Goal: Complete application form: Complete application form

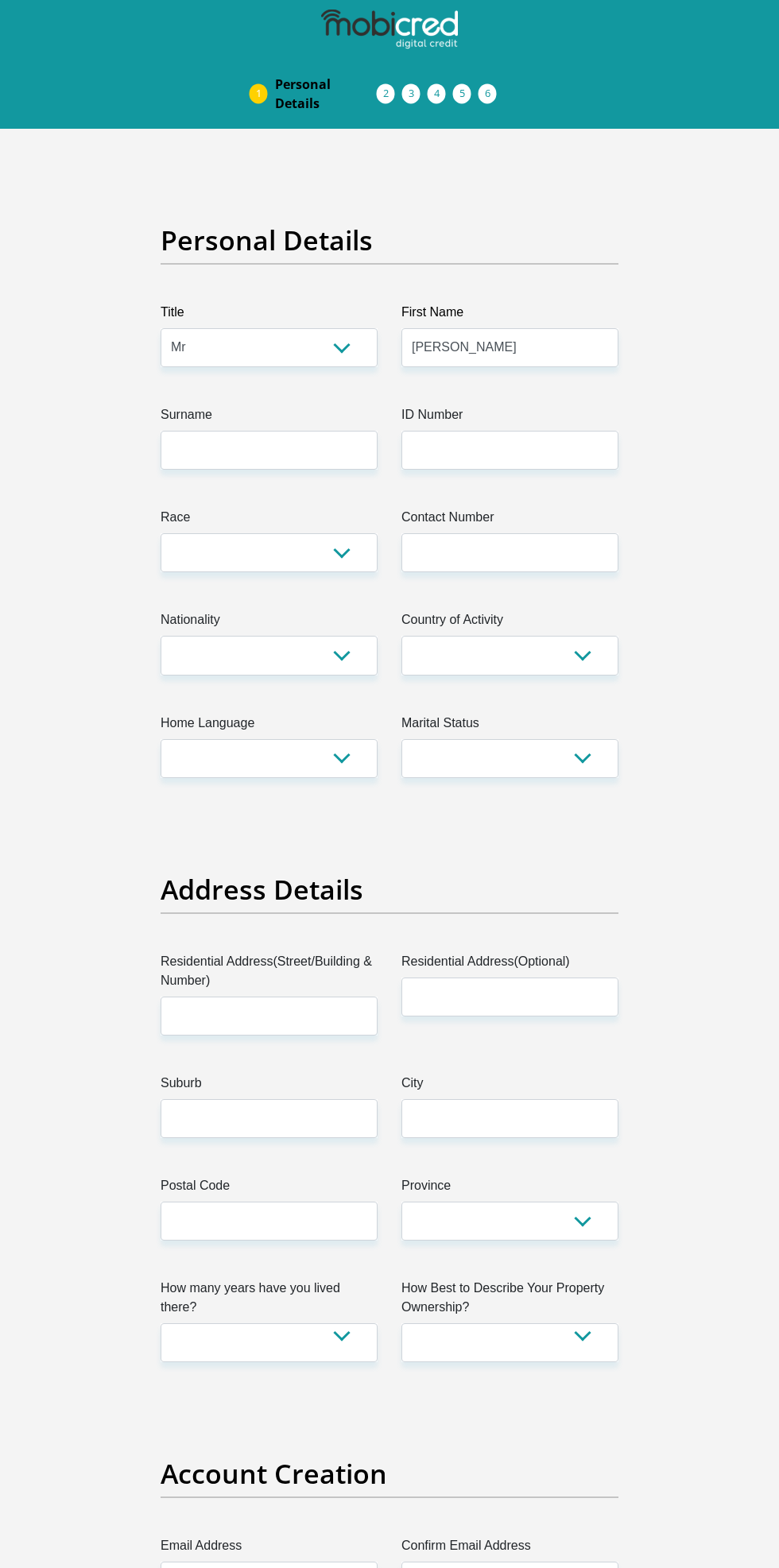
select select "Mr"
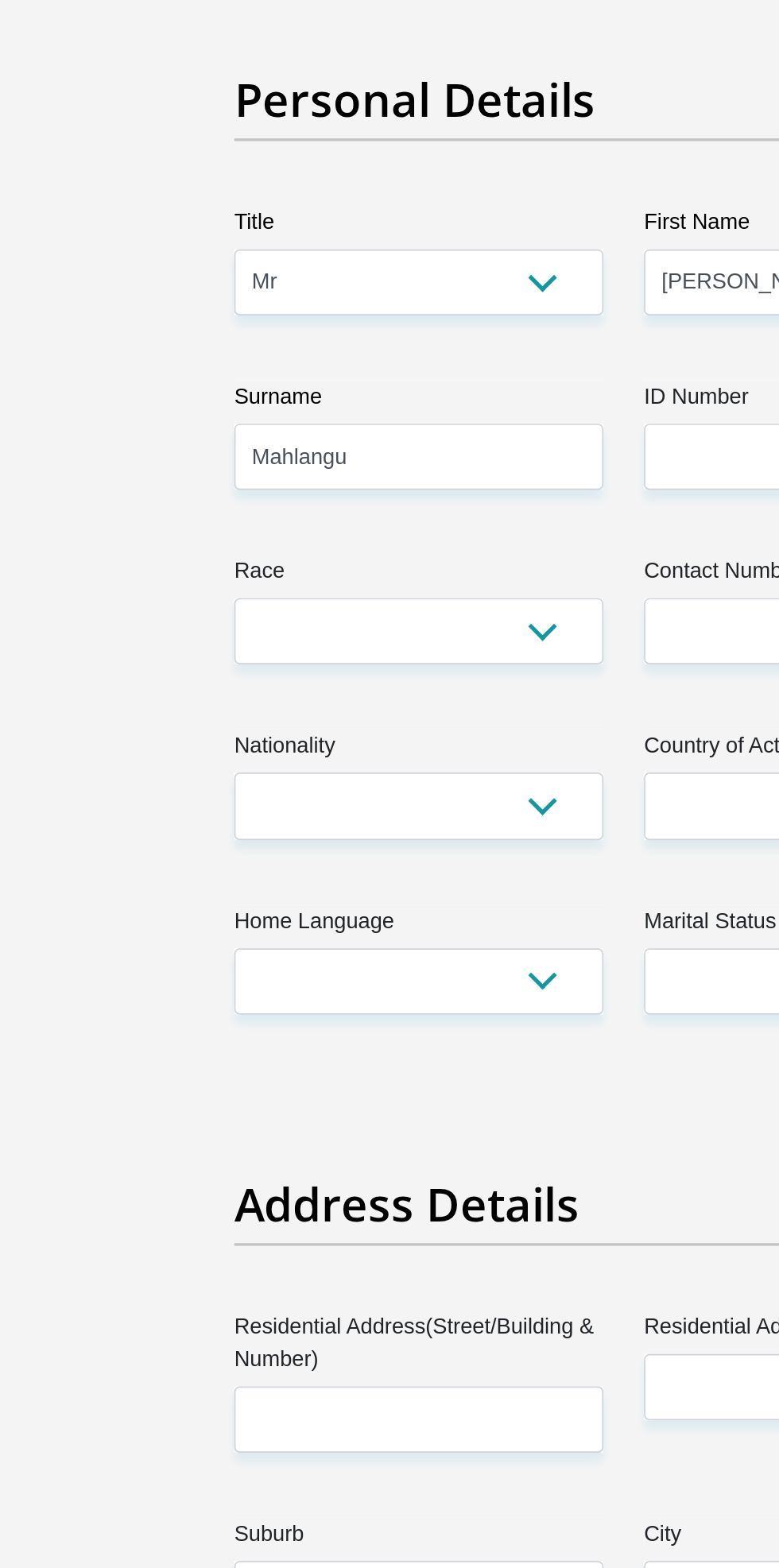
type input "Mahlangu"
click at [446, 450] on input "ID Number" at bounding box center [511, 450] width 217 height 39
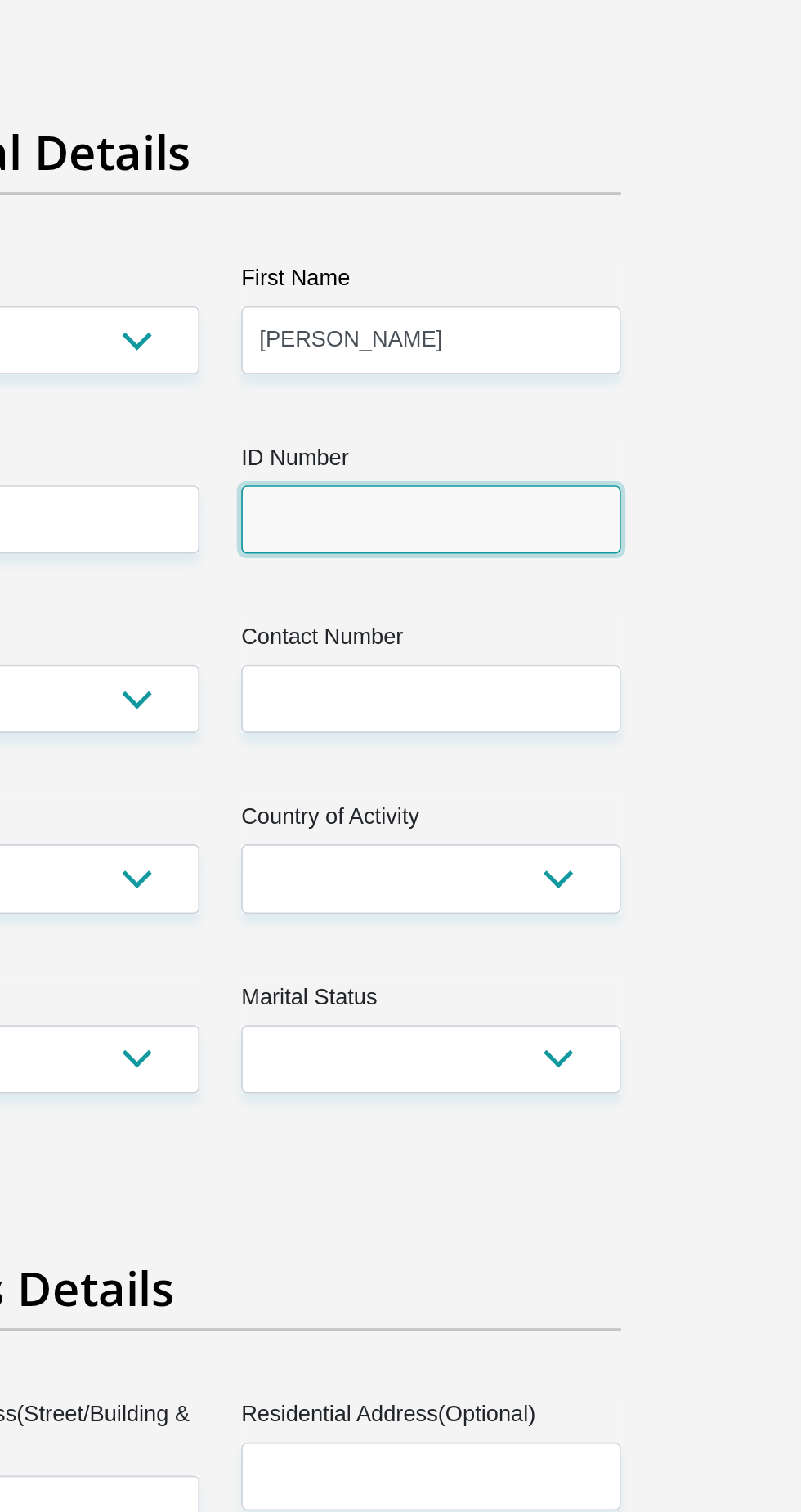
click at [549, 468] on input "ID Number" at bounding box center [525, 463] width 224 height 40
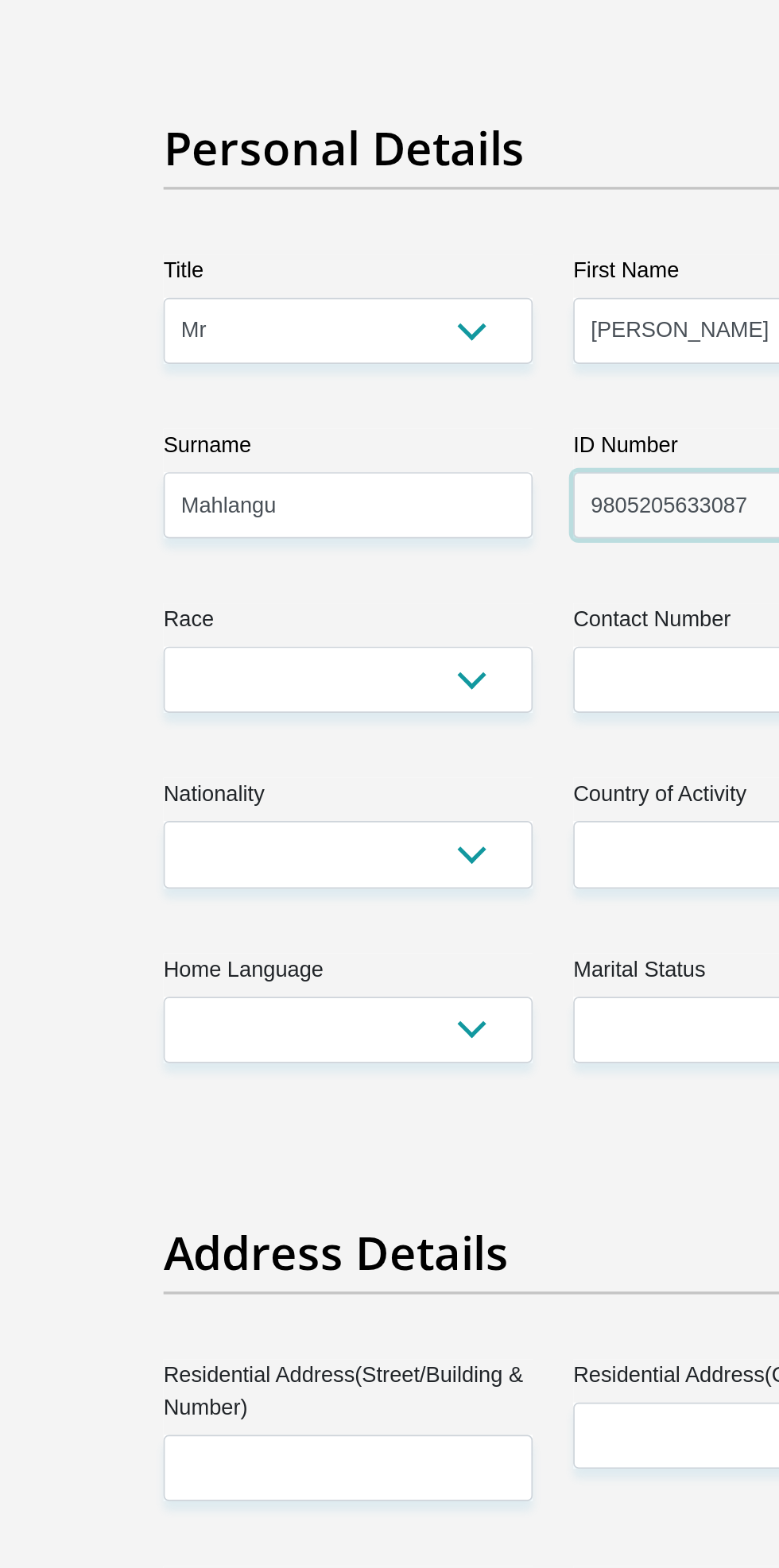
type input "9805205633087"
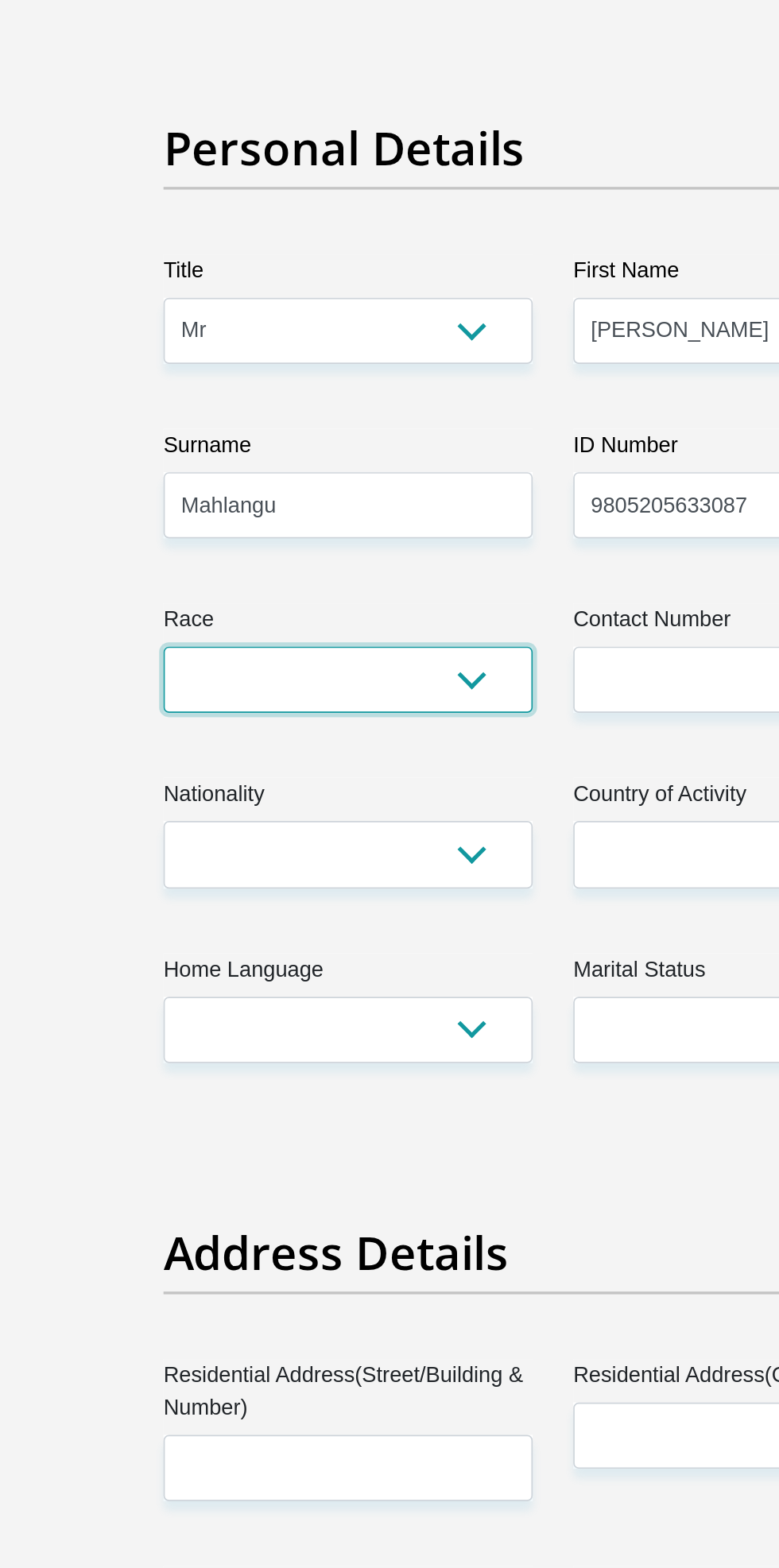
click at [345, 569] on select "Black Coloured Indian White Other" at bounding box center [269, 552] width 217 height 39
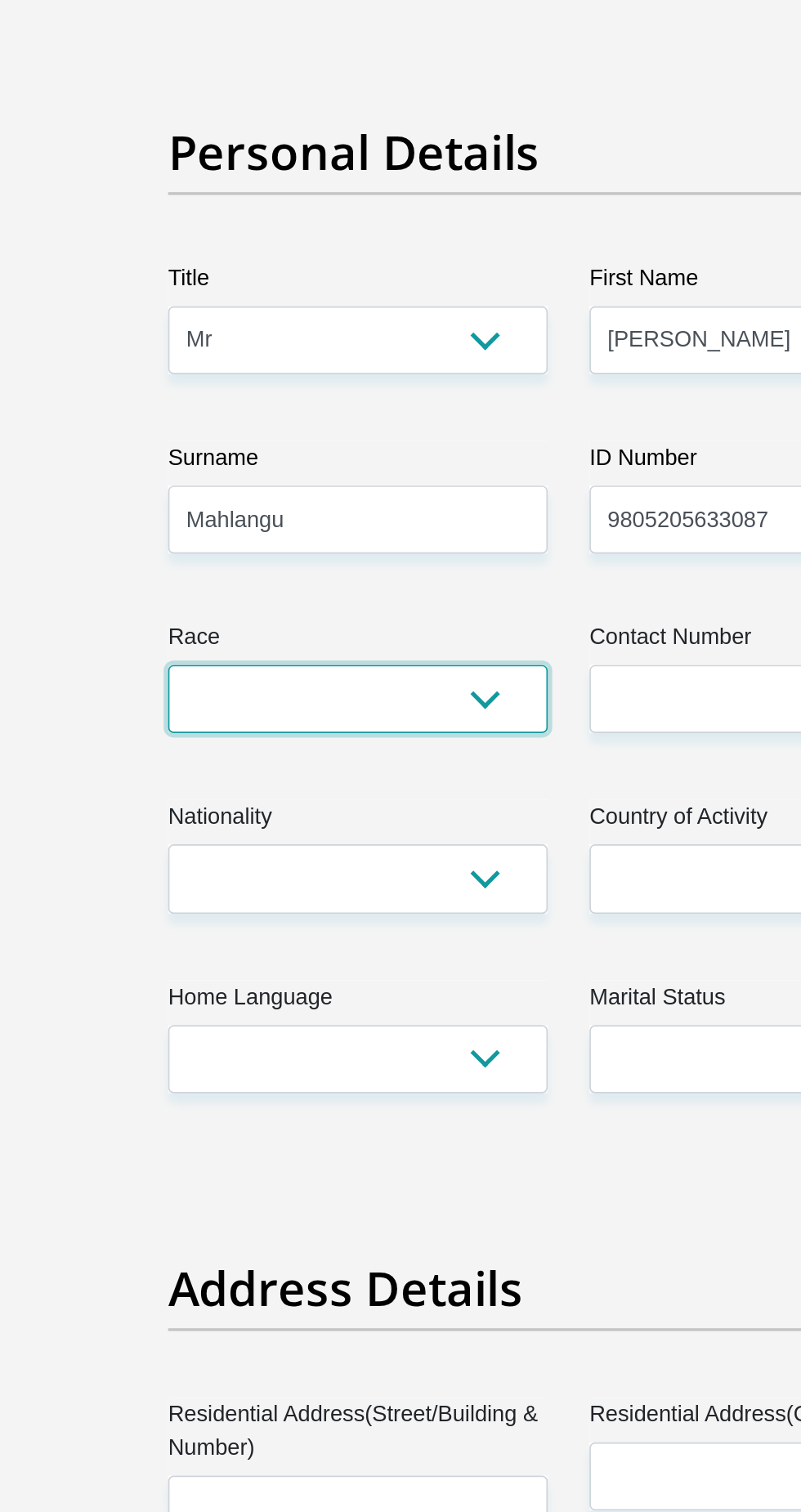
select select "1"
click at [165, 548] on select "Black Coloured Indian White Other" at bounding box center [277, 567] width 224 height 40
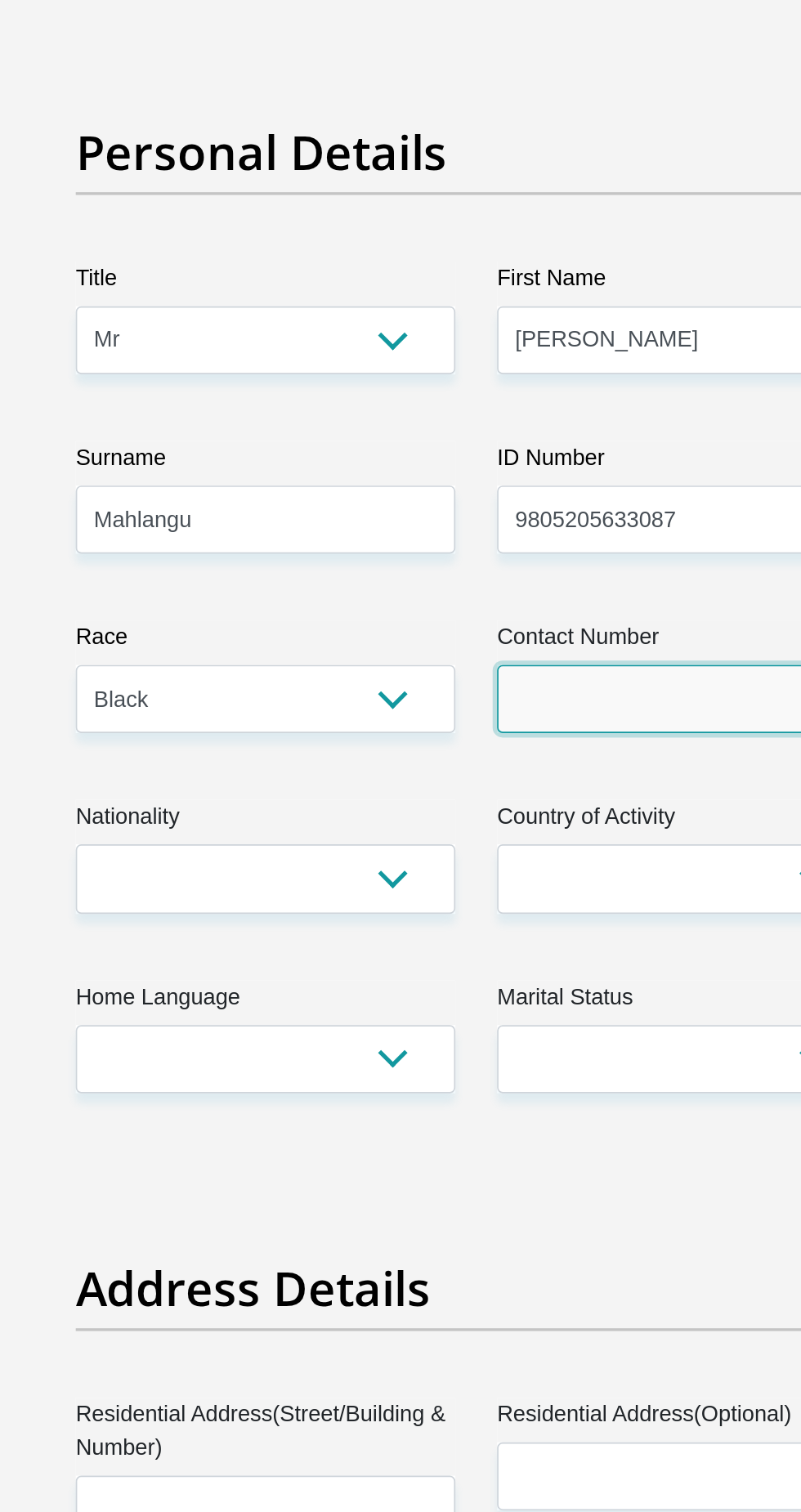
click at [504, 568] on input "Contact Number" at bounding box center [525, 567] width 224 height 40
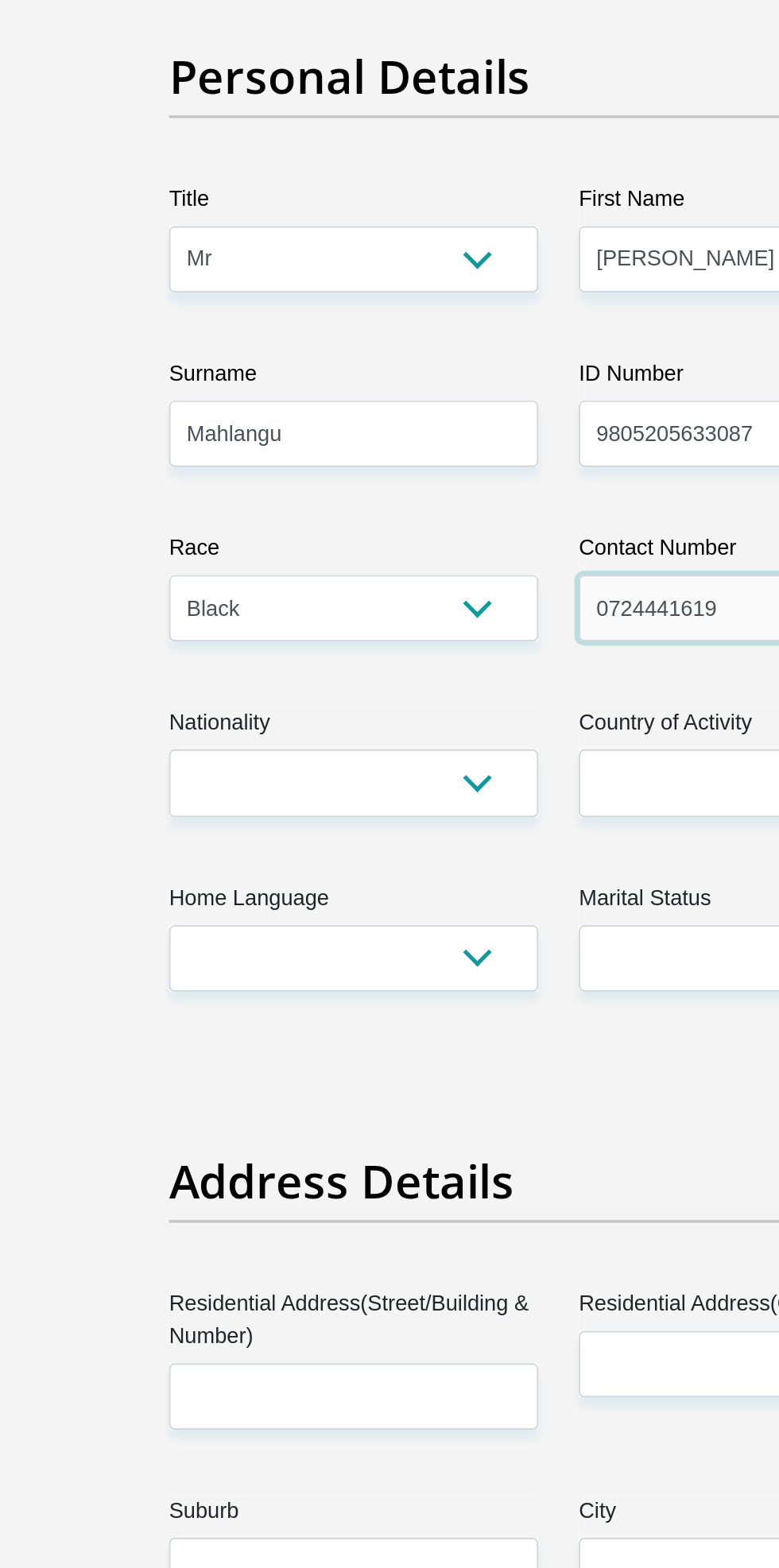
type input "0724441619"
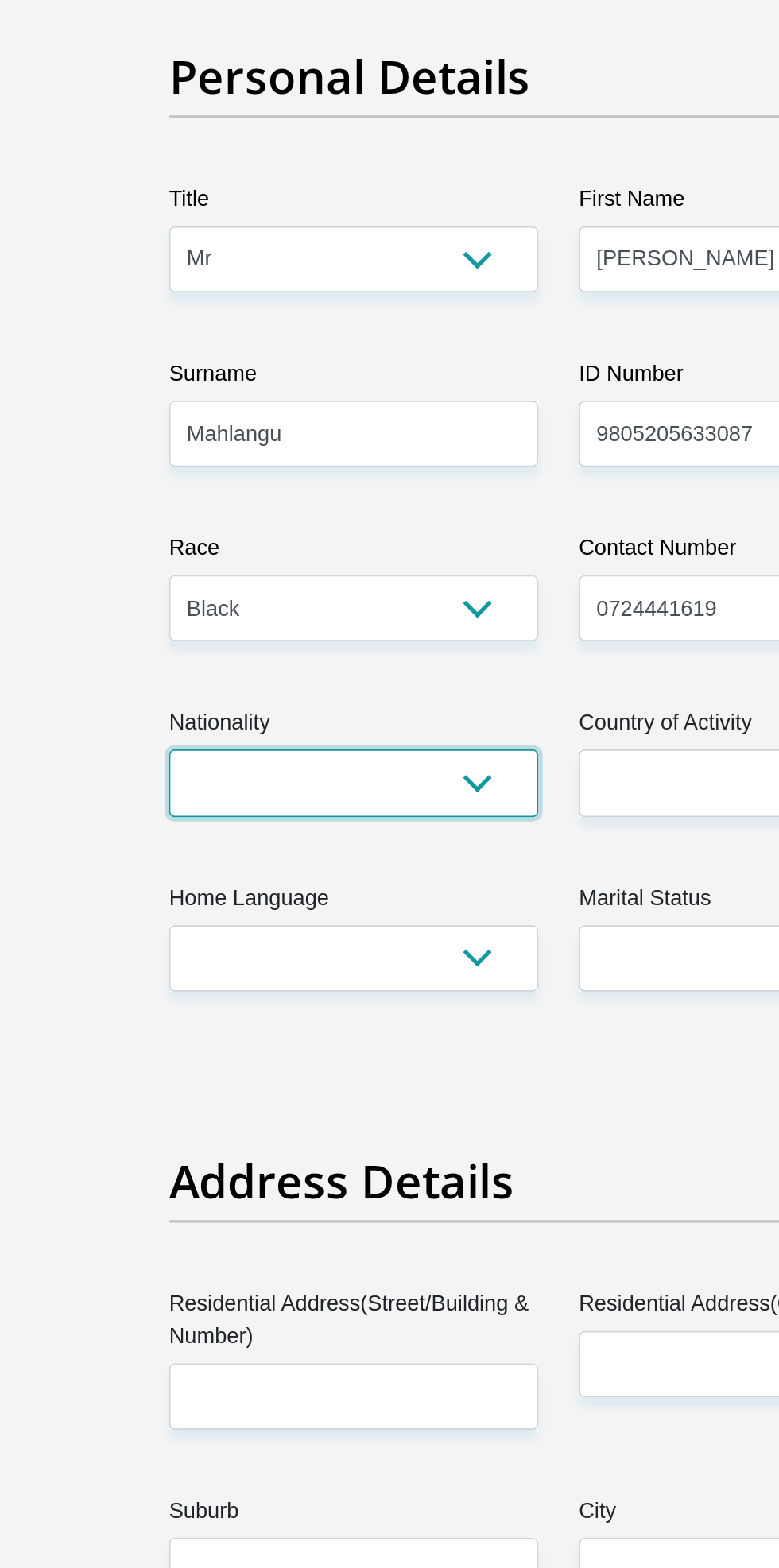
click at [348, 657] on select "[GEOGRAPHIC_DATA] [GEOGRAPHIC_DATA] [GEOGRAPHIC_DATA] [GEOGRAPHIC_DATA] [GEOGRA…" at bounding box center [269, 655] width 217 height 39
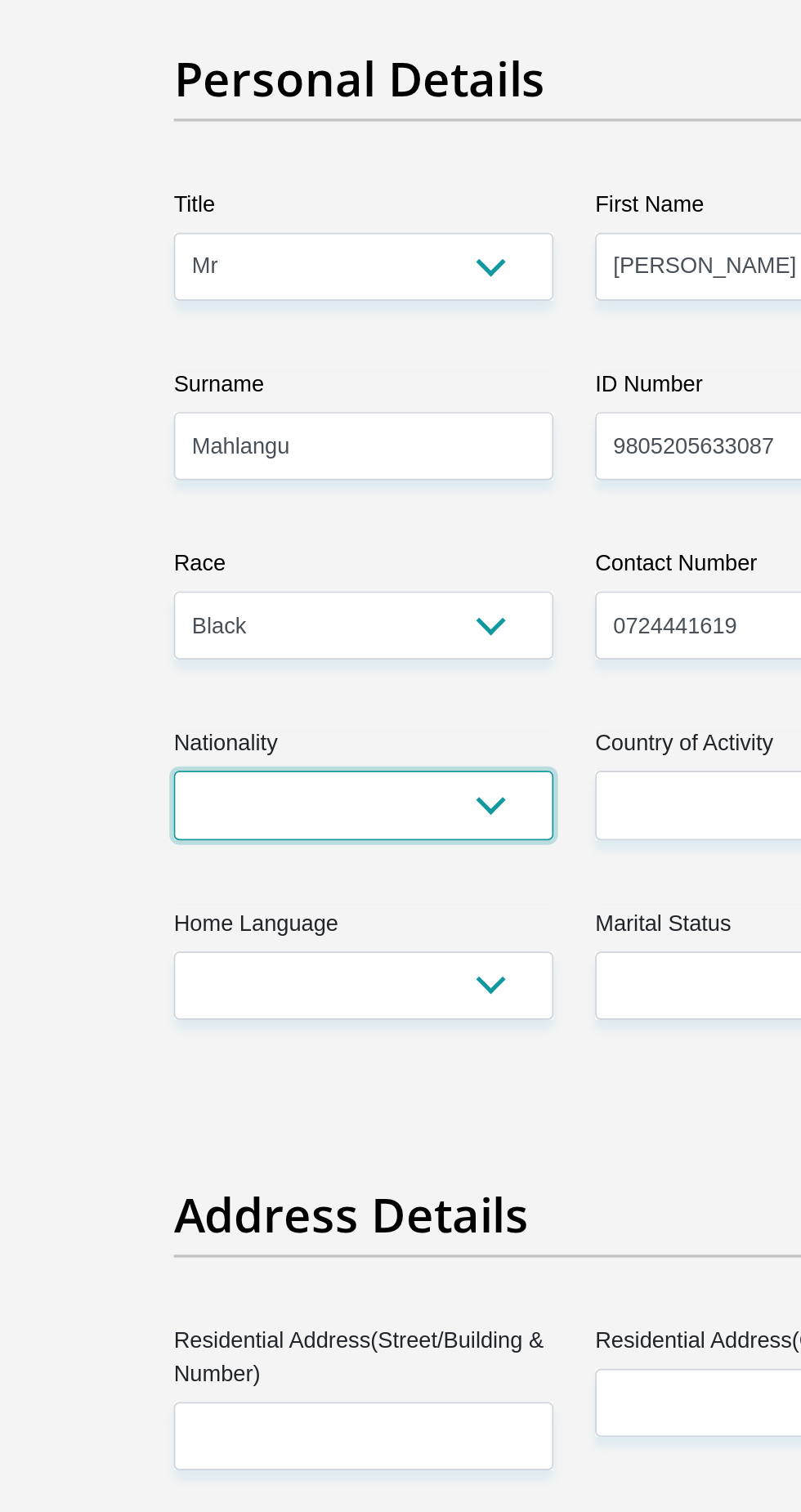
select select "ZAF"
click at [165, 654] on select "[GEOGRAPHIC_DATA] [GEOGRAPHIC_DATA] [GEOGRAPHIC_DATA] [GEOGRAPHIC_DATA] [GEOGRA…" at bounding box center [277, 673] width 224 height 40
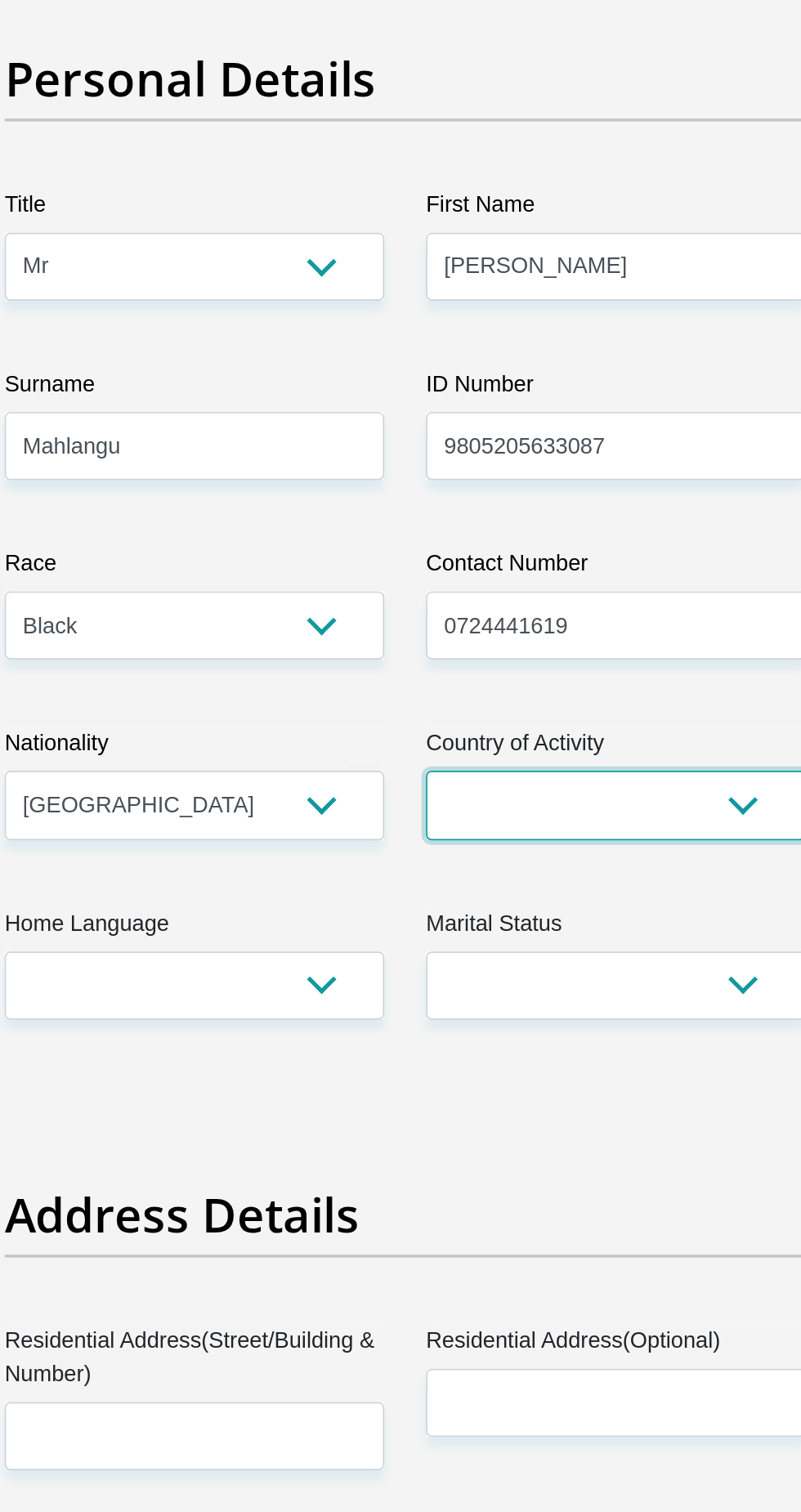
click at [547, 689] on select "[GEOGRAPHIC_DATA] [GEOGRAPHIC_DATA] [GEOGRAPHIC_DATA] [GEOGRAPHIC_DATA] [GEOGRA…" at bounding box center [525, 673] width 224 height 40
select select "ZAF"
click at [413, 654] on select "[GEOGRAPHIC_DATA] [GEOGRAPHIC_DATA] [GEOGRAPHIC_DATA] [GEOGRAPHIC_DATA] [GEOGRA…" at bounding box center [525, 673] width 224 height 40
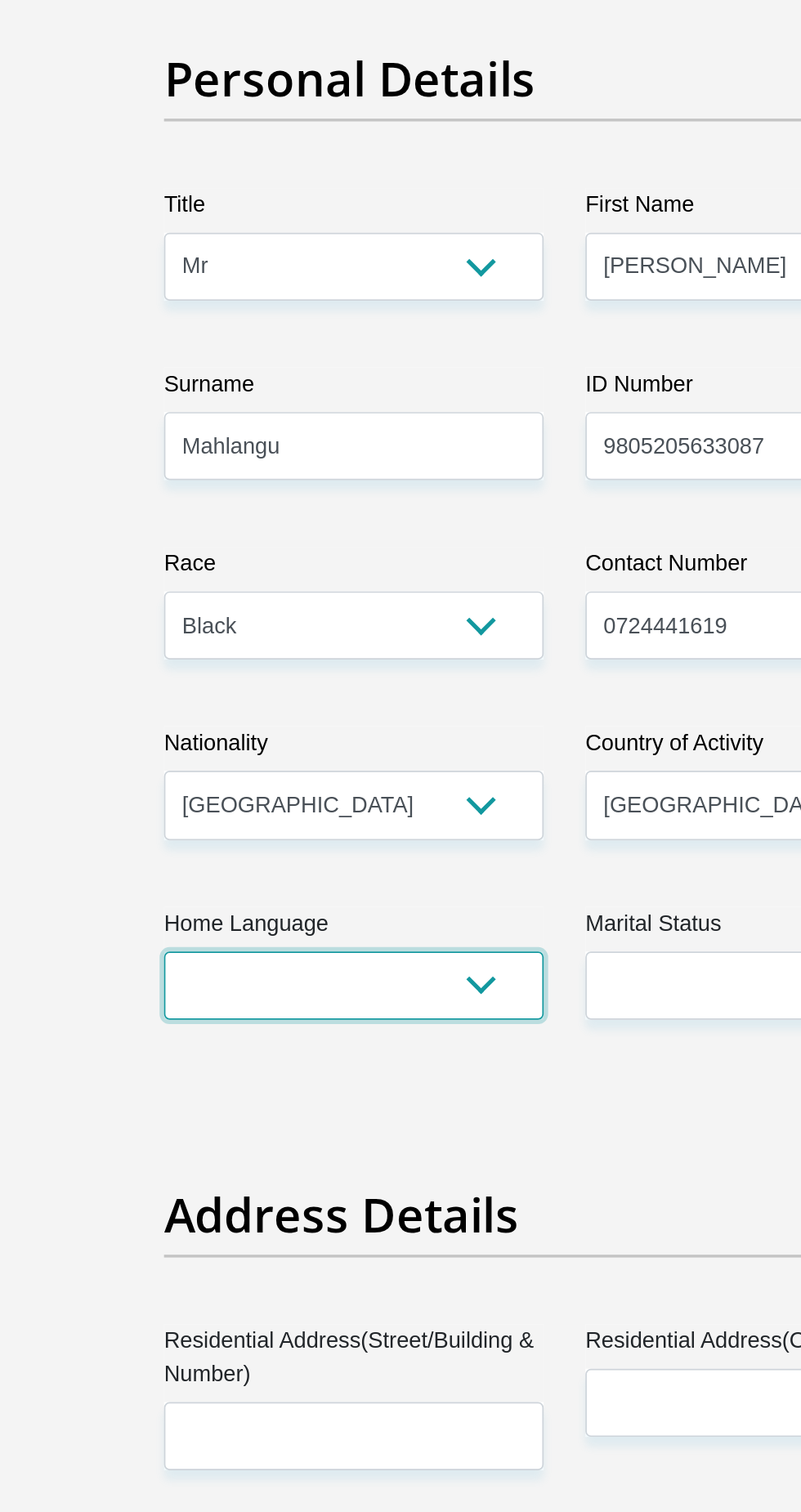
click at [348, 788] on select "Afrikaans English Sepedi South Ndebele Southern Sotho Swati Tsonga Tswana Venda…" at bounding box center [277, 779] width 224 height 40
select select "nso"
click at [165, 760] on select "Afrikaans English Sepedi South Ndebele Southern Sotho Swati Tsonga Tswana Venda…" at bounding box center [277, 779] width 224 height 40
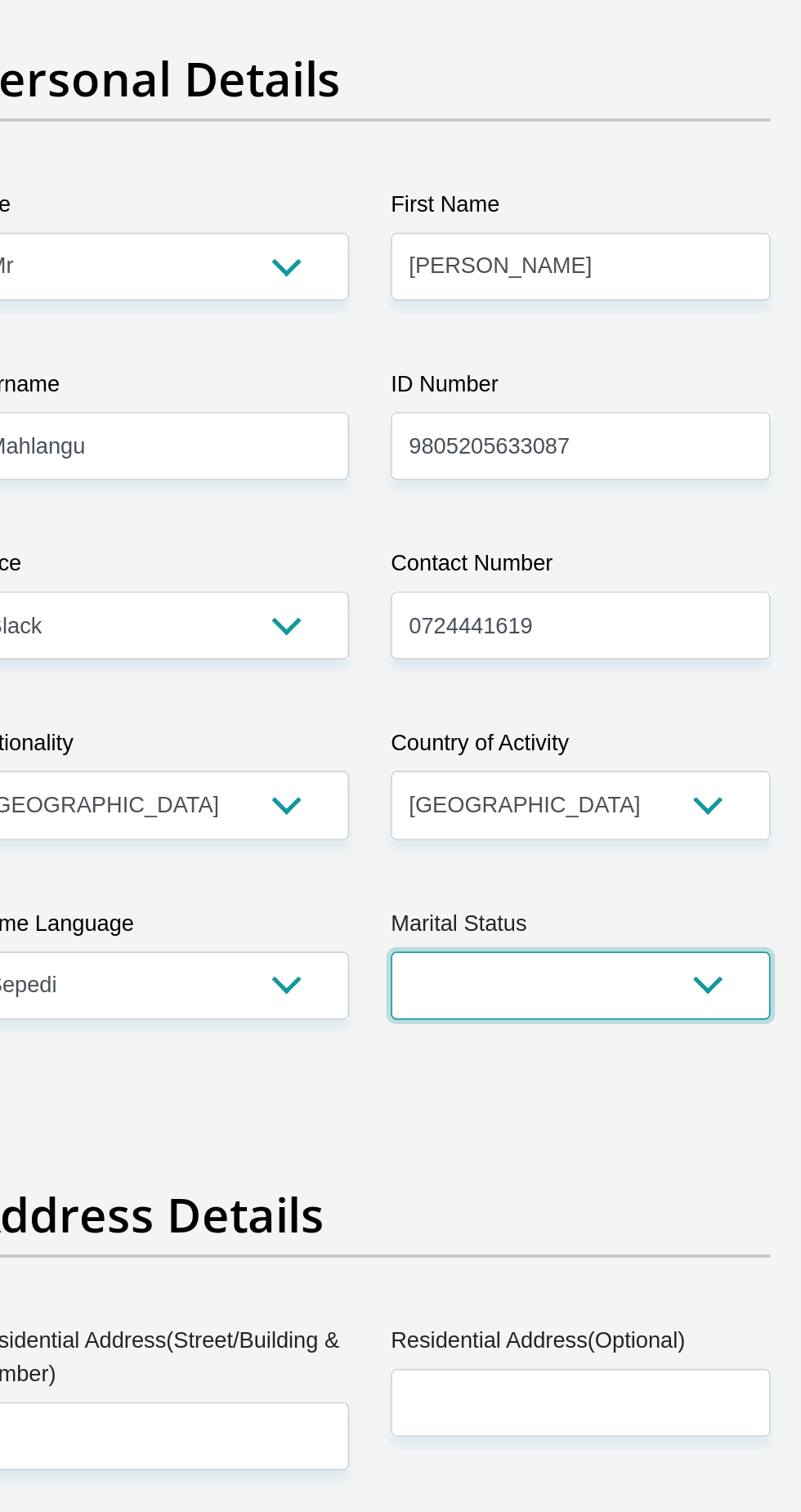
click at [529, 783] on select "Married ANC Single Divorced Widowed Married COP or Customary Law" at bounding box center [525, 779] width 224 height 40
select select "2"
click at [413, 760] on select "Married ANC Single Divorced Widowed Married COP or Customary Law" at bounding box center [525, 779] width 224 height 40
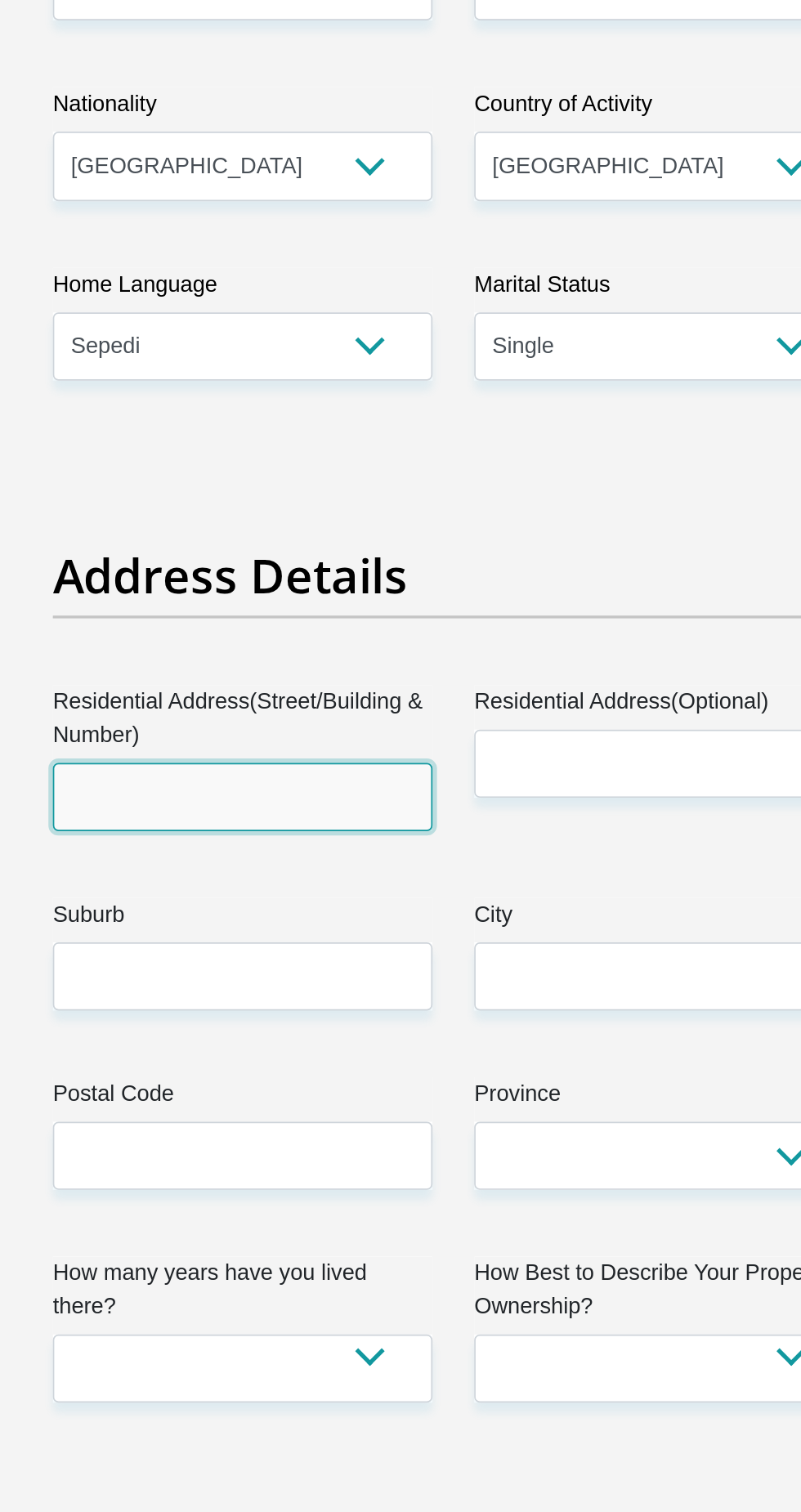
click at [338, 1049] on input "Residential Address(Street/Building & Number)" at bounding box center [277, 1044] width 224 height 40
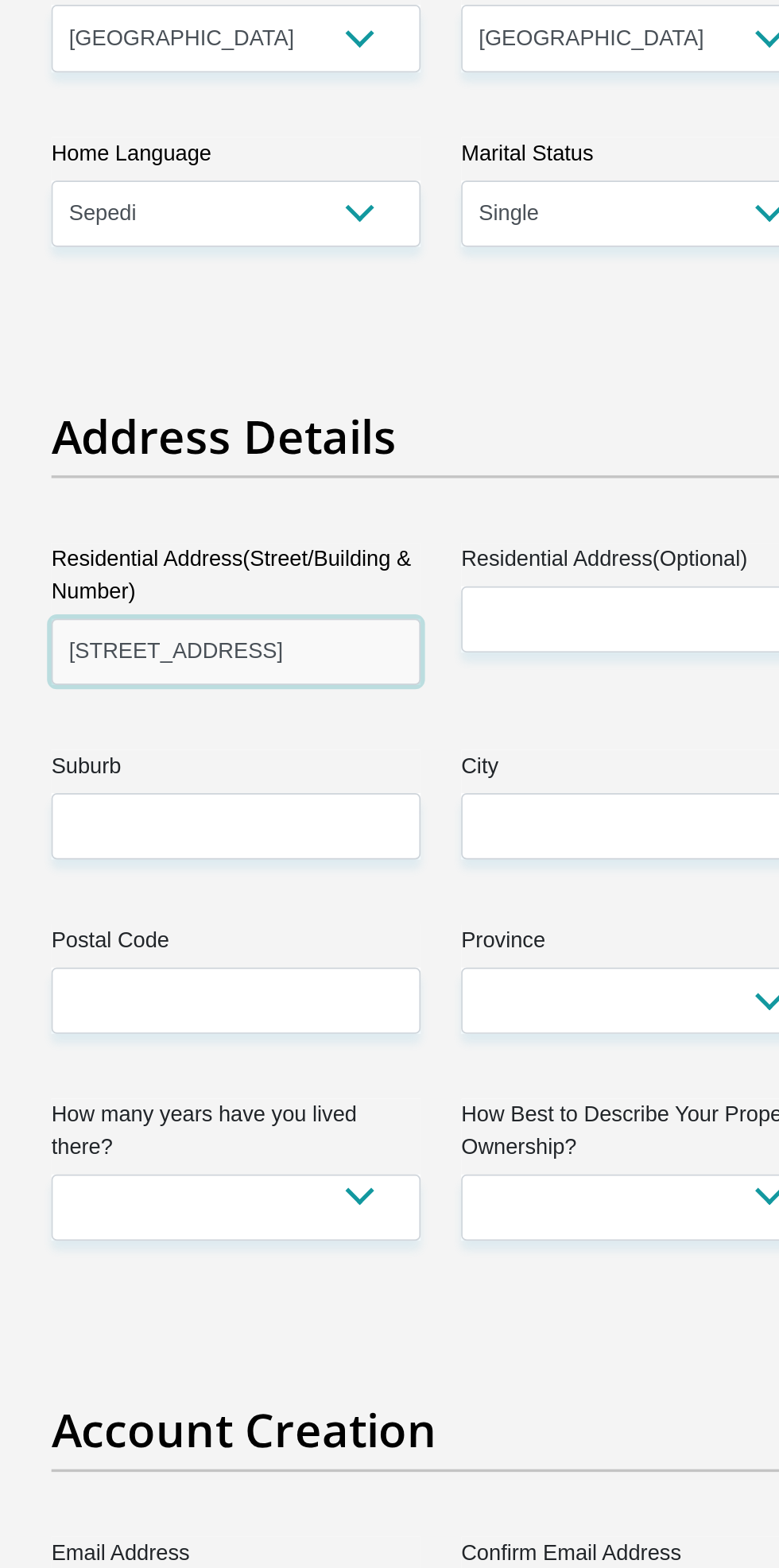
type input "[STREET_ADDRESS]"
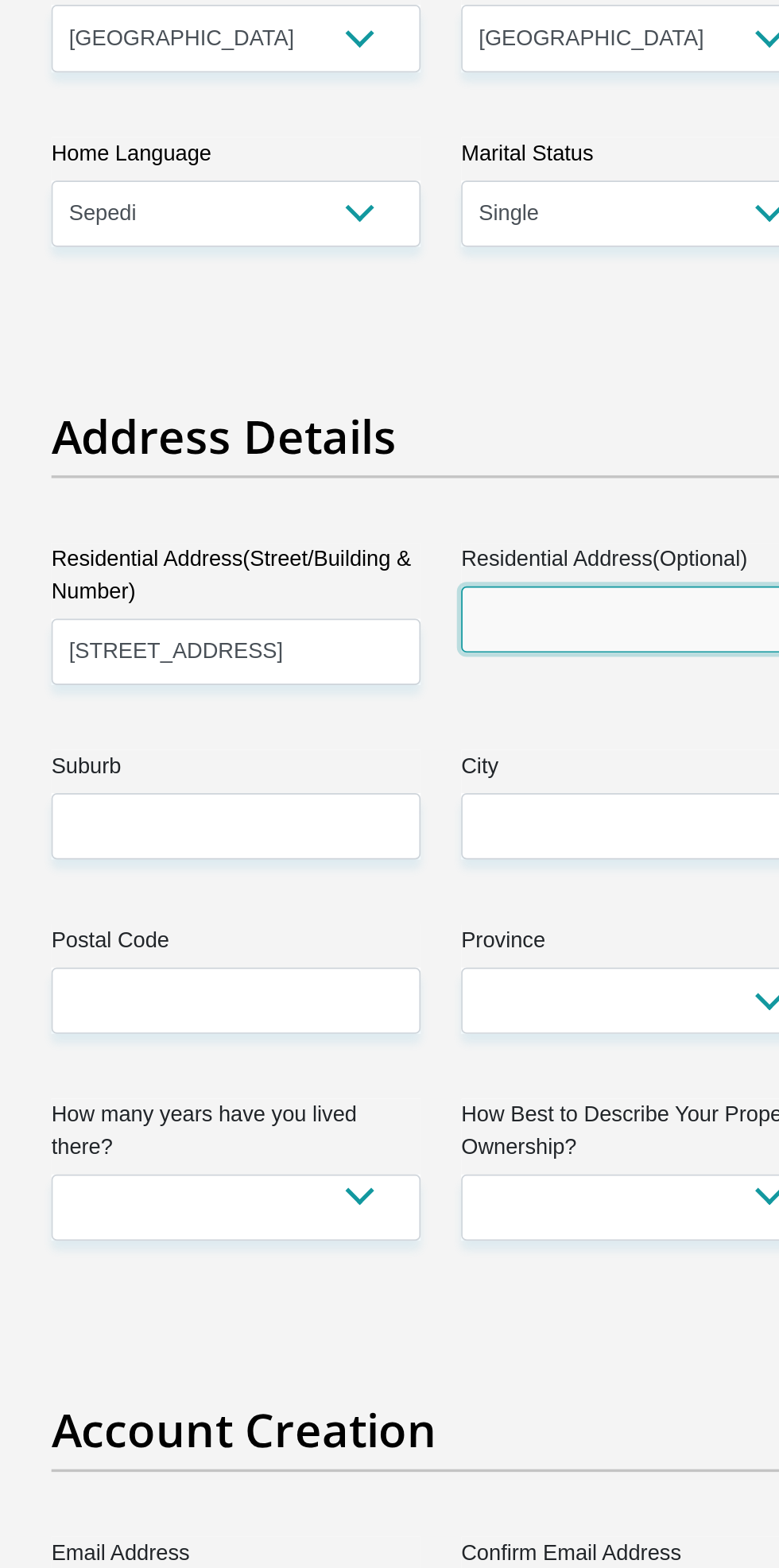
click at [517, 999] on input "Residential Address(Optional)" at bounding box center [511, 996] width 217 height 39
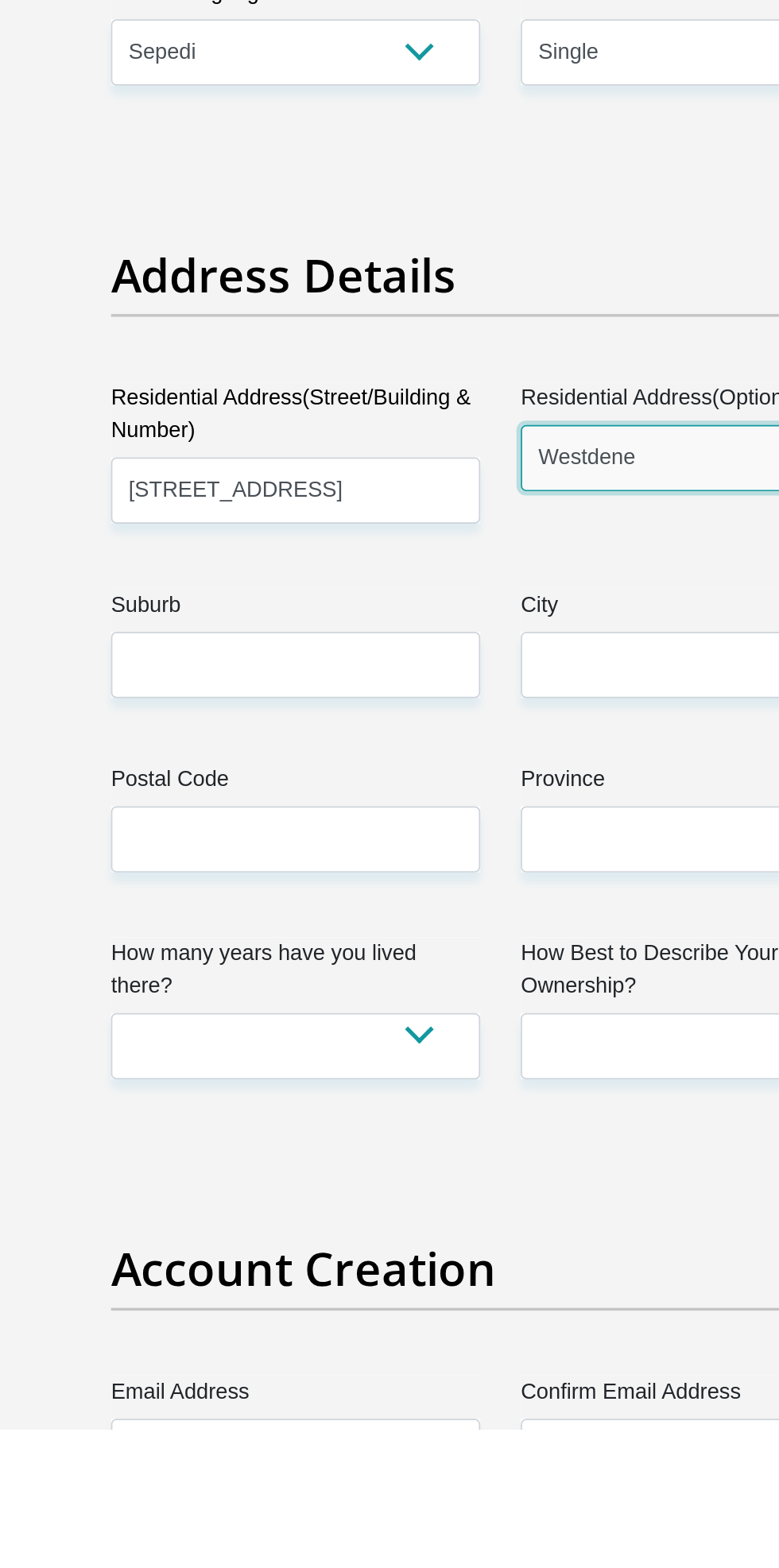
type input "Westdene"
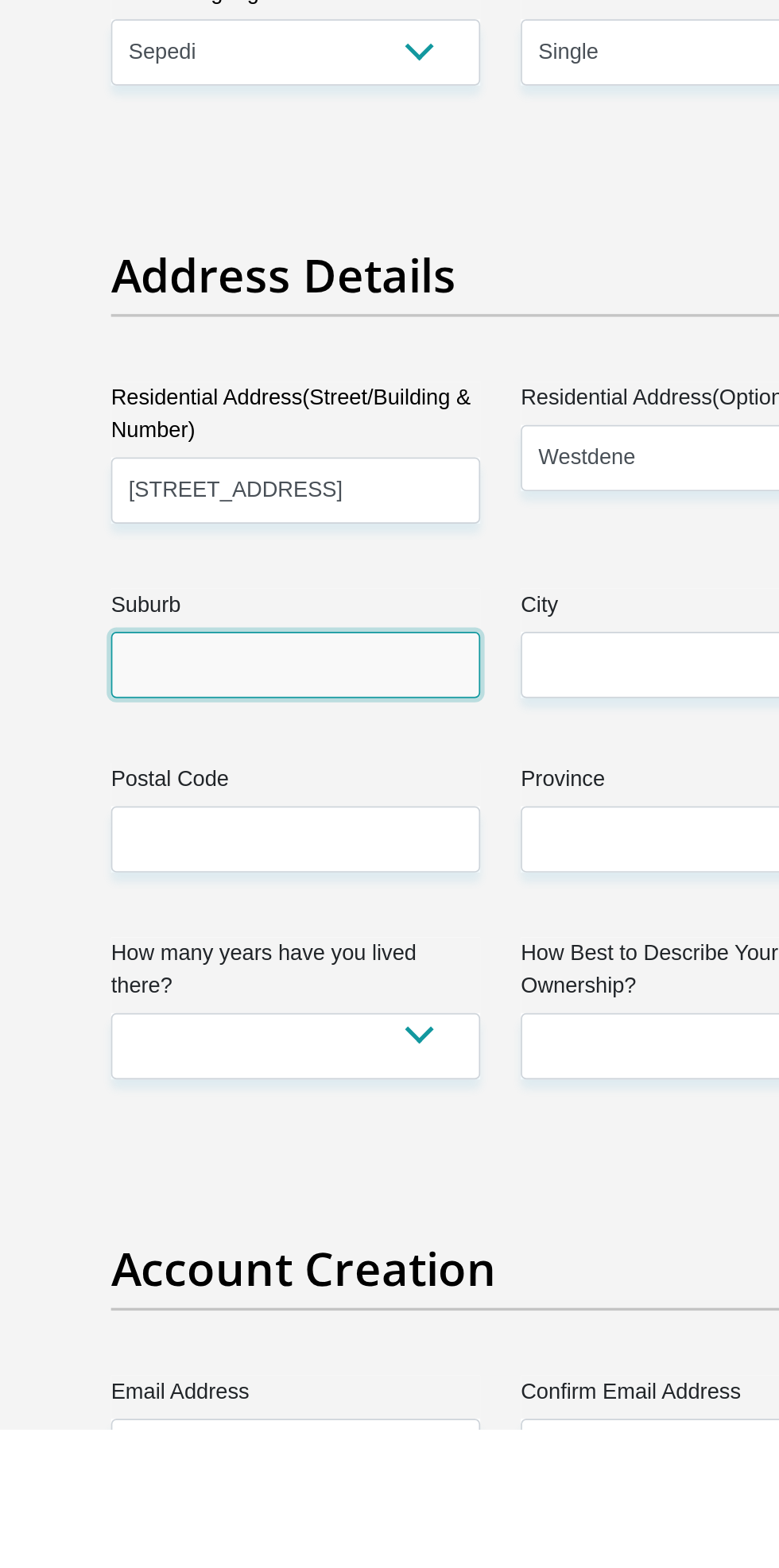
click at [328, 1119] on input "Suburb" at bounding box center [269, 1118] width 217 height 39
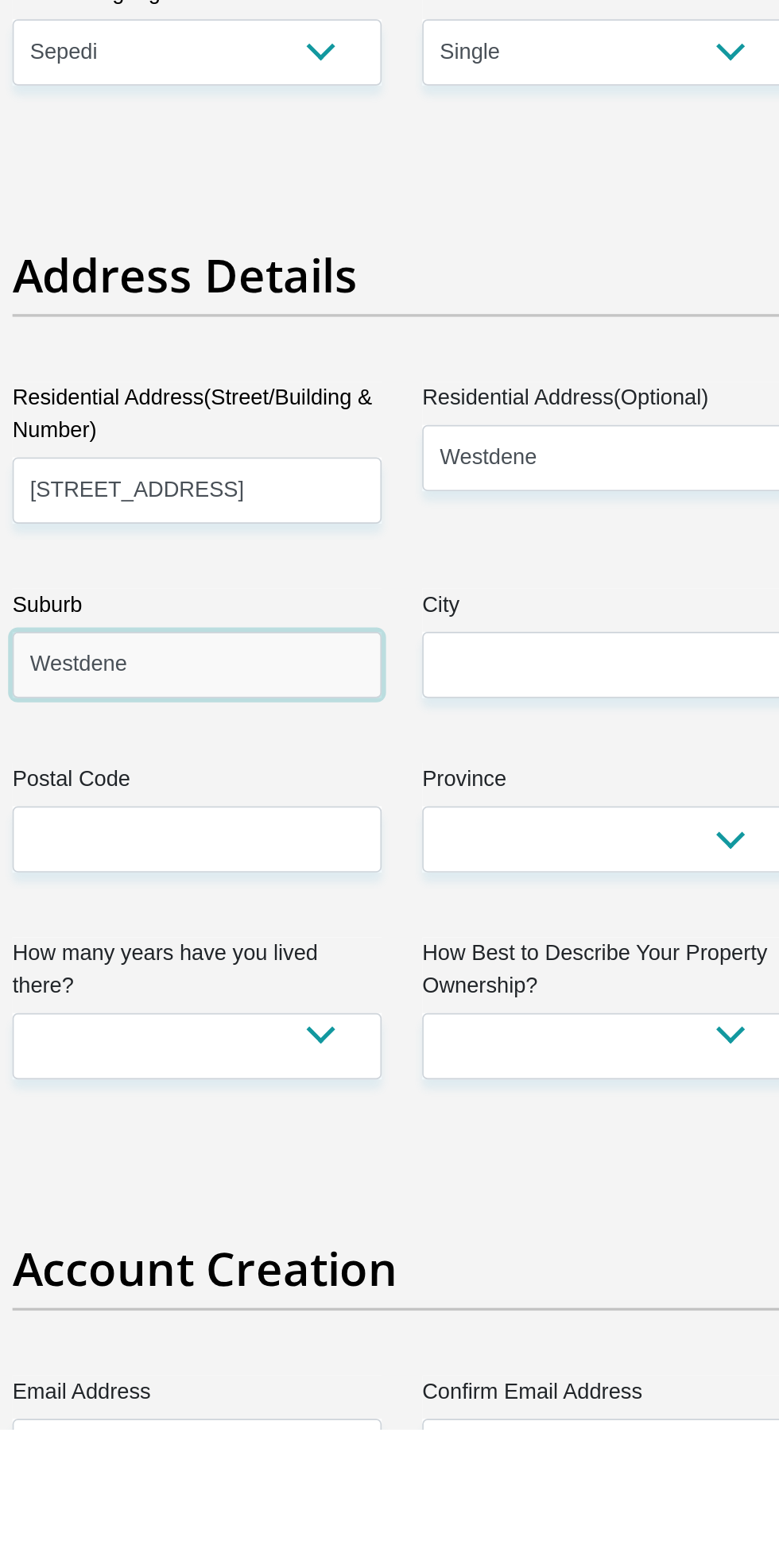
type input "Westdene"
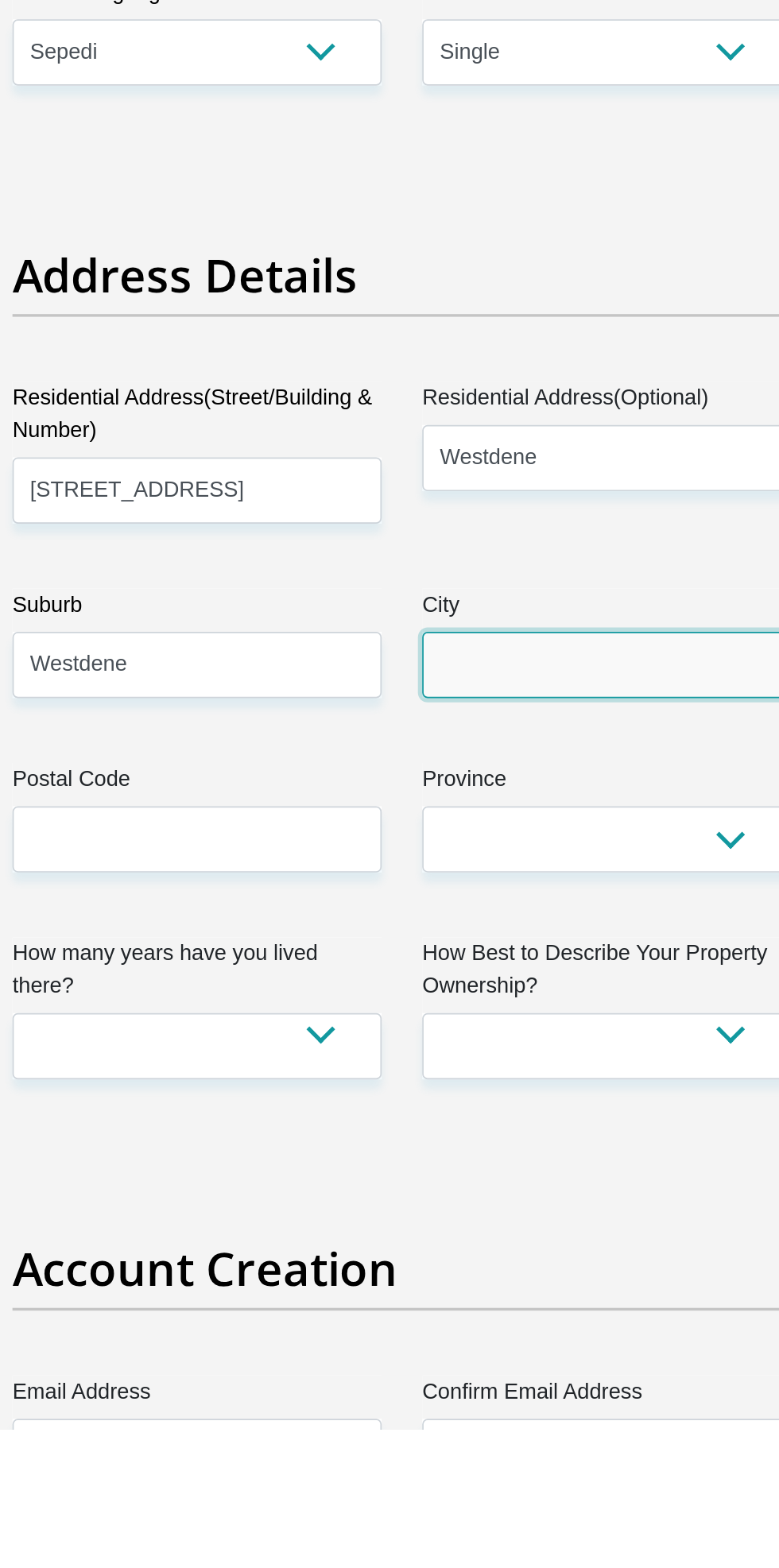
click at [510, 1120] on input "City" at bounding box center [511, 1118] width 217 height 39
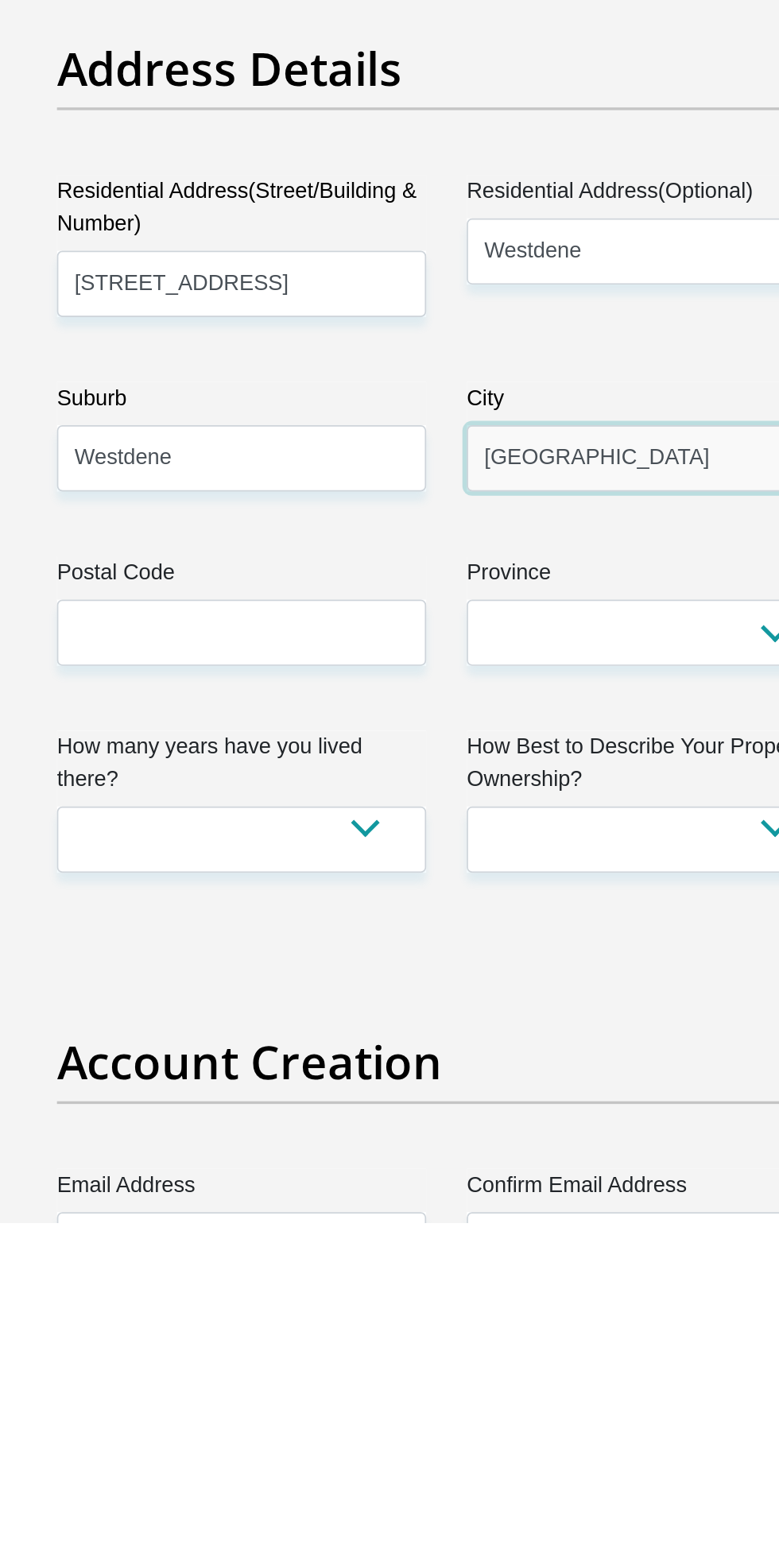
type input "[GEOGRAPHIC_DATA]"
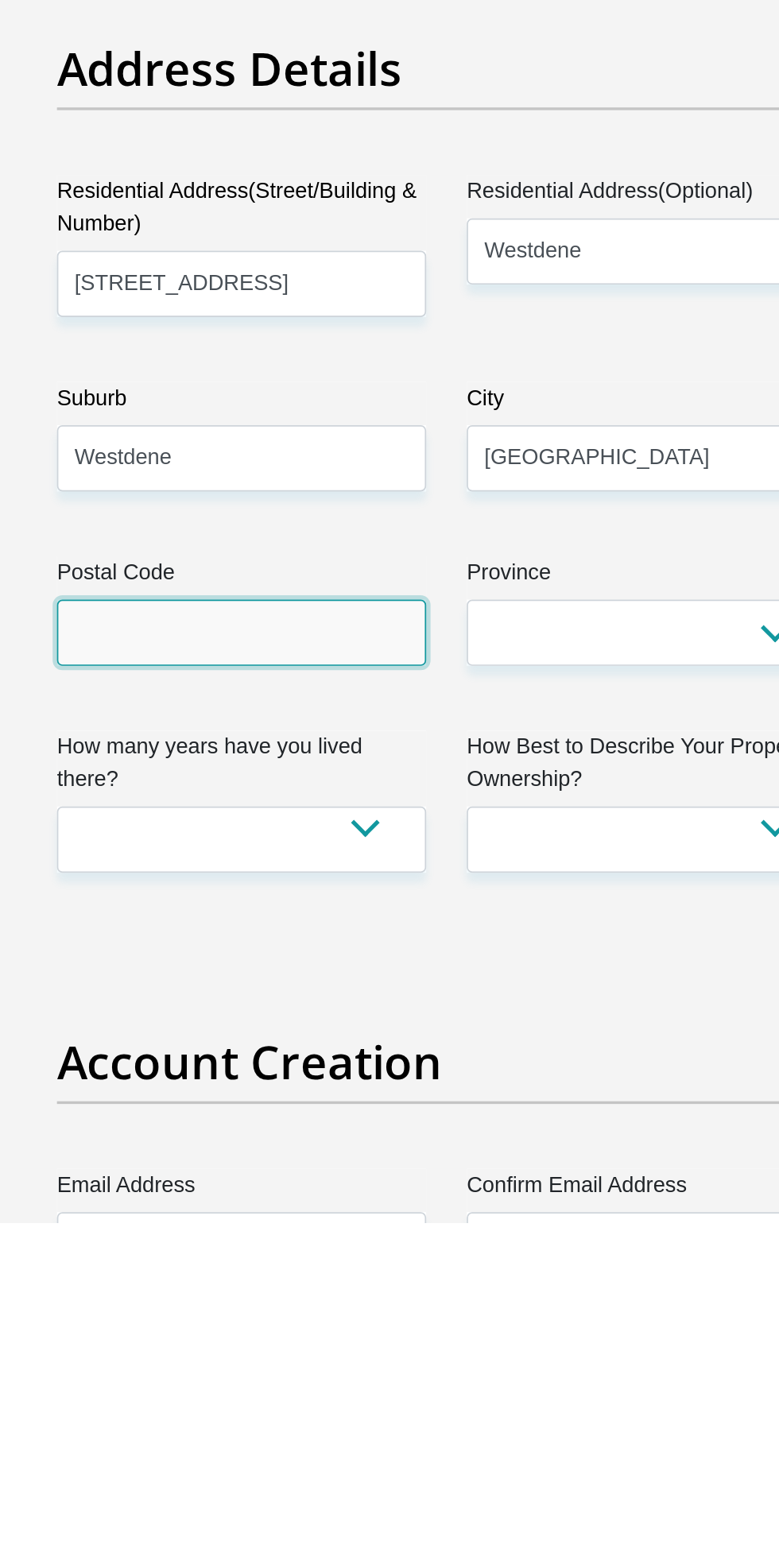
click at [328, 1235] on input "Postal Code" at bounding box center [269, 1220] width 217 height 39
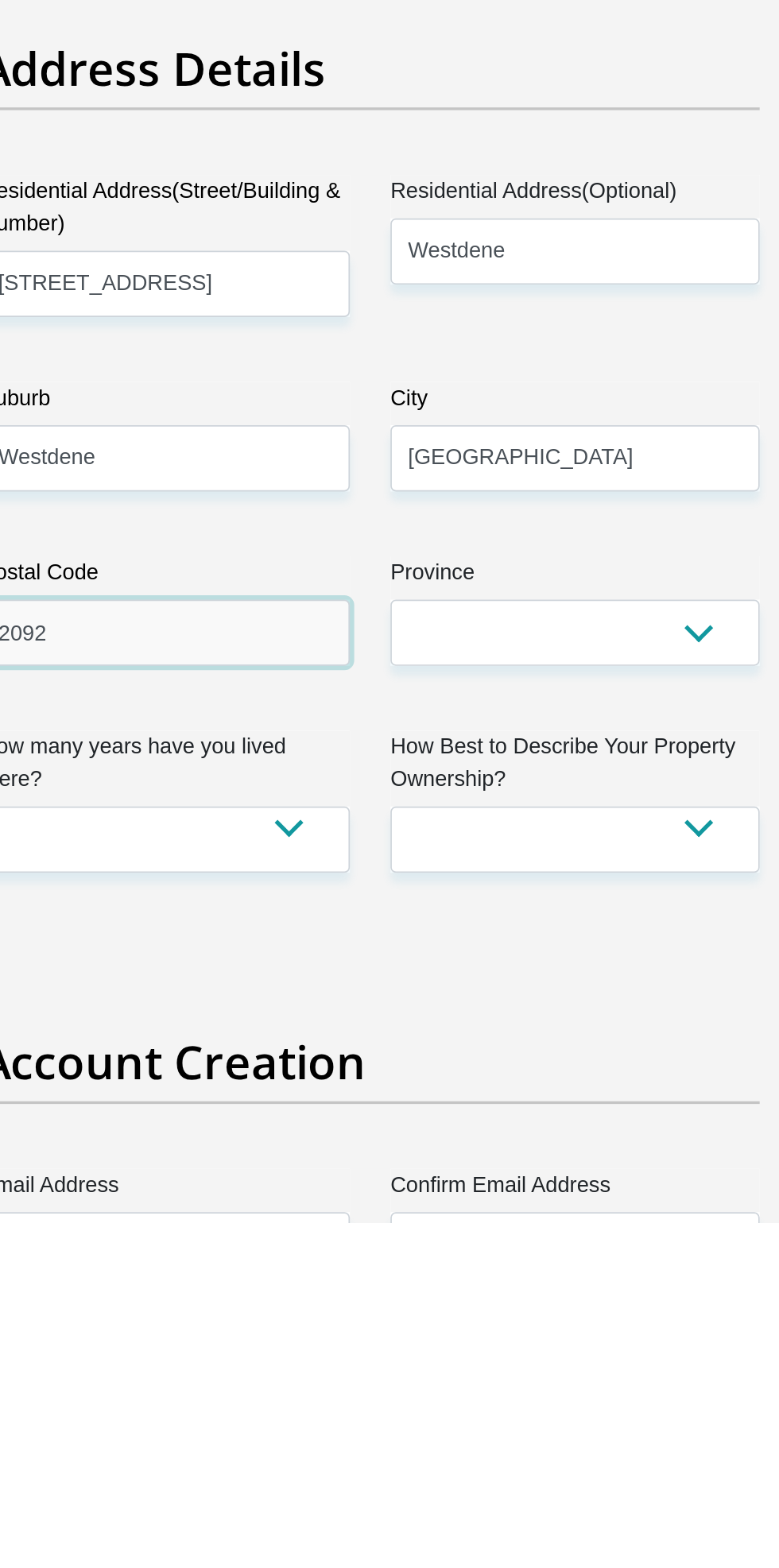
type input "2092"
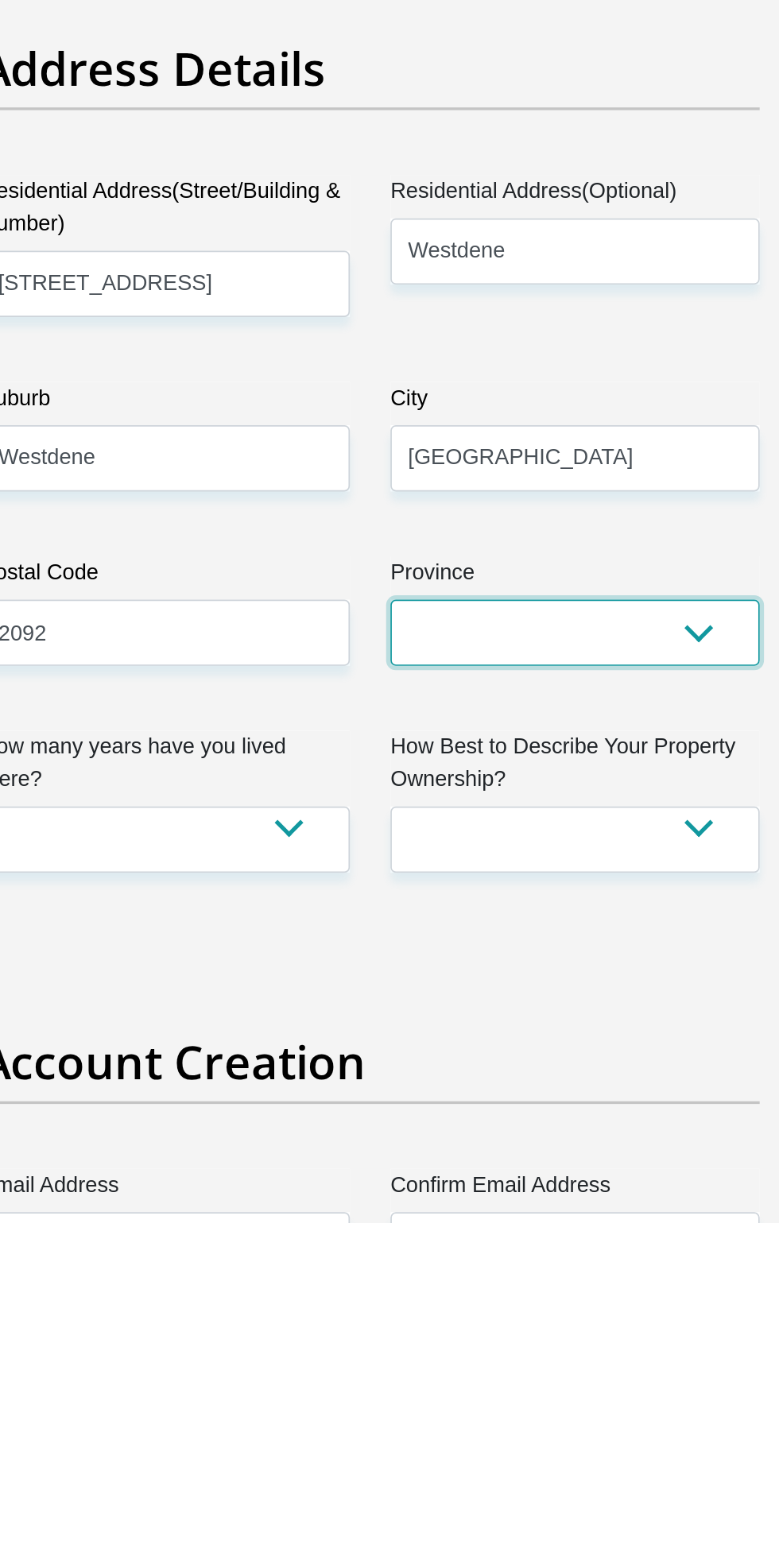
click at [555, 1234] on select "Eastern Cape Free State [GEOGRAPHIC_DATA] [GEOGRAPHIC_DATA][DATE] [GEOGRAPHIC_D…" at bounding box center [511, 1220] width 217 height 39
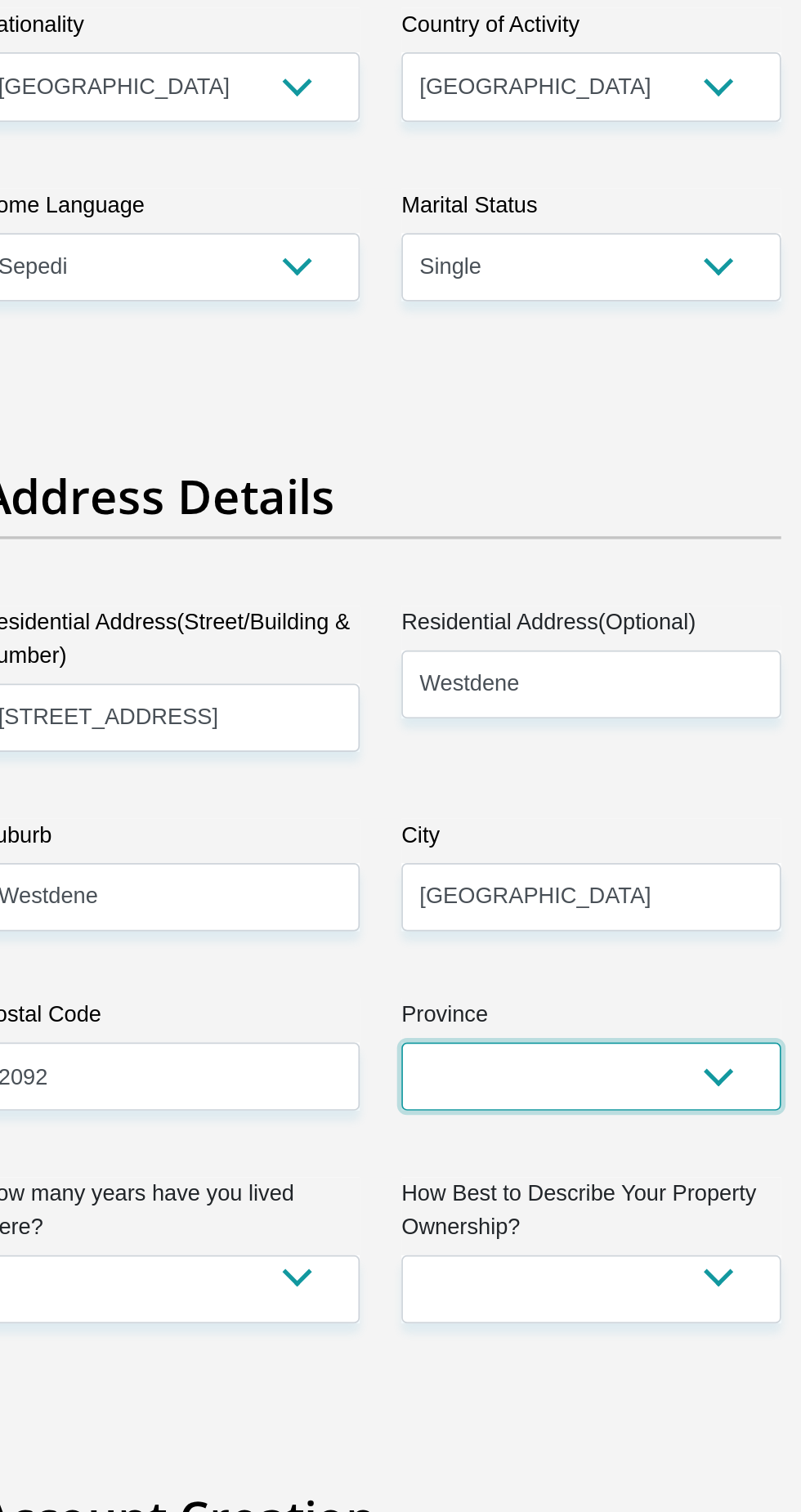
select select "Gauteng"
click at [413, 1235] on select "Eastern Cape Free State [GEOGRAPHIC_DATA] [GEOGRAPHIC_DATA][DATE] [GEOGRAPHIC_D…" at bounding box center [525, 1254] width 224 height 40
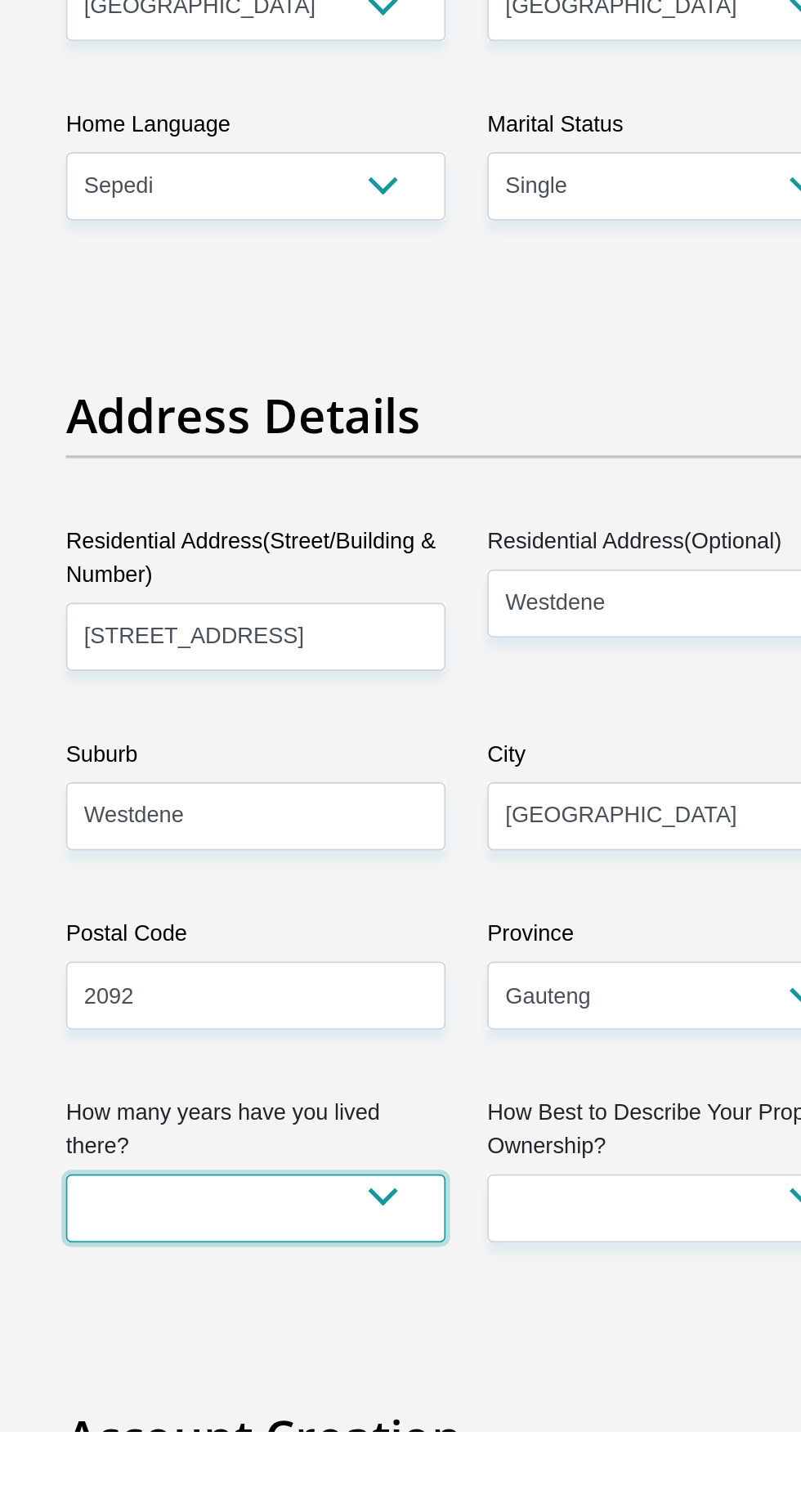
click at [354, 1363] on select "less than 1 year 1-3 years 3-5 years 5+ years" at bounding box center [277, 1380] width 224 height 40
select select "4"
click at [165, 1360] on select "less than 1 year 1-3 years 3-5 years 5+ years" at bounding box center [277, 1380] width 224 height 40
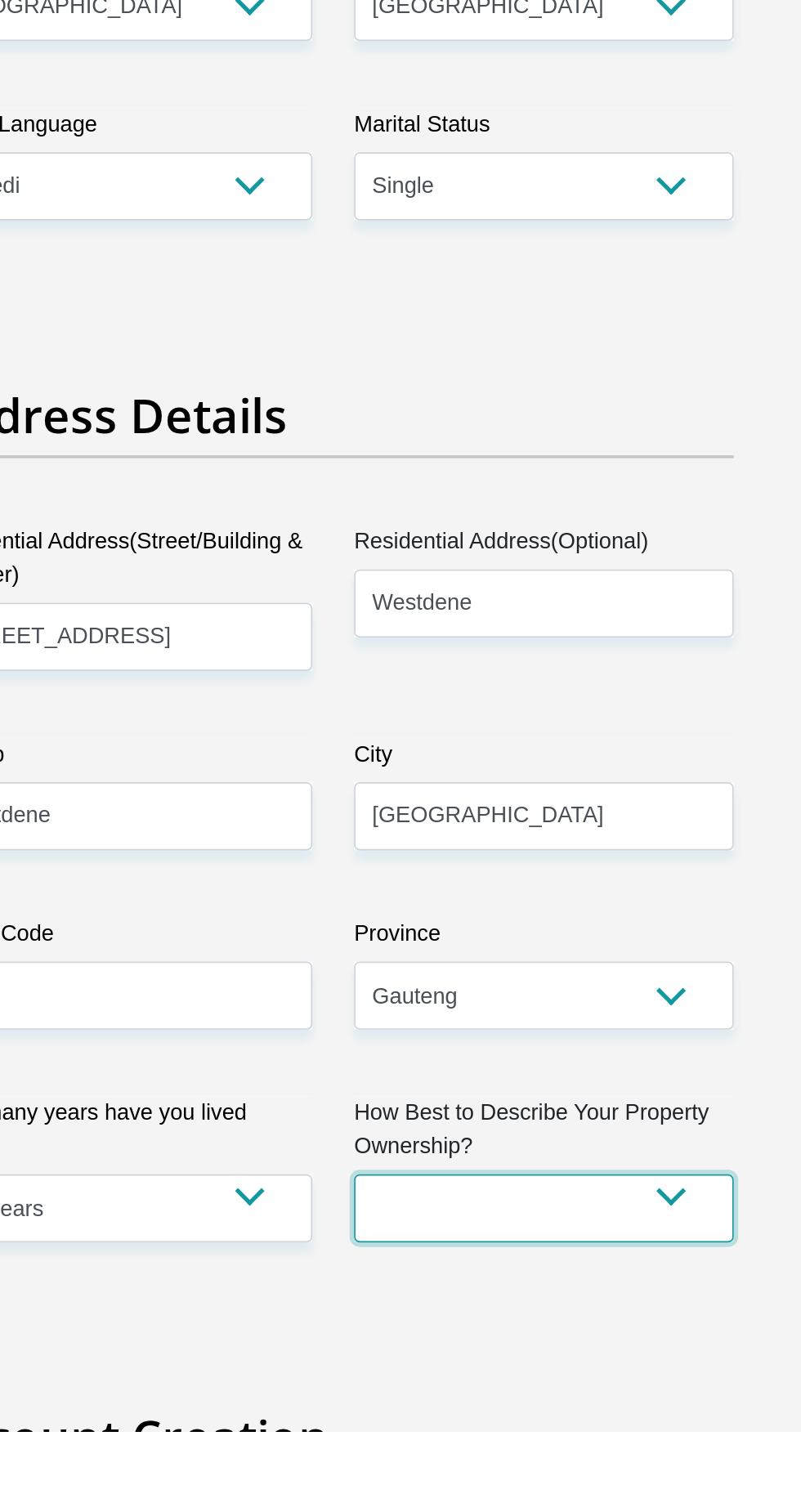
click at [478, 1378] on select "Owned Rented Family Owned Company Dwelling" at bounding box center [525, 1380] width 224 height 40
select select "Rented"
click at [413, 1360] on select "Owned Rented Family Owned Company Dwelling" at bounding box center [525, 1380] width 224 height 40
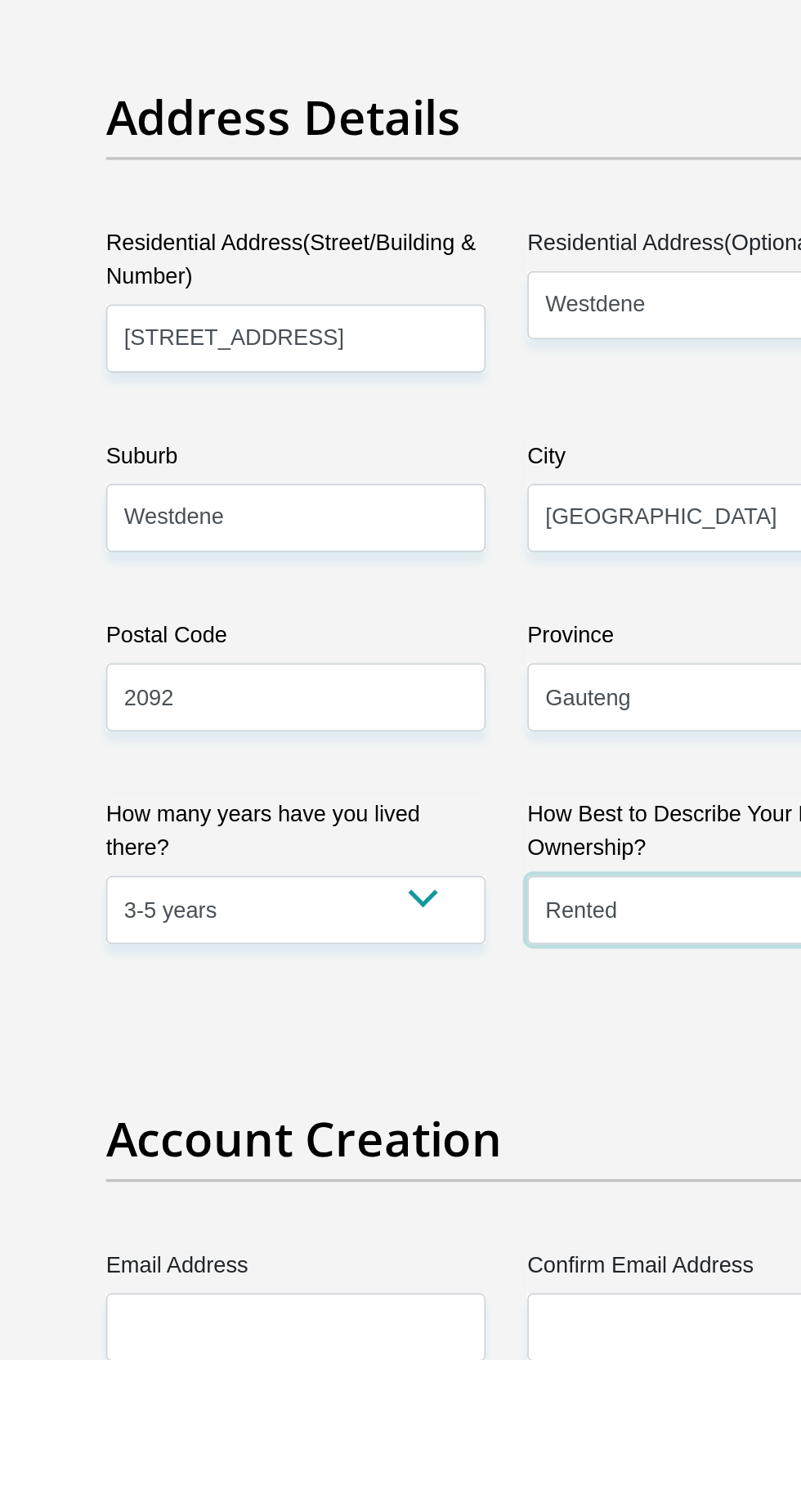
scroll to position [147, 0]
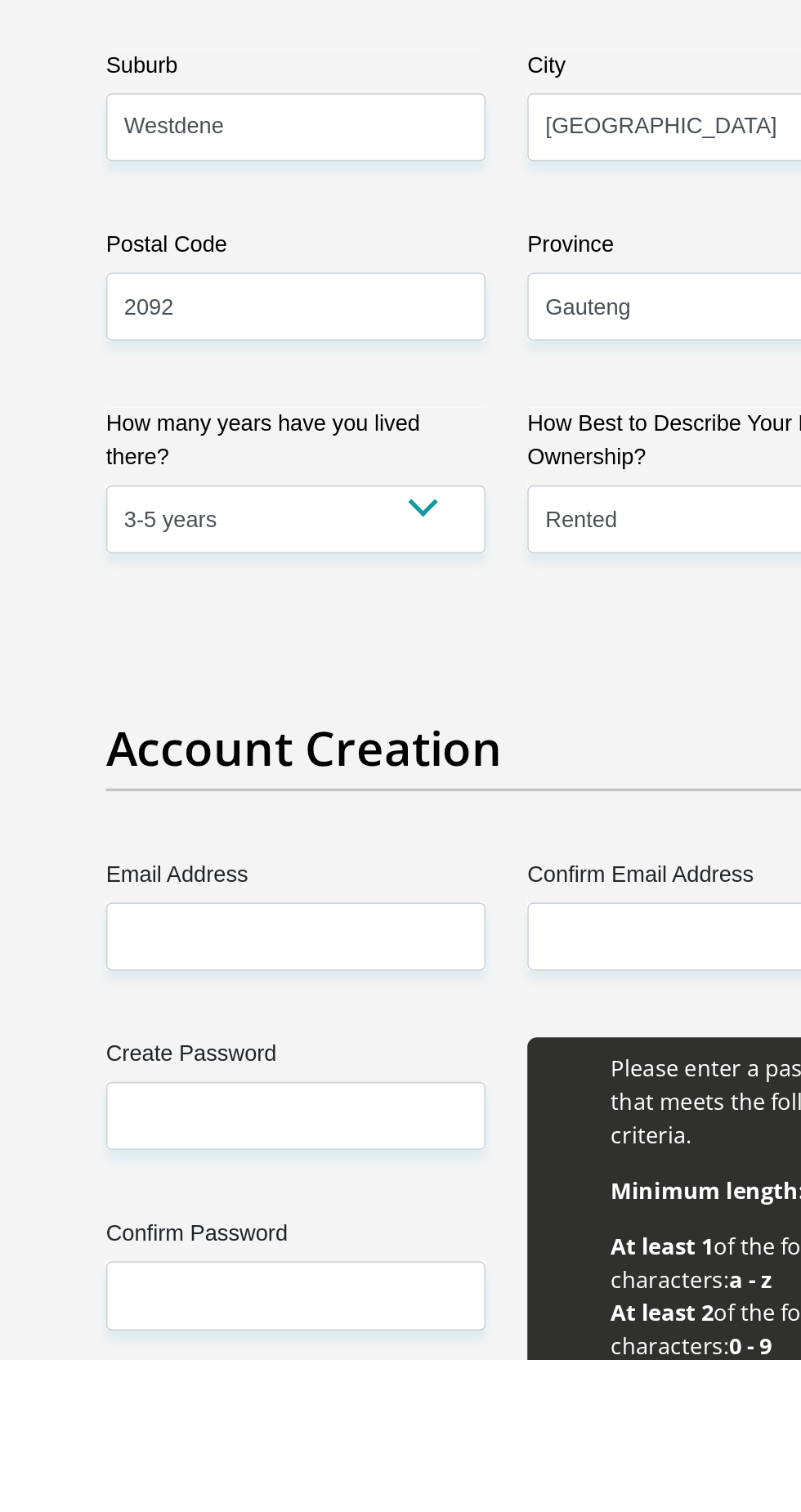
scroll to position [363, 0]
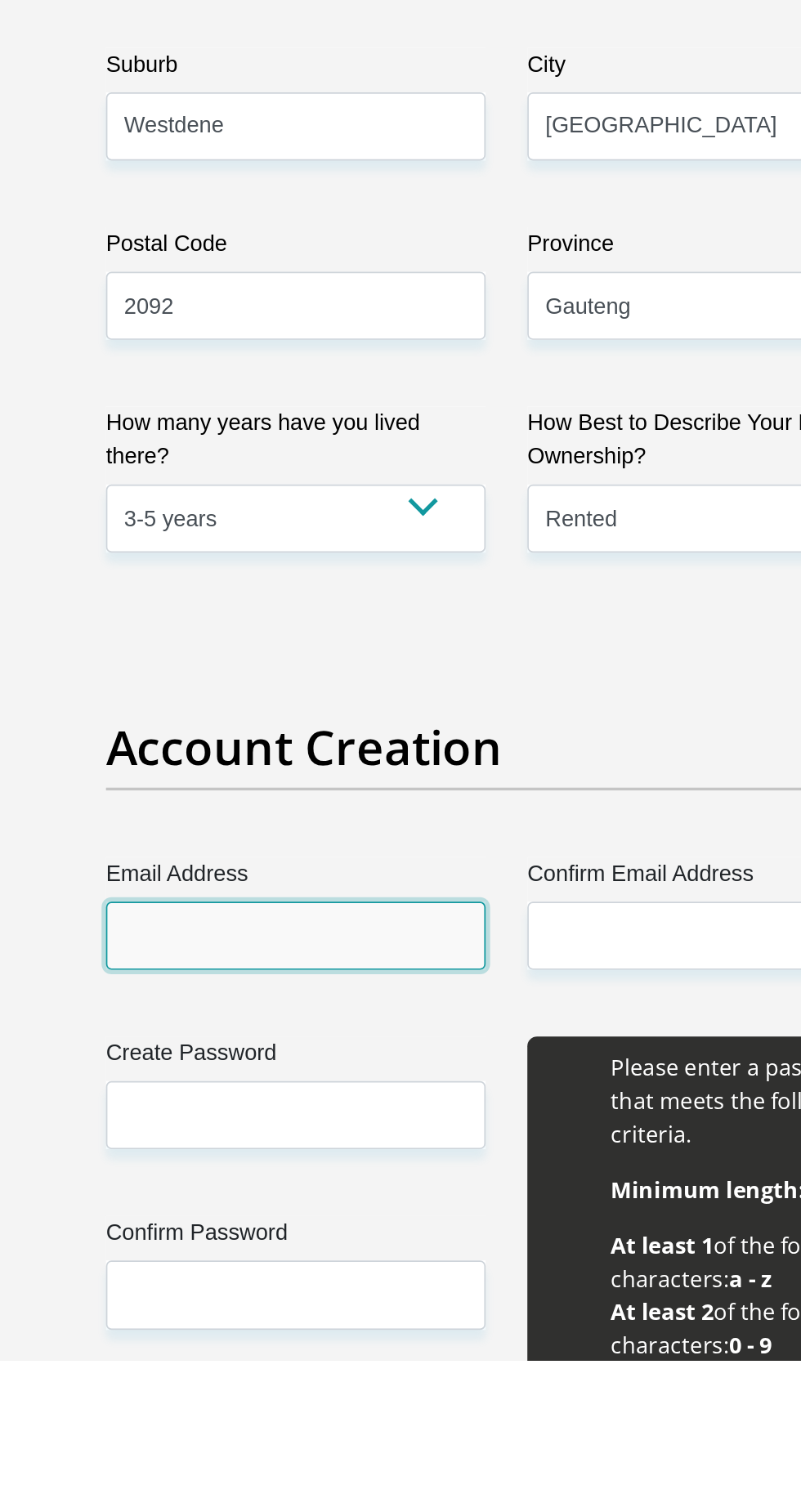
click at [326, 1266] on input "Email Address" at bounding box center [277, 1261] width 224 height 40
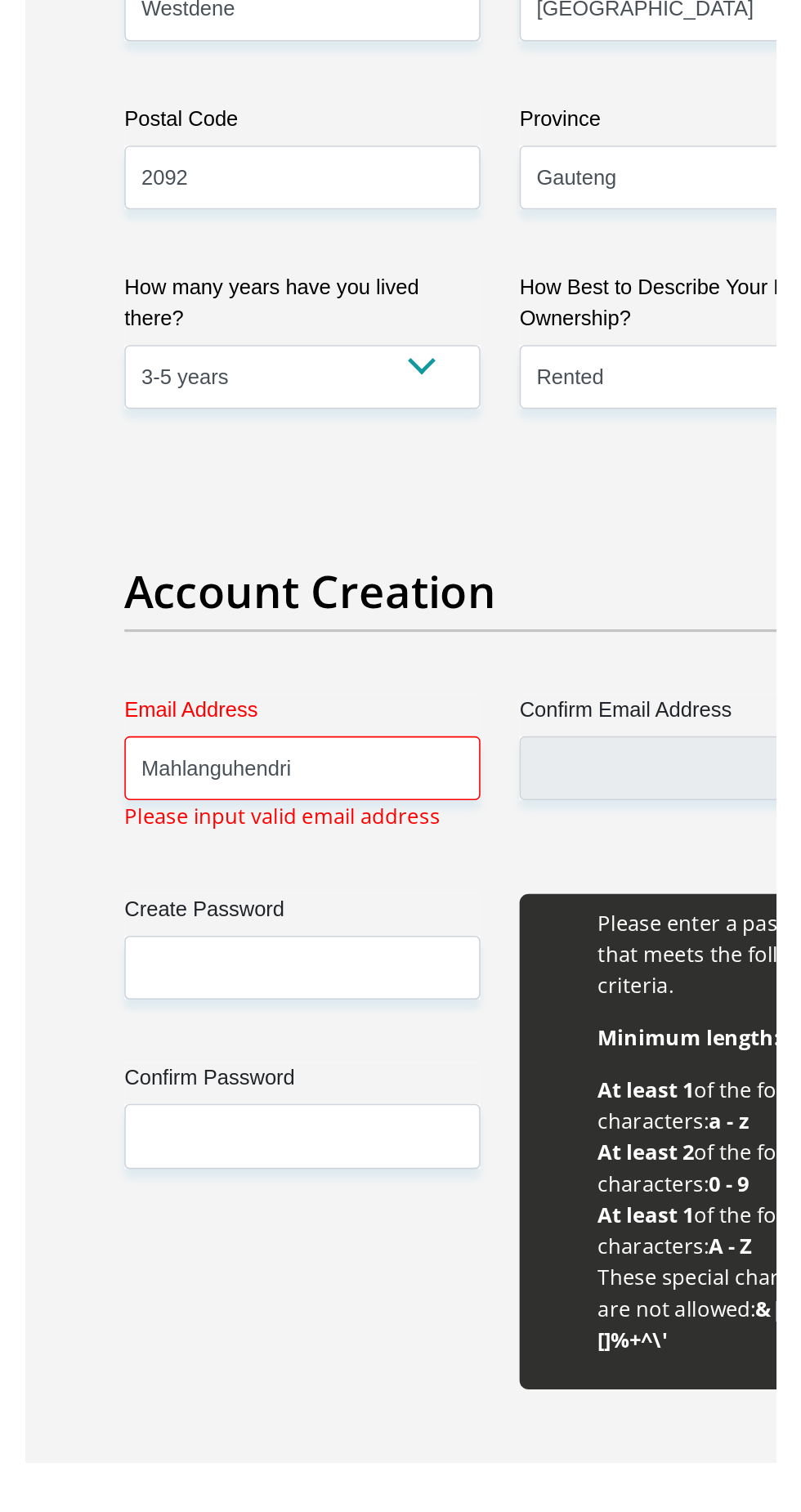
scroll to position [449, 0]
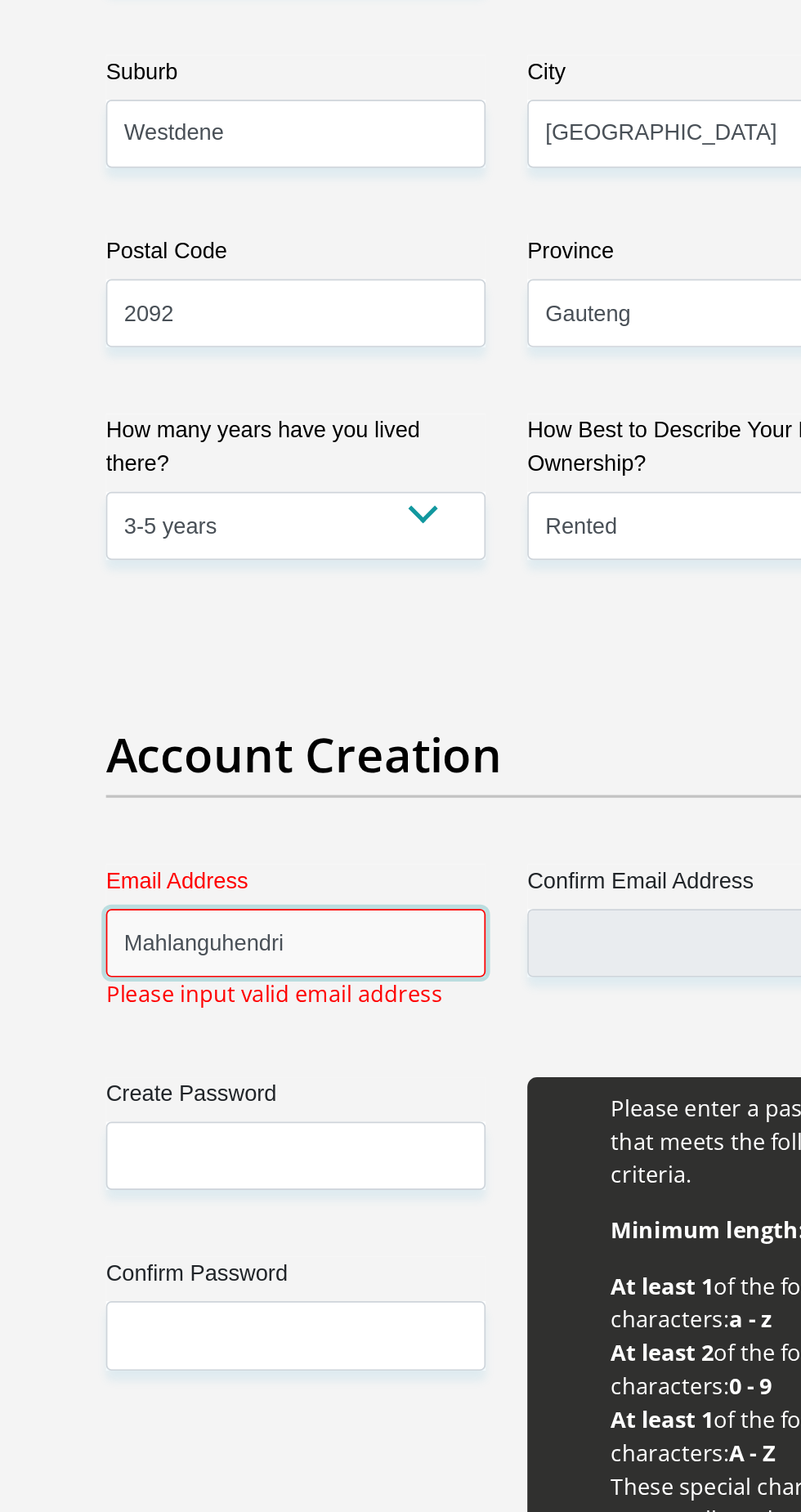
click at [331, 1173] on input "Mahlanguhendri" at bounding box center [277, 1177] width 224 height 40
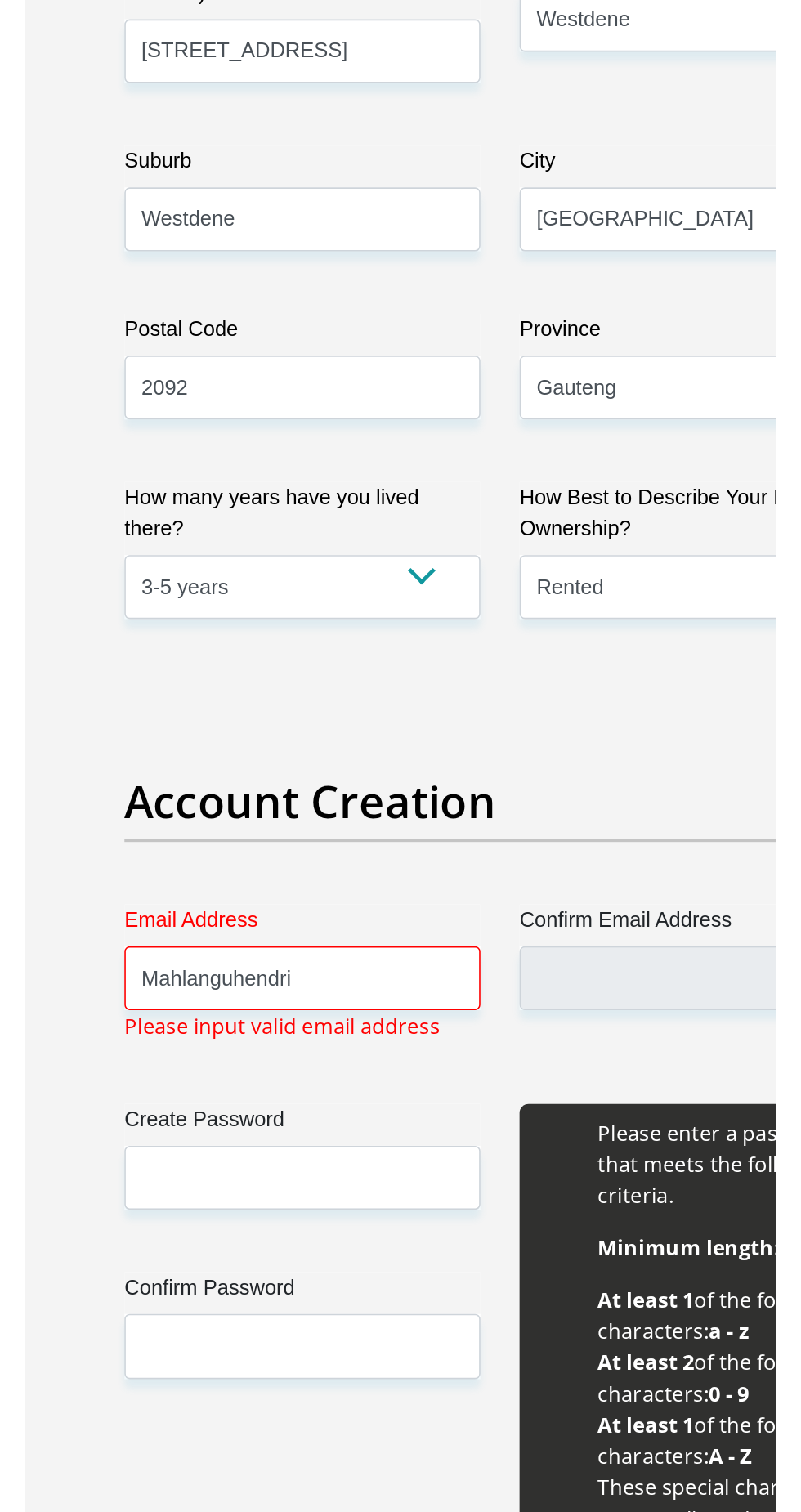
scroll to position [448, 0]
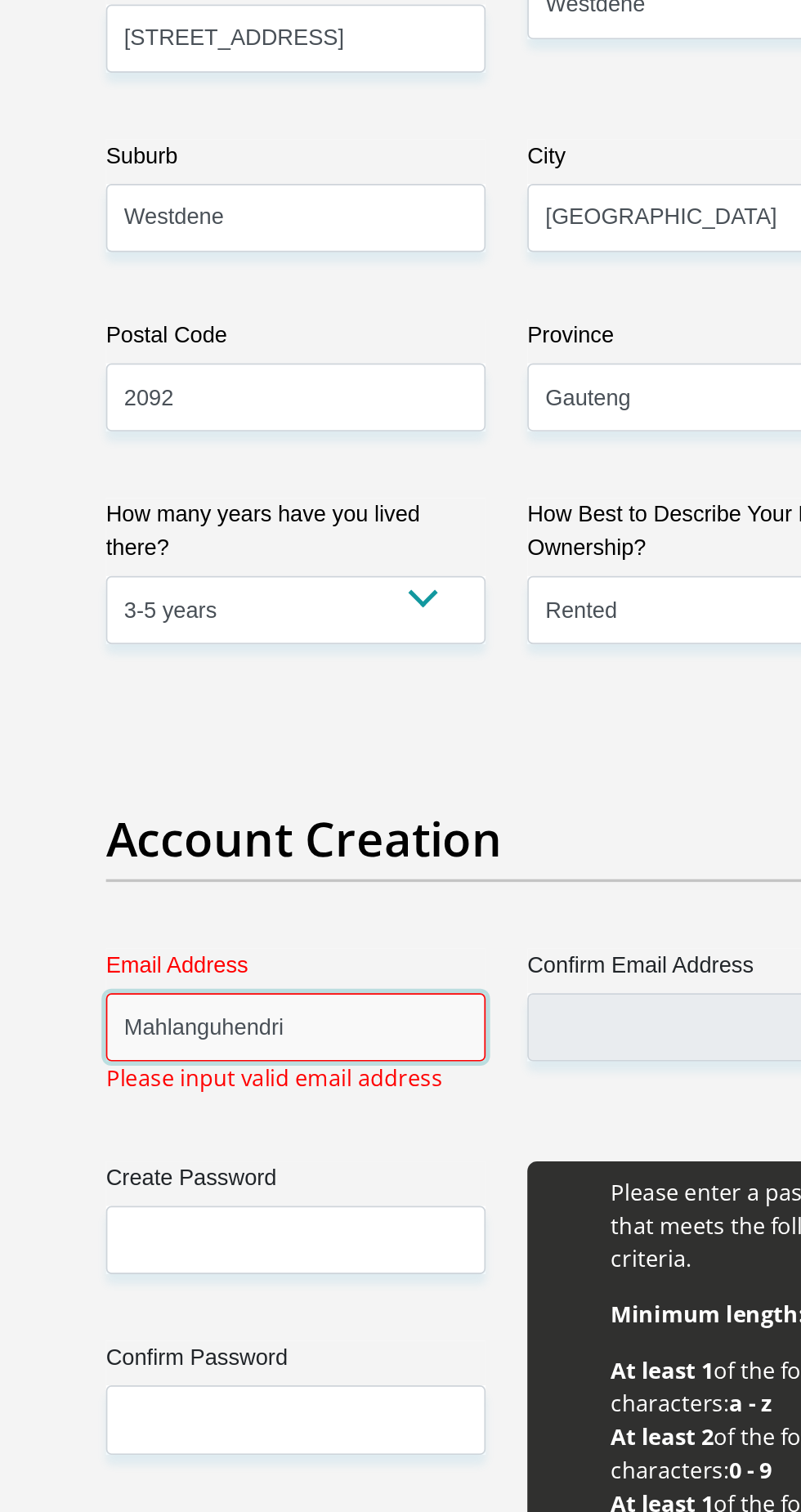
click at [328, 1177] on input "Mahlanguhendri" at bounding box center [277, 1177] width 224 height 40
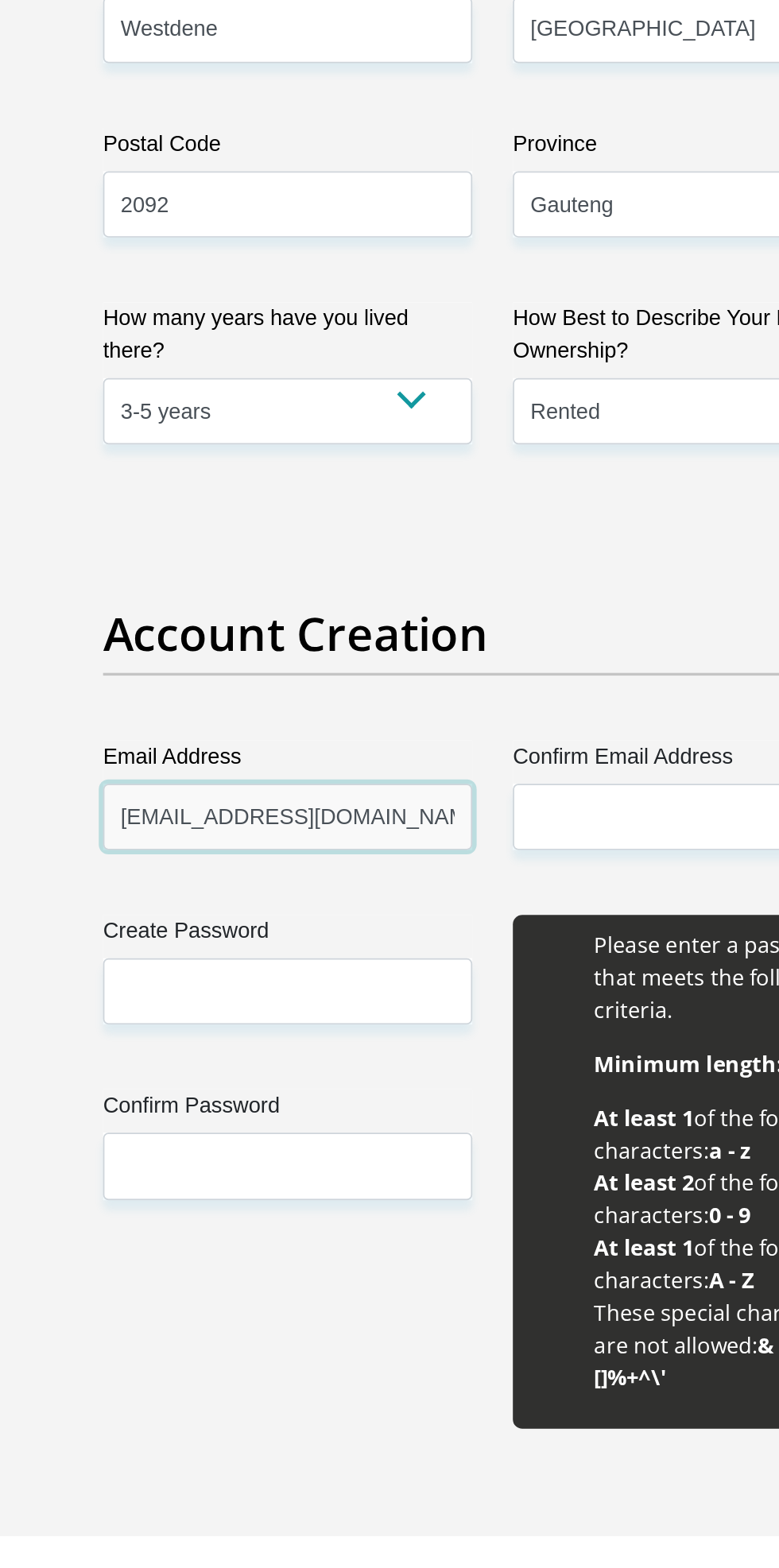
type input "[EMAIL_ADDRESS][DOMAIN_NAME]"
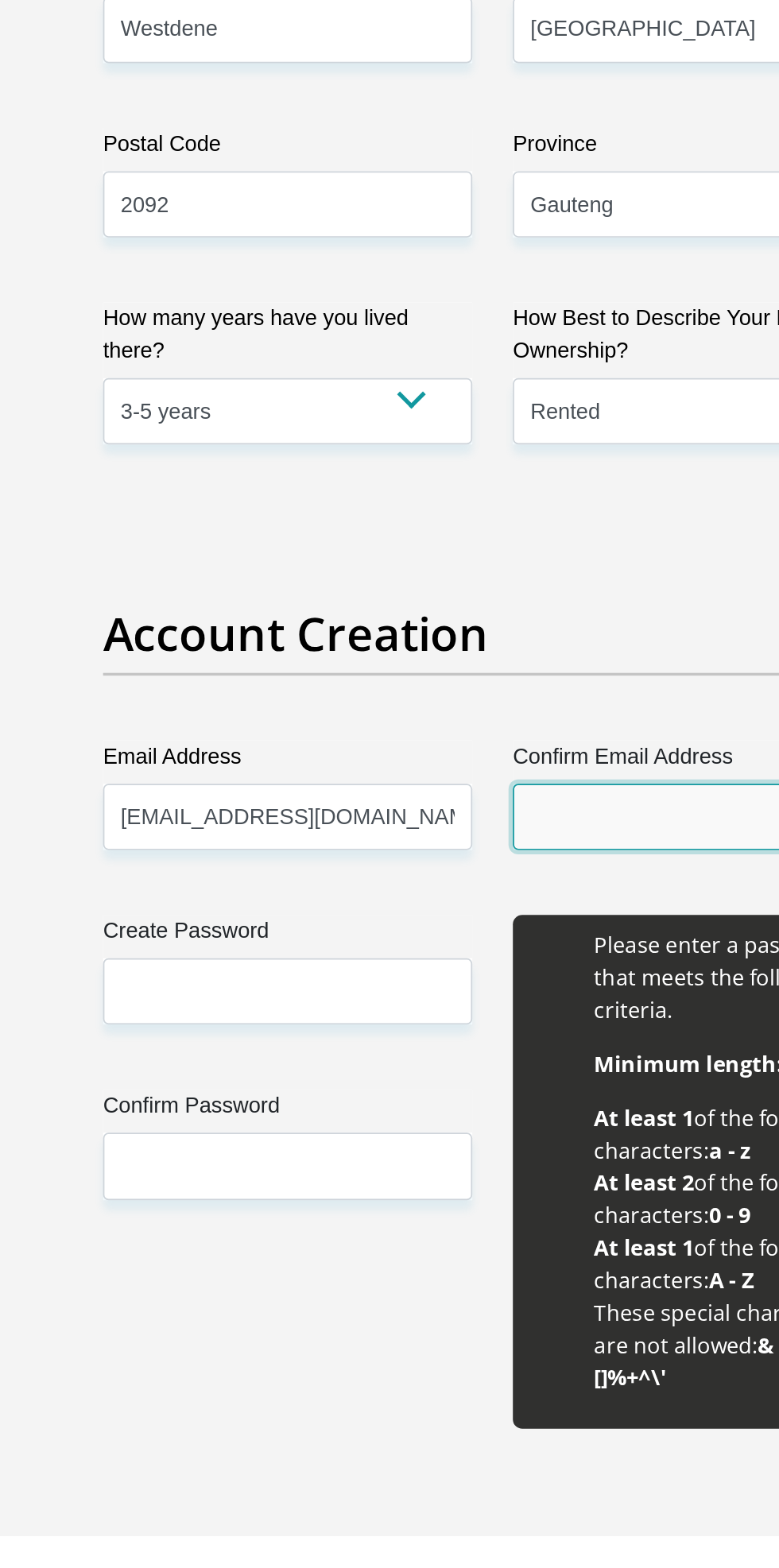
click at [480, 1146] on input "Confirm Email Address" at bounding box center [511, 1145] width 217 height 39
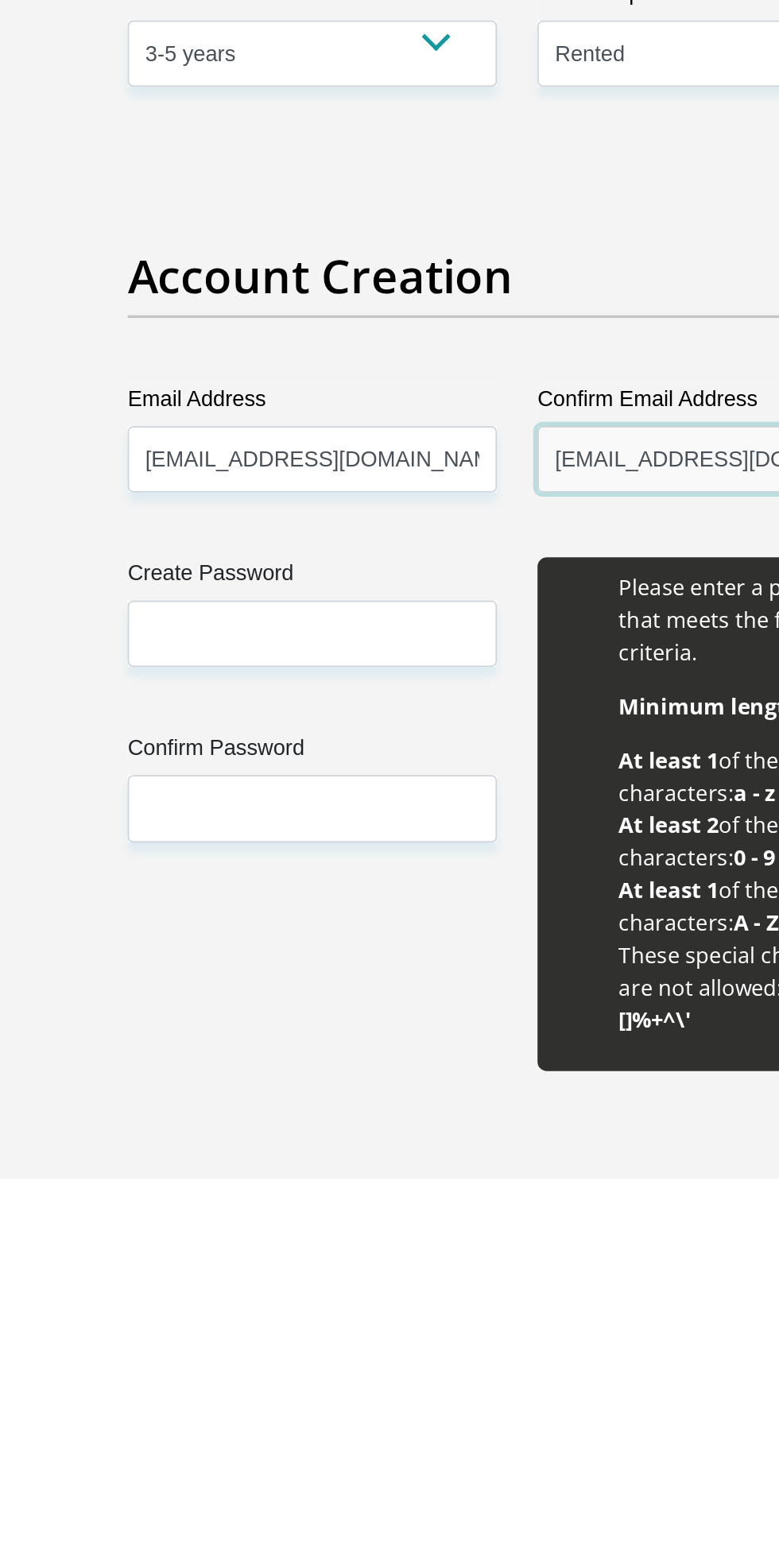
type input "[EMAIL_ADDRESS][DOMAIN_NAME]"
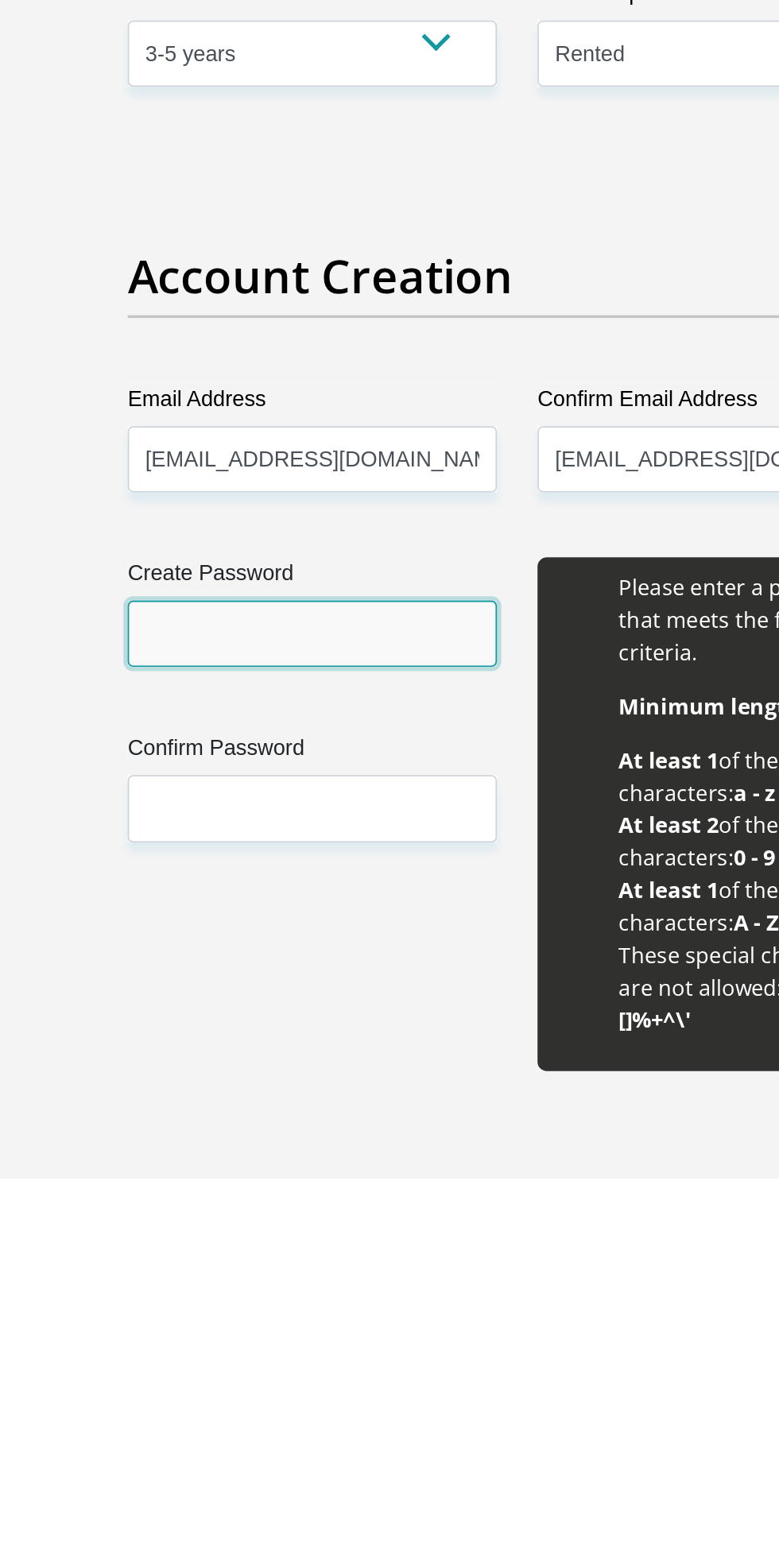
click at [317, 1250] on input "Create Password" at bounding box center [269, 1248] width 217 height 39
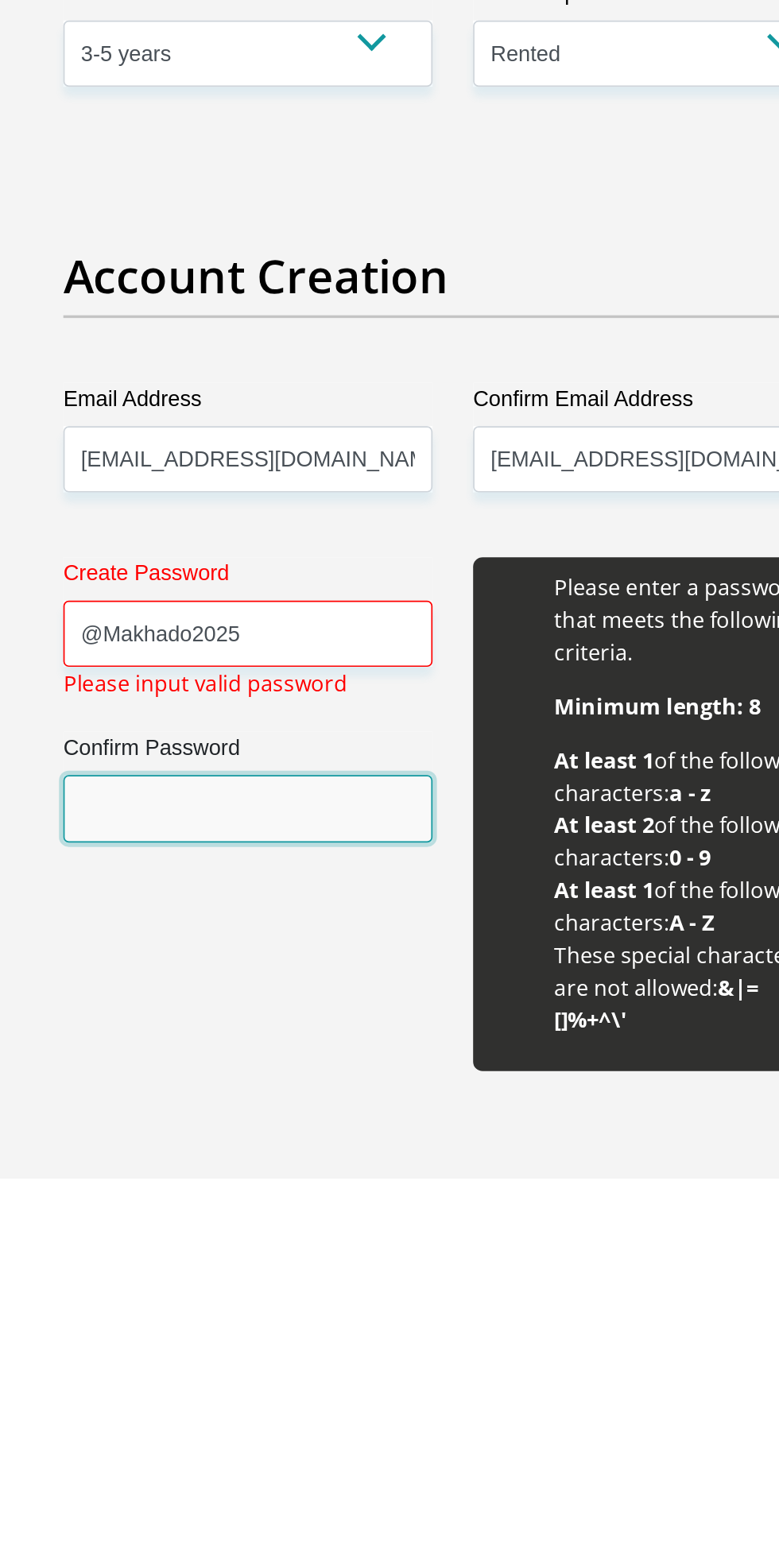
click at [190, 1343] on input "Confirm Password" at bounding box center [269, 1350] width 217 height 39
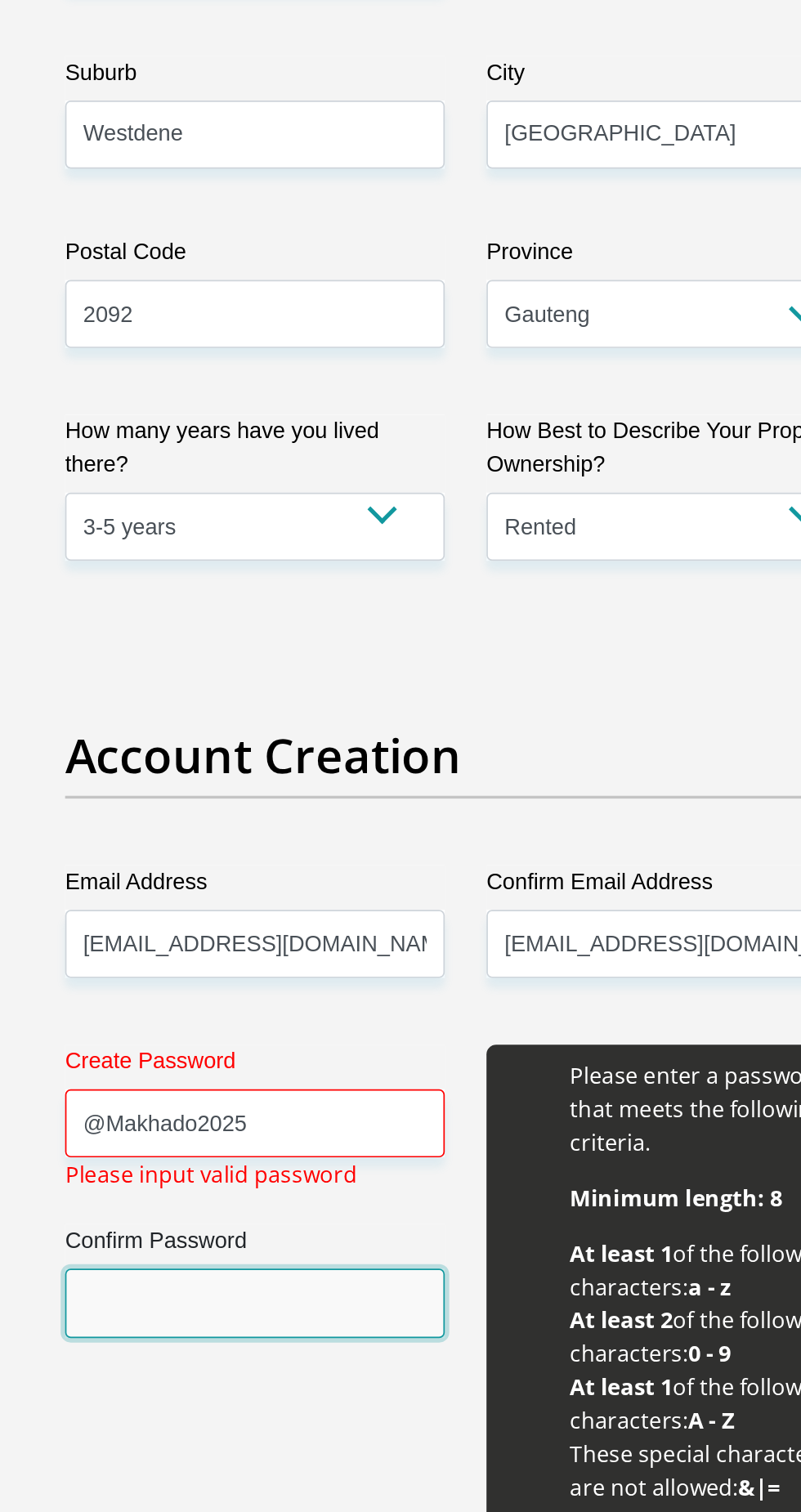
click at [316, 1378] on input "Confirm Password" at bounding box center [277, 1388] width 224 height 40
click at [318, 1384] on input "Confirm Password" at bounding box center [277, 1388] width 224 height 40
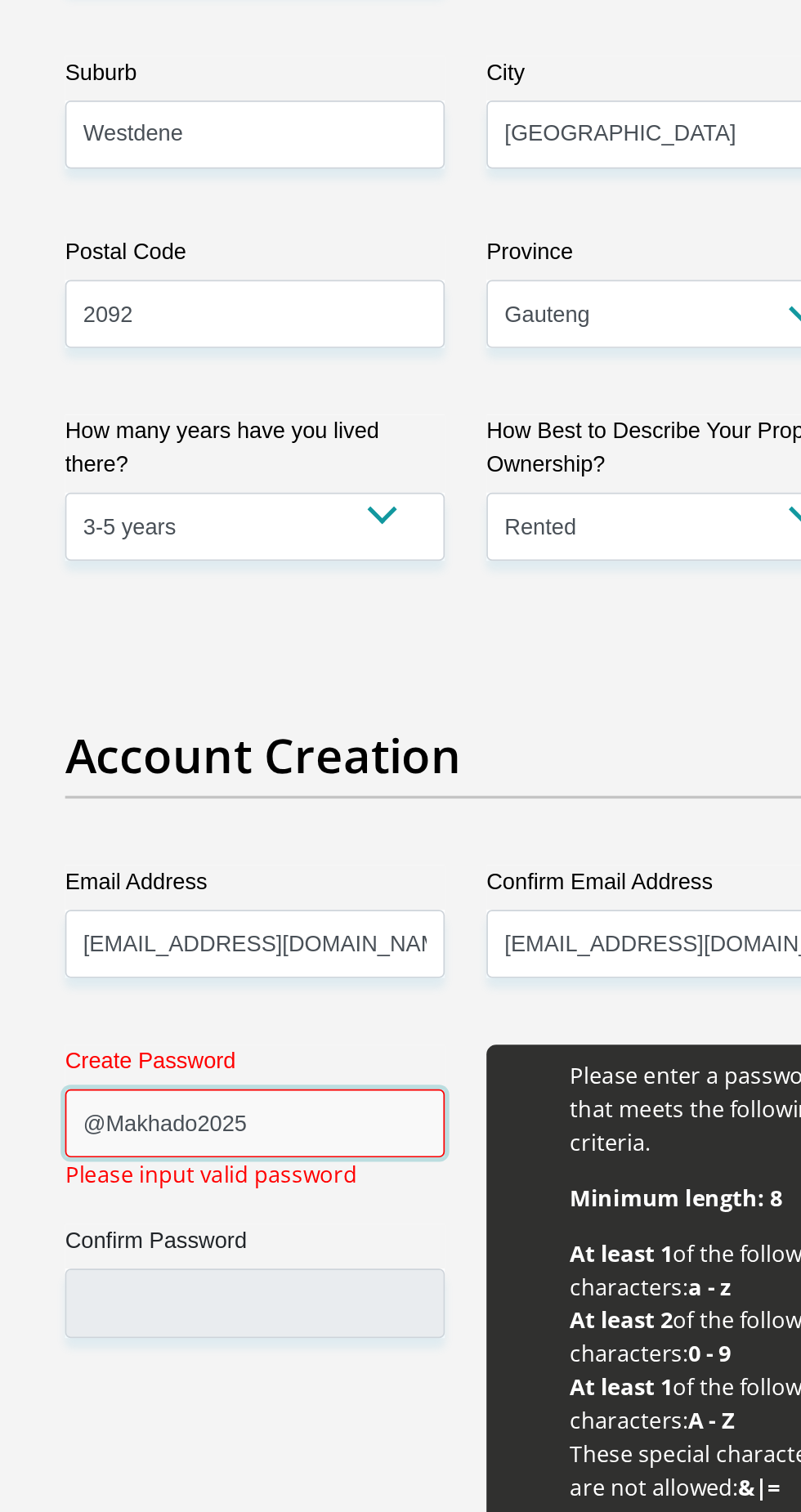
click at [321, 1283] on input "@Makhado2025" at bounding box center [277, 1283] width 224 height 40
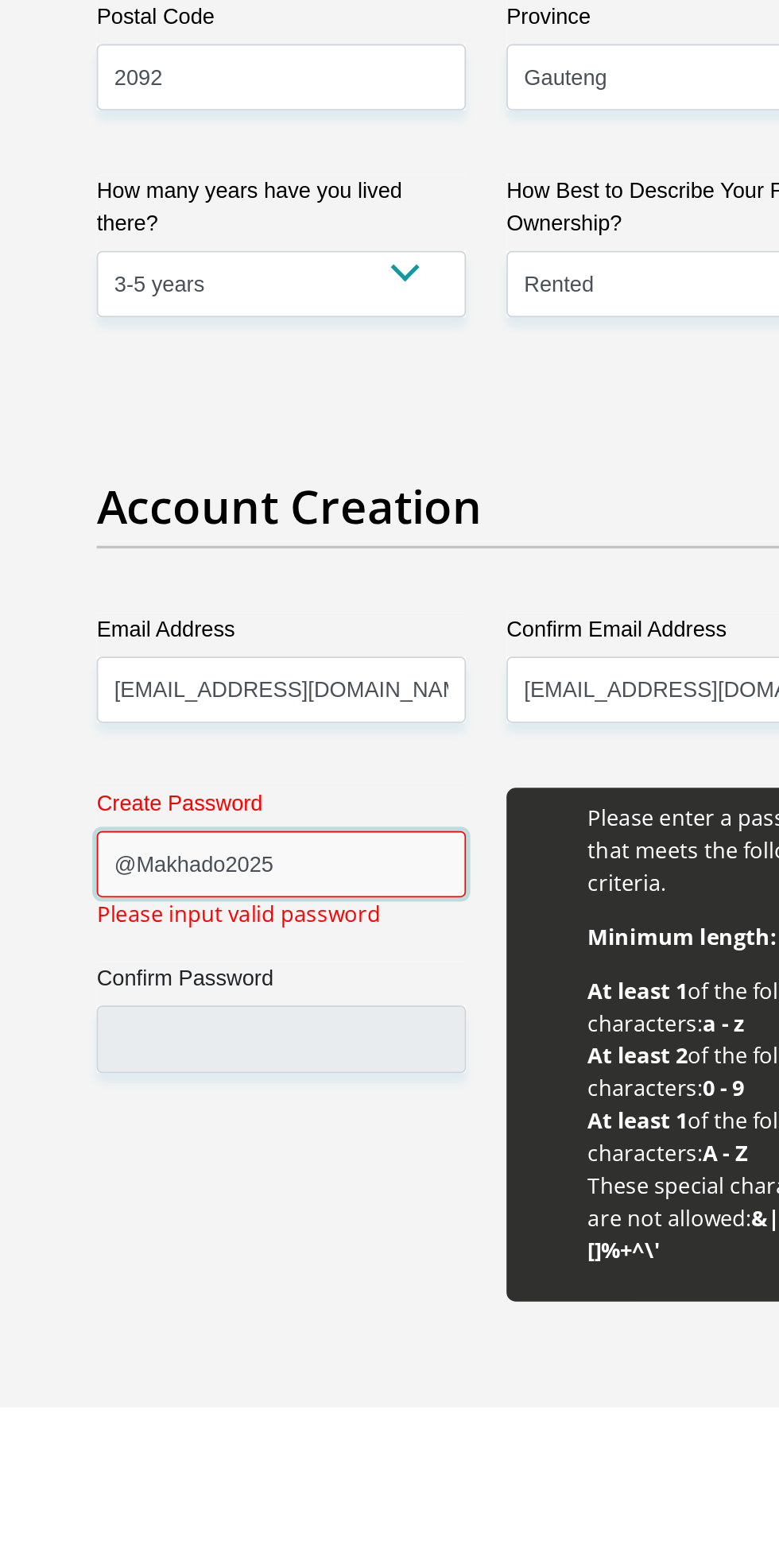
scroll to position [435, 0]
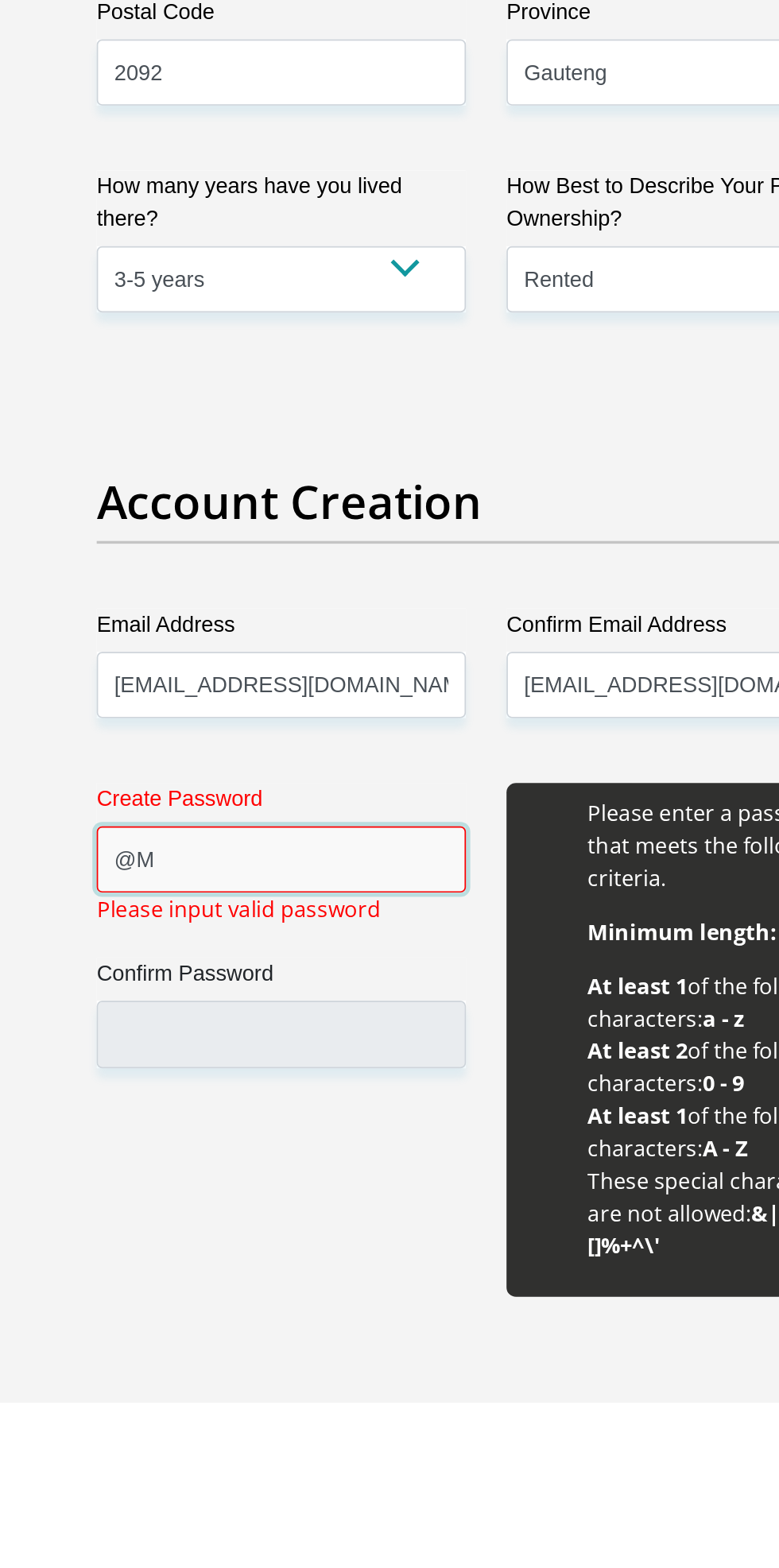
type input "@"
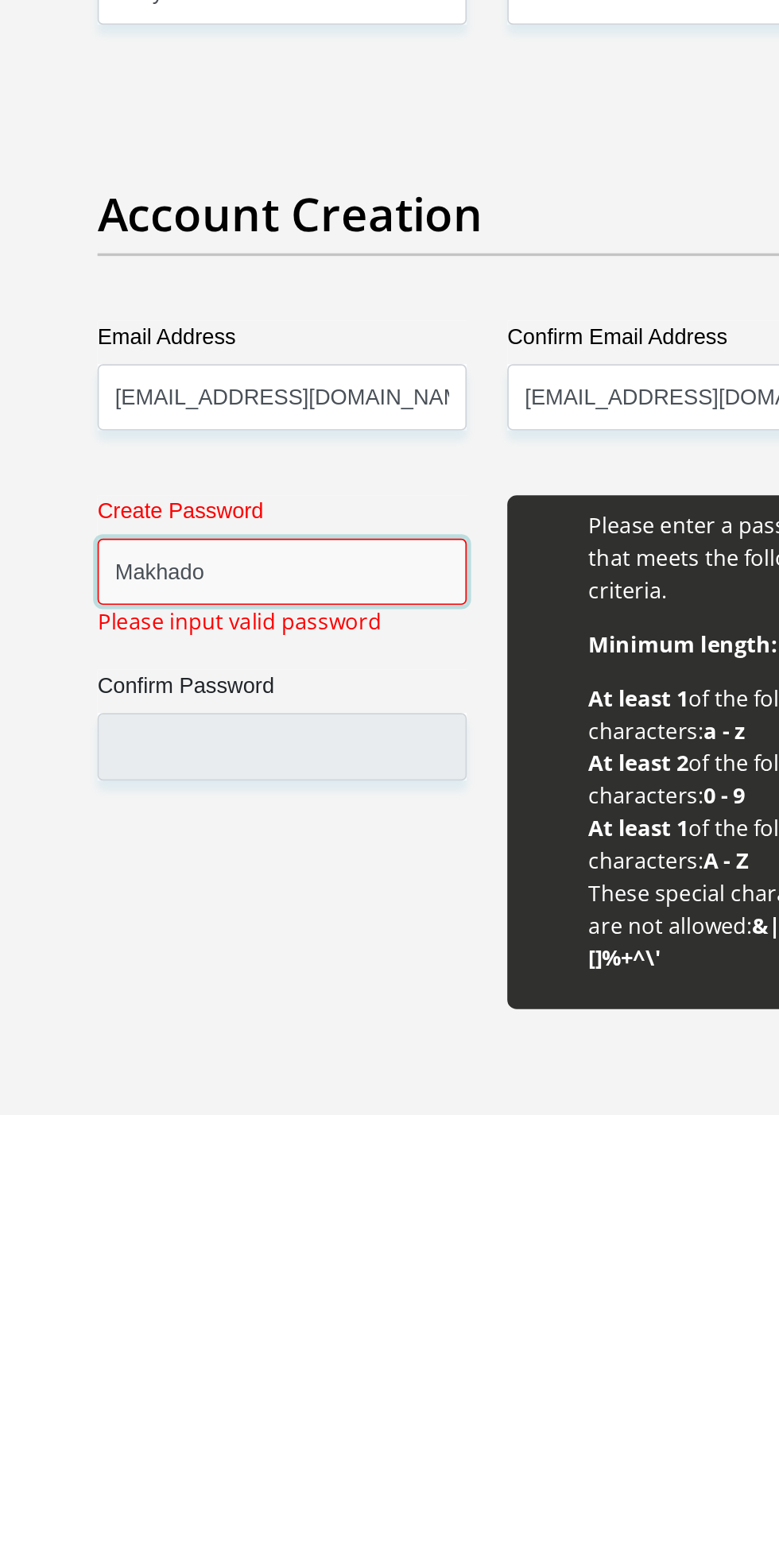
click at [292, 1249] on input "Makhado" at bounding box center [269, 1249] width 217 height 39
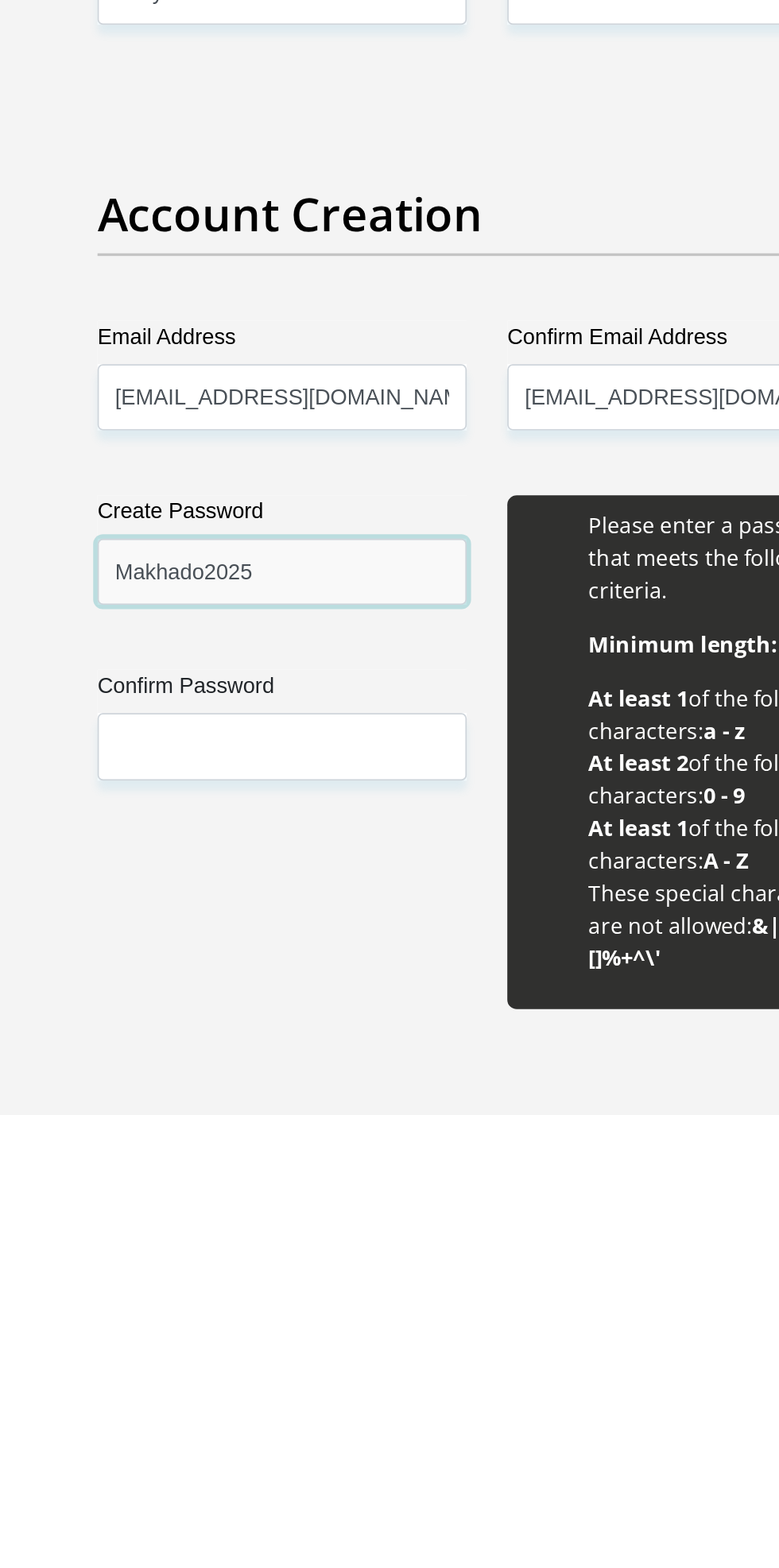
type input "Makhado2025"
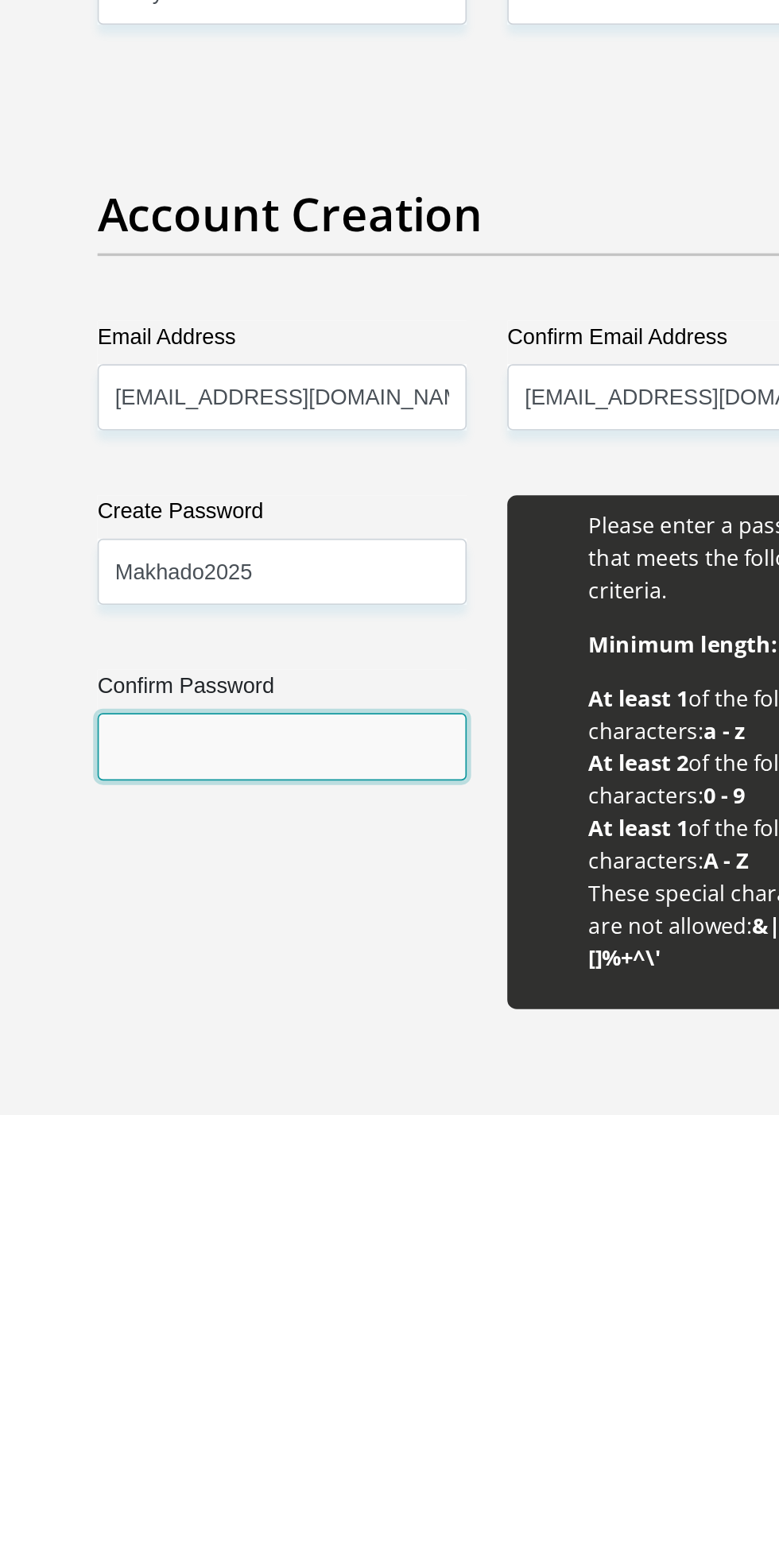
click at [293, 1352] on input "Confirm Password" at bounding box center [269, 1351] width 217 height 39
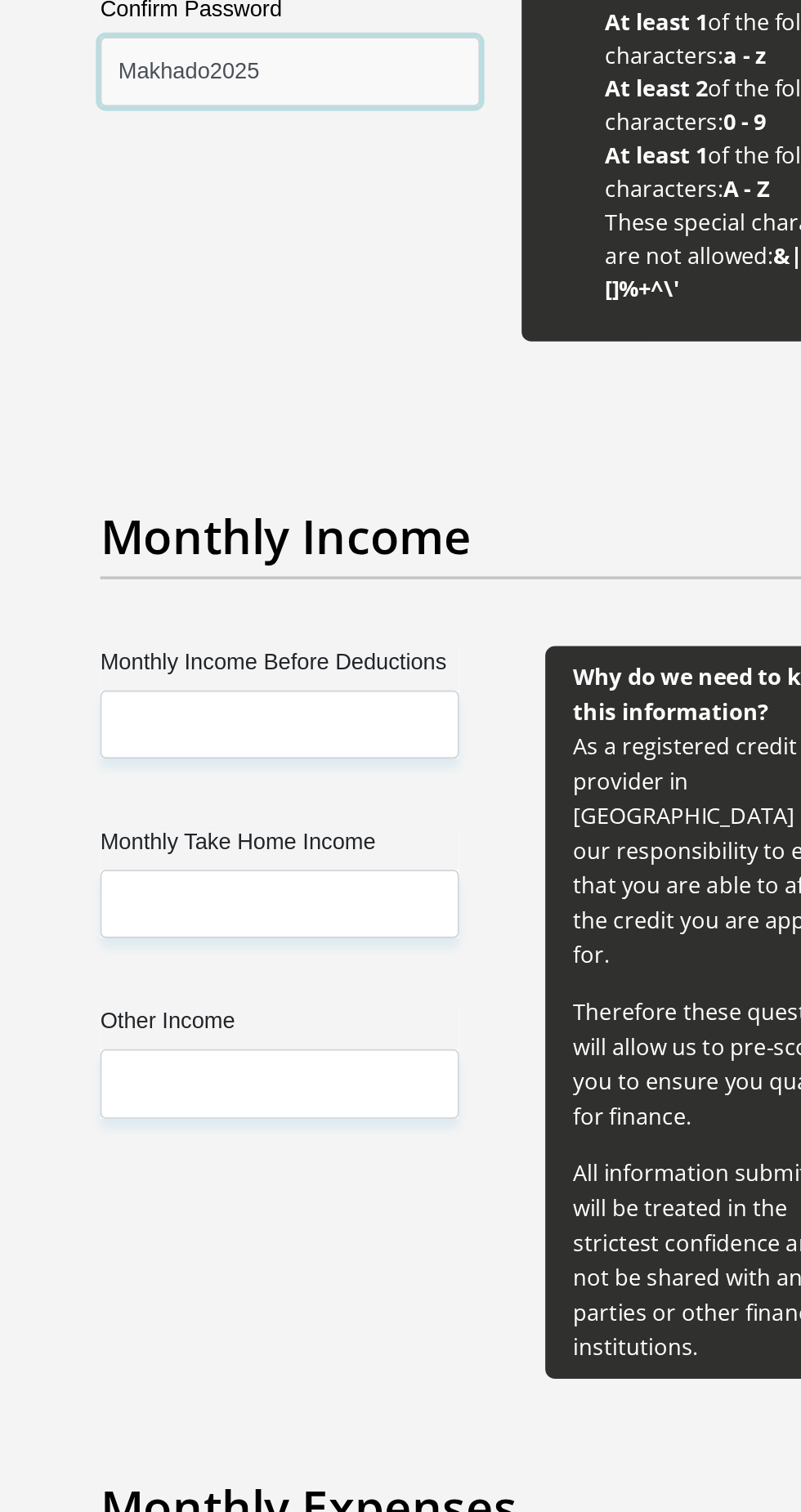
scroll to position [1182, 0]
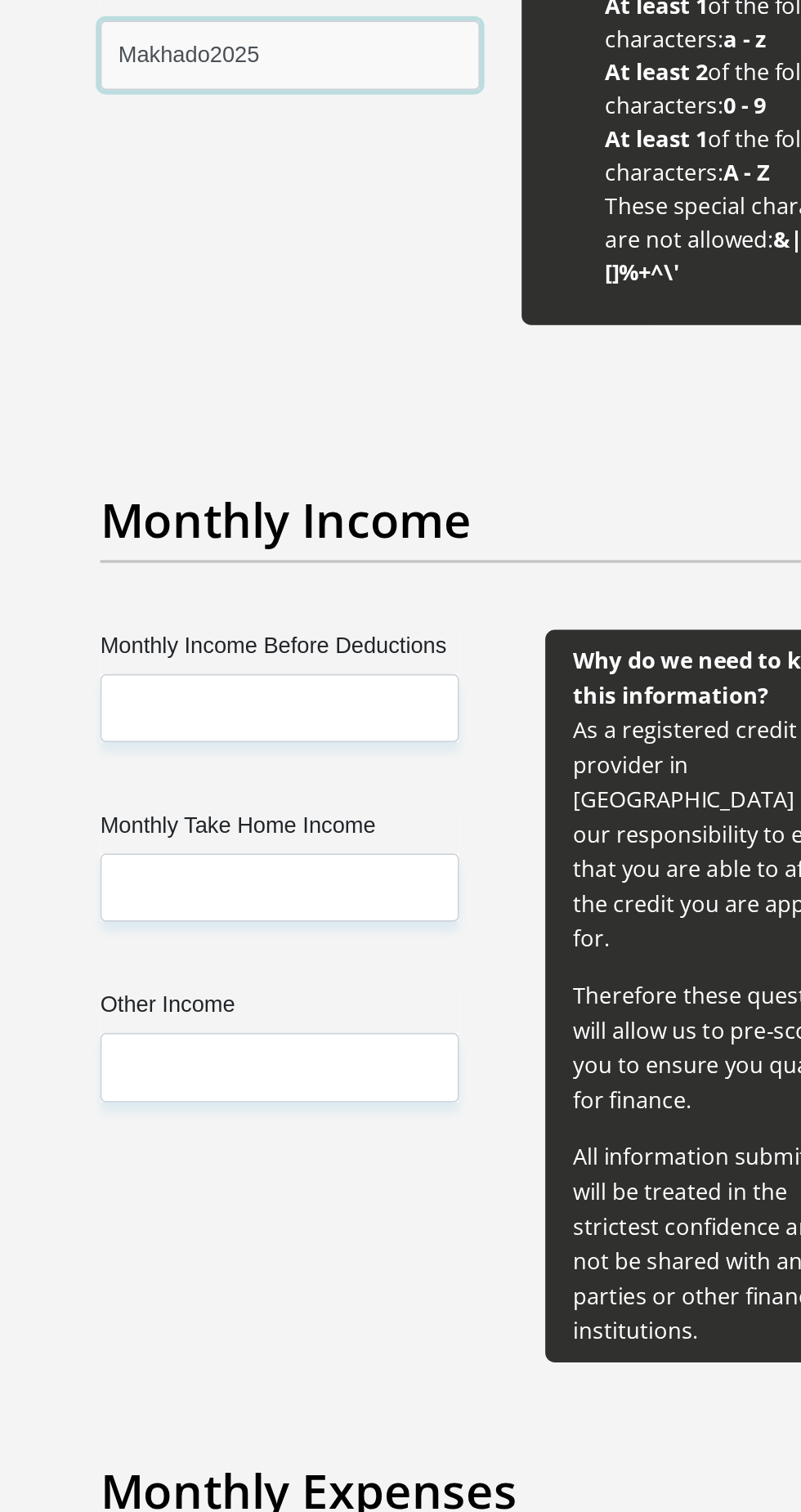
type input "Makhado2025"
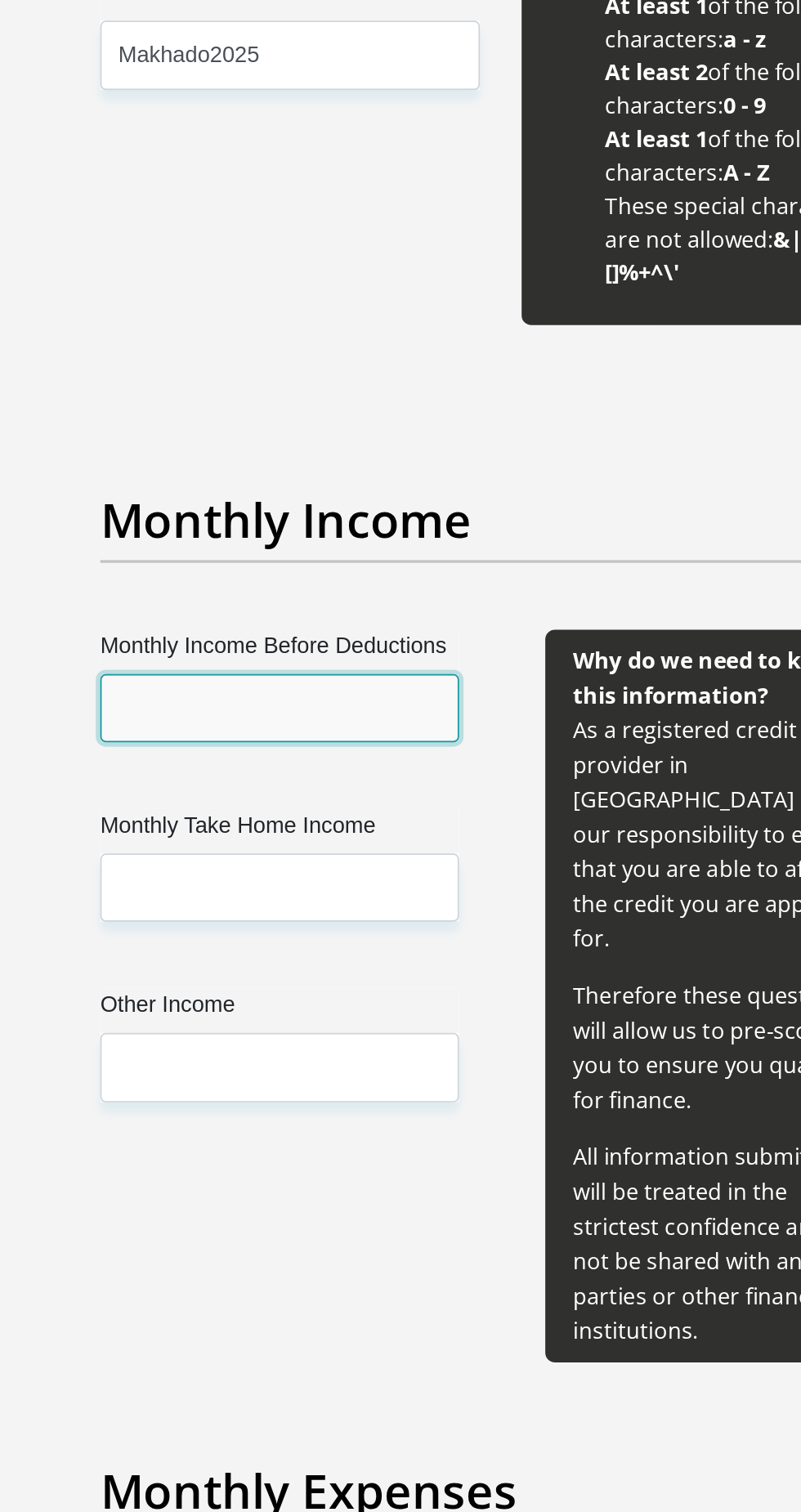
click at [307, 1037] on input "Monthly Income Before Deductions" at bounding box center [270, 1039] width 211 height 40
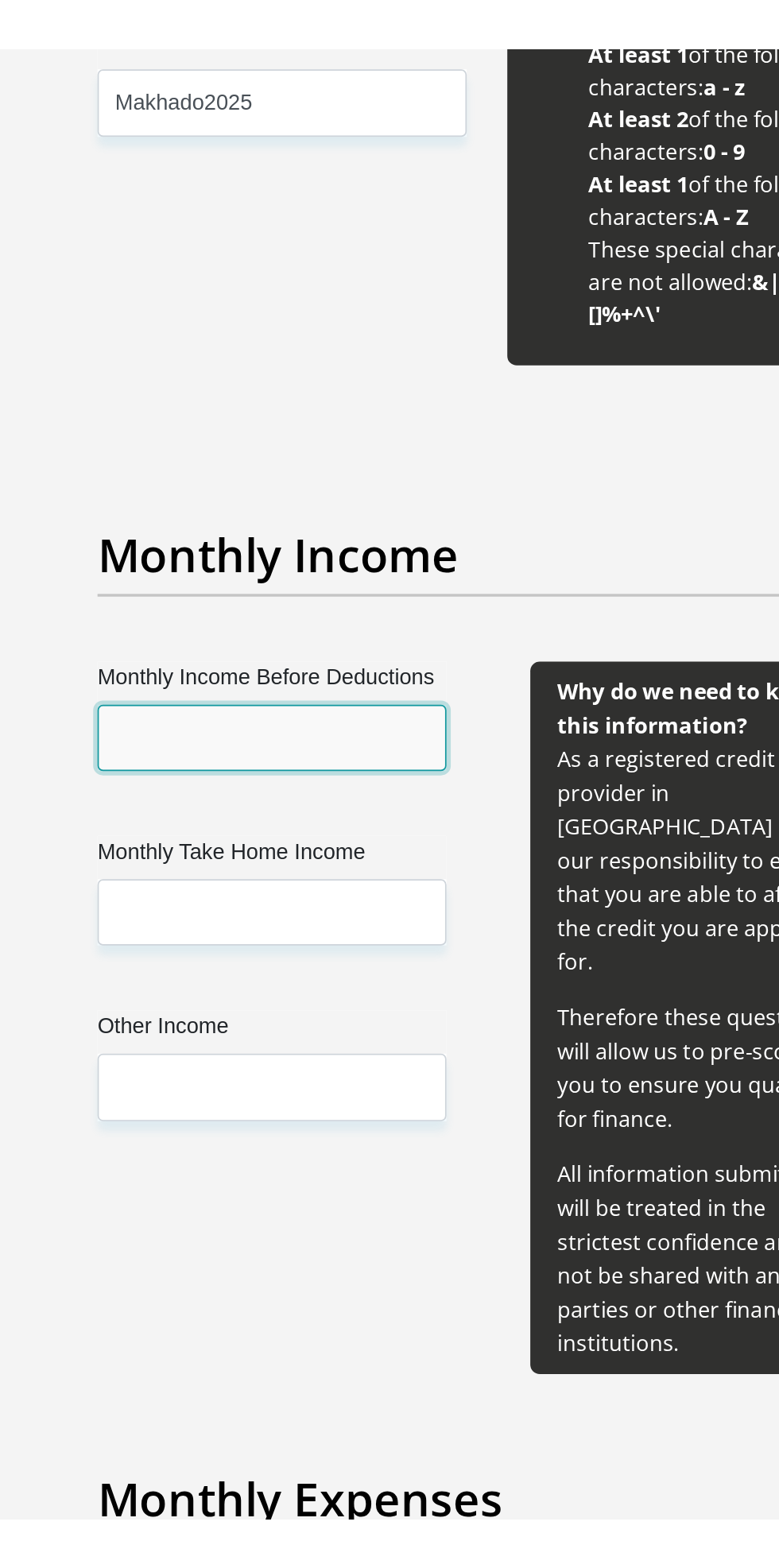
scroll to position [1148, 0]
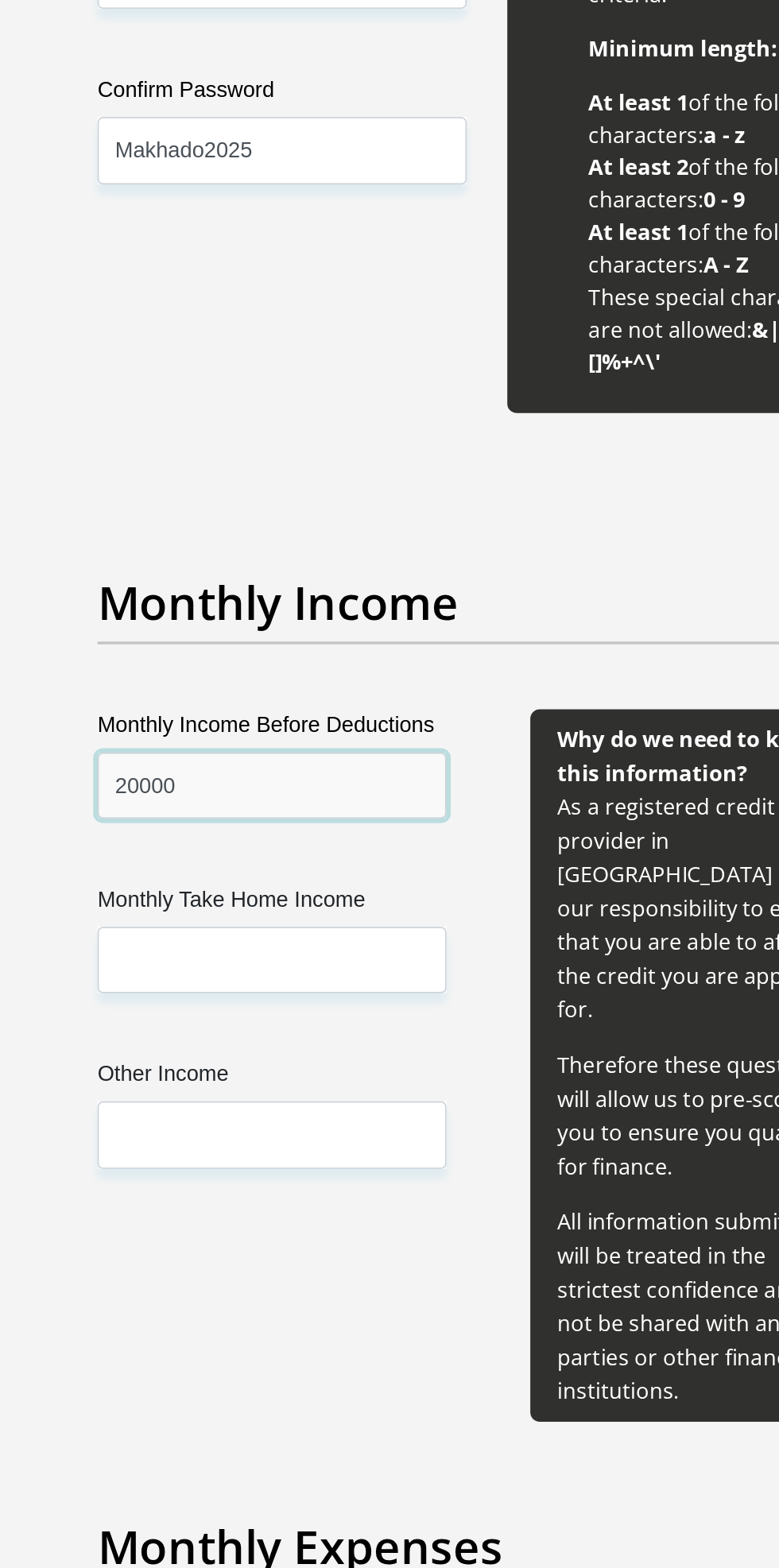
type input "20000"
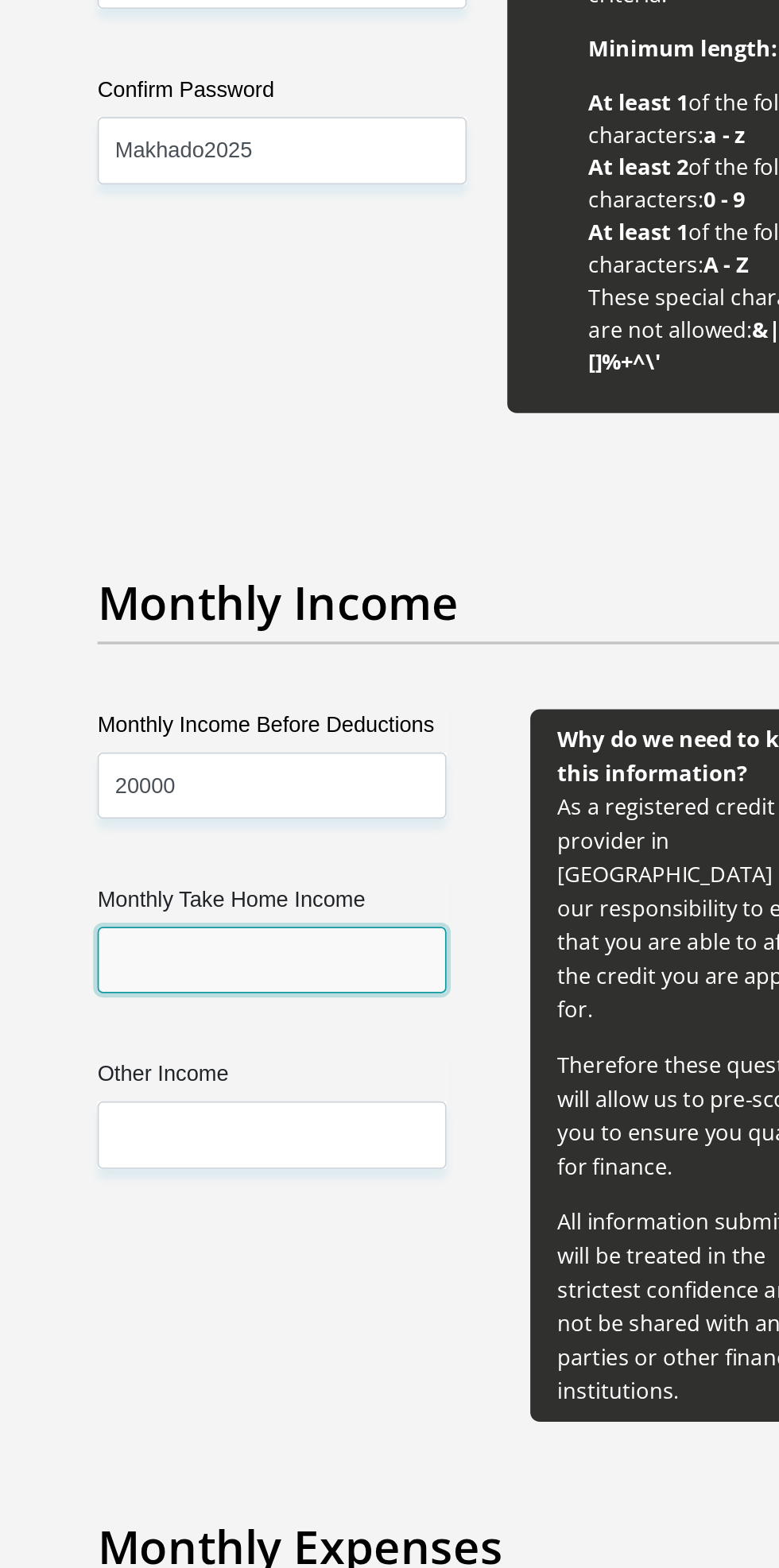
click at [314, 1107] on input "Monthly Take Home Income" at bounding box center [263, 1113] width 205 height 39
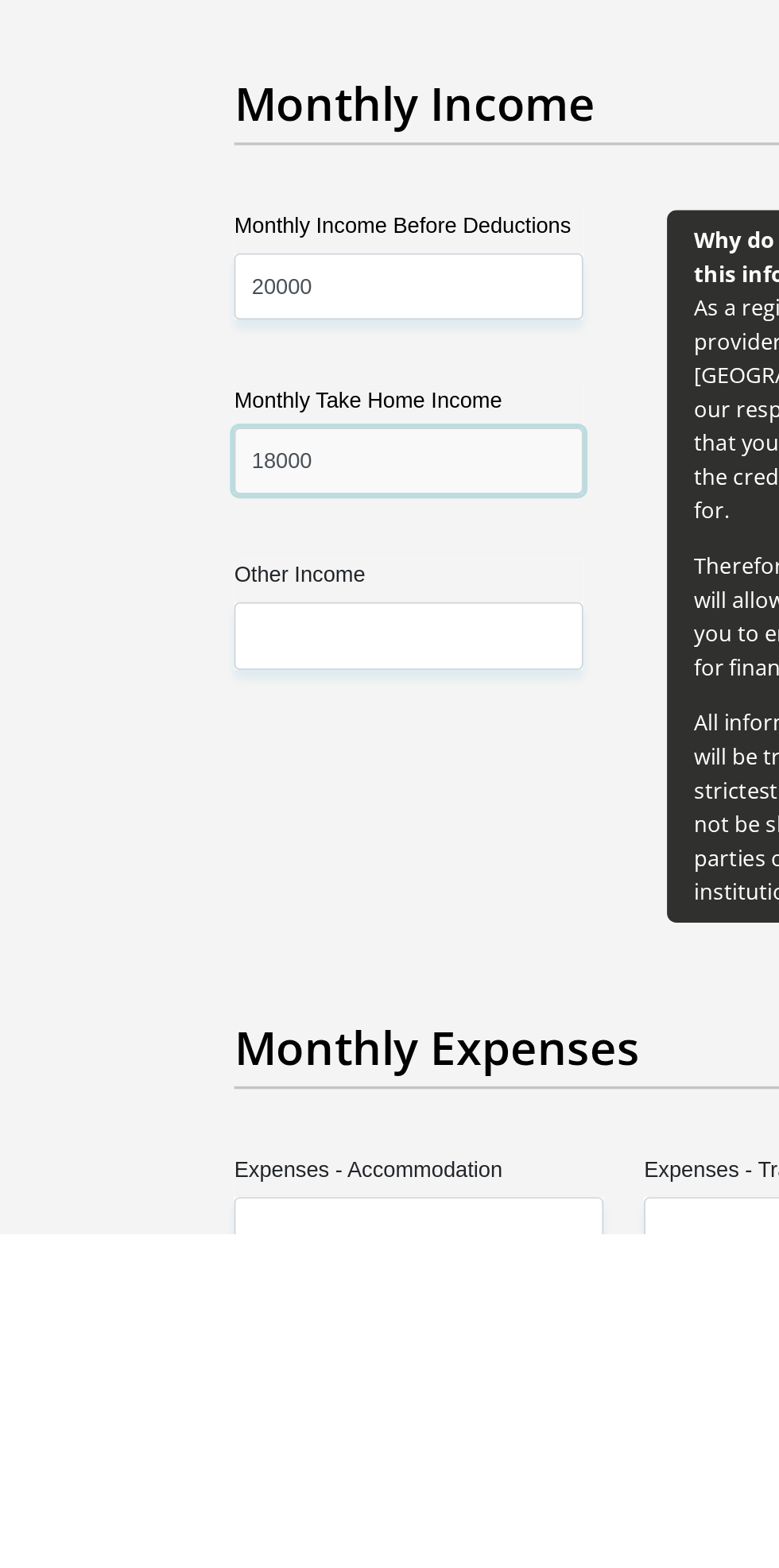
type input "18000"
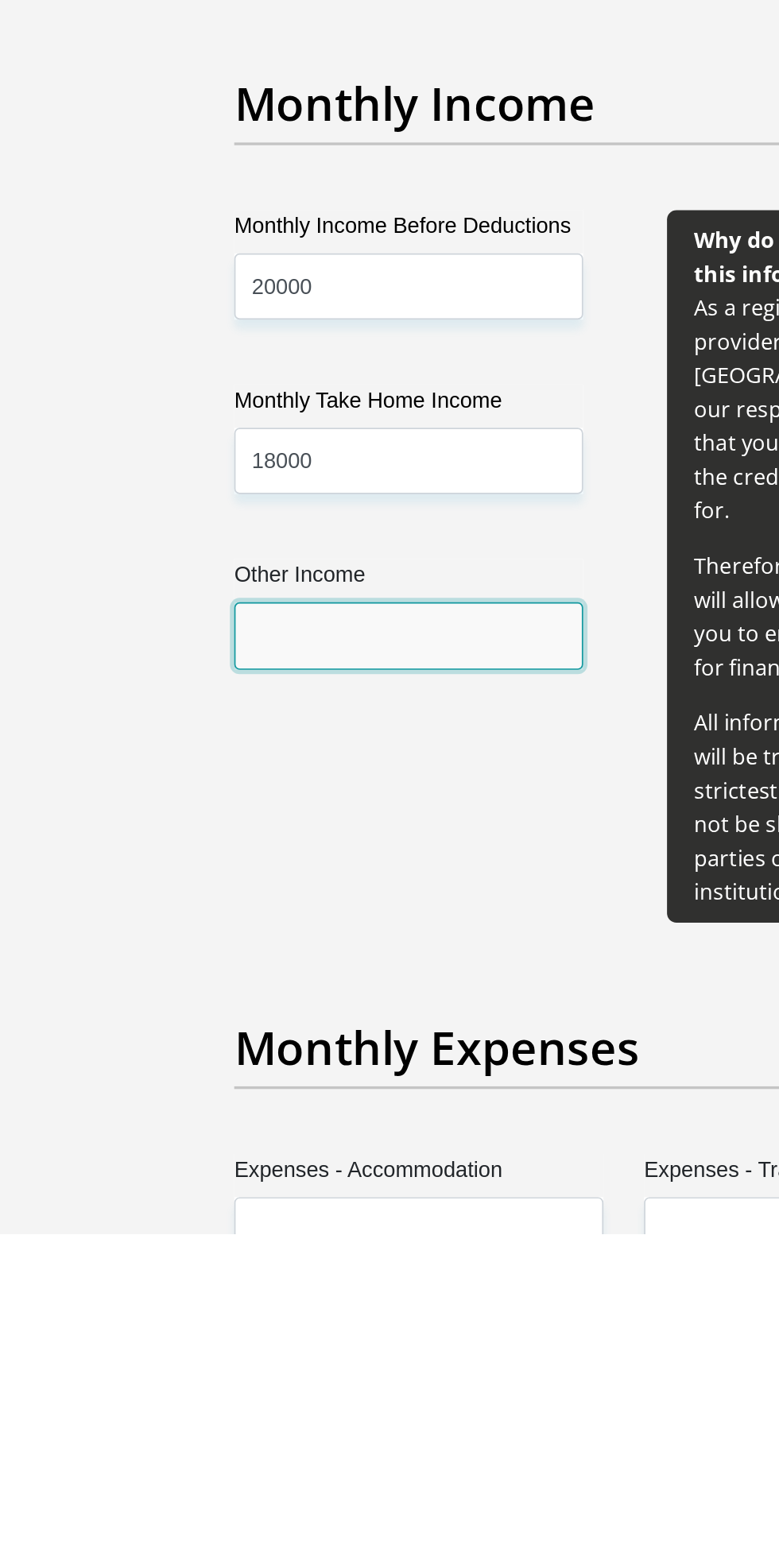
click at [294, 1216] on input "Other Income" at bounding box center [263, 1215] width 205 height 39
type input "2000"
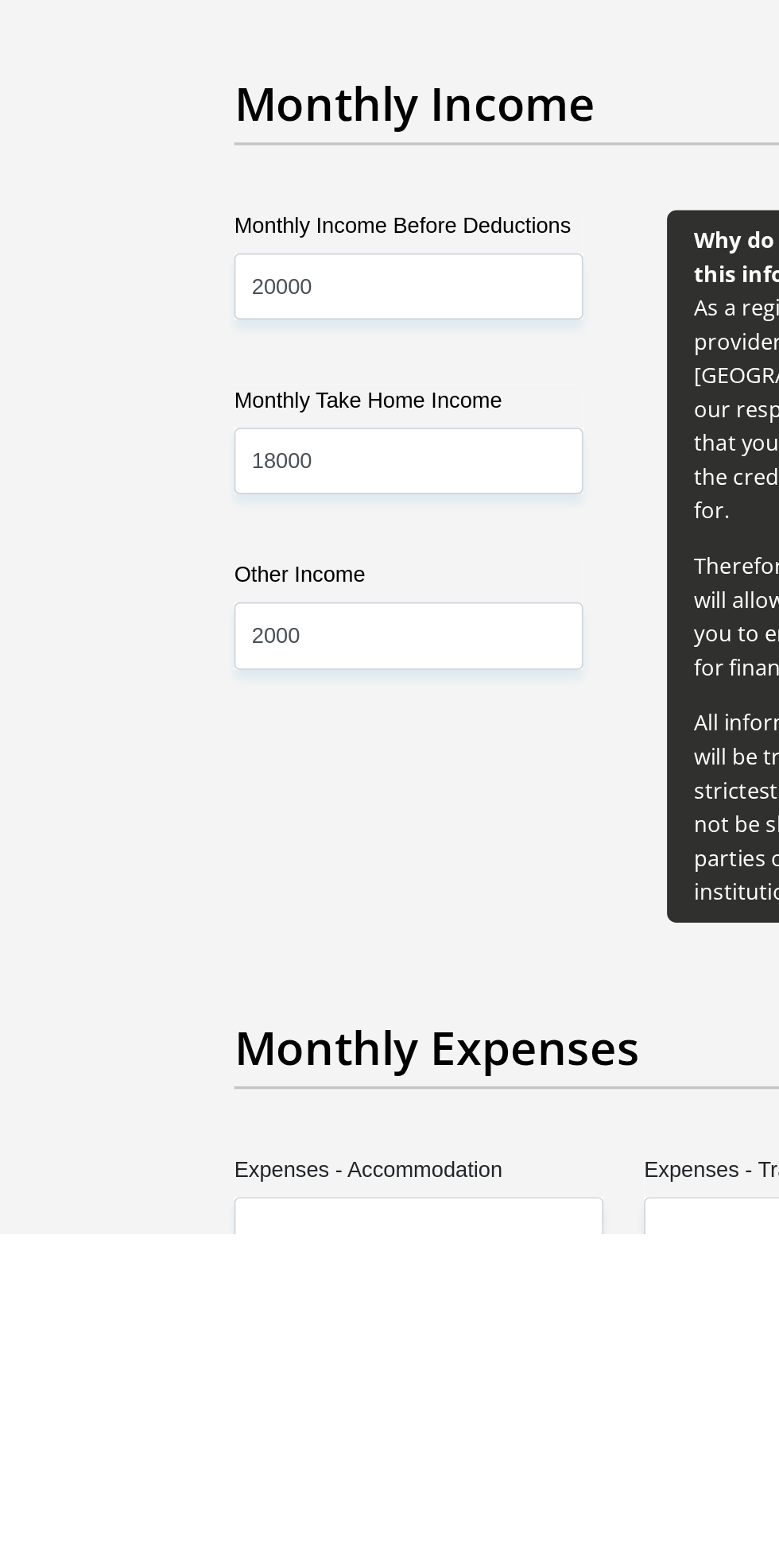
click at [347, 1326] on div "Monthly Income Before Deductions 20000 Monthly Take Home Income 18000 Other Inc…" at bounding box center [263, 1175] width 252 height 419
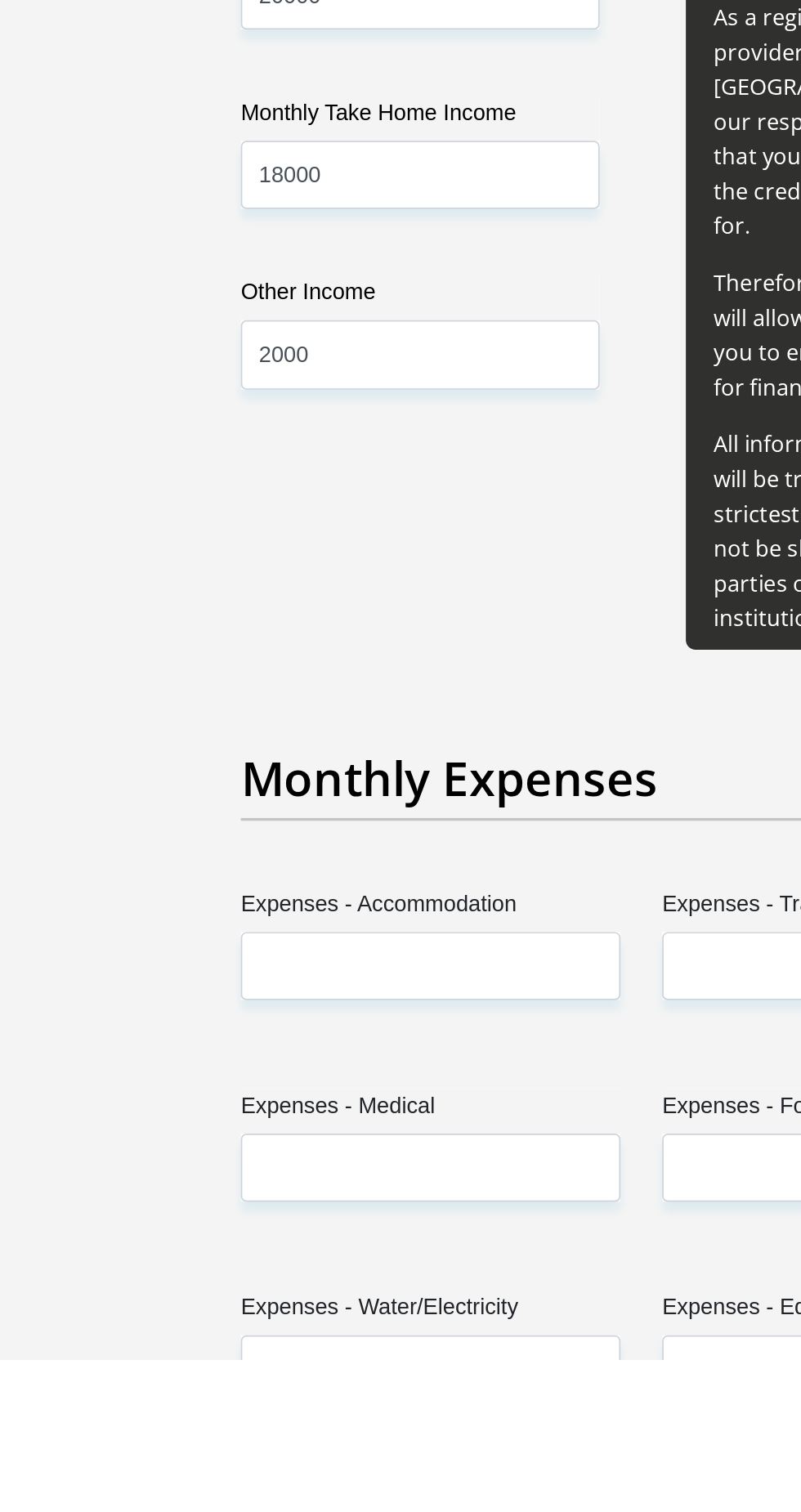
scroll to position [1521, 0]
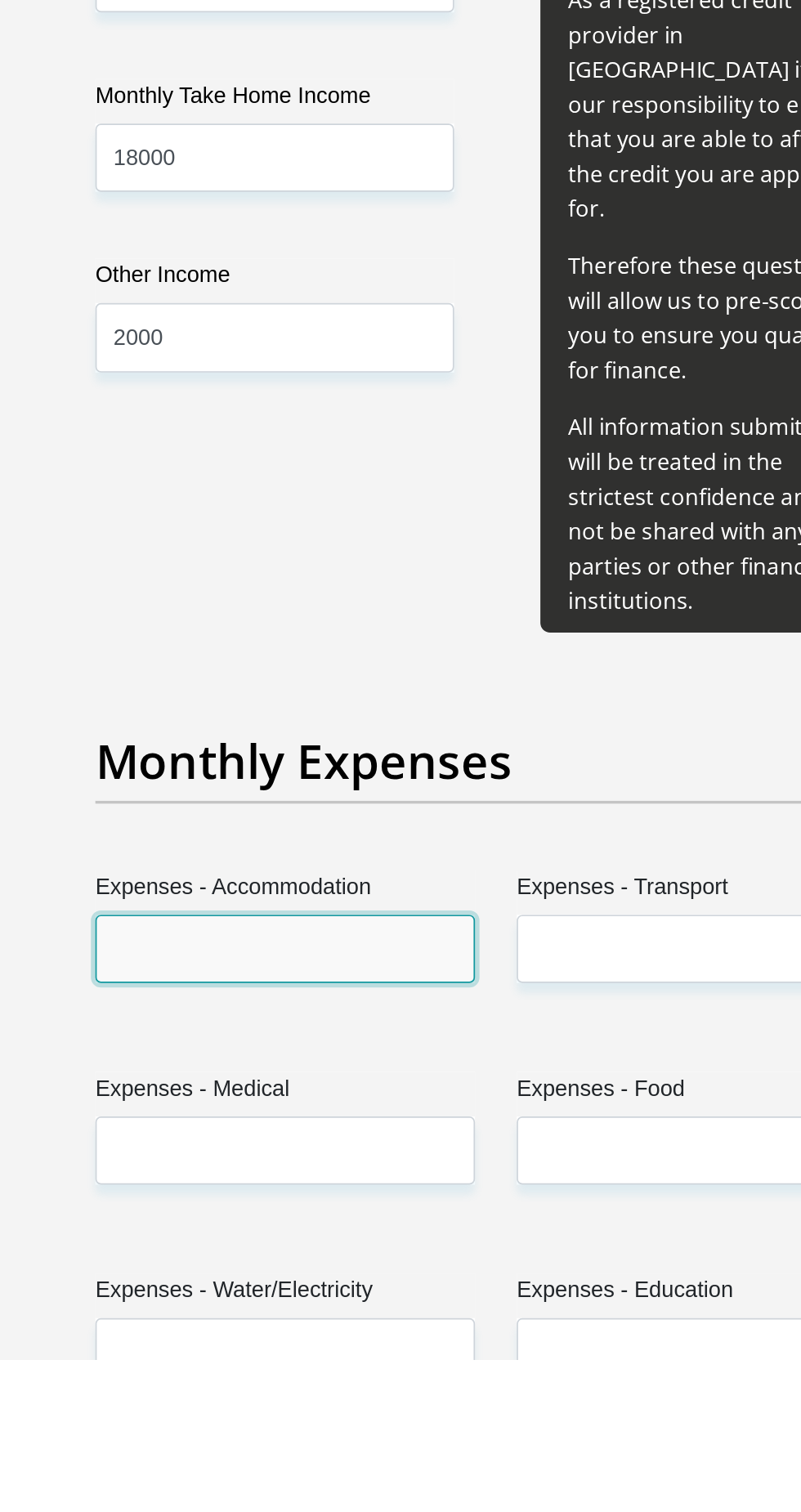
click at [329, 1250] on input "Expenses - Accommodation" at bounding box center [277, 1269] width 224 height 40
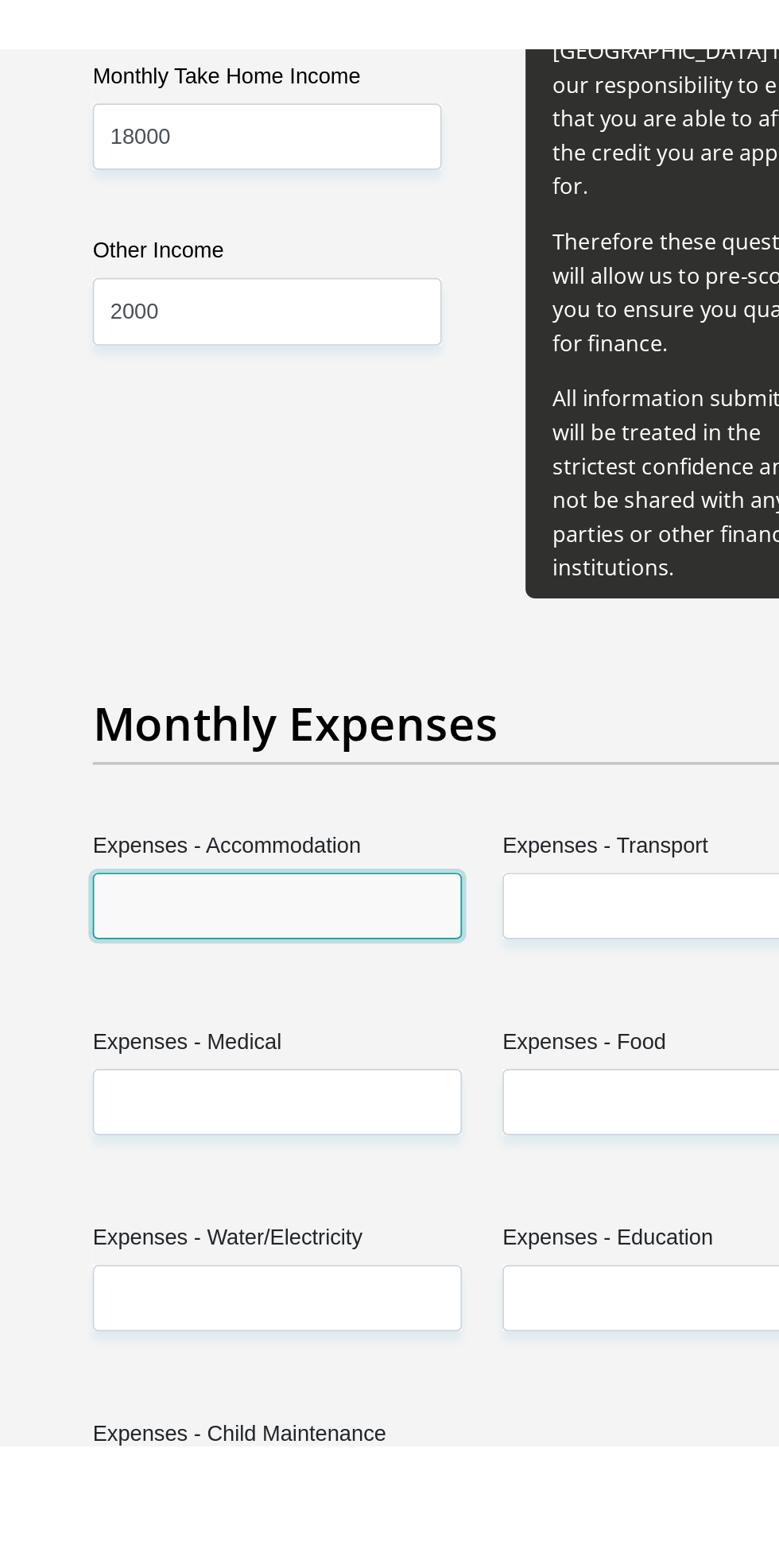
scroll to position [1600, 0]
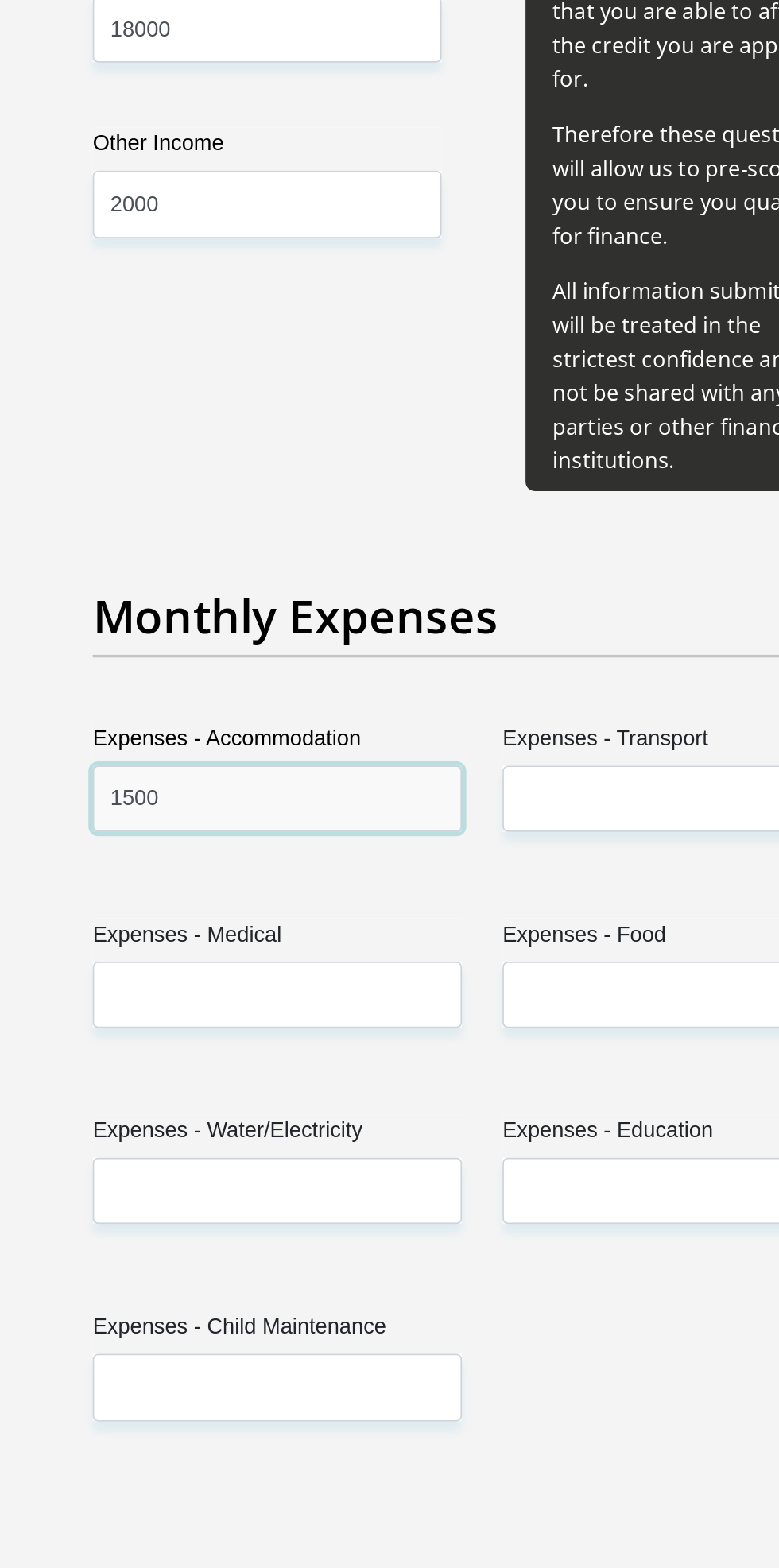
type input "1500"
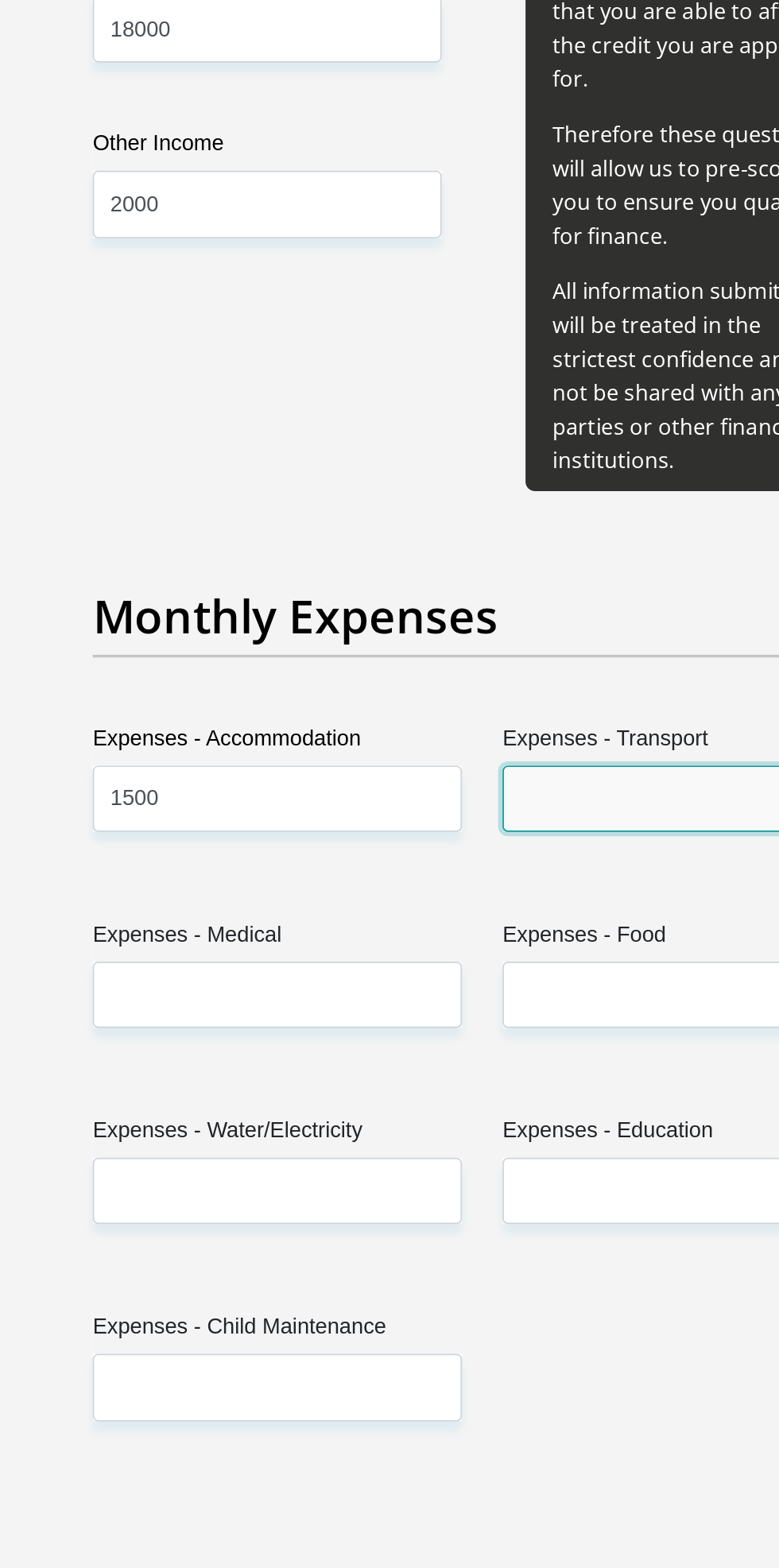
click at [485, 1094] on input "Expenses - Transport" at bounding box center [511, 1113] width 217 height 39
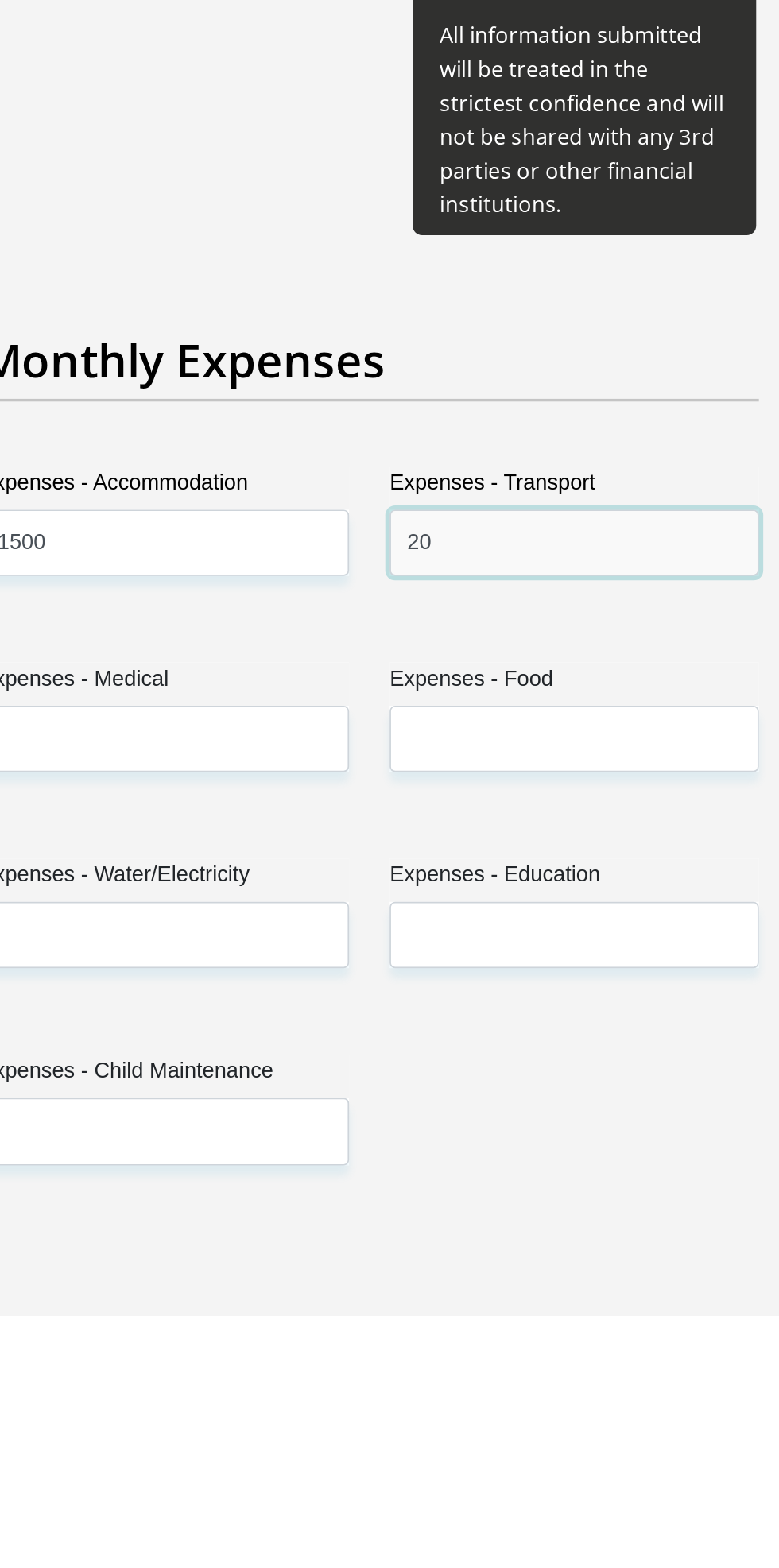
type input "2"
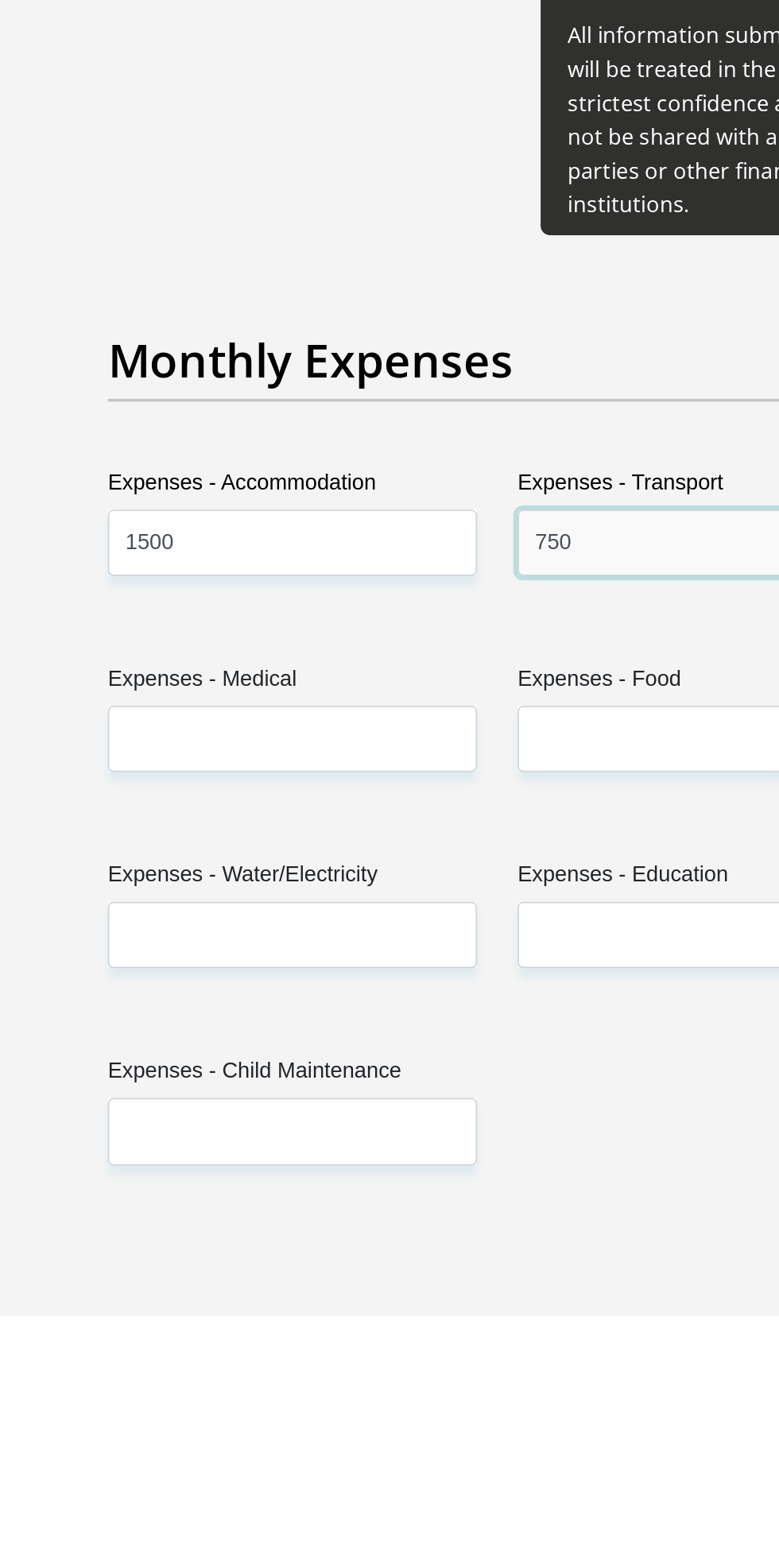
type input "750"
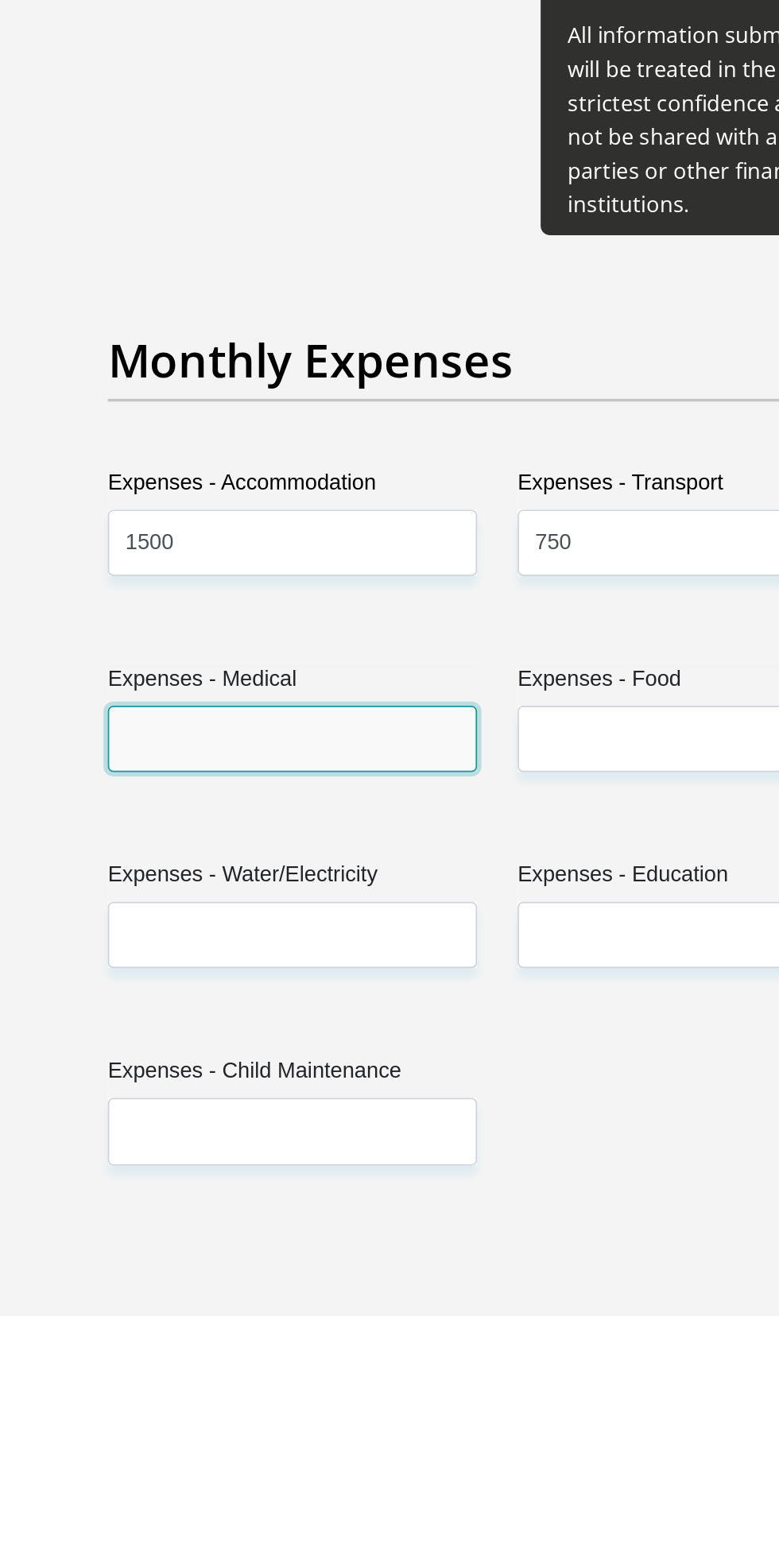
click at [313, 1221] on input "Expenses - Medical" at bounding box center [269, 1229] width 217 height 39
click at [295, 1210] on input "Expenses - Medical" at bounding box center [269, 1229] width 217 height 39
type input "200"
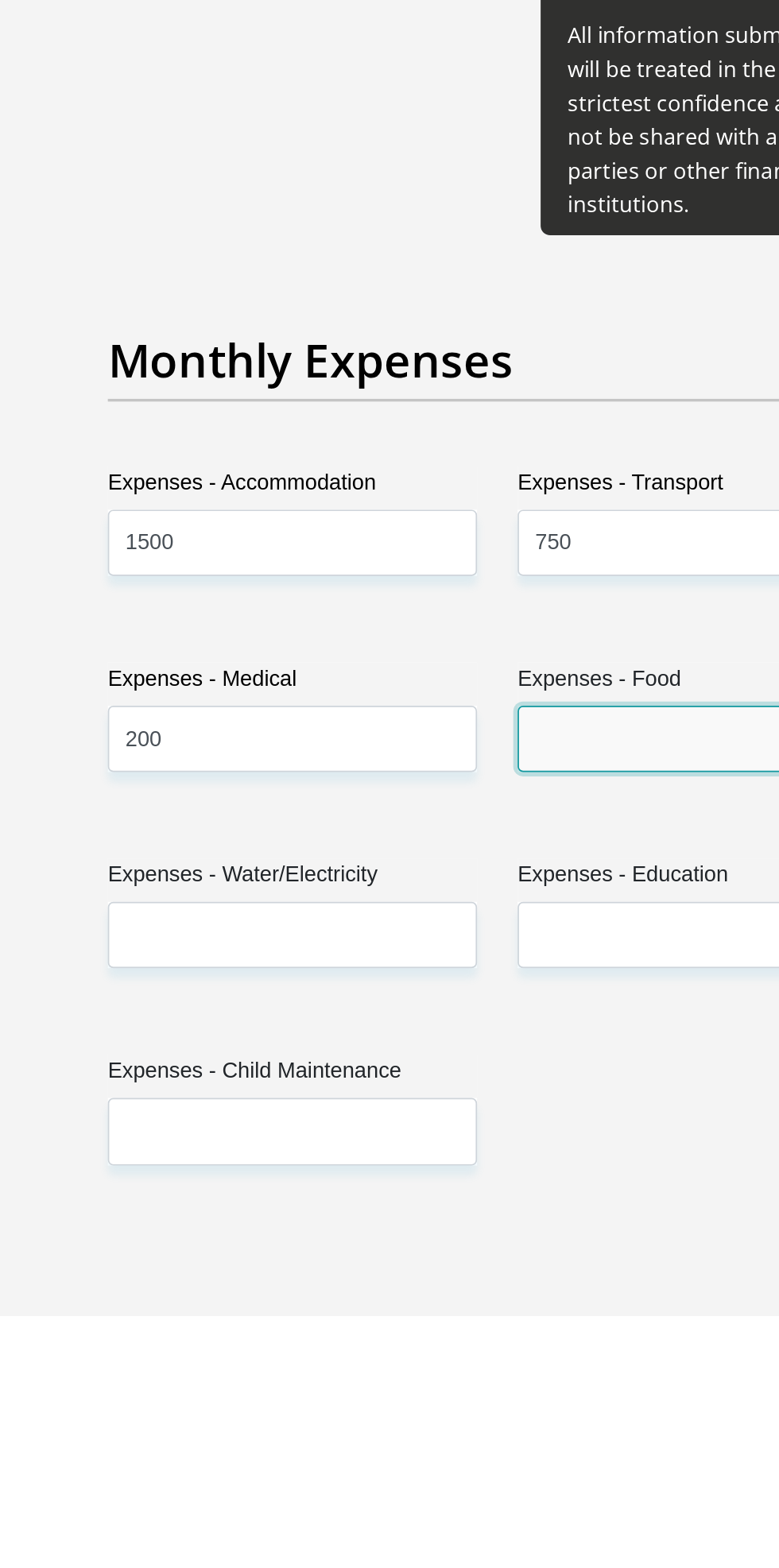
click at [479, 1212] on input "Expenses - Food" at bounding box center [511, 1229] width 217 height 39
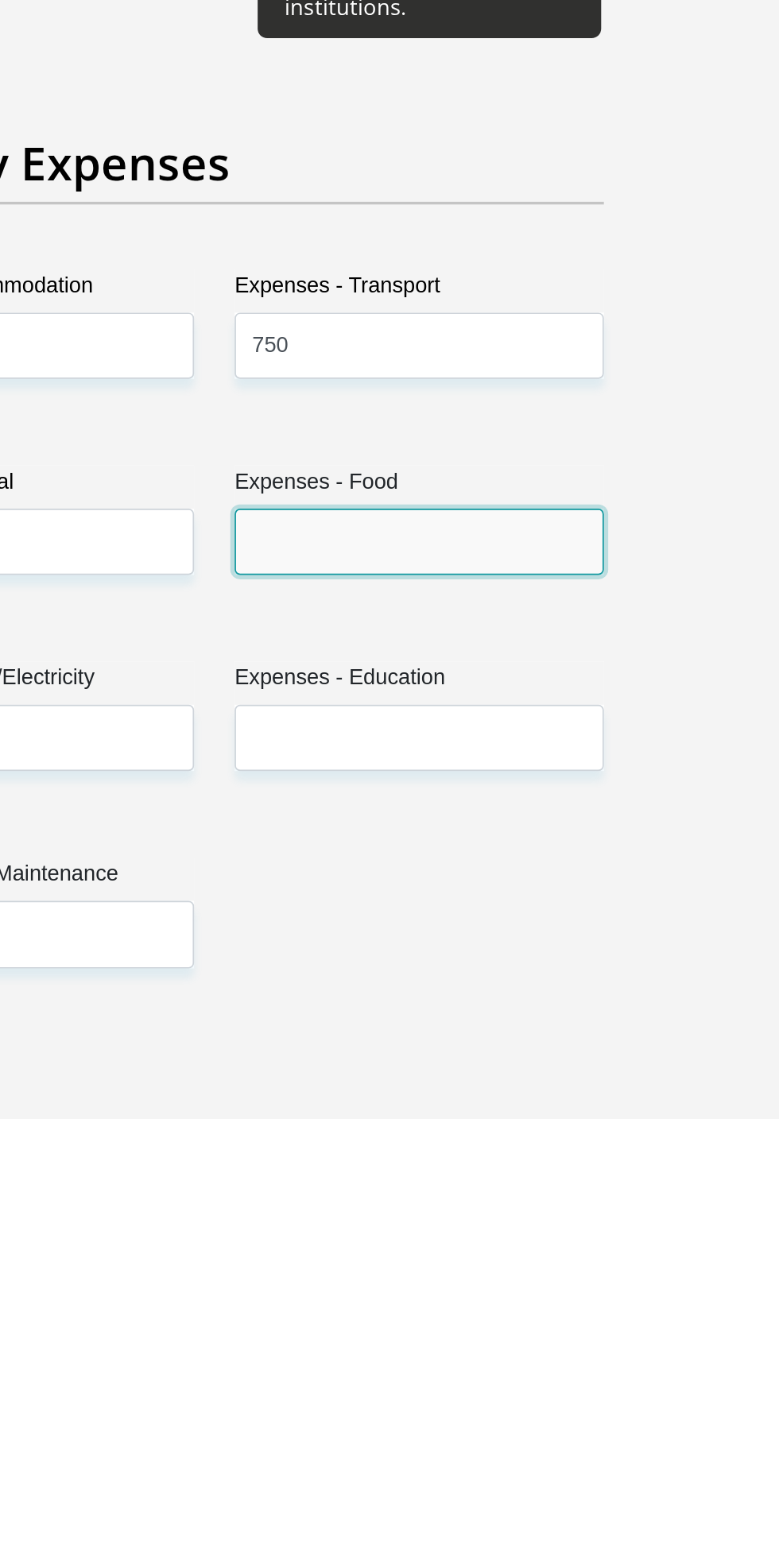
type input "5"
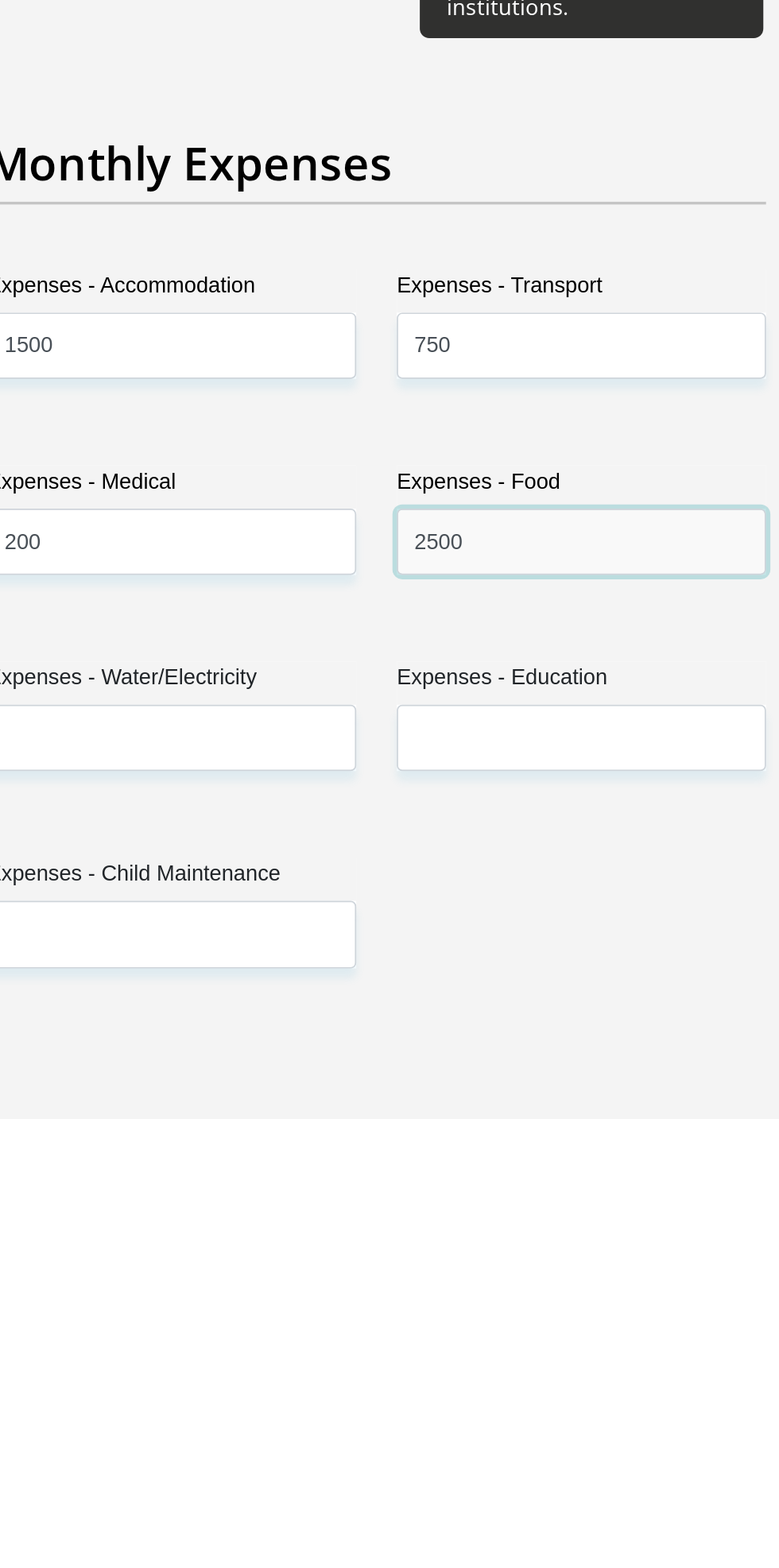
type input "2500"
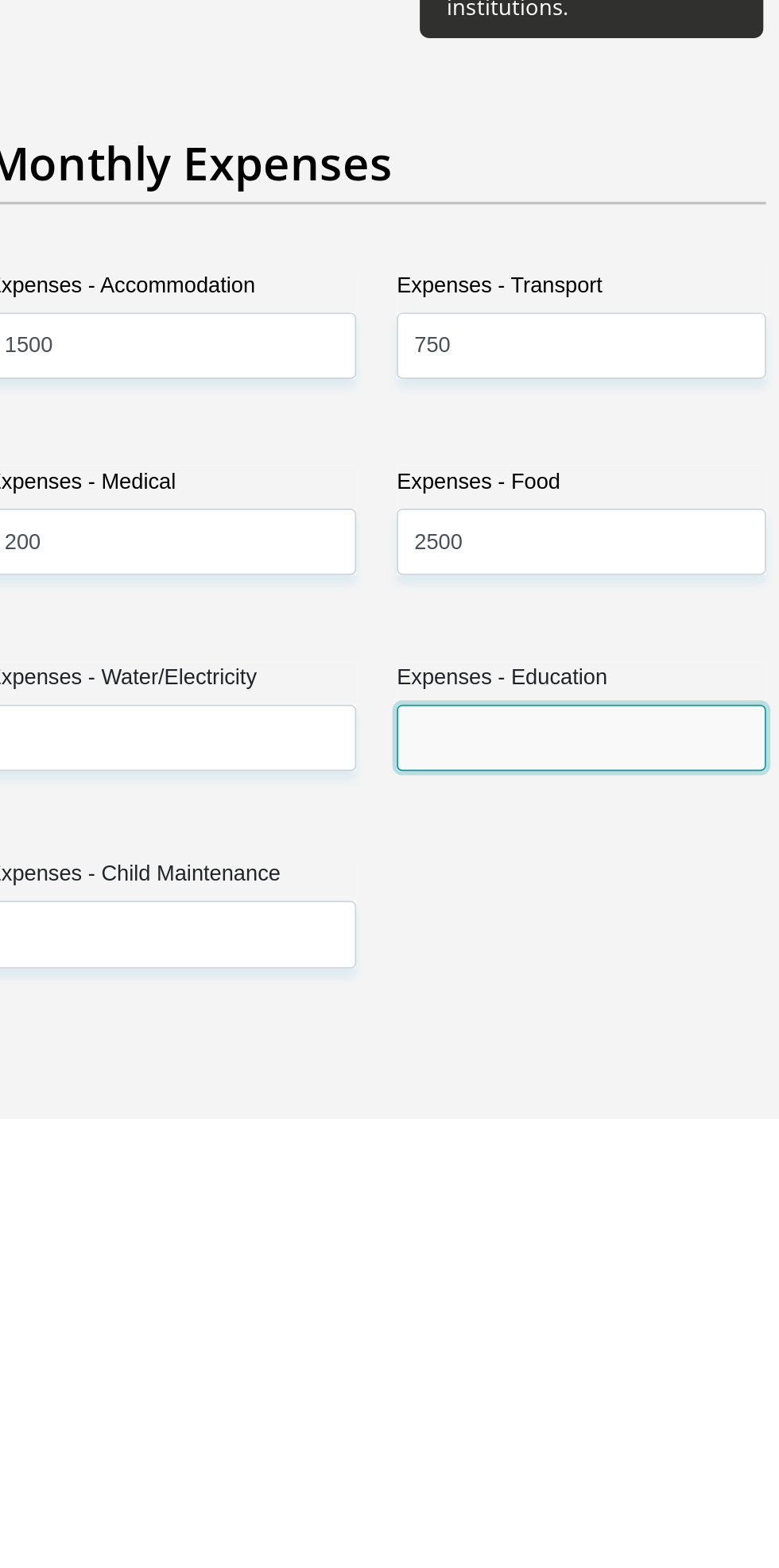
click at [534, 1326] on input "Expenses - Education" at bounding box center [511, 1344] width 217 height 39
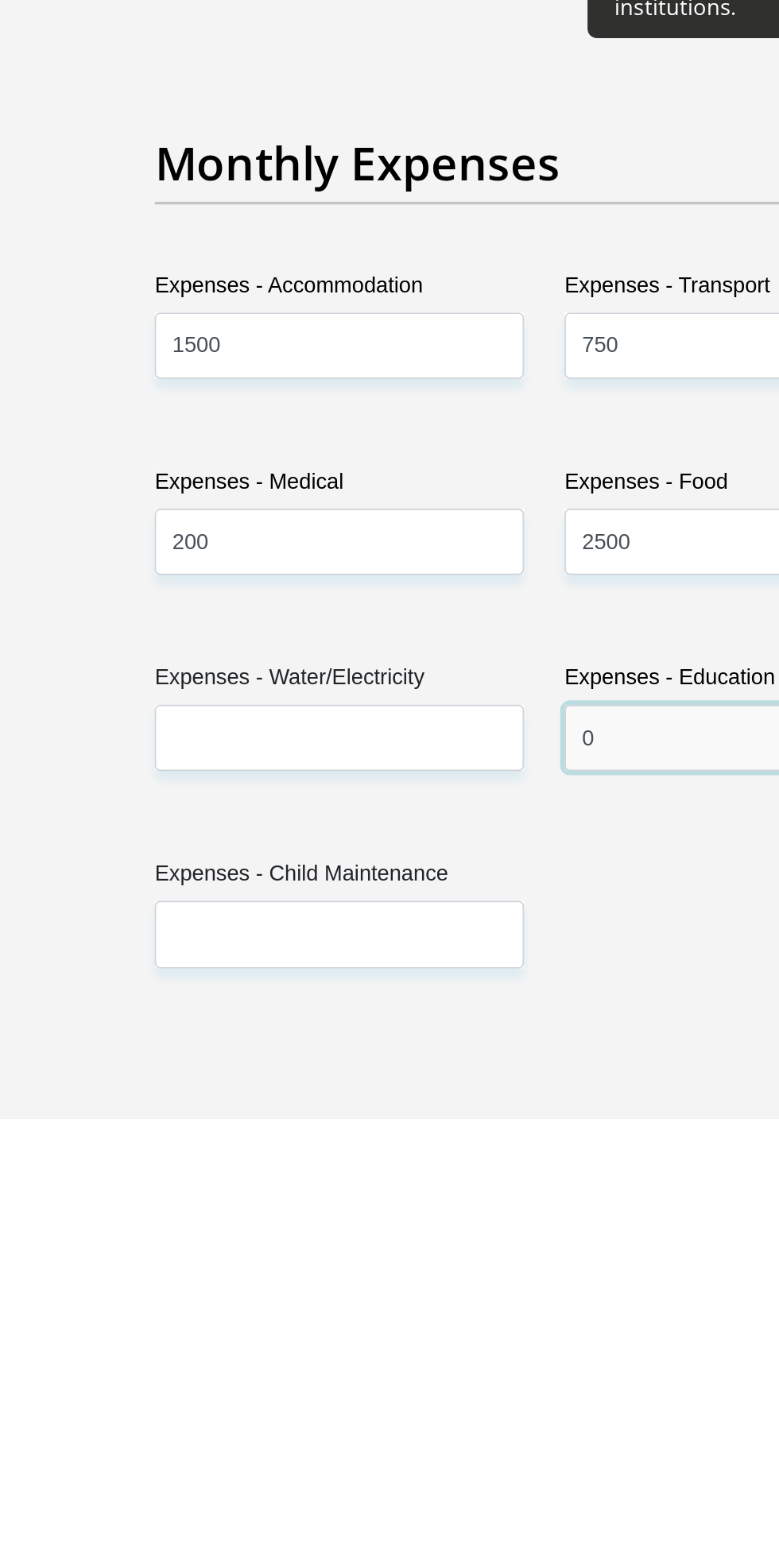
type input "0"
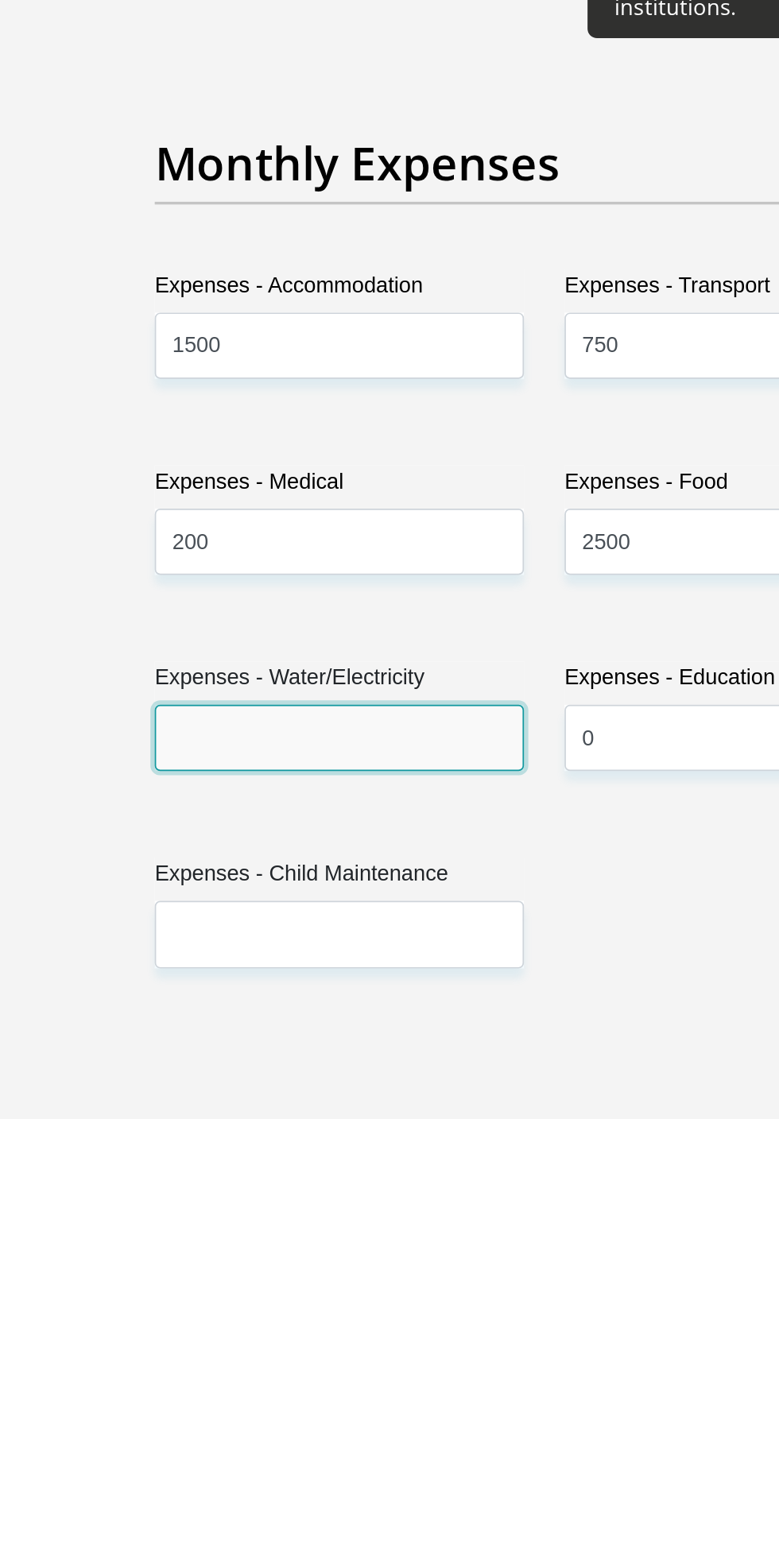
click at [306, 1325] on input "Expenses - Water/Electricity" at bounding box center [269, 1344] width 217 height 39
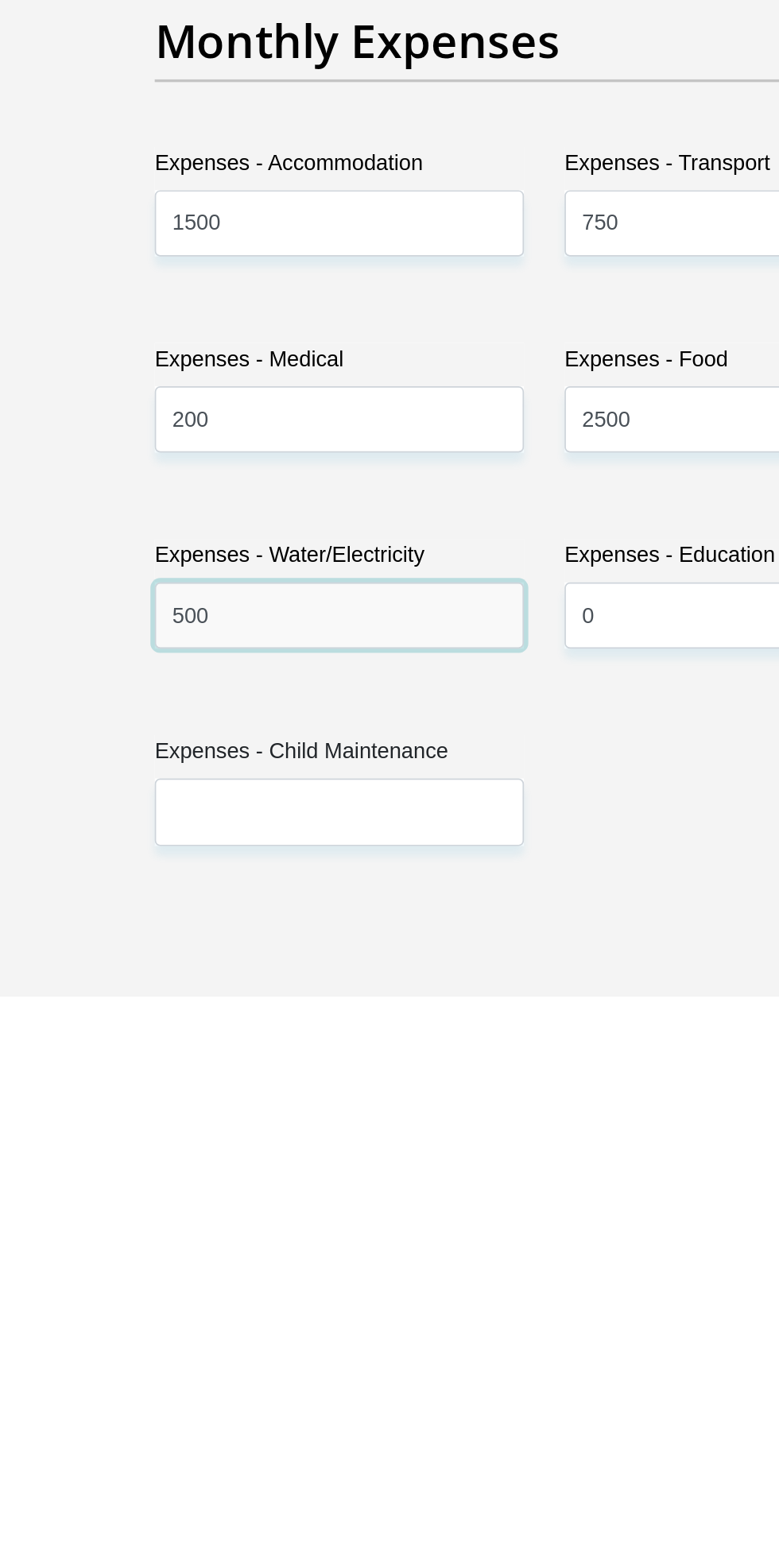
type input "500"
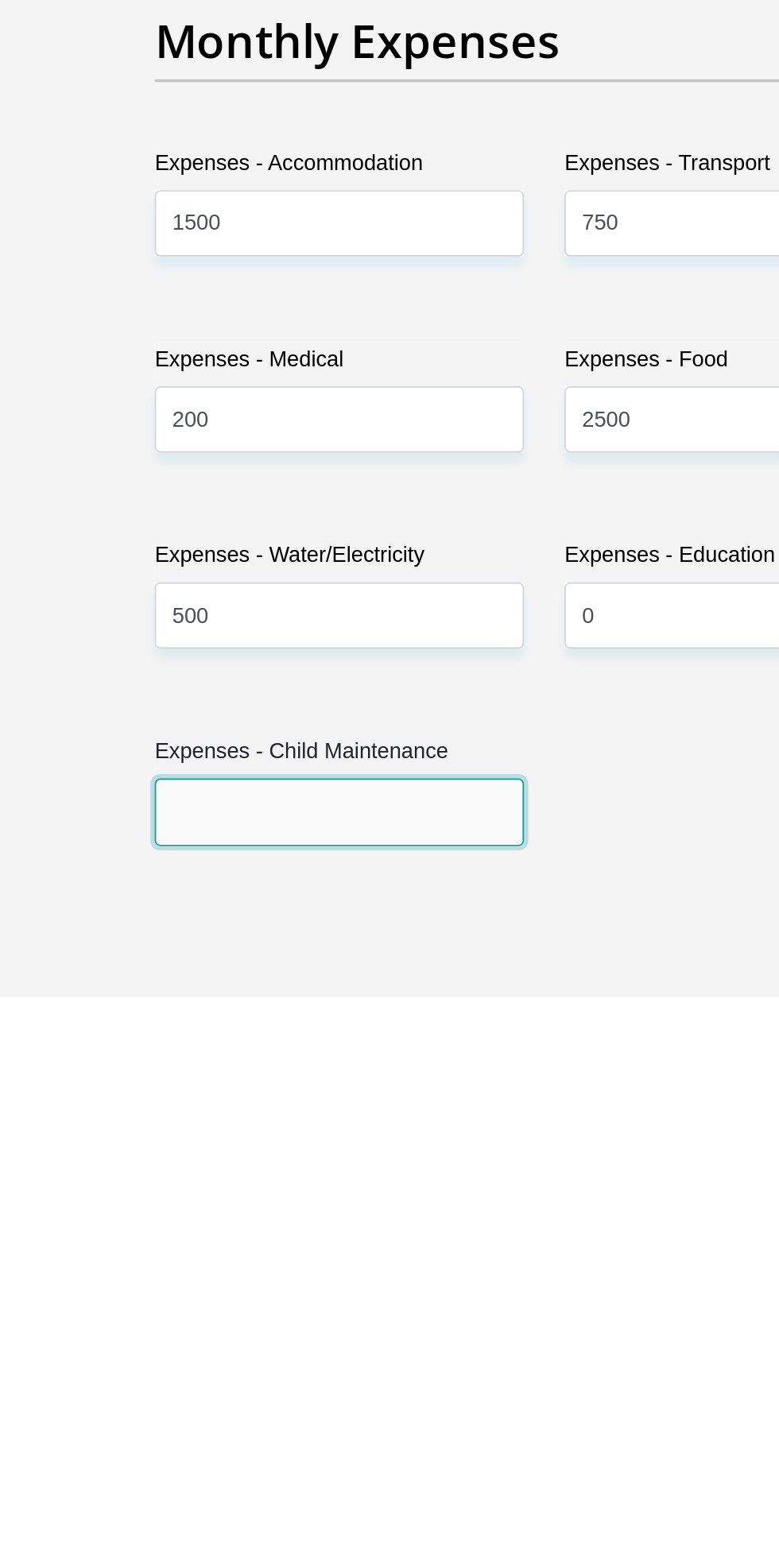
click at [312, 1440] on input "Expenses - Child Maintenance" at bounding box center [269, 1459] width 217 height 39
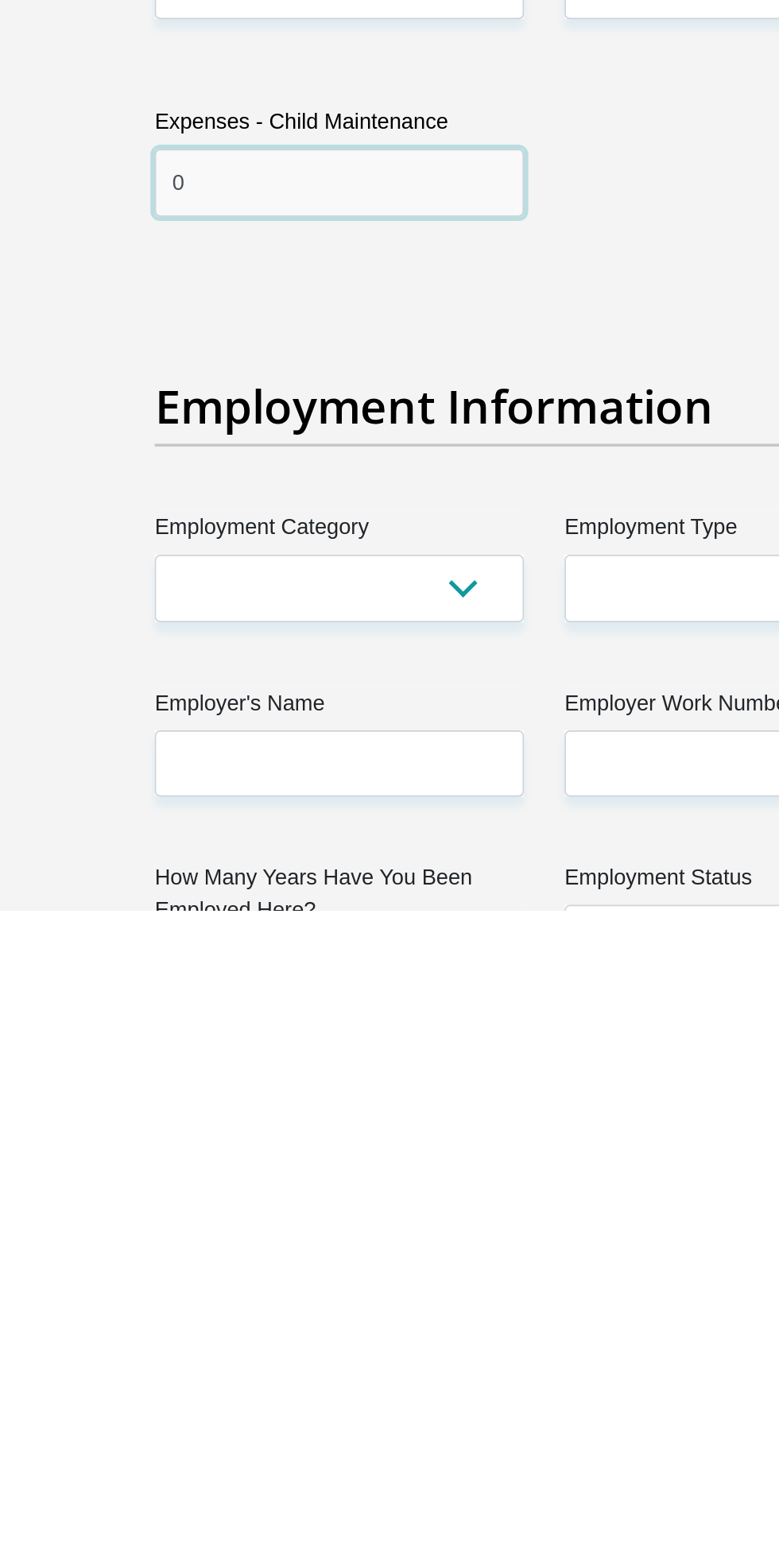
scroll to position [1930, 0]
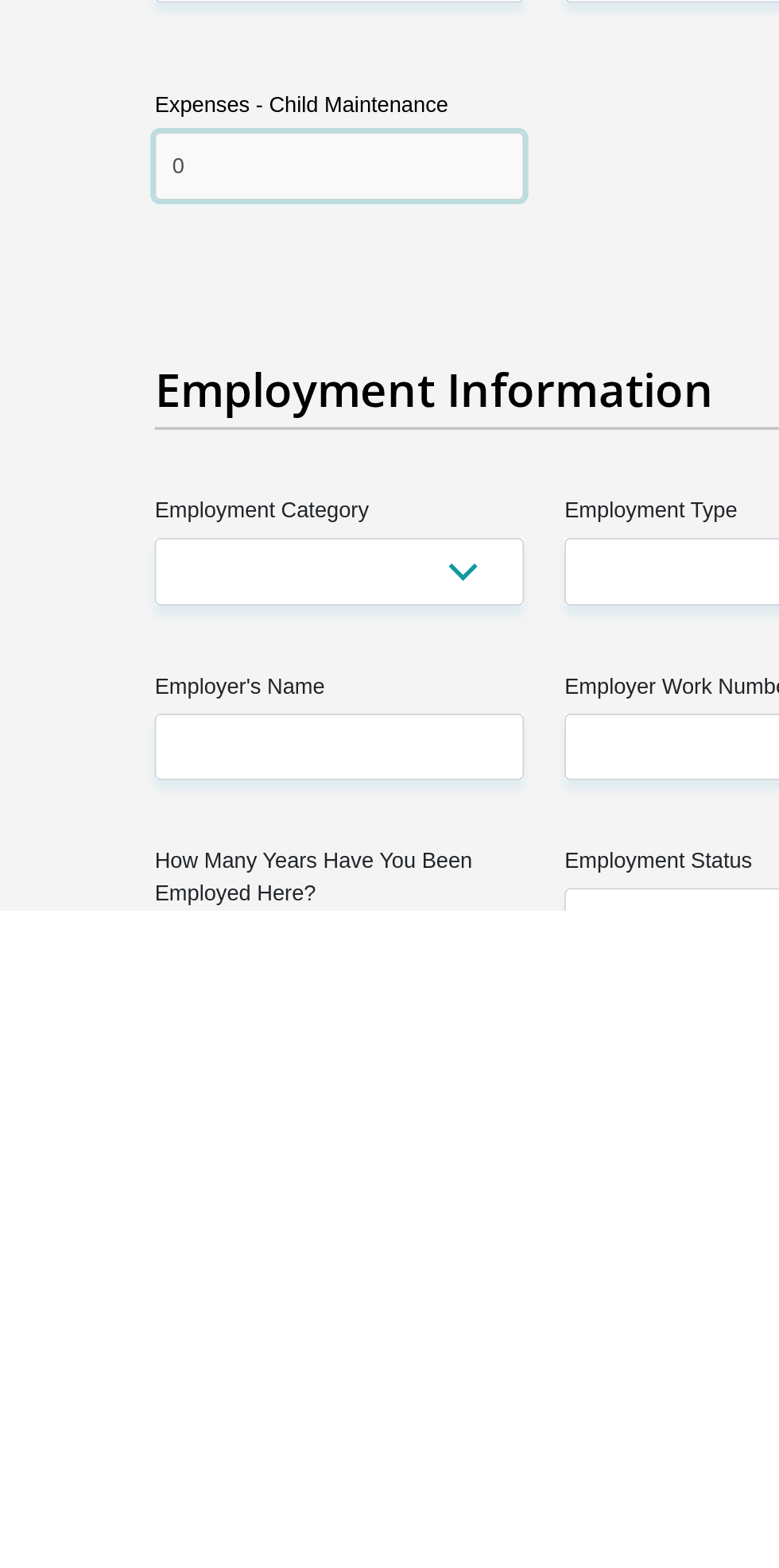
type input "0"
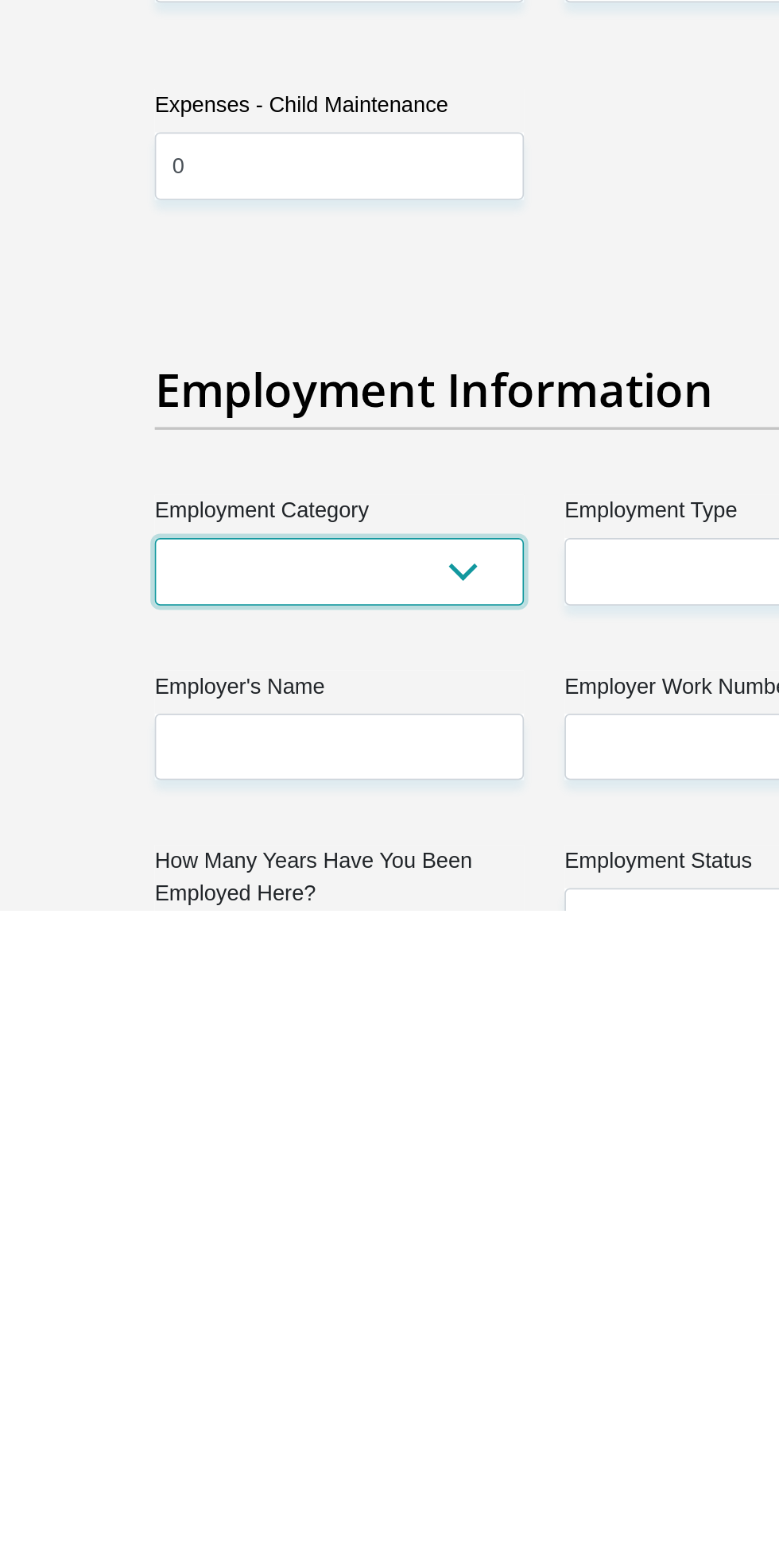
click at [340, 1350] on select "AGRICULTURE ALCOHOL & TOBACCO CONSTRUCTION MATERIALS METALLURGY EQUIPMENT FOR R…" at bounding box center [269, 1369] width 217 height 39
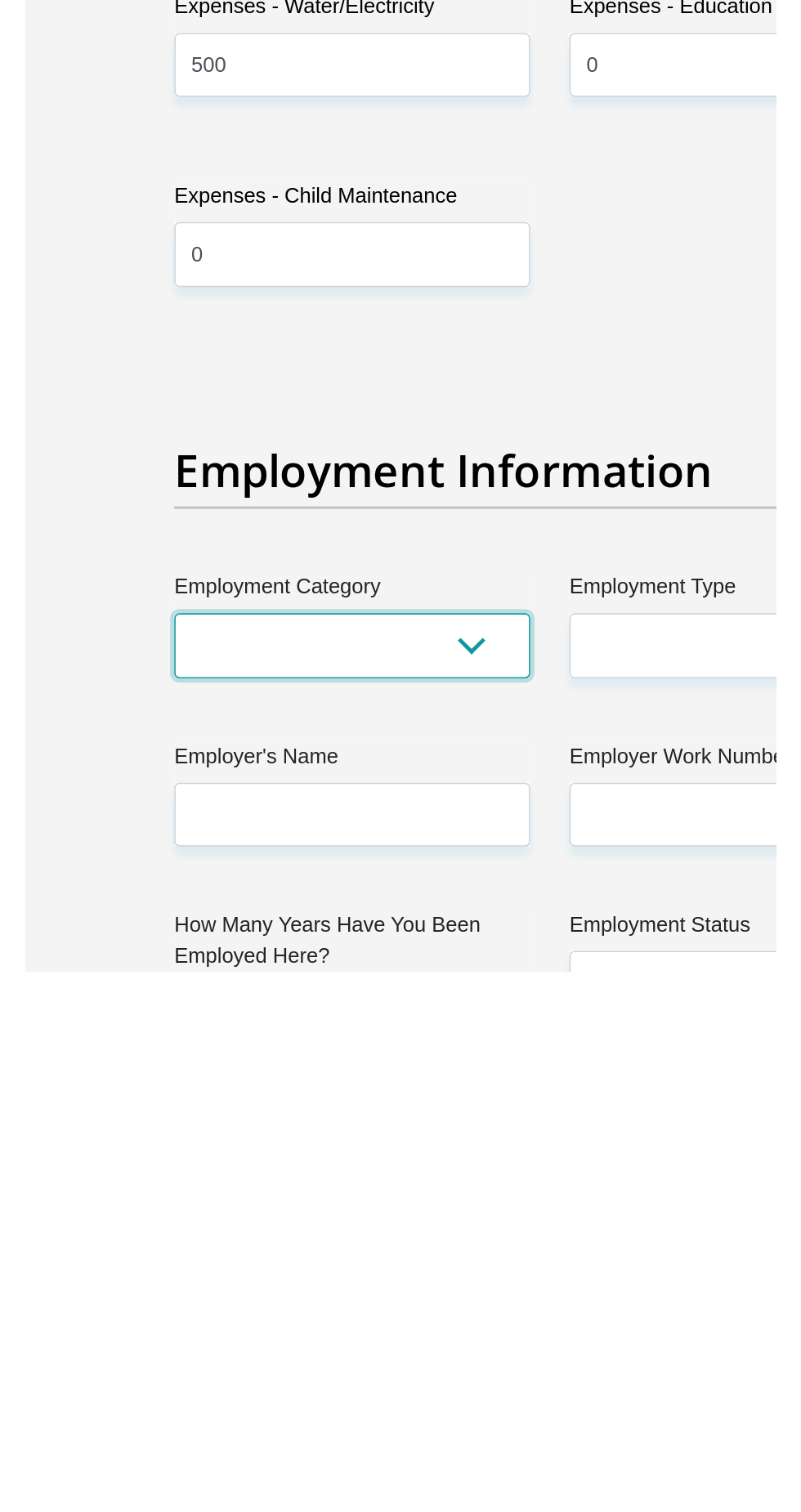
scroll to position [2025, 0]
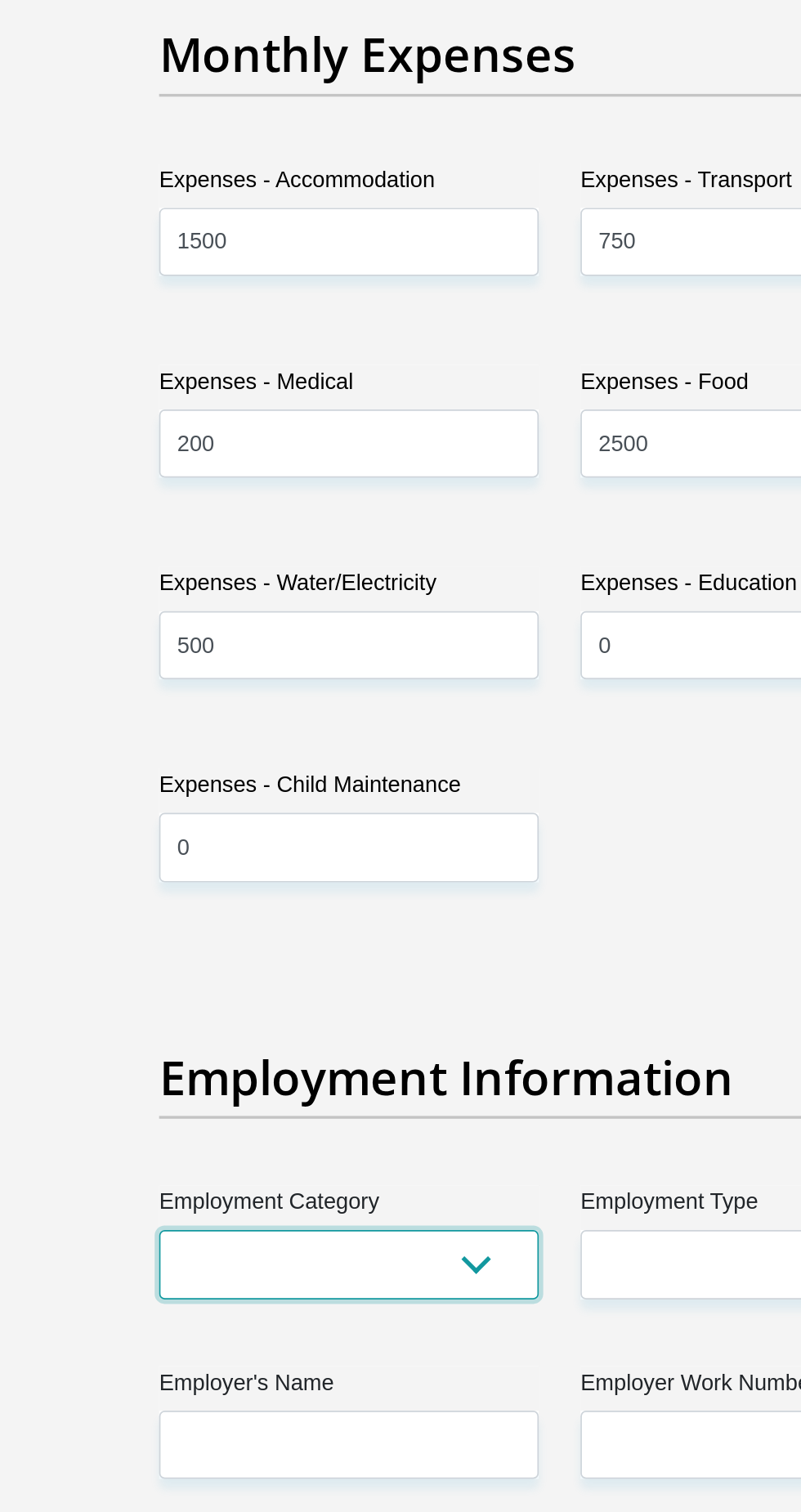
select select "7"
click at [165, 1346] on select "AGRICULTURE ALCOHOL & TOBACCO CONSTRUCTION MATERIALS METALLURGY EQUIPMENT FOR R…" at bounding box center [277, 1365] width 224 height 40
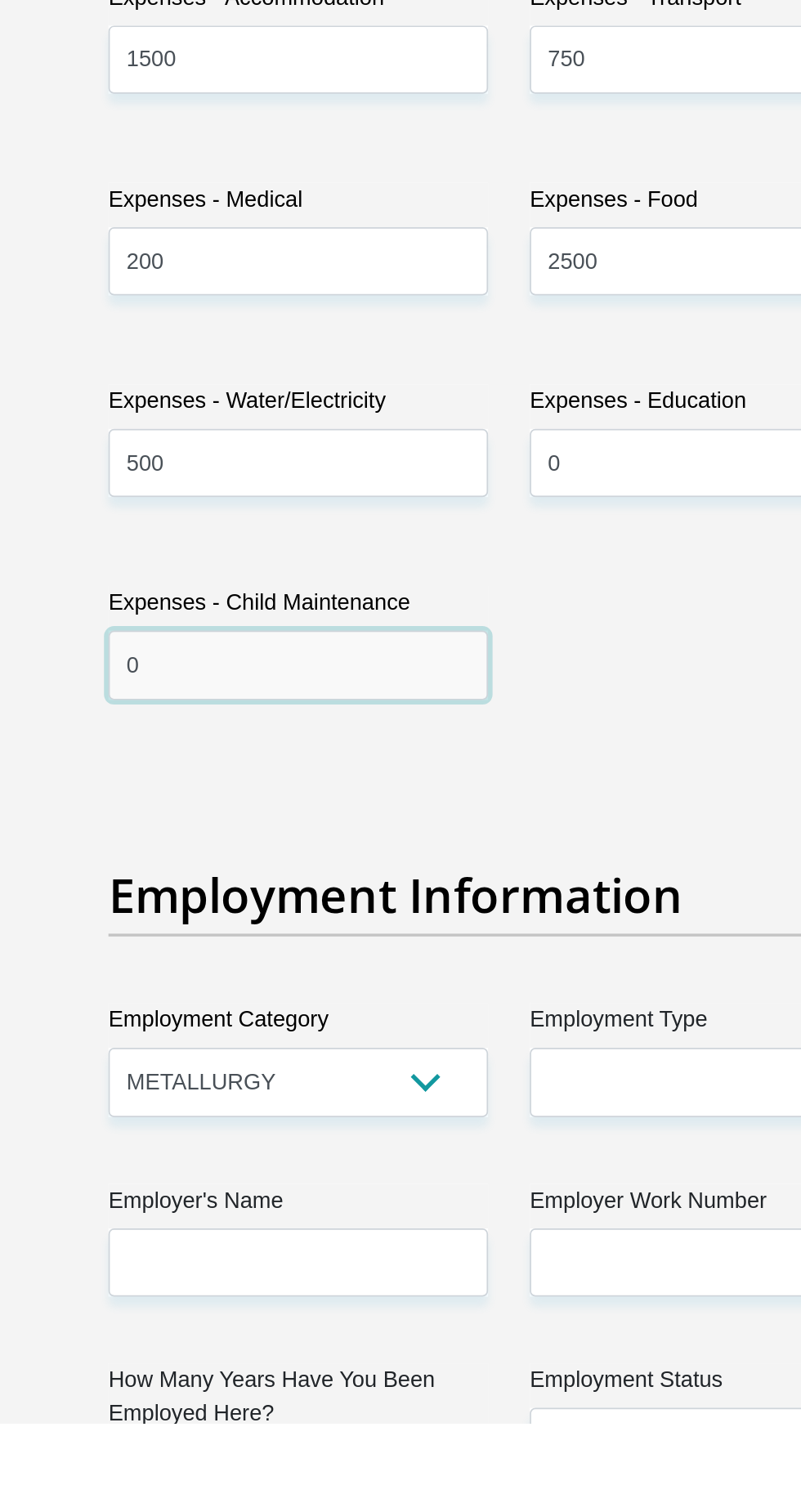
scroll to position [2173, 0]
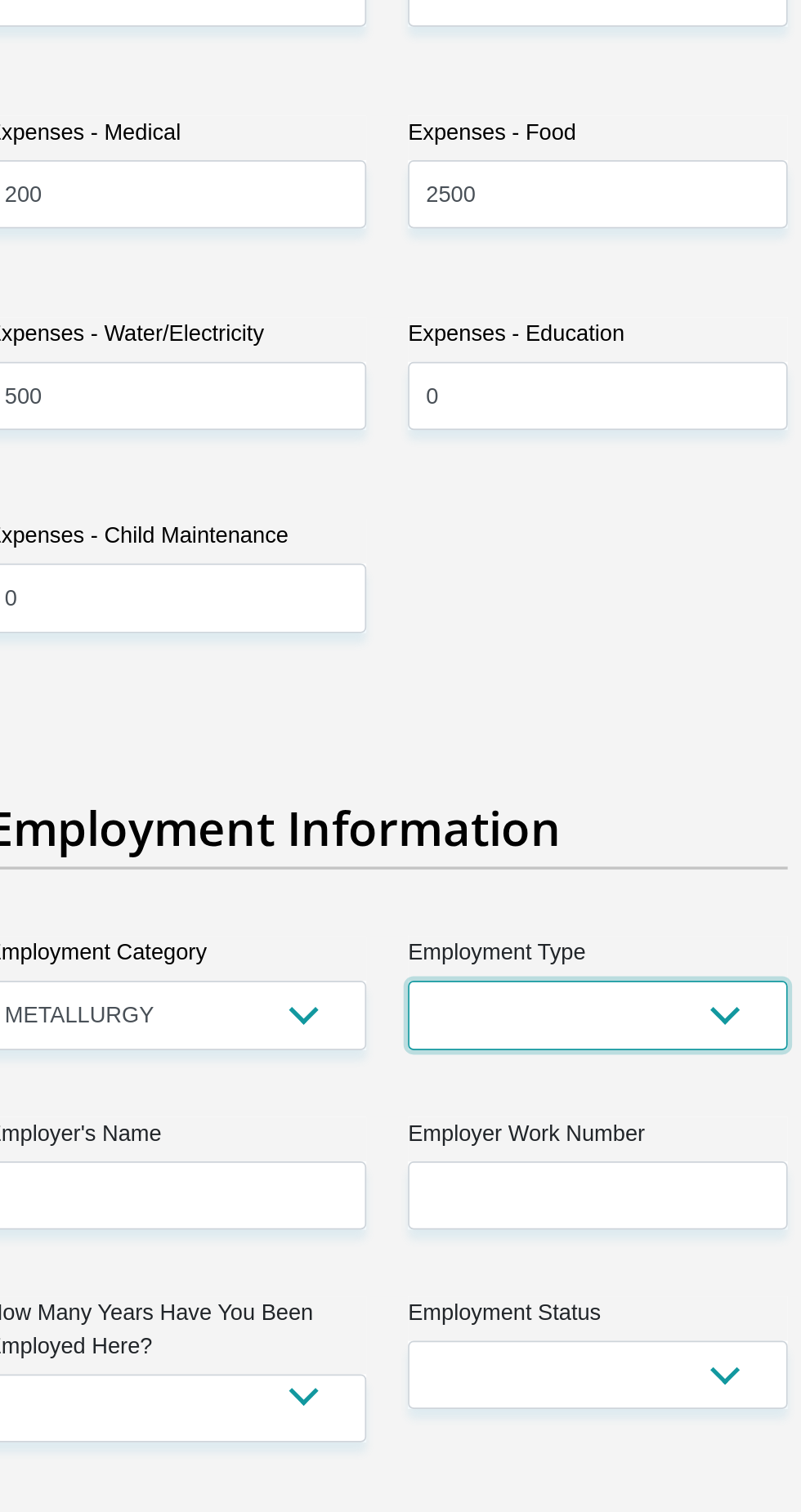
click at [535, 1199] on select "College/Lecturer Craft Seller Creative Driver Executive Farmer Forces - Non Com…" at bounding box center [525, 1219] width 224 height 40
select select "Labourer"
click at [413, 1199] on select "College/Lecturer Craft Seller Creative Driver Executive Farmer Forces - Non Com…" at bounding box center [525, 1219] width 224 height 40
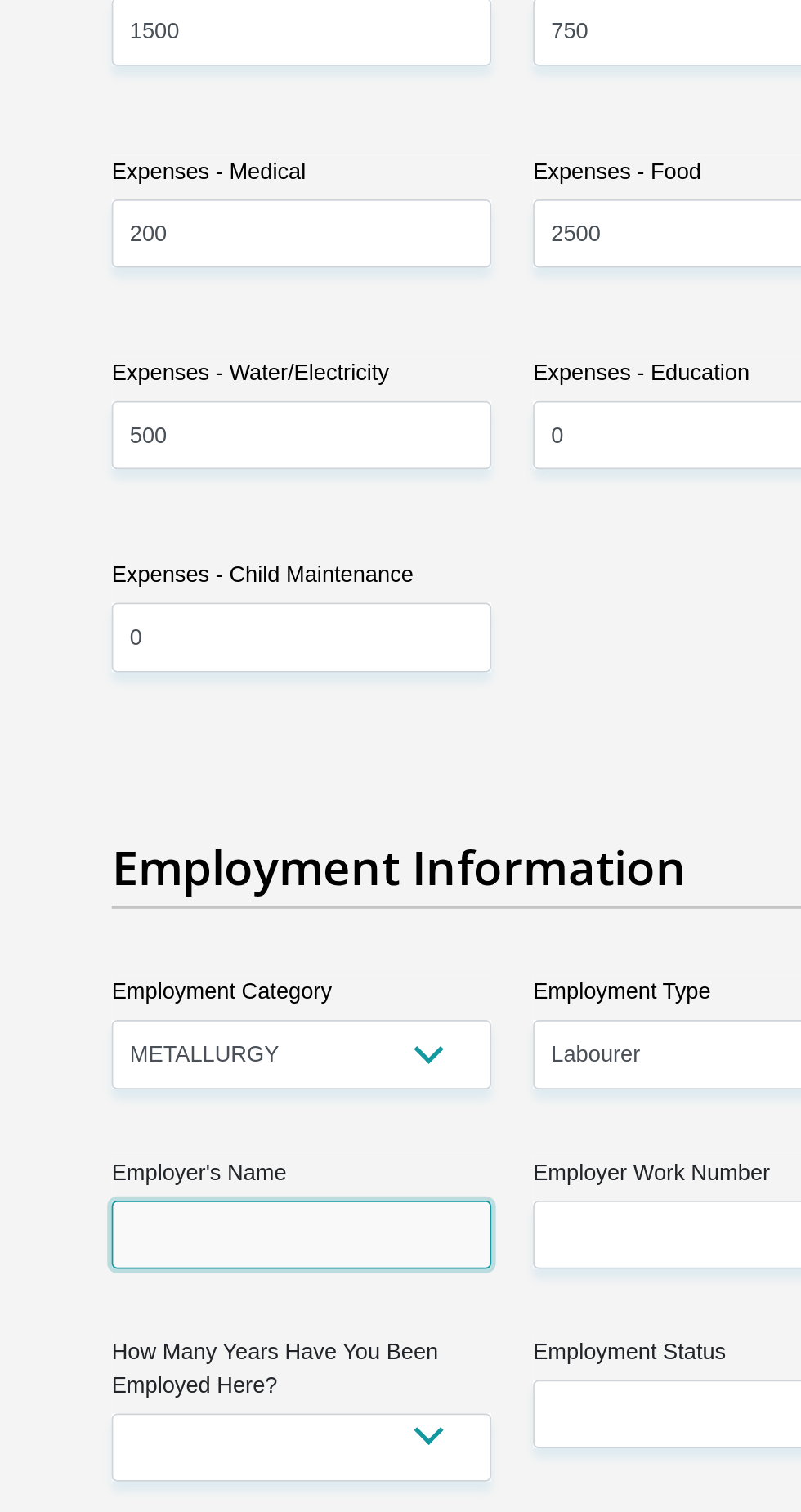
click at [336, 1307] on input "Employer's Name" at bounding box center [277, 1324] width 224 height 40
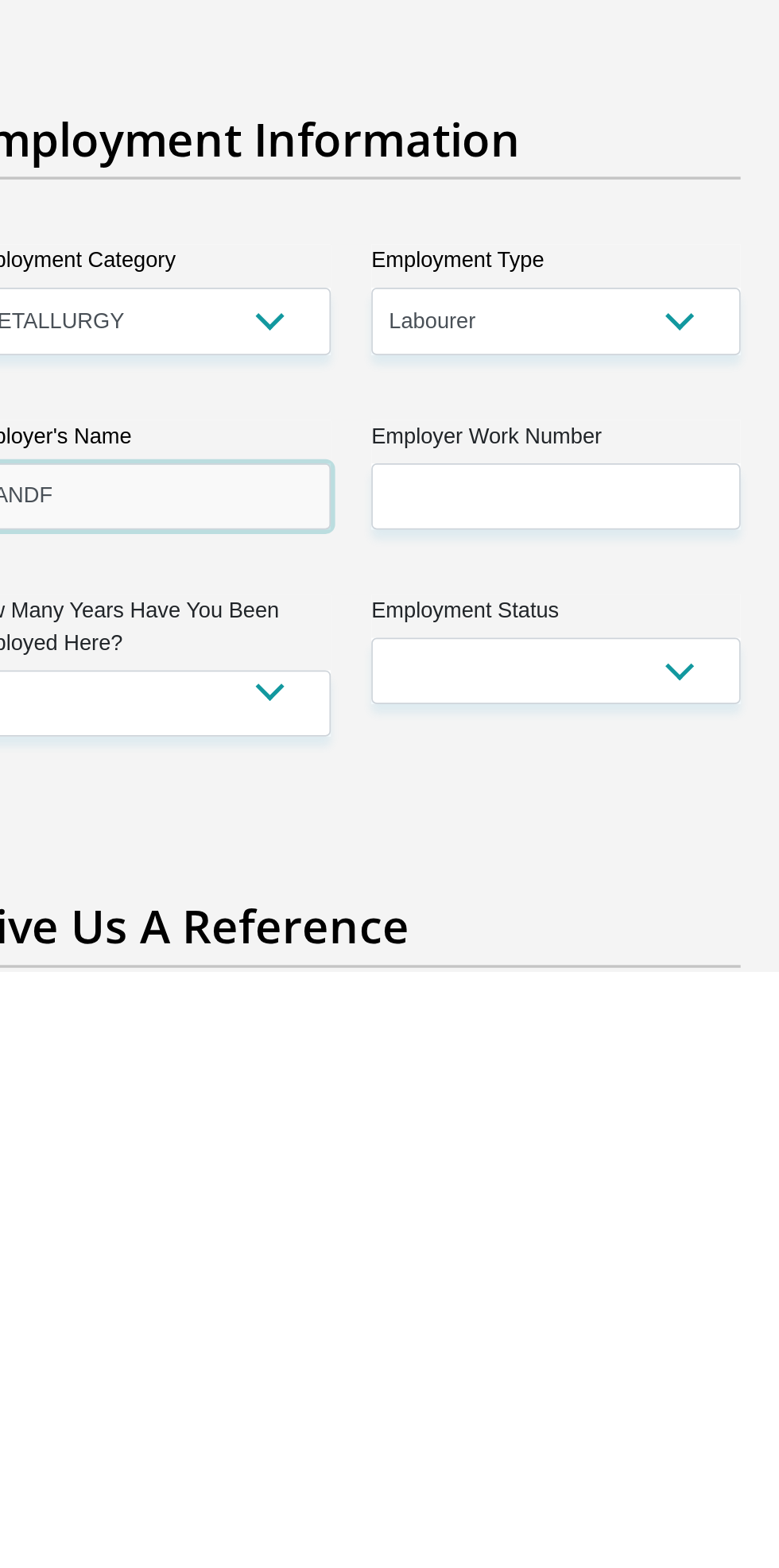
type input "SANDF"
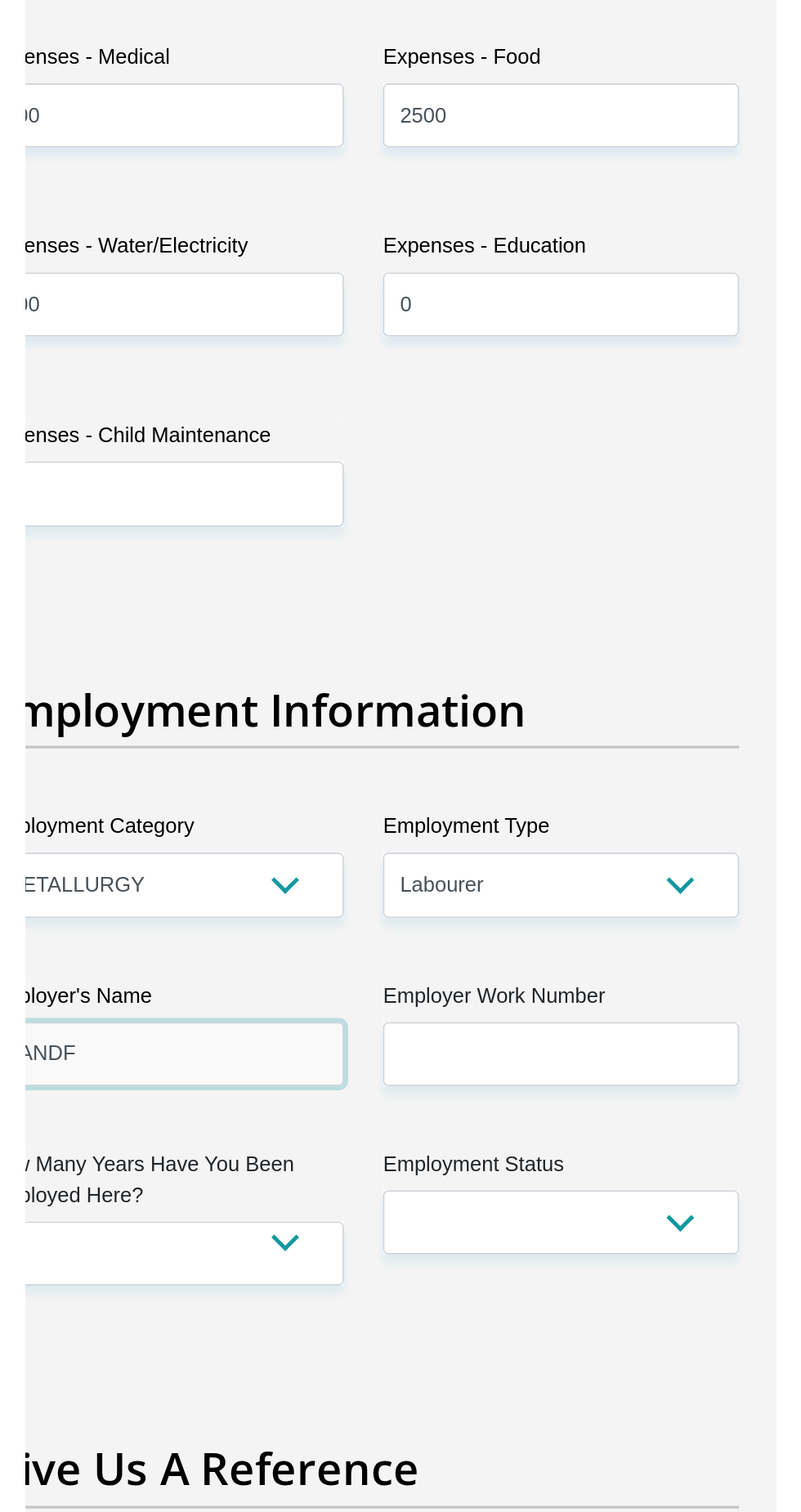
scroll to position [2215, 0]
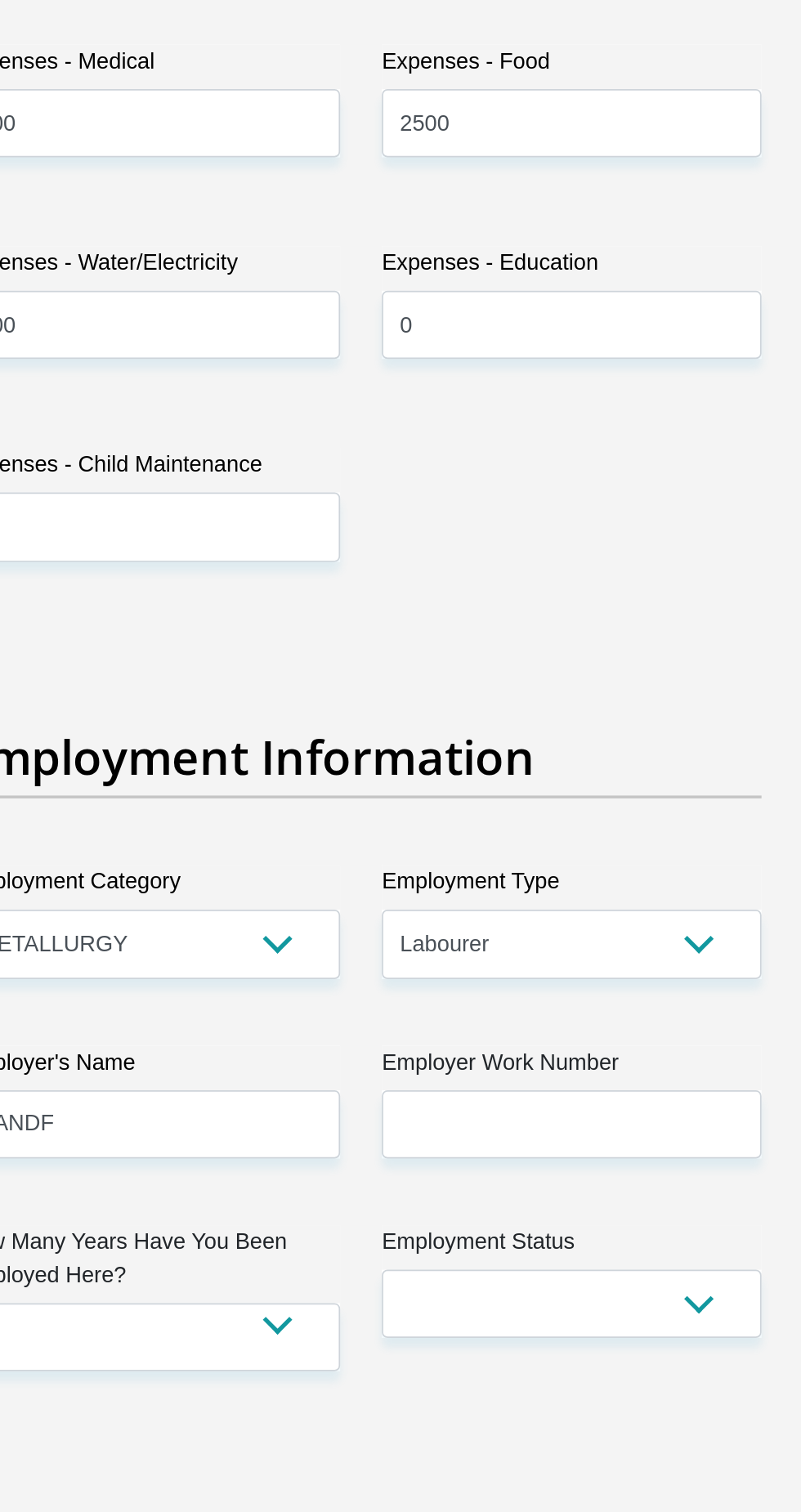
click at [491, 1237] on label "Employer Work Number" at bounding box center [525, 1250] width 224 height 26
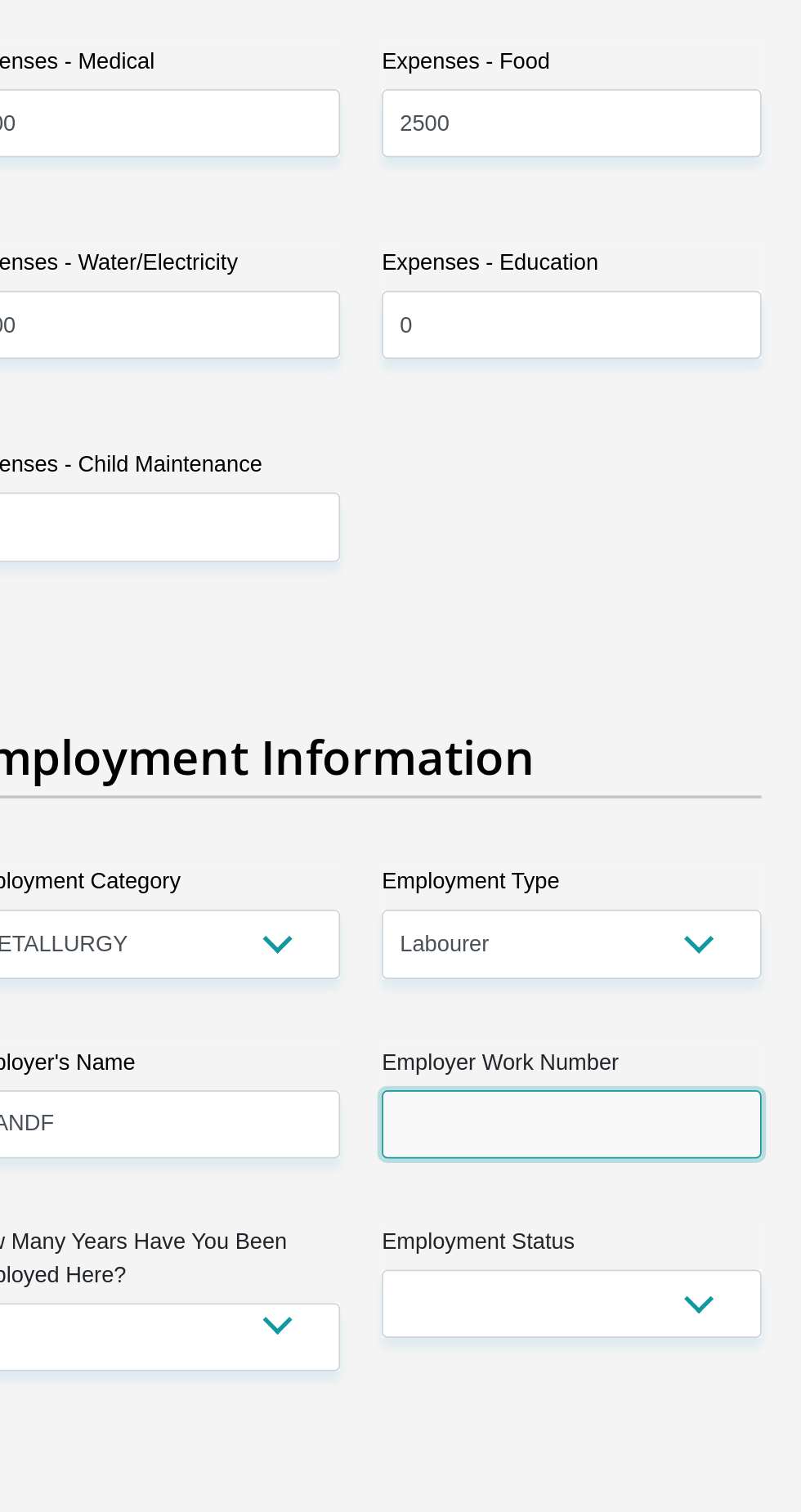
click at [491, 1263] on input "Employer Work Number" at bounding box center [525, 1283] width 224 height 40
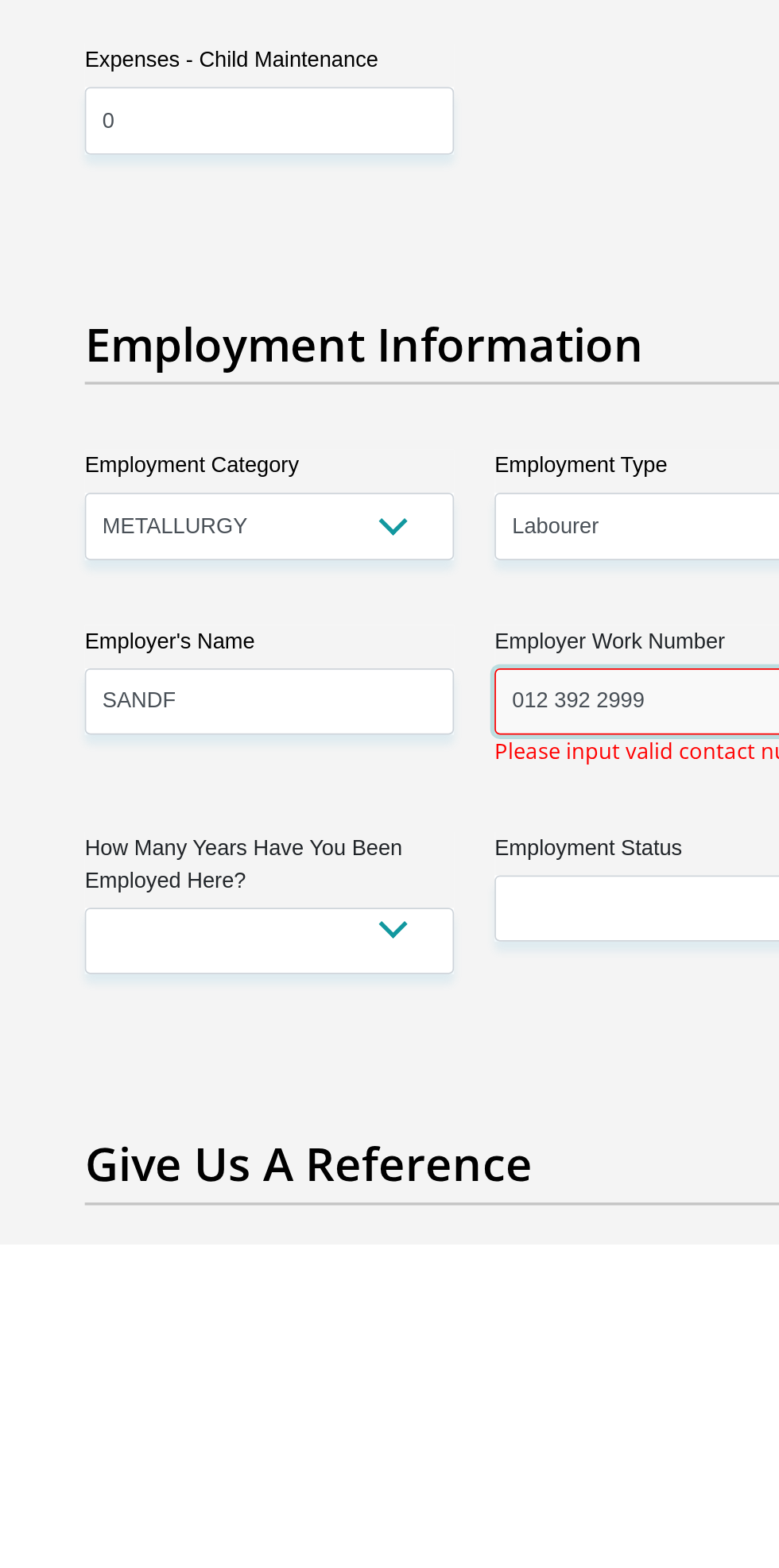
scroll to position [2153, 0]
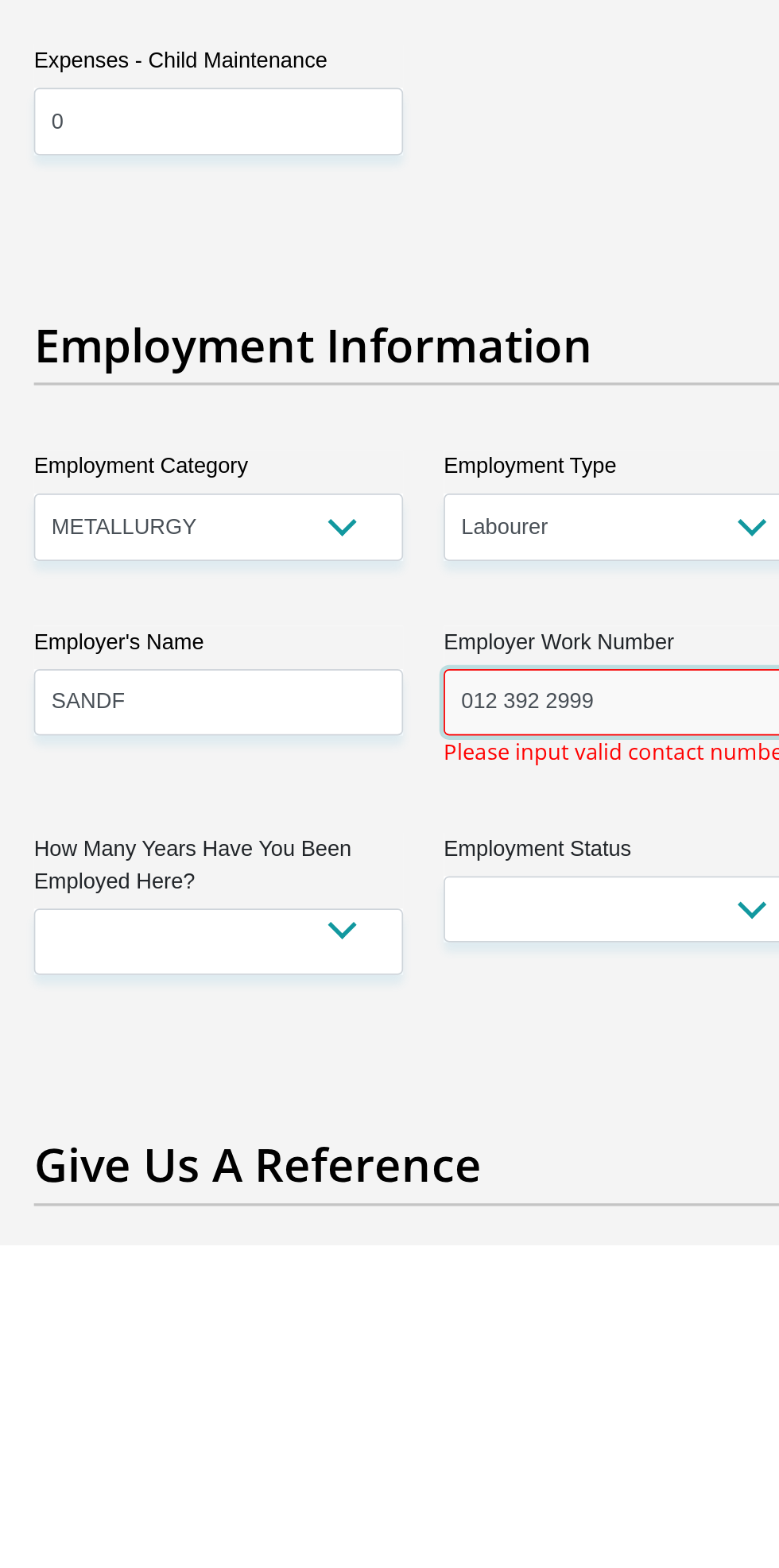
click at [460, 1230] on input "012 392 2999" at bounding box center [511, 1249] width 217 height 39
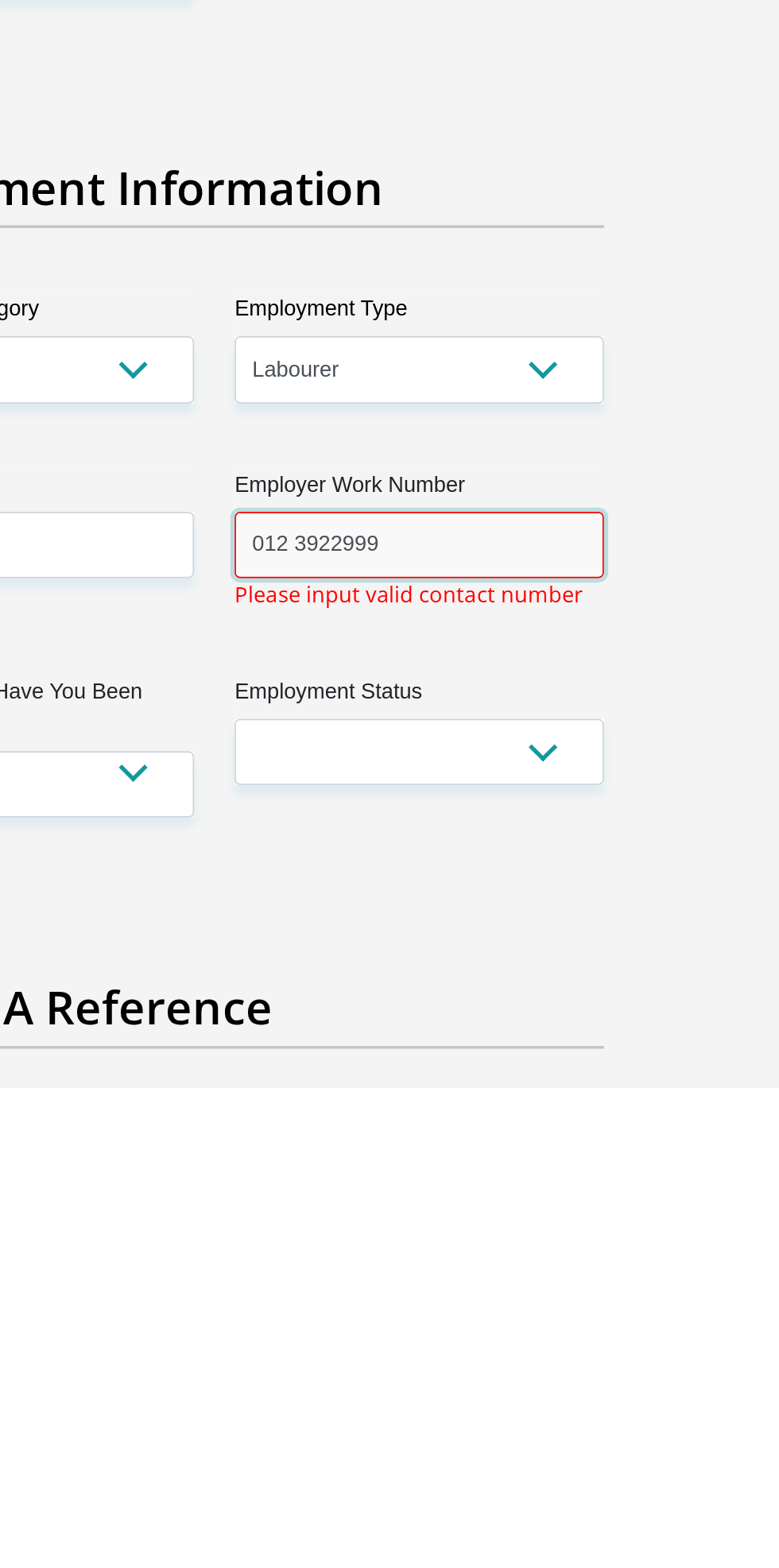
click at [435, 1230] on input "012 3922999" at bounding box center [511, 1249] width 217 height 39
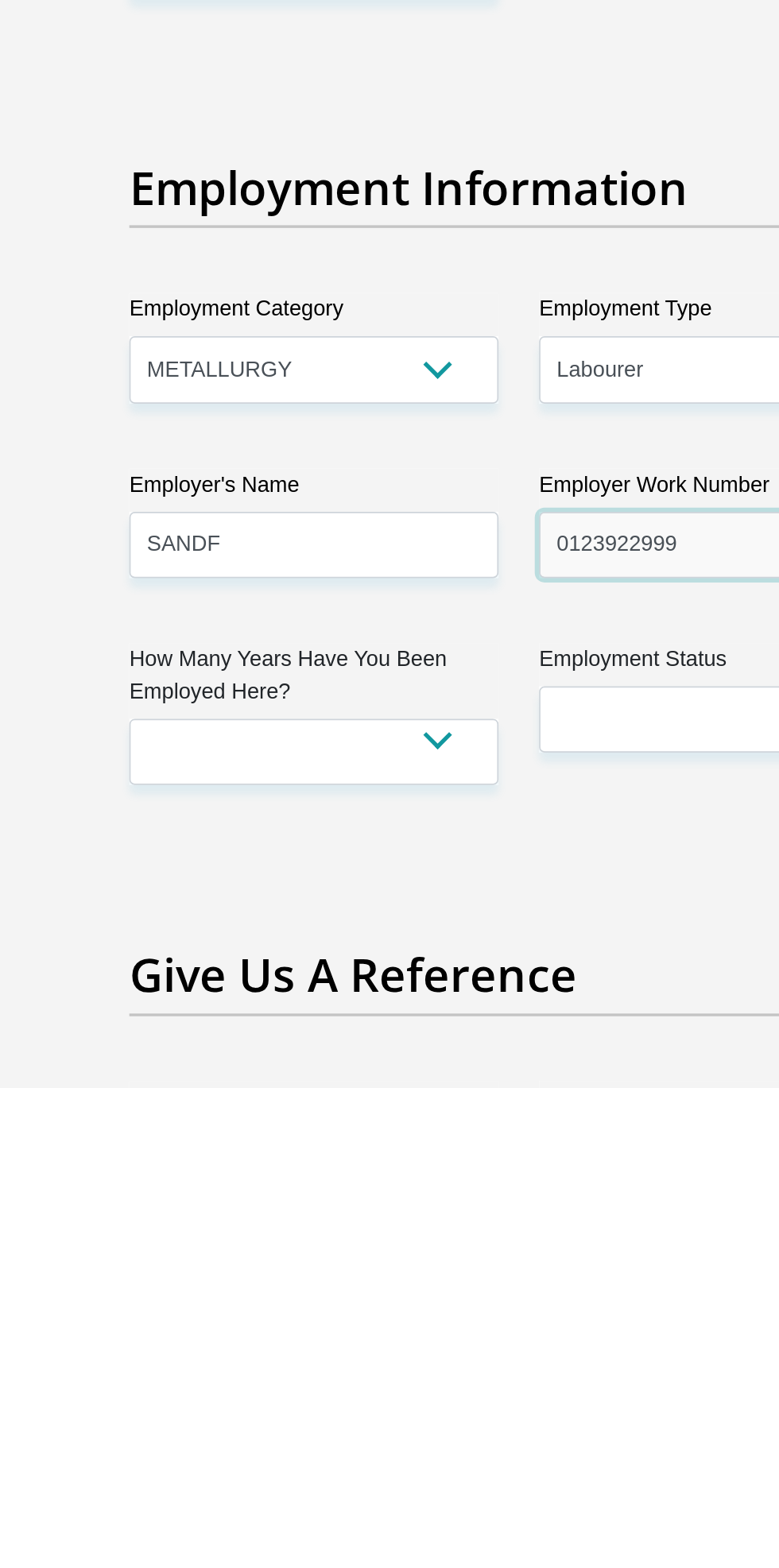
type input "0123922999"
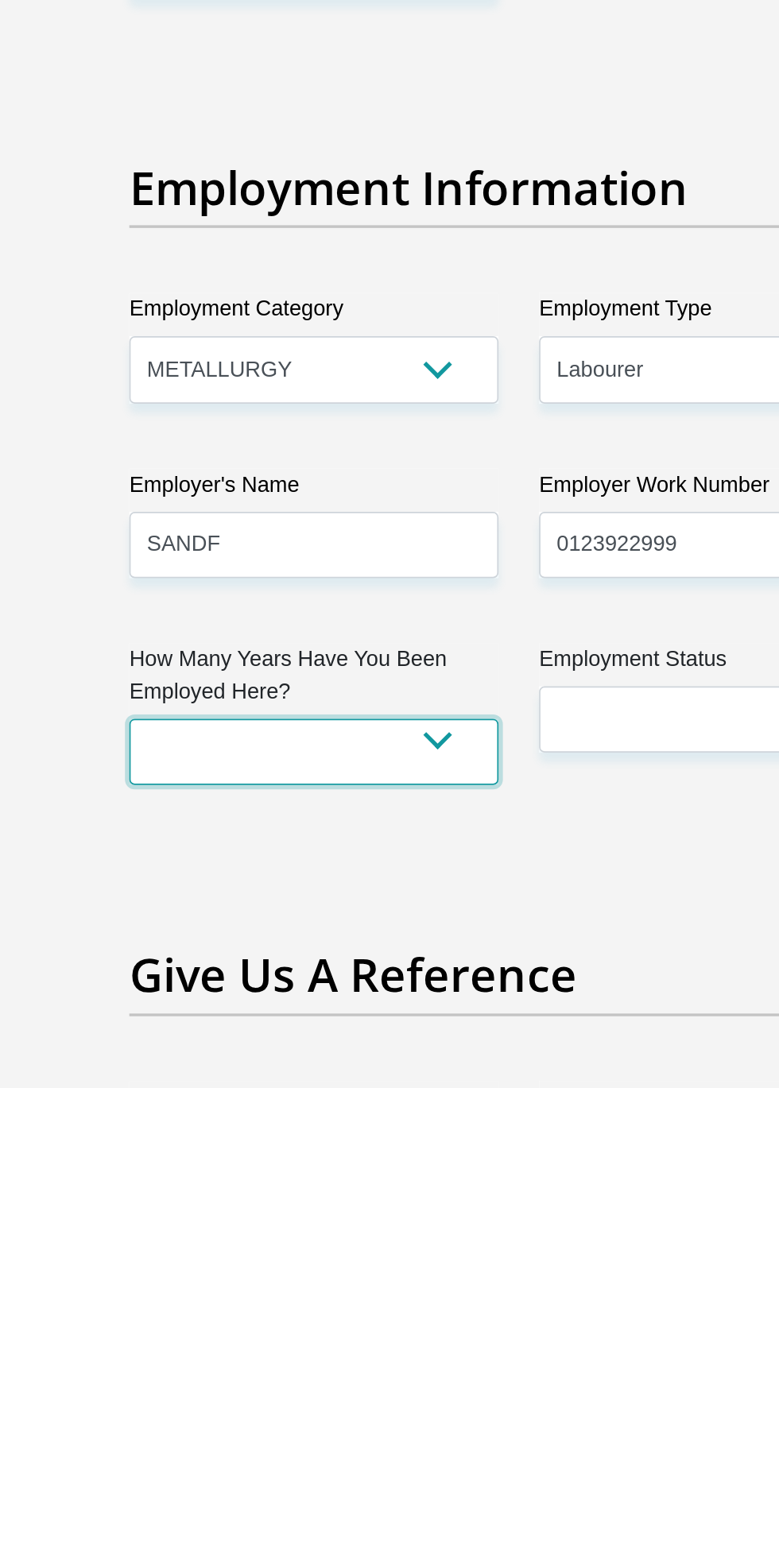
click at [331, 1351] on select "less than 1 year 1-3 years 3-5 years 5+ years" at bounding box center [269, 1370] width 217 height 39
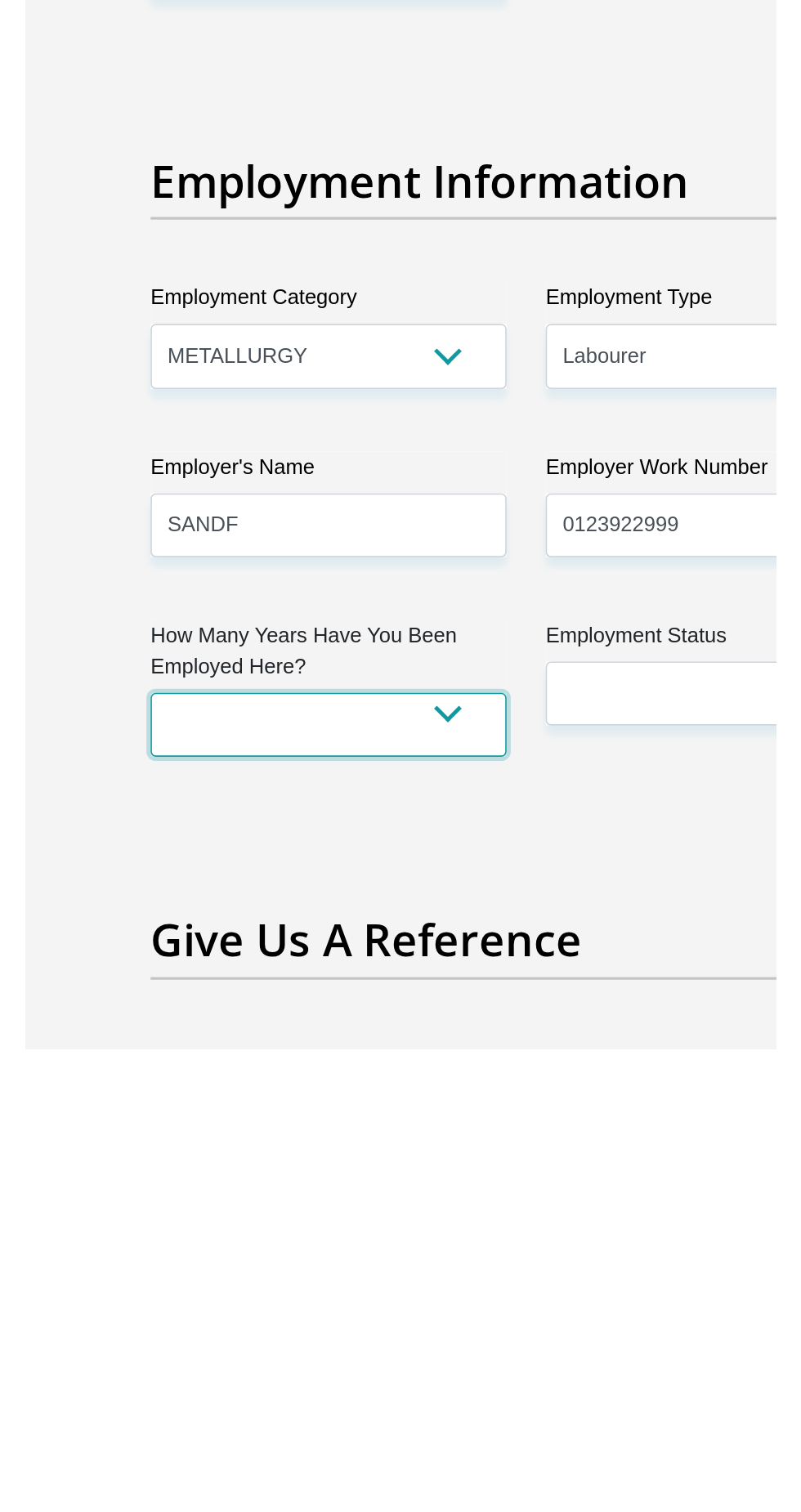
scroll to position [2215, 0]
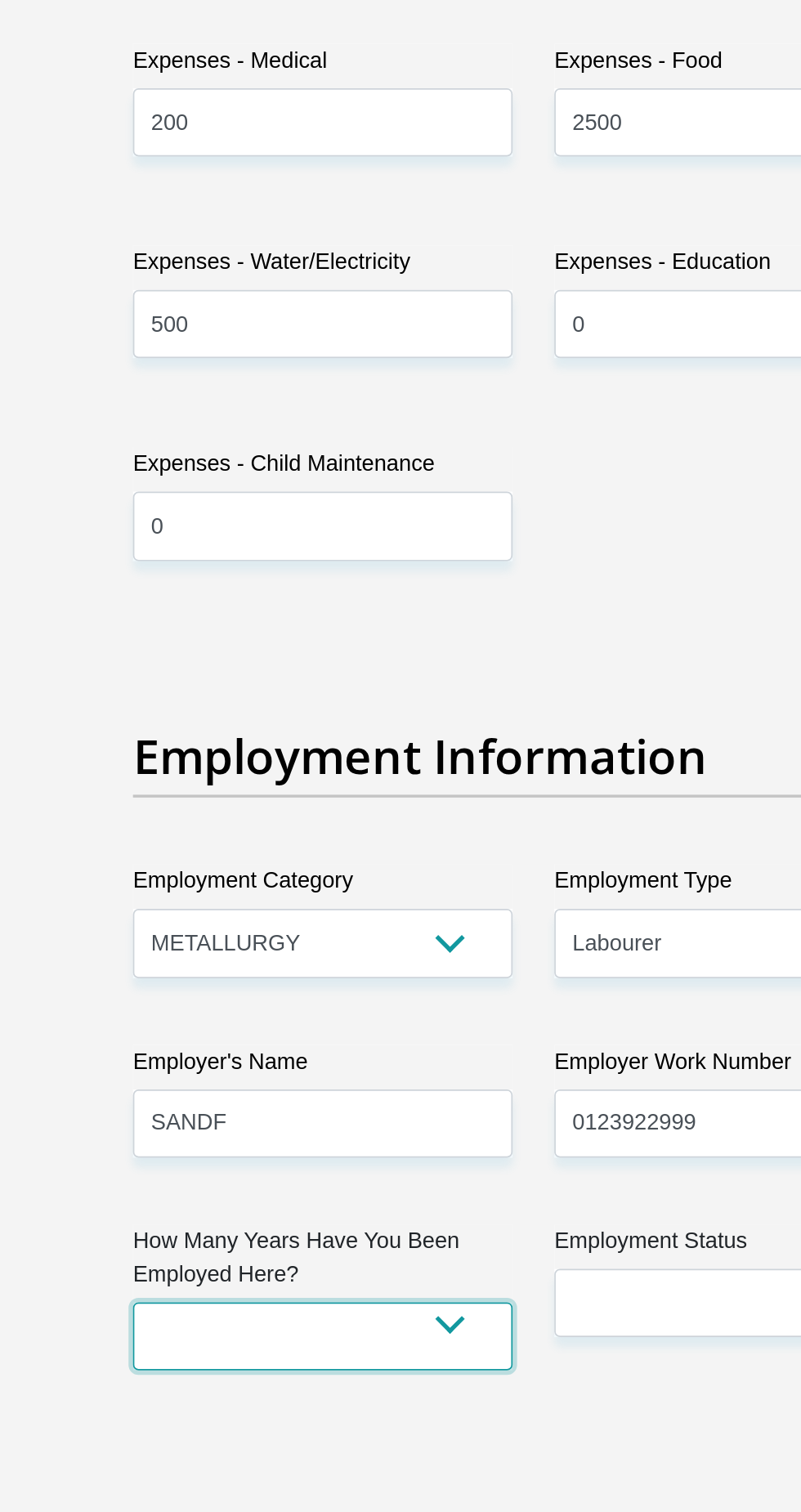
select select "24"
click at [165, 1389] on select "less than 1 year 1-3 years 3-5 years 5+ years" at bounding box center [277, 1408] width 224 height 40
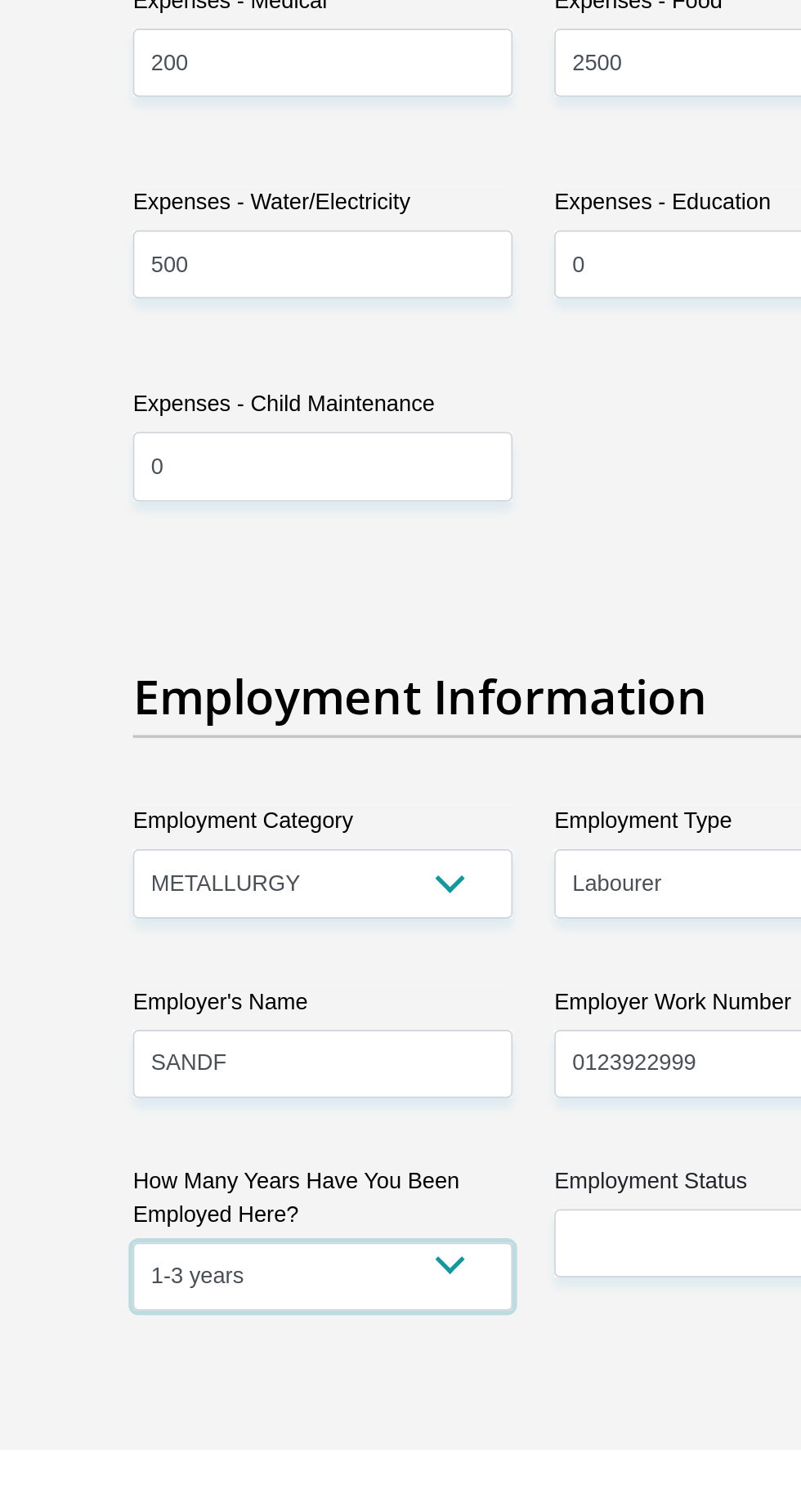
scroll to position [2213, 0]
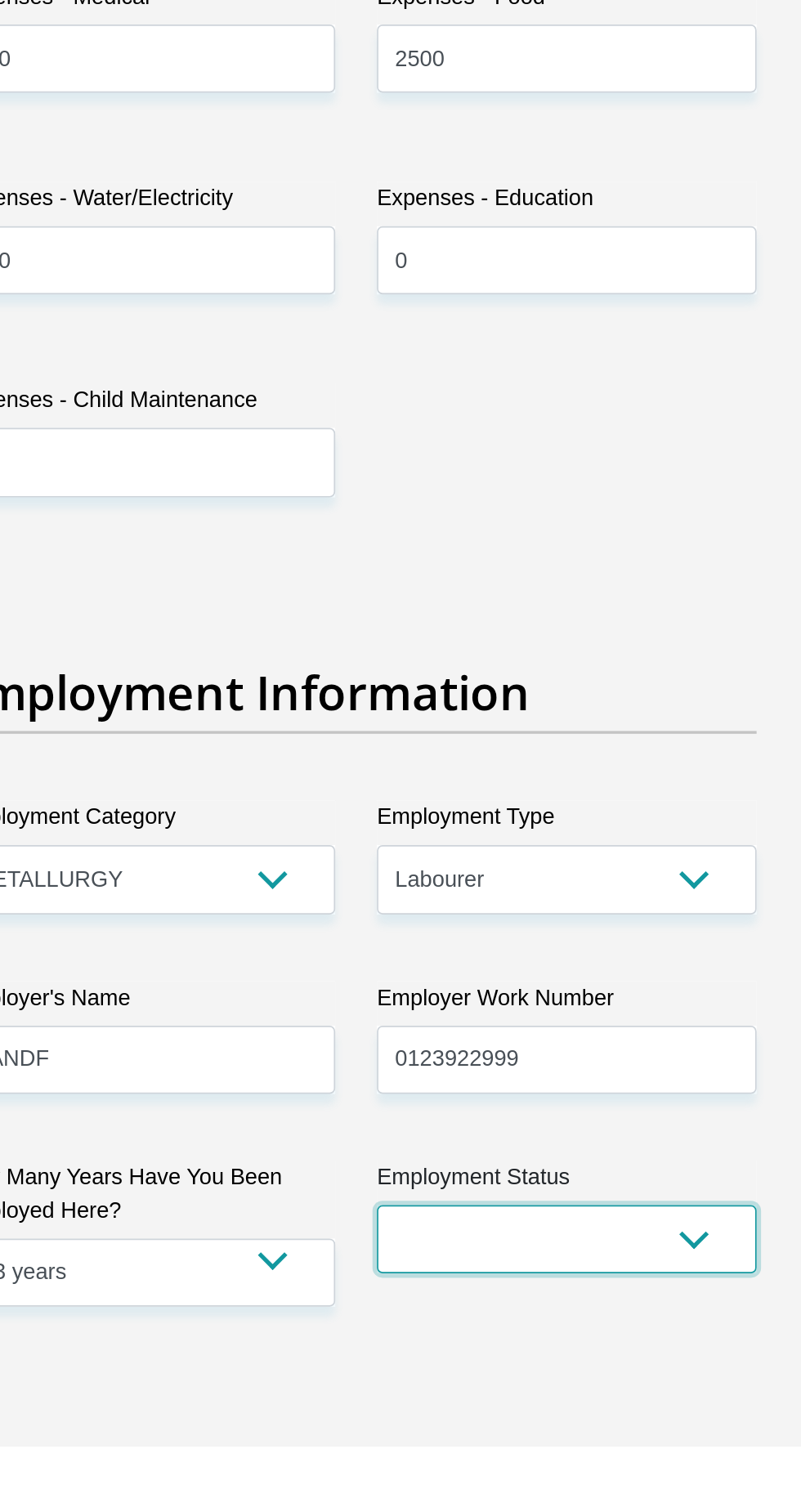
click at [500, 1370] on select "Permanent/Full-time Part-time/Casual [DEMOGRAPHIC_DATA] Worker Self-Employed Ho…" at bounding box center [525, 1390] width 224 height 40
click at [413, 1370] on select "Permanent/Full-time Part-time/Casual [DEMOGRAPHIC_DATA] Worker Self-Employed Ho…" at bounding box center [525, 1390] width 224 height 40
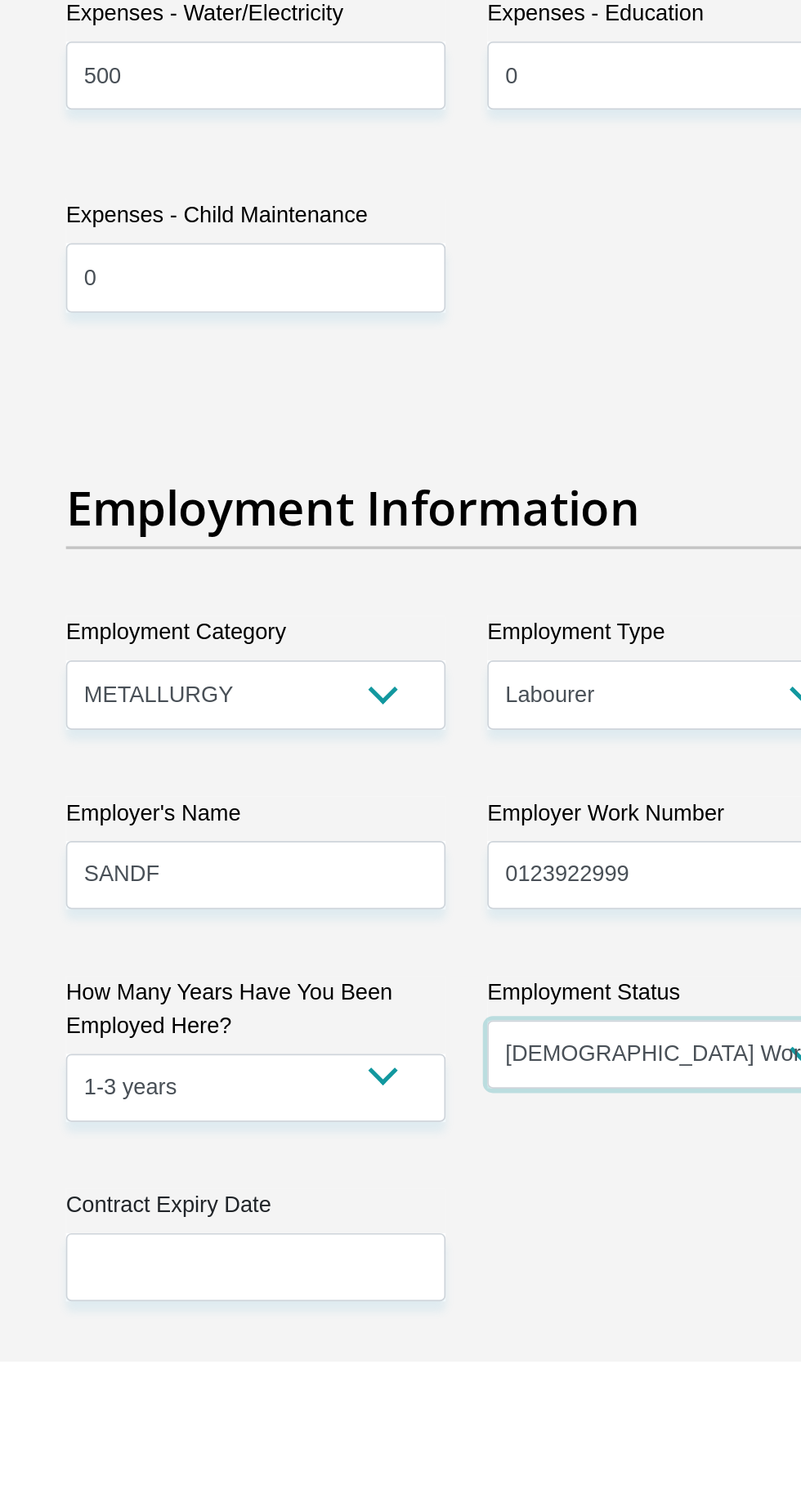
scroll to position [2270, 0]
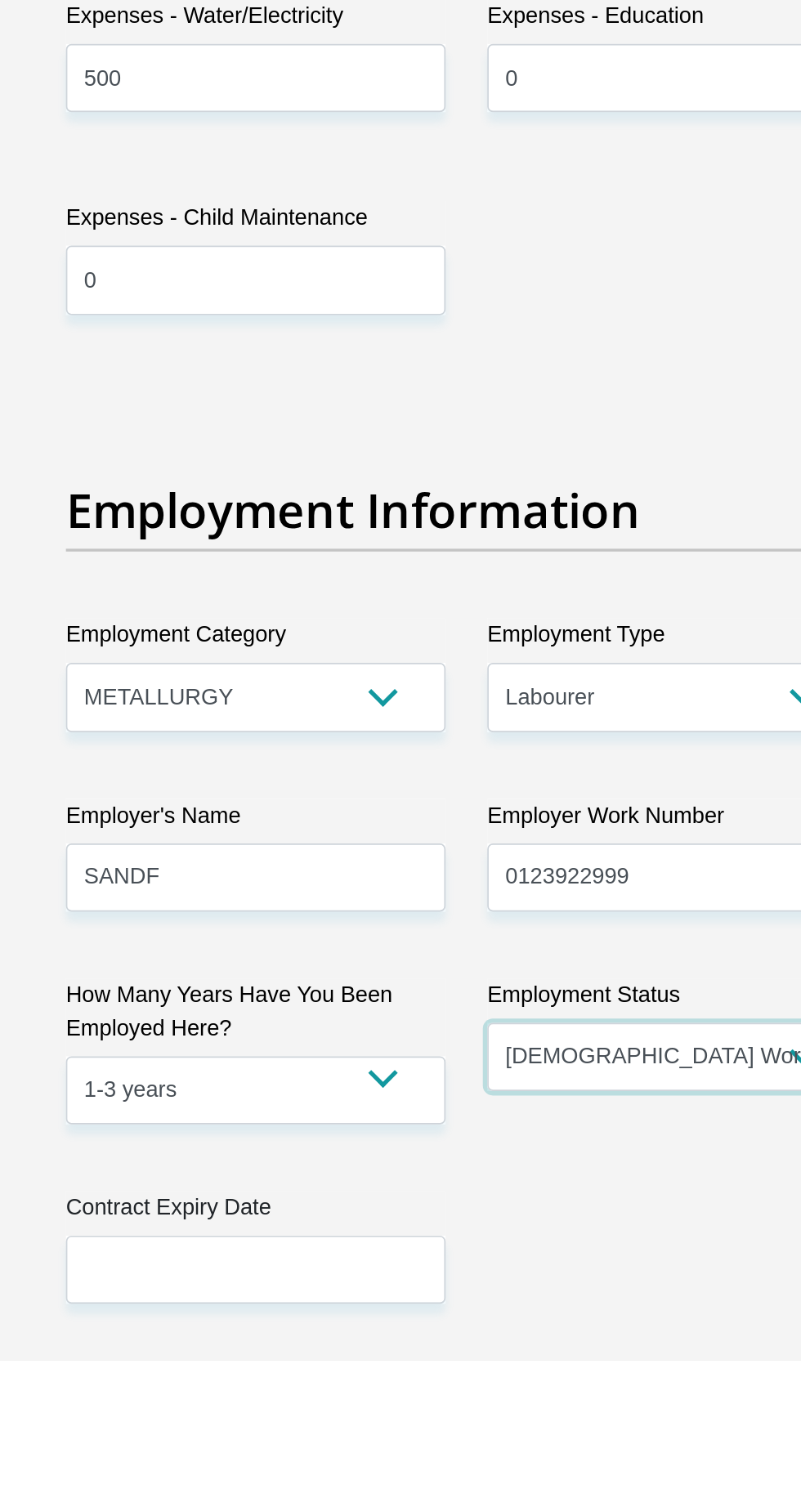
click at [486, 1321] on select "Permanent/Full-time Part-time/Casual [DEMOGRAPHIC_DATA] Worker Self-Employed Ho…" at bounding box center [525, 1332] width 224 height 40
select select "1"
click at [413, 1313] on select "Permanent/Full-time Part-time/Casual [DEMOGRAPHIC_DATA] Worker Self-Employed Ho…" at bounding box center [525, 1332] width 224 height 40
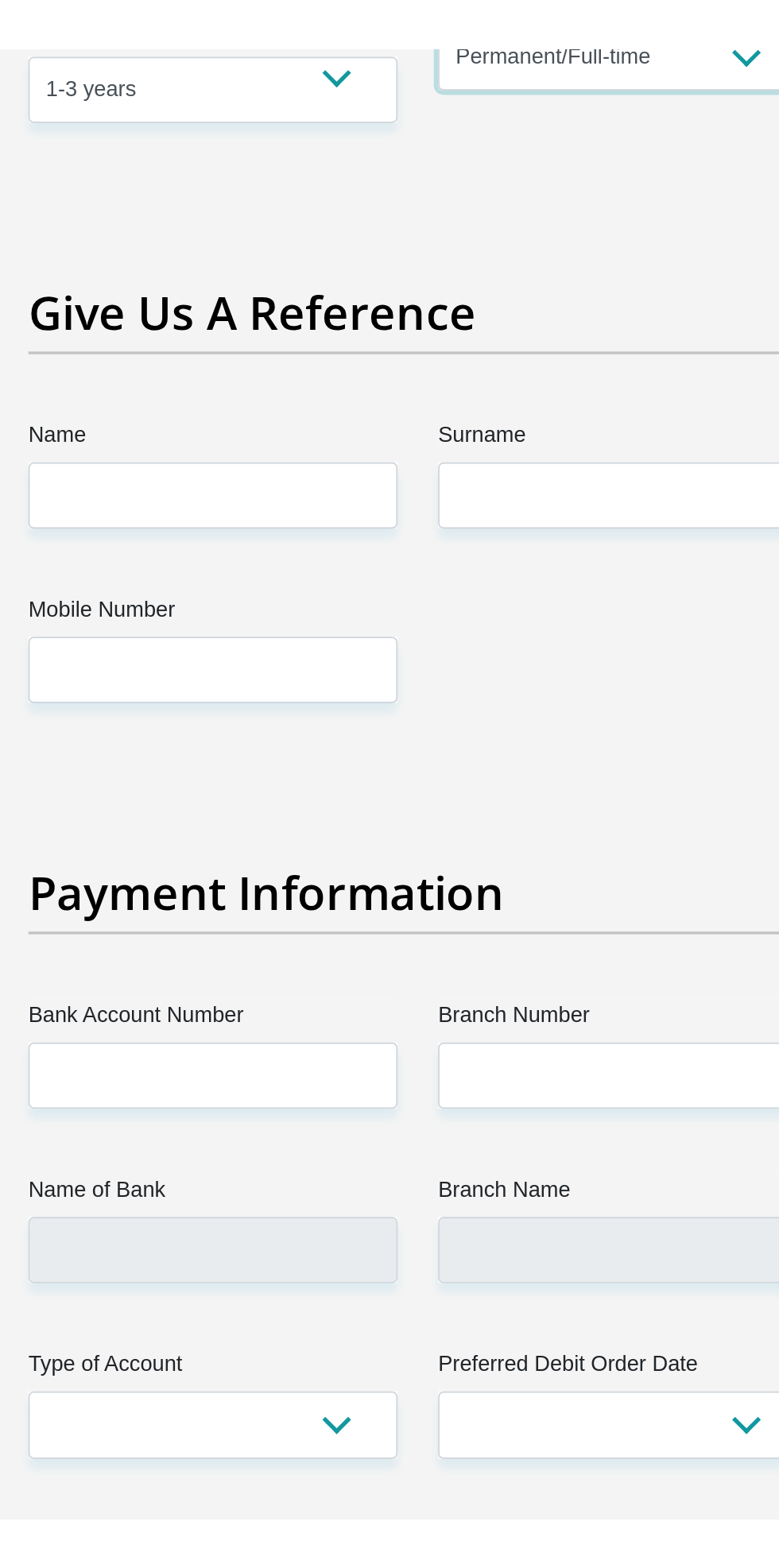
scroll to position [3185, 0]
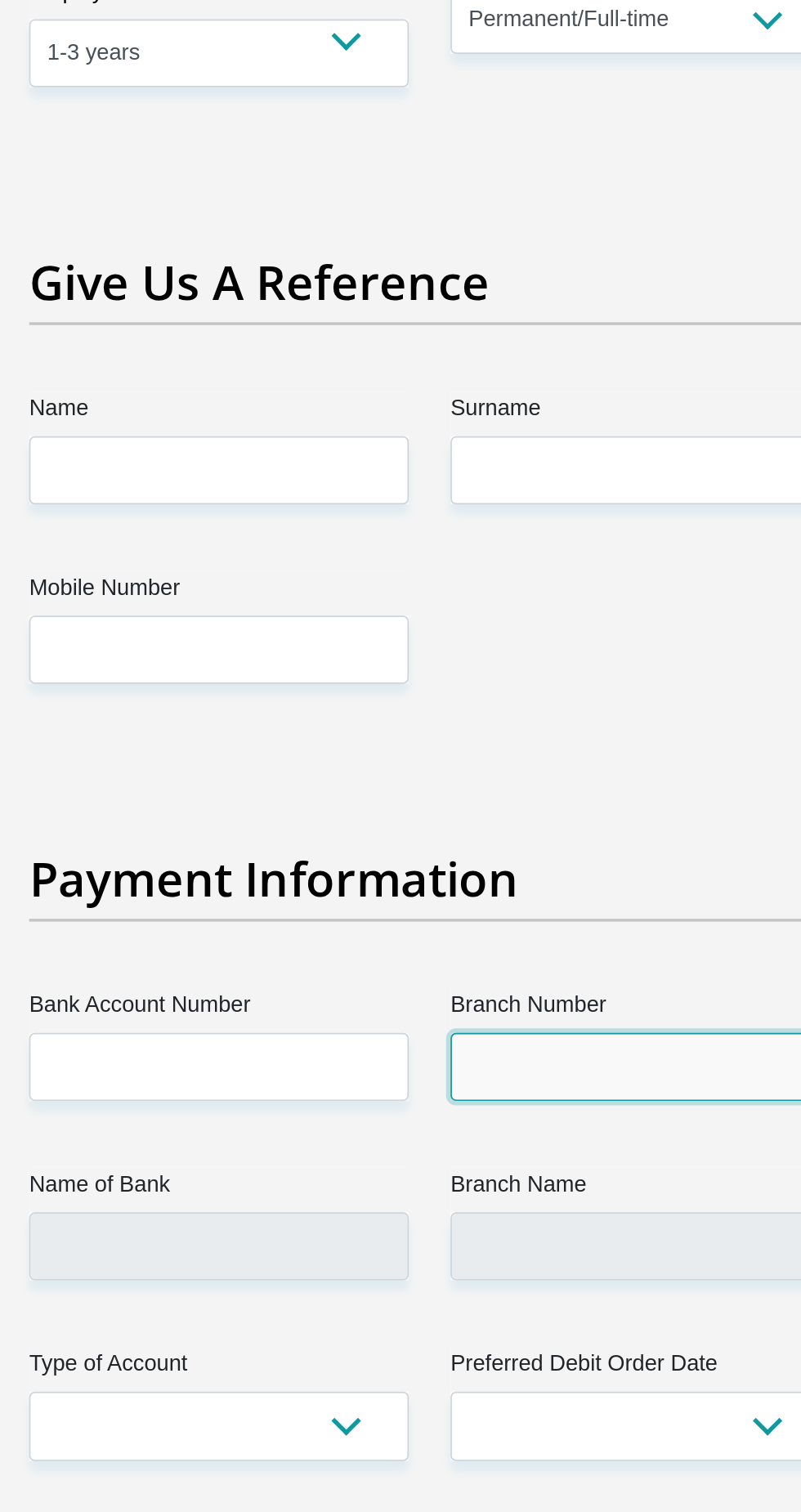
click at [476, 923] on input "Branch Number" at bounding box center [525, 943] width 224 height 40
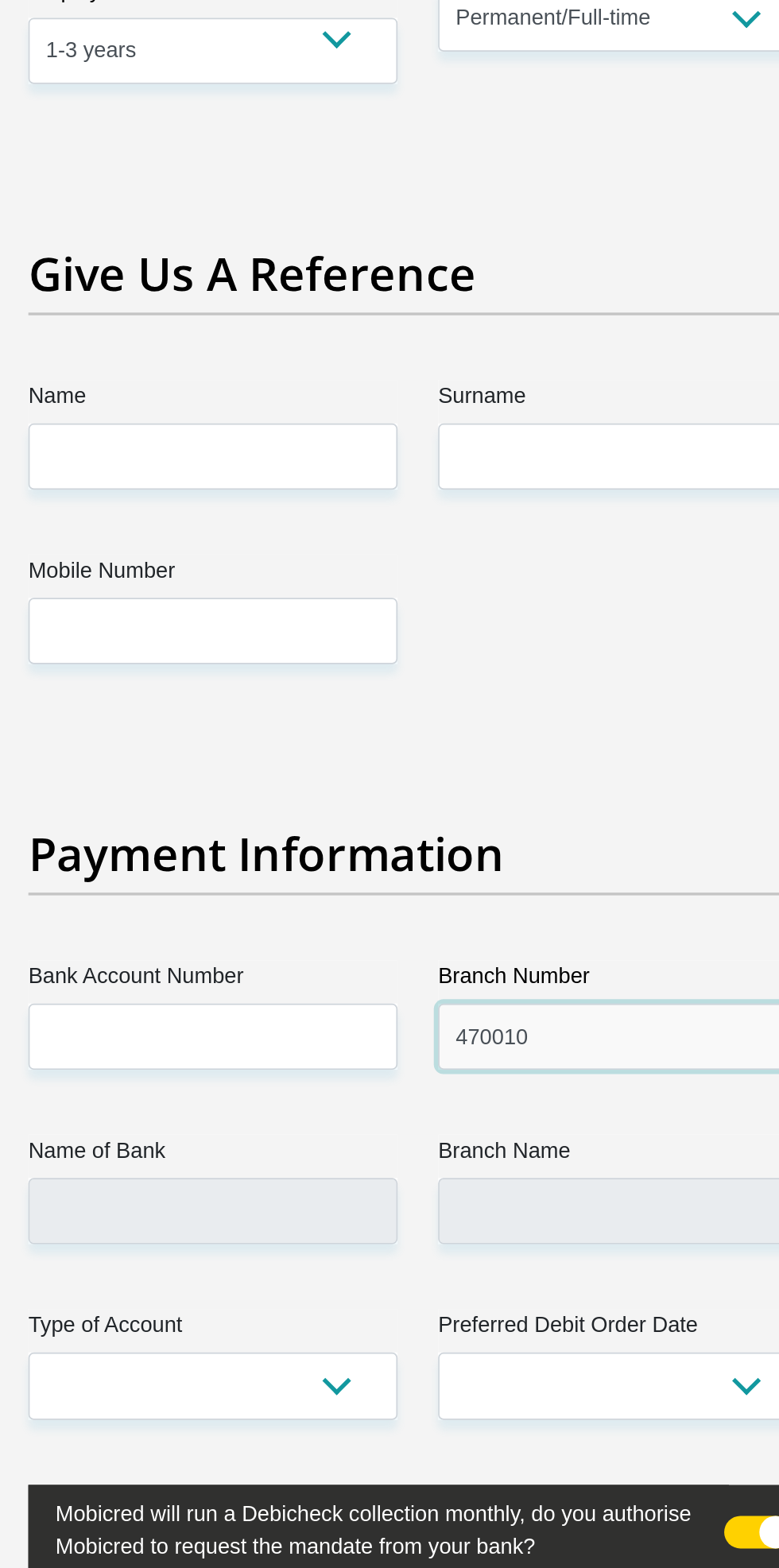
type input "470010"
click at [529, 872] on label "Branch Number" at bounding box center [511, 885] width 217 height 26
click at [529, 898] on input "470010" at bounding box center [511, 917] width 217 height 39
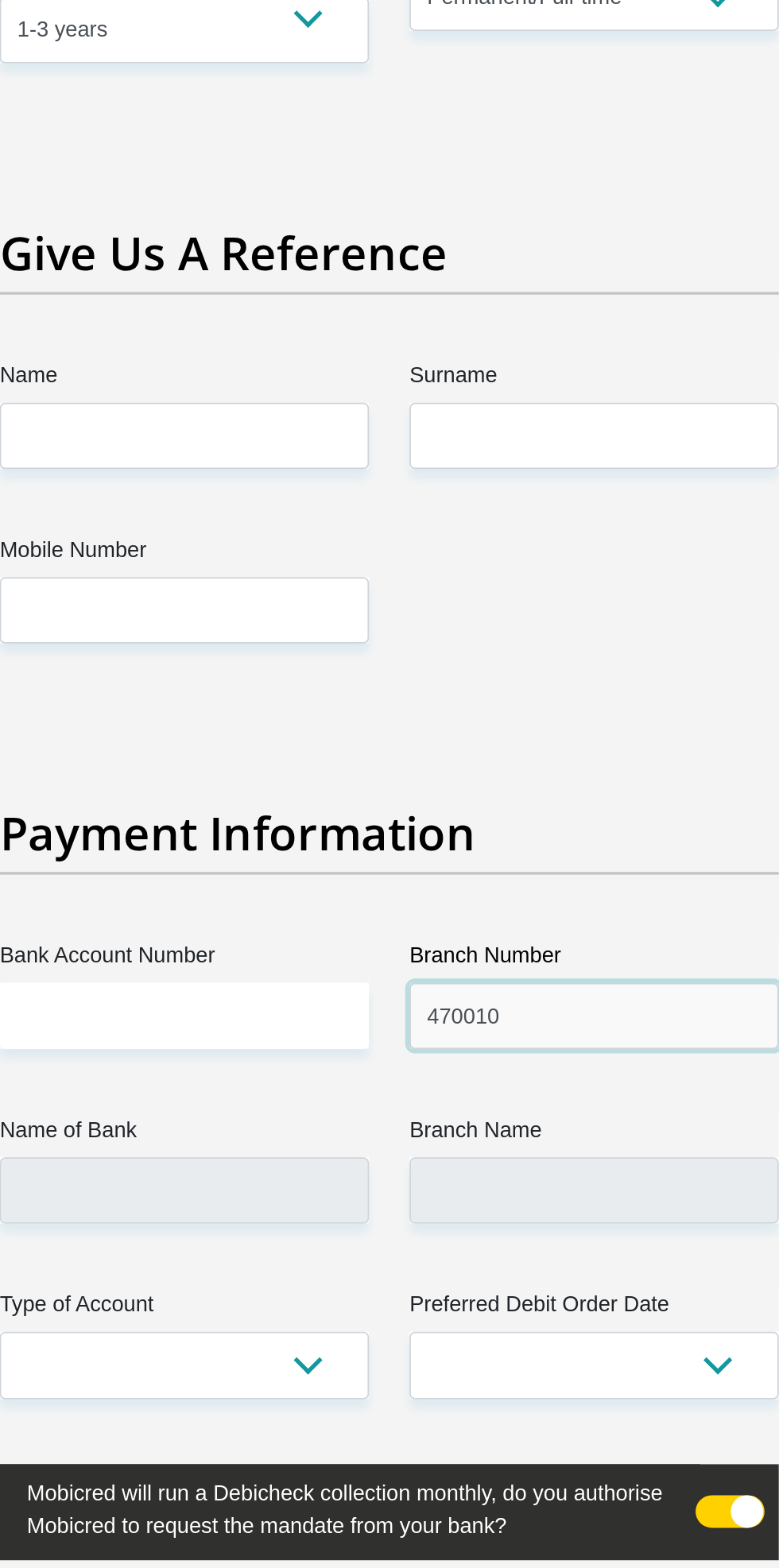
type input "CAPITEC BANK LIMITED"
type input "CAPITEC BANK CPC"
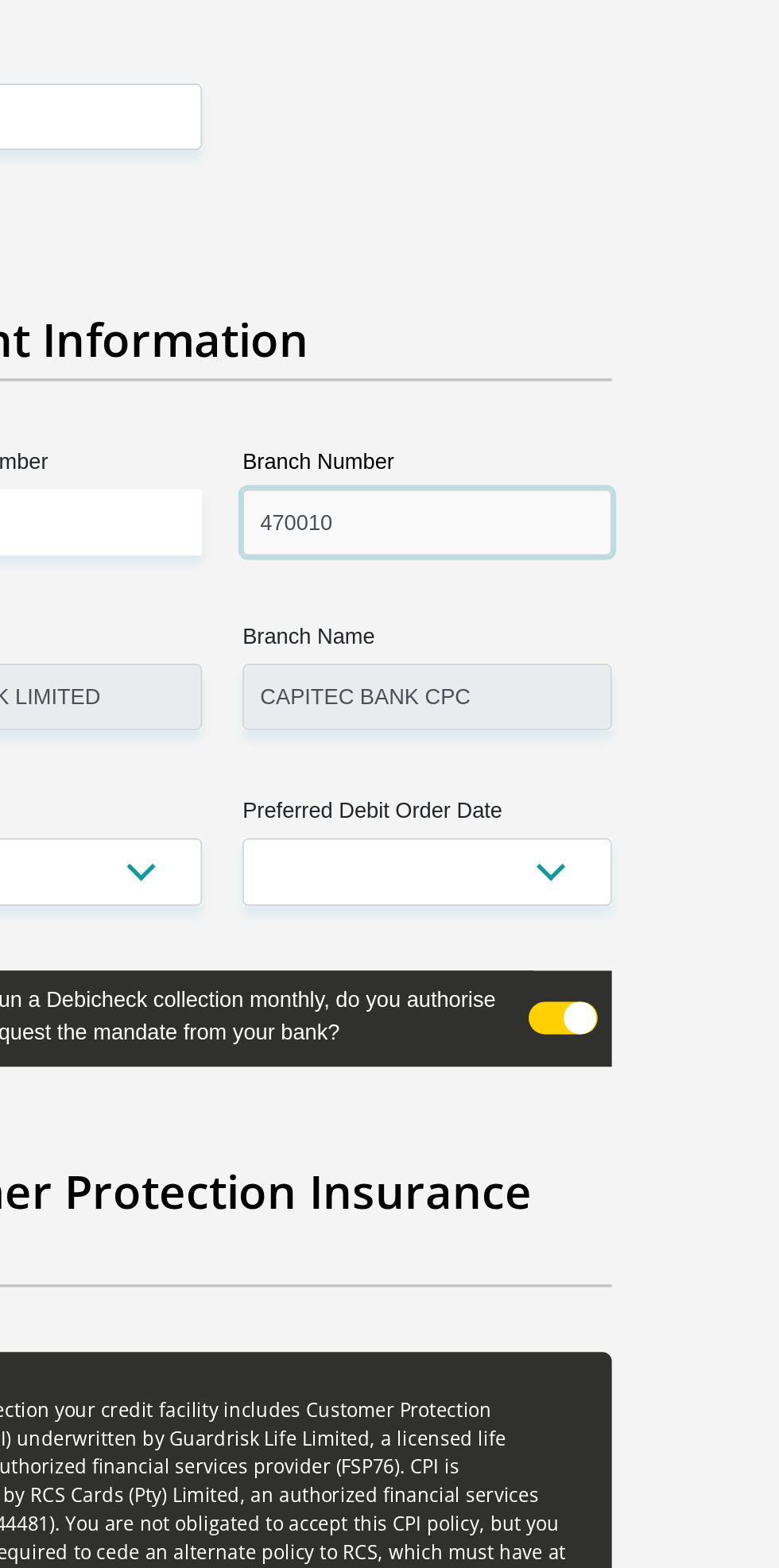
scroll to position [3184, 0]
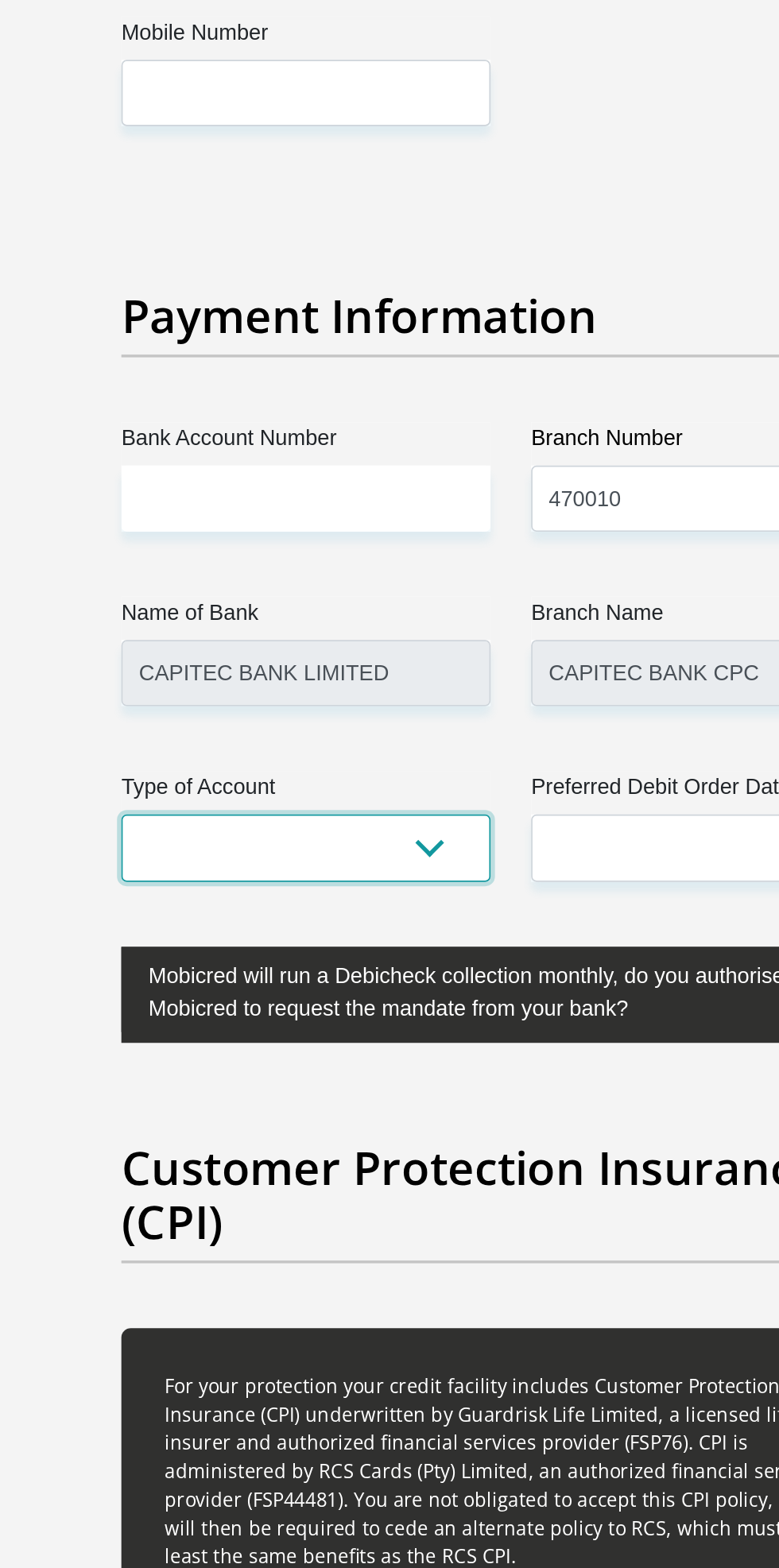
click at [320, 1111] on select "Cheque Savings" at bounding box center [269, 1123] width 217 height 39
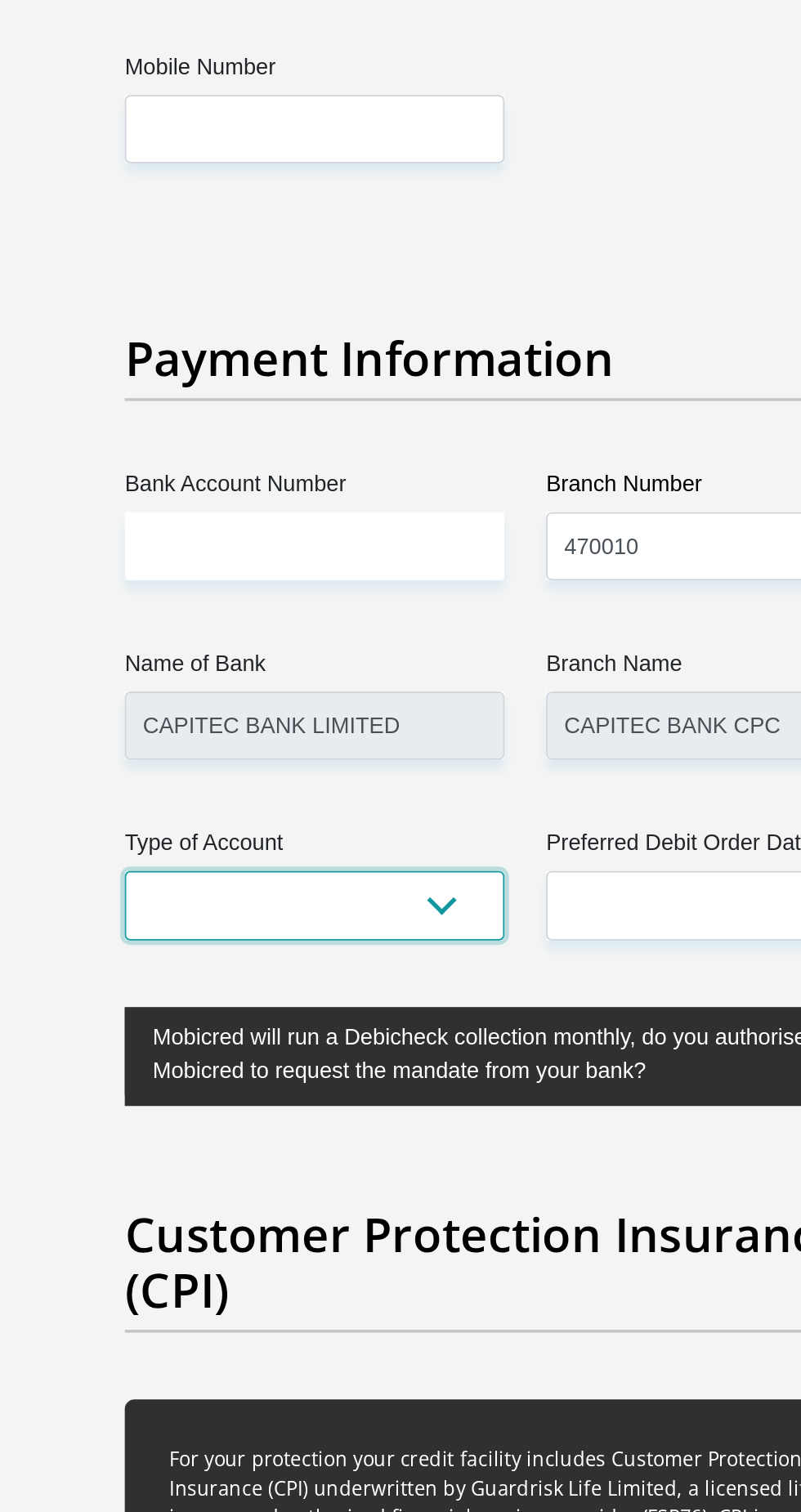
select select "SAV"
click at [165, 1135] on select "Cheque Savings" at bounding box center [277, 1154] width 224 height 40
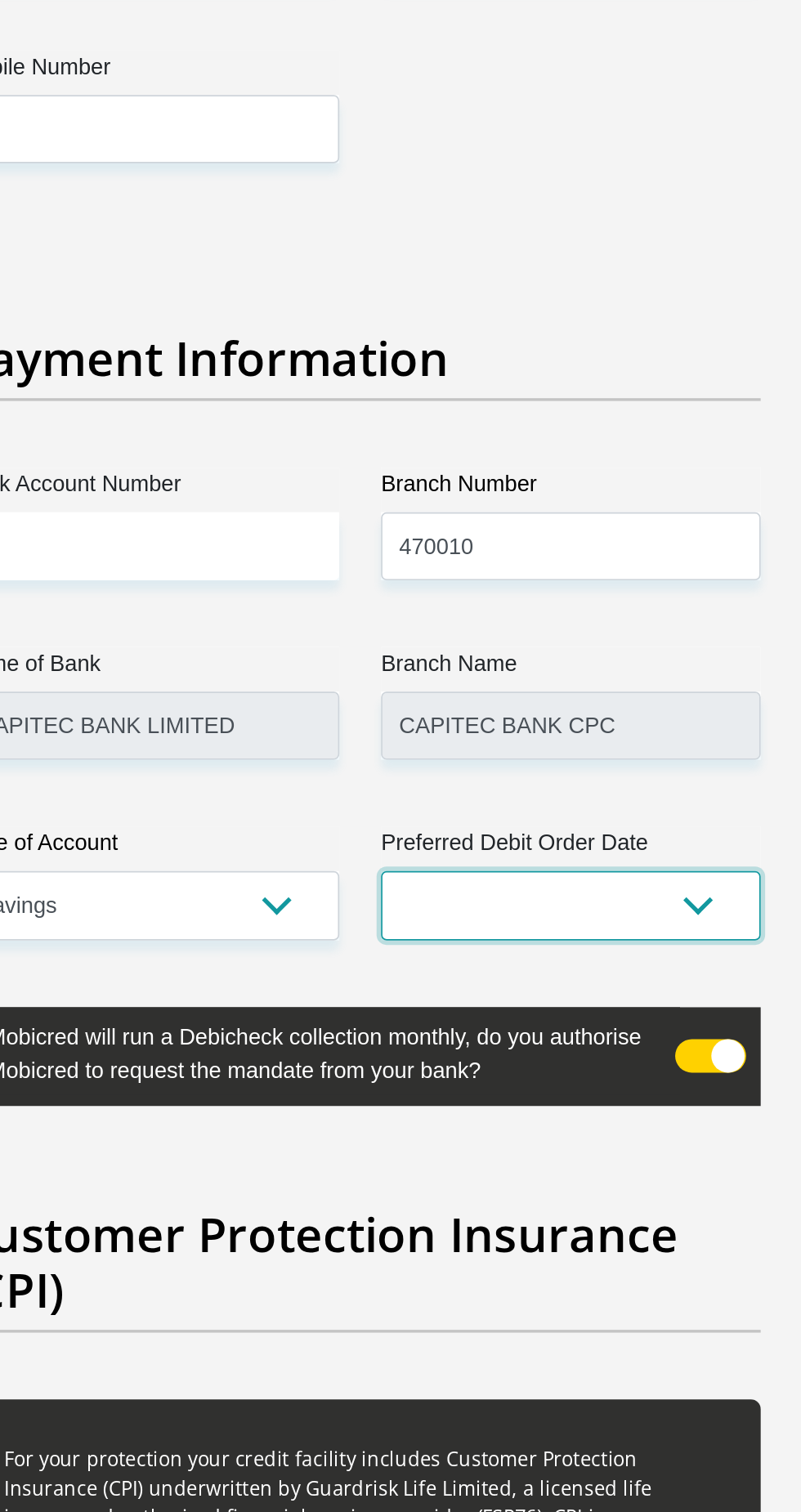
click at [537, 1142] on select "1st 2nd 3rd 4th 5th 7th 18th 19th 20th 21st 22nd 23rd 24th 25th 26th 27th 28th …" at bounding box center [525, 1154] width 224 height 40
select select "7"
click at [413, 1135] on select "1st 2nd 3rd 4th 5th 7th 18th 19th 20th 21st 22nd 23rd 24th 25th 26th 27th 28th …" at bounding box center [525, 1154] width 224 height 40
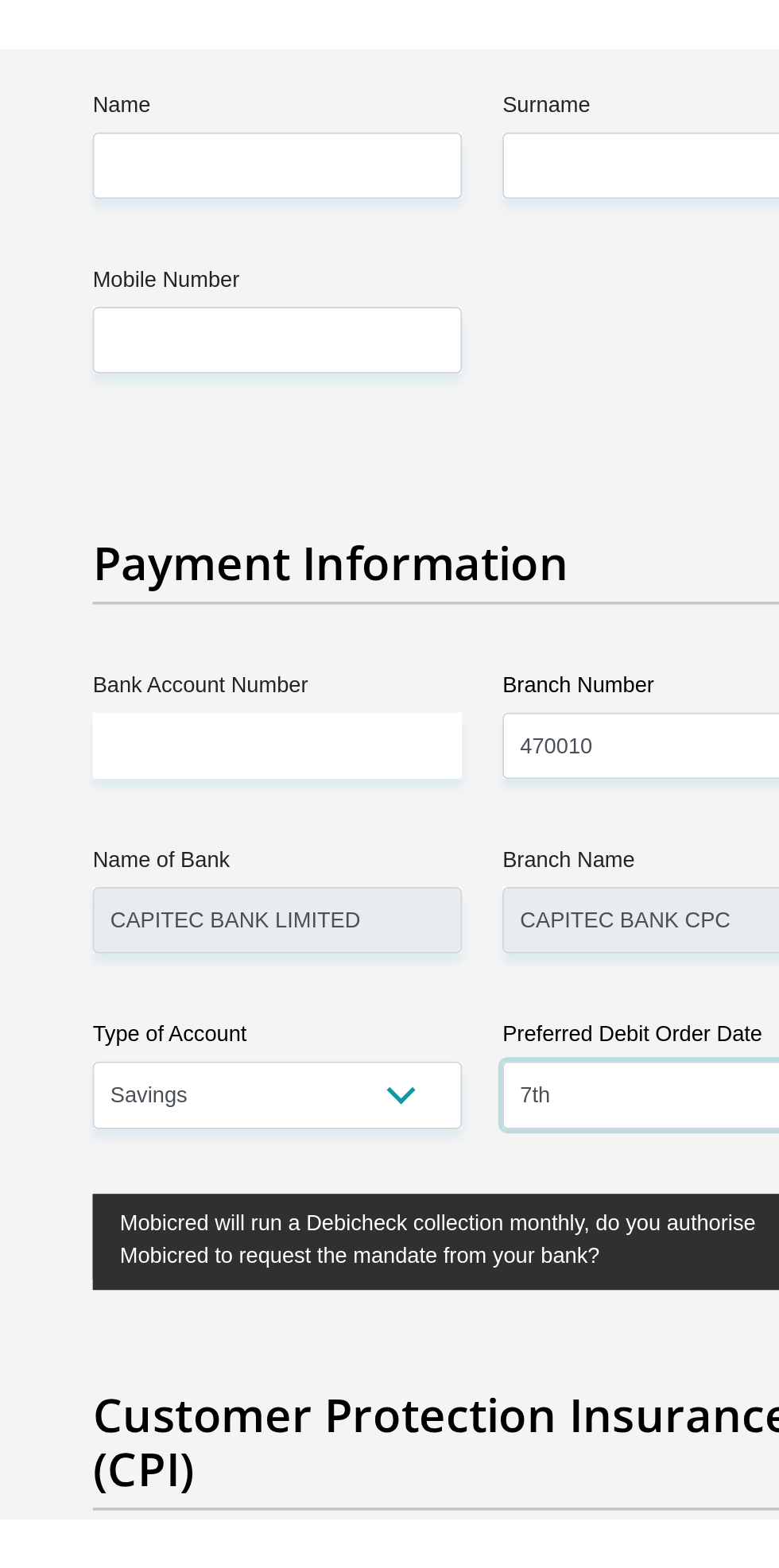
scroll to position [3183, 0]
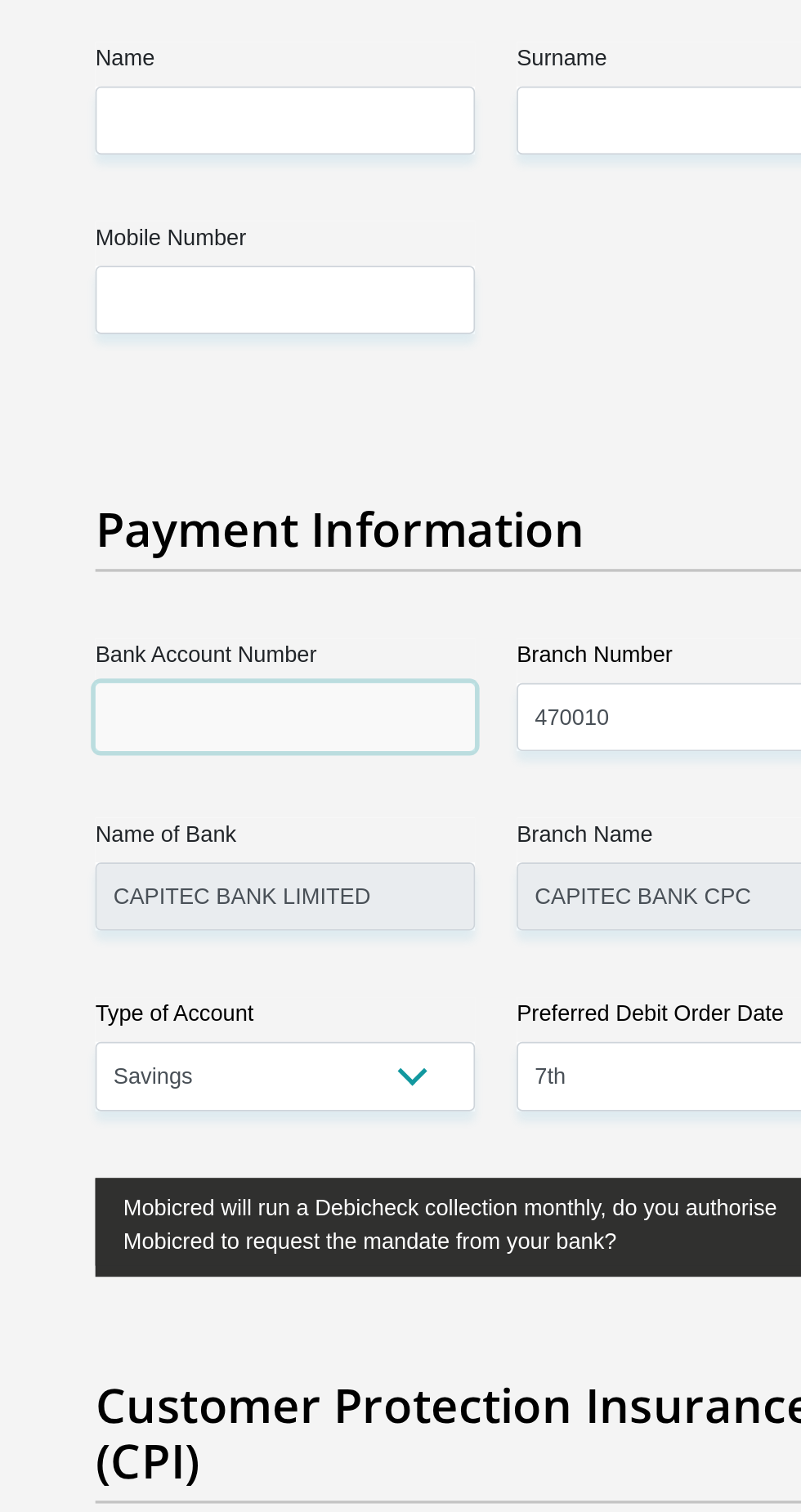
click at [190, 925] on input "Bank Account Number" at bounding box center [277, 945] width 224 height 40
click at [193, 925] on input "Bank Account Number" at bounding box center [277, 945] width 224 height 40
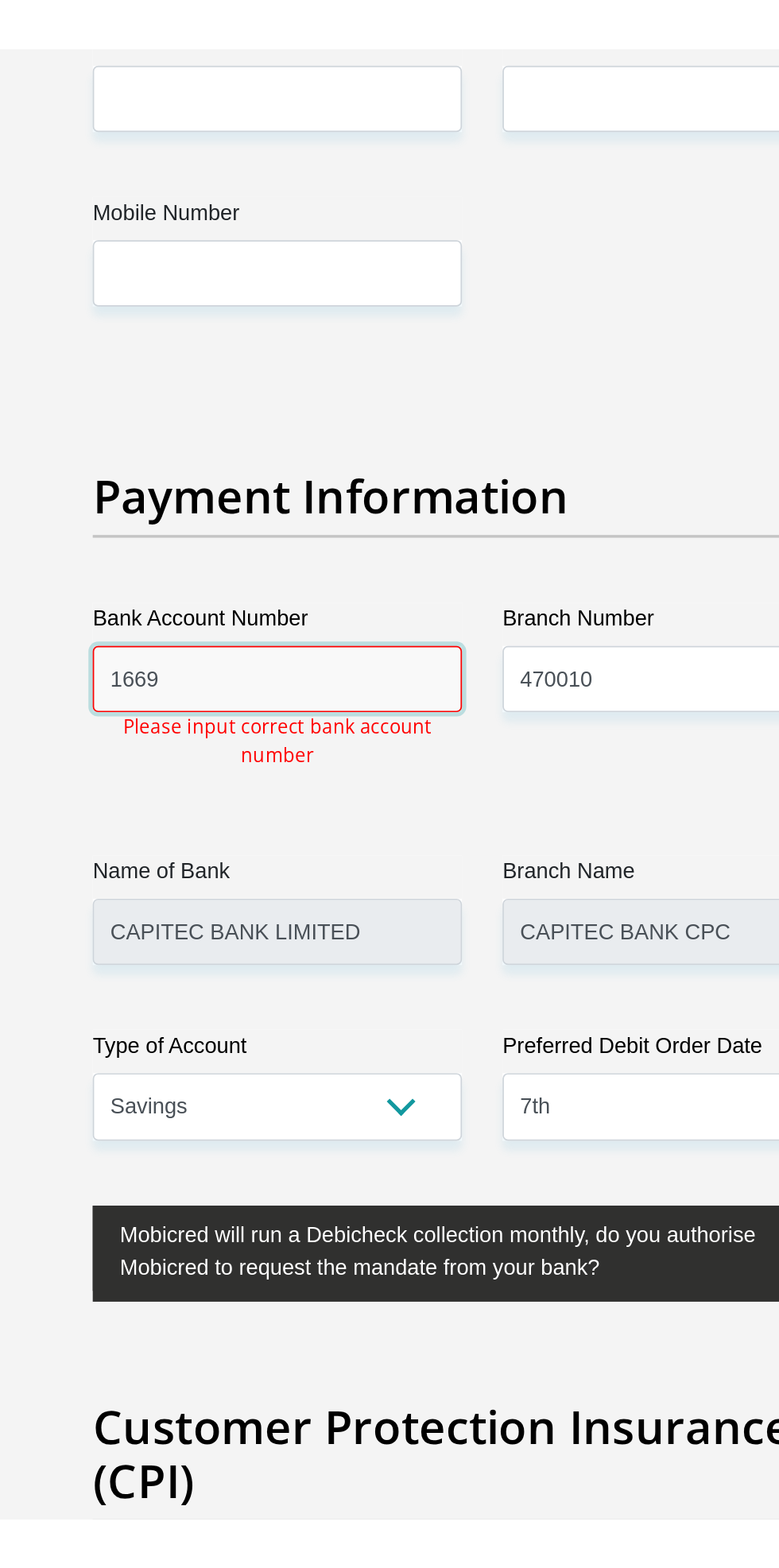
scroll to position [3717, 0]
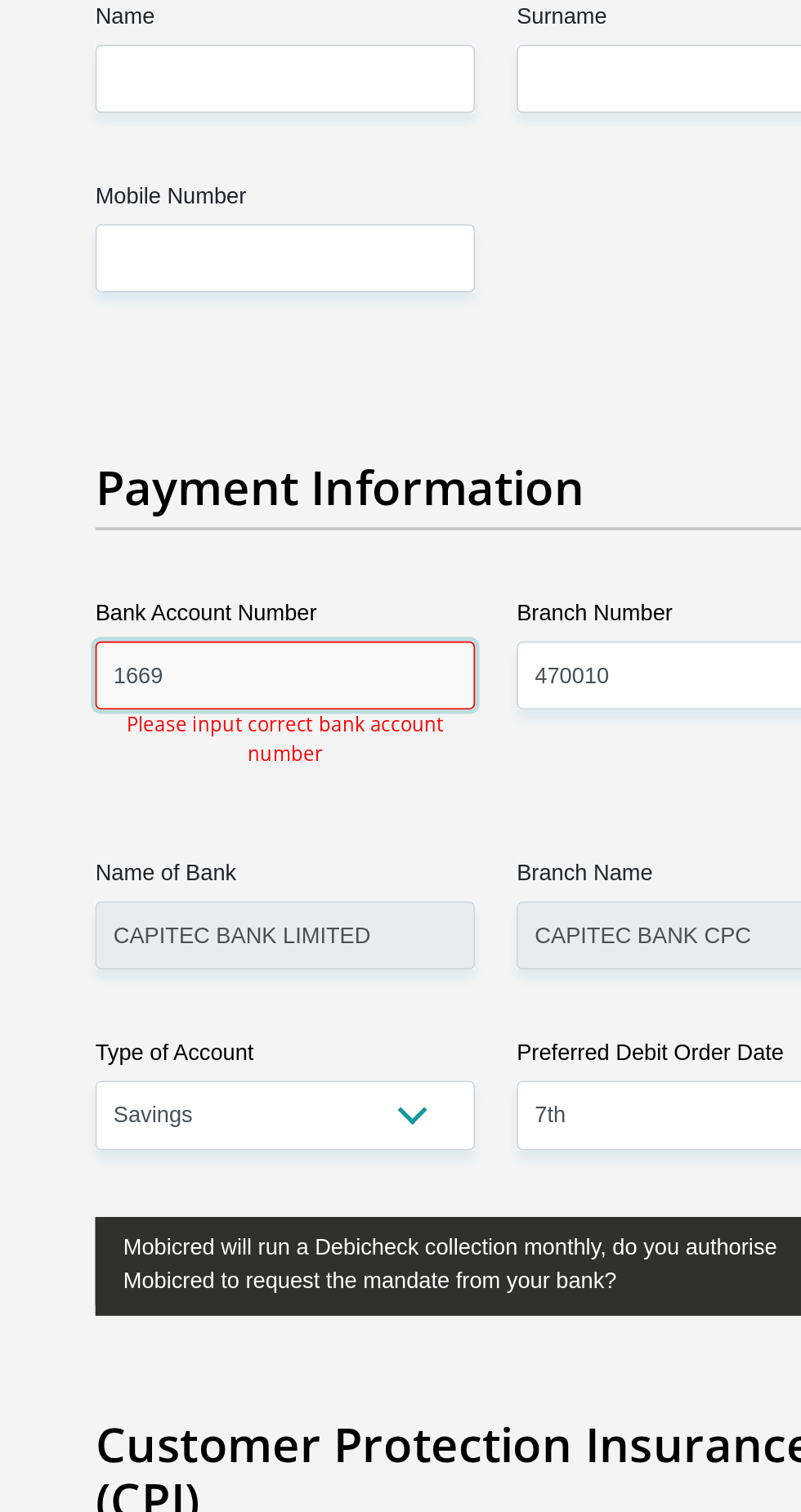
click at [302, 377] on input "1669" at bounding box center [277, 396] width 224 height 40
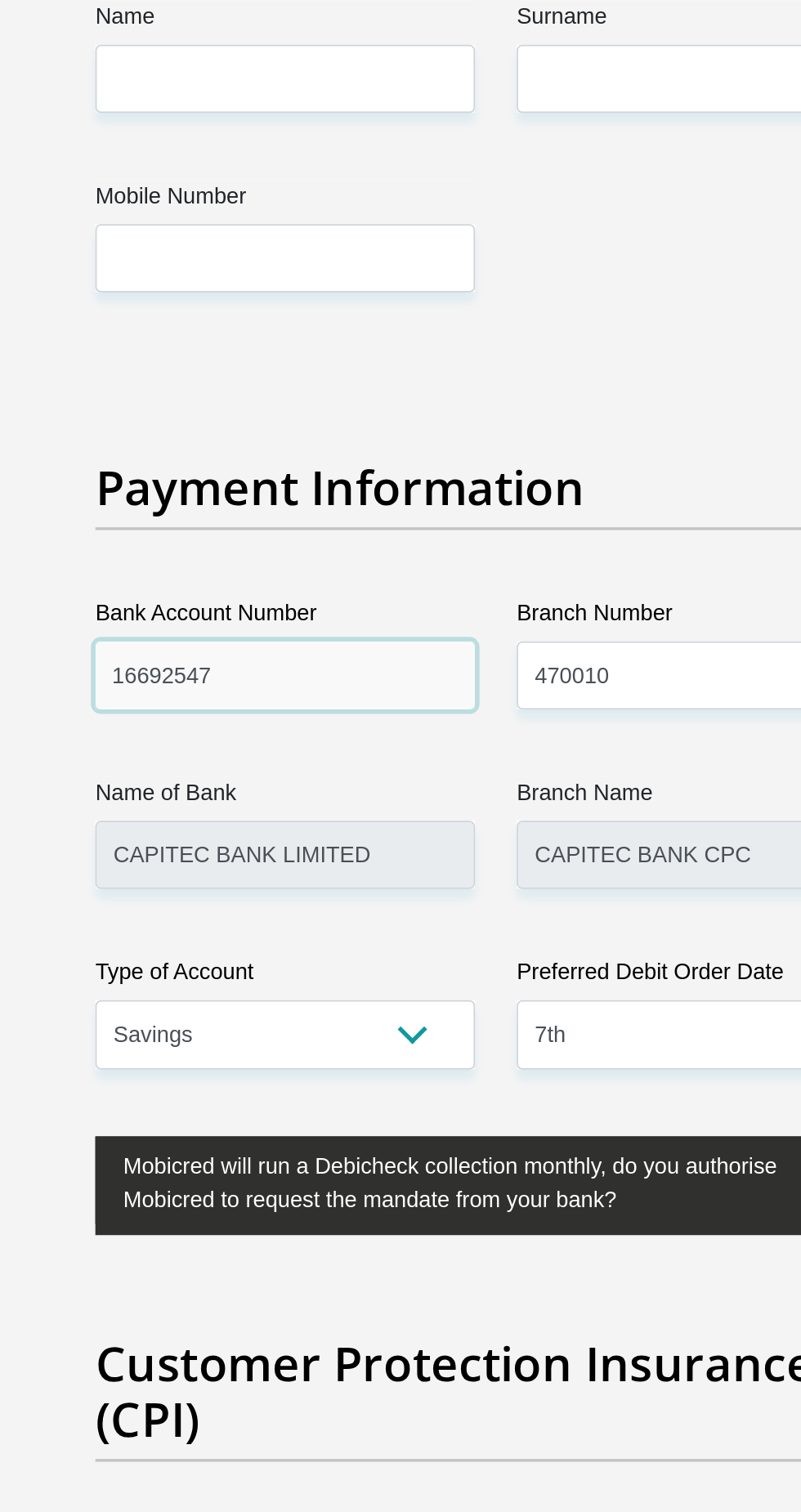
click at [304, 377] on input "16692547" at bounding box center [277, 396] width 224 height 40
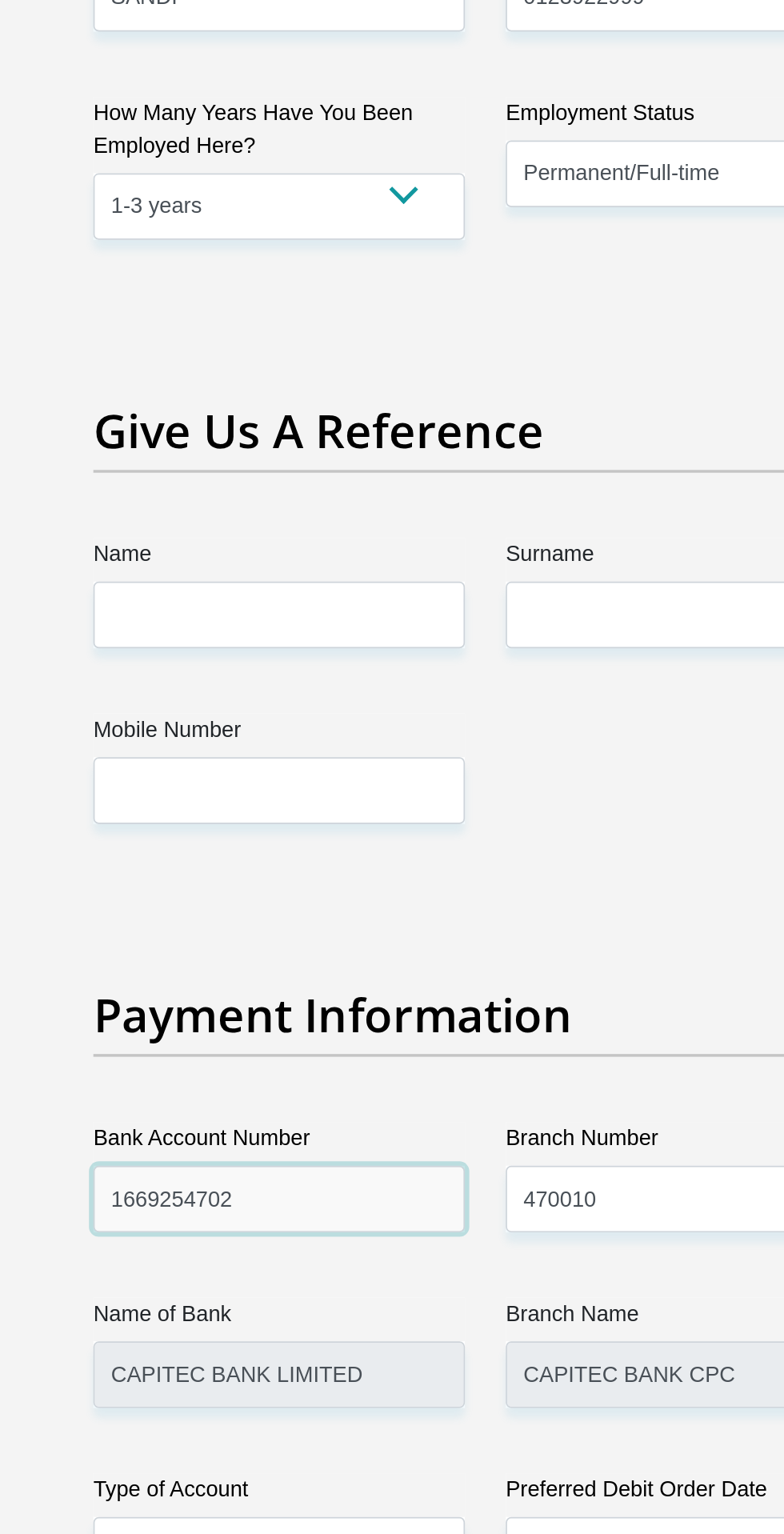
scroll to position [3419, 0]
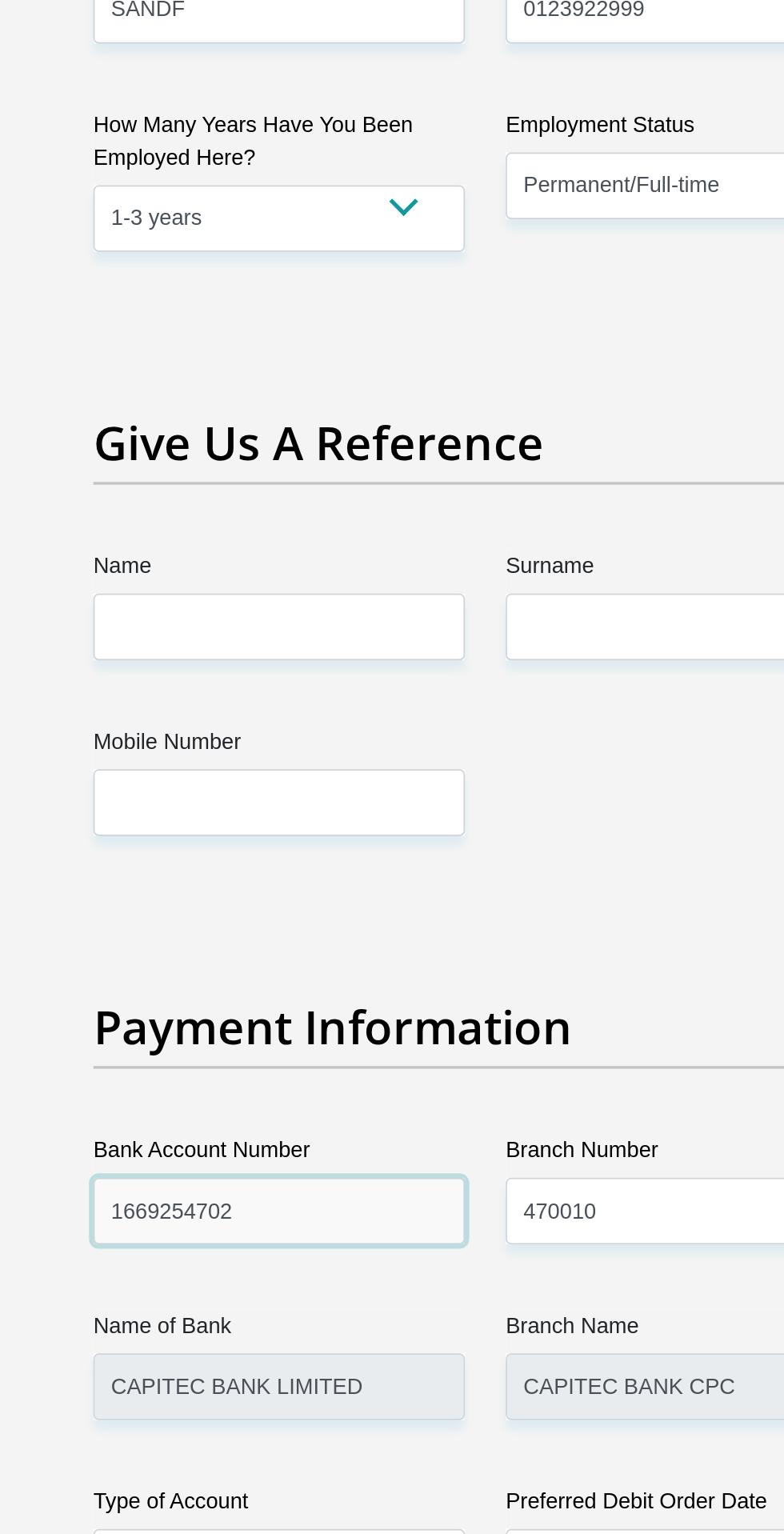
type input "1669254702"
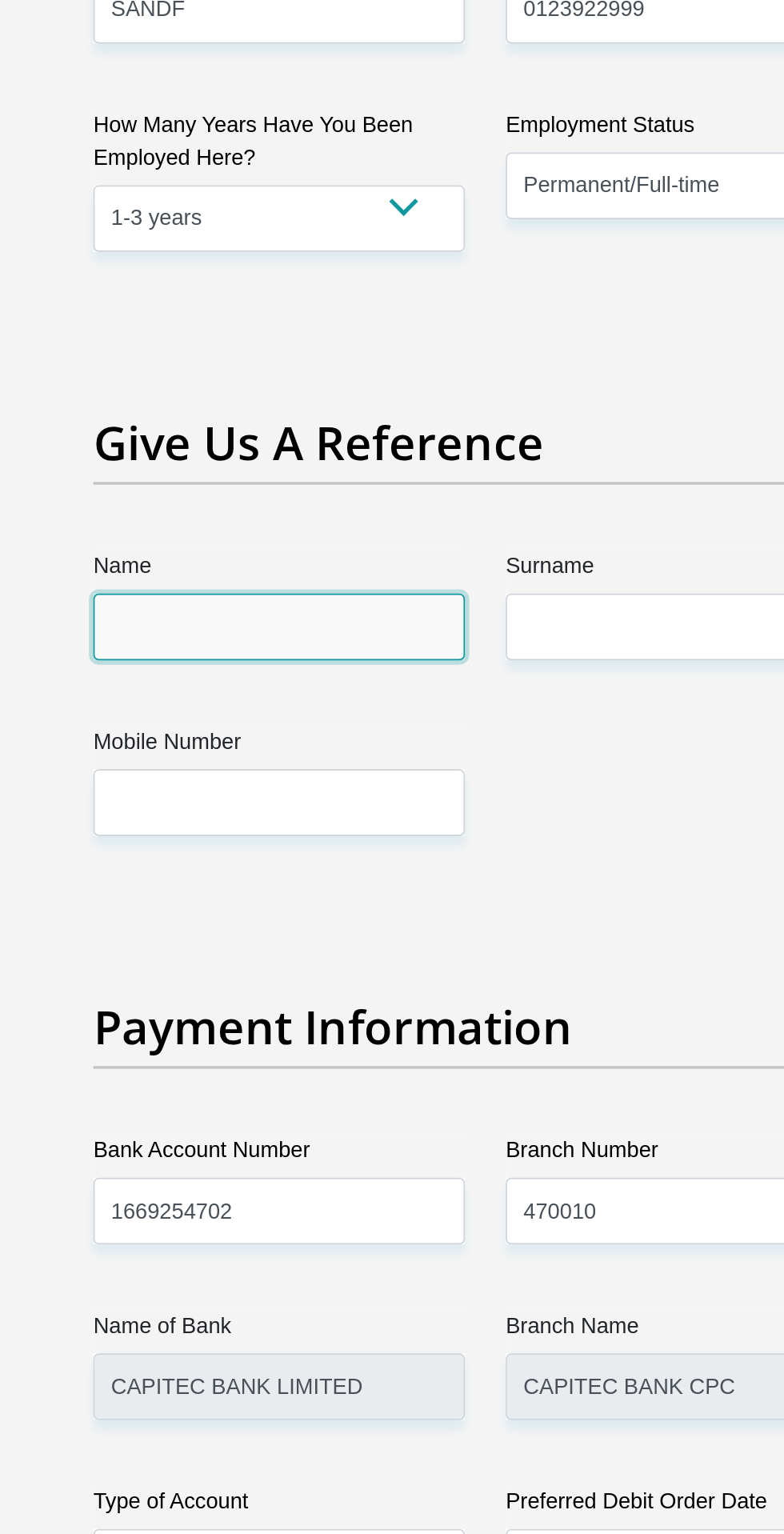
click at [317, 349] on input "Name" at bounding box center [271, 368] width 219 height 39
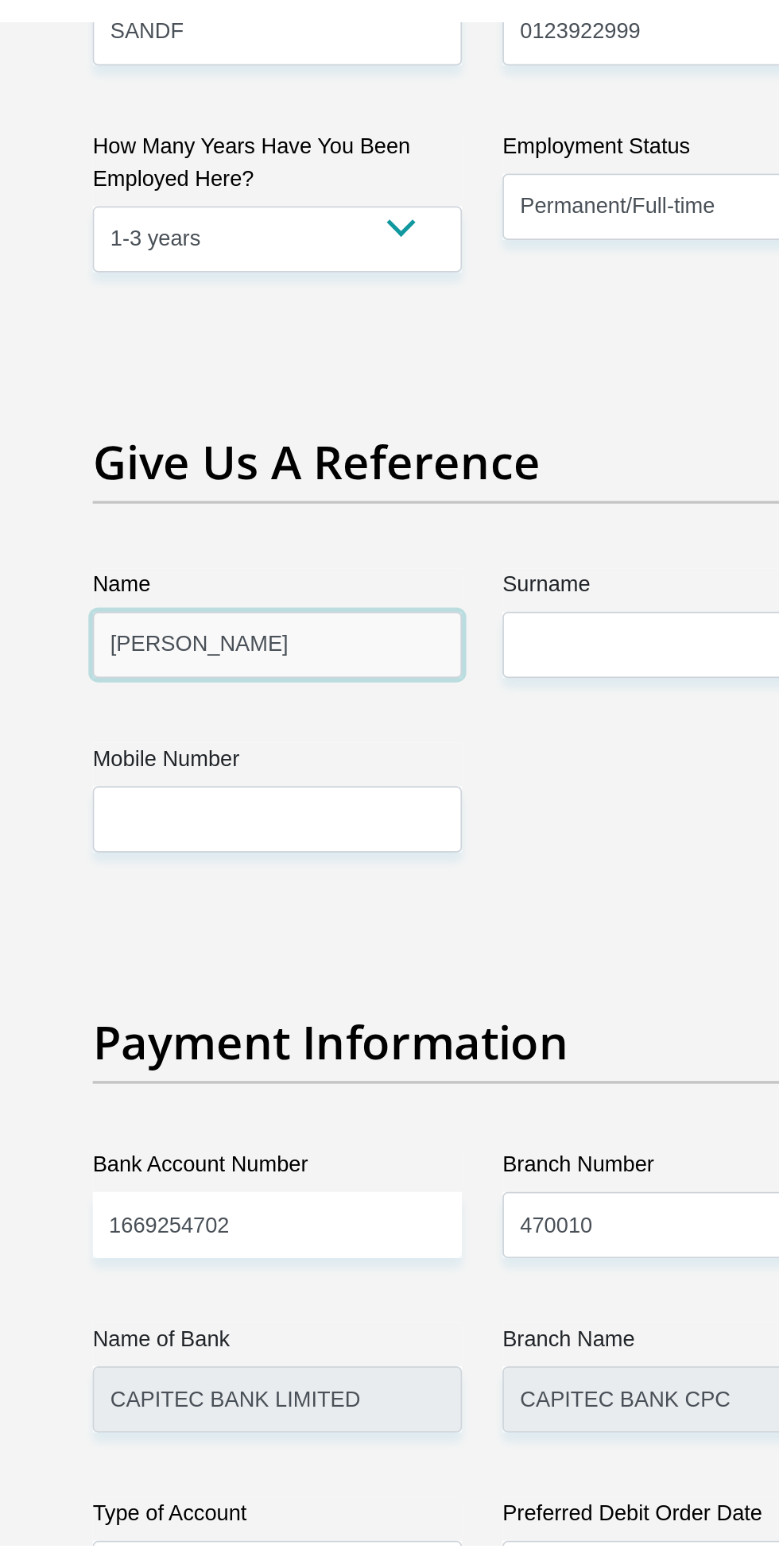
scroll to position [3369, 0]
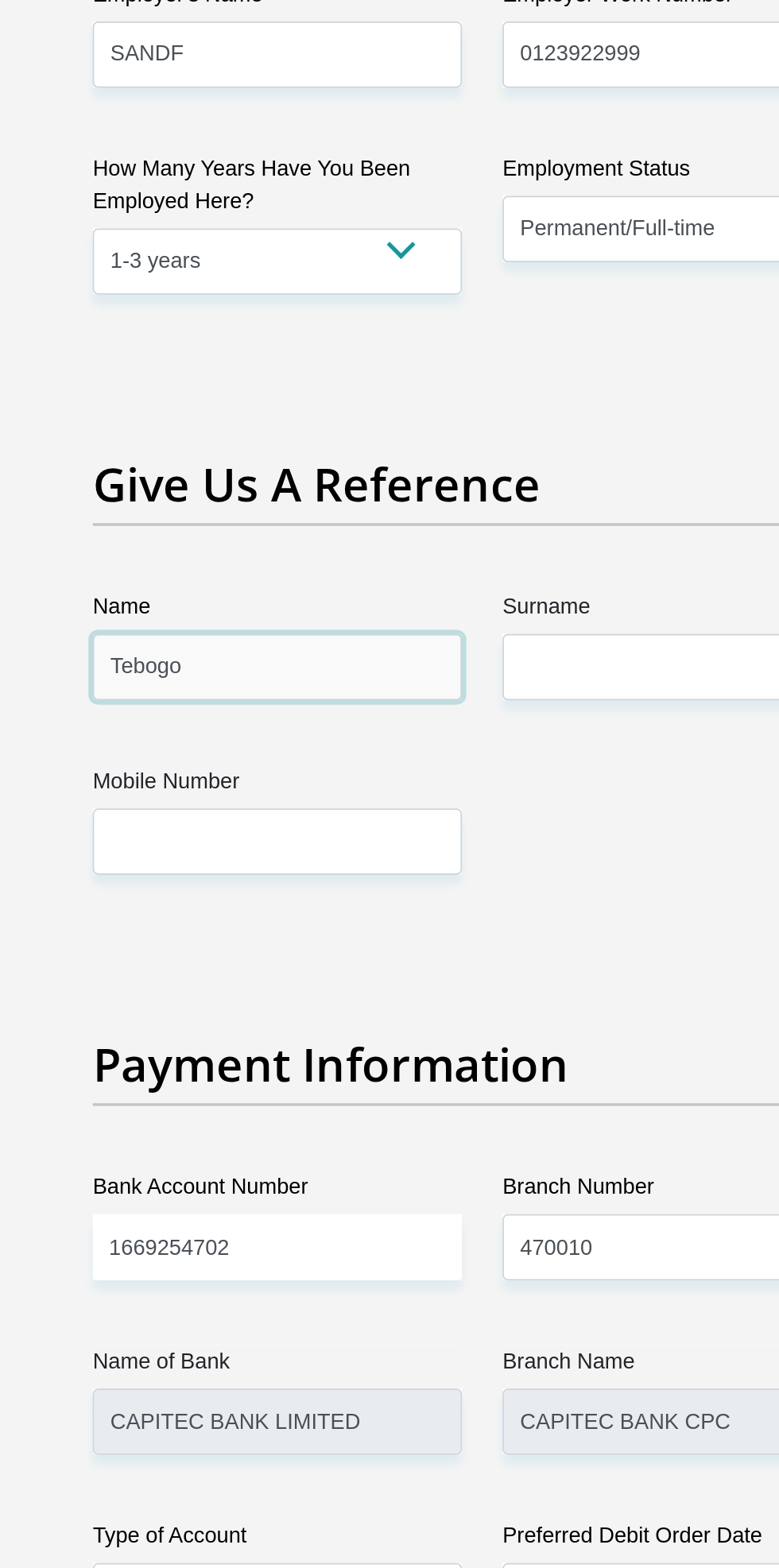
type input "Tebogo"
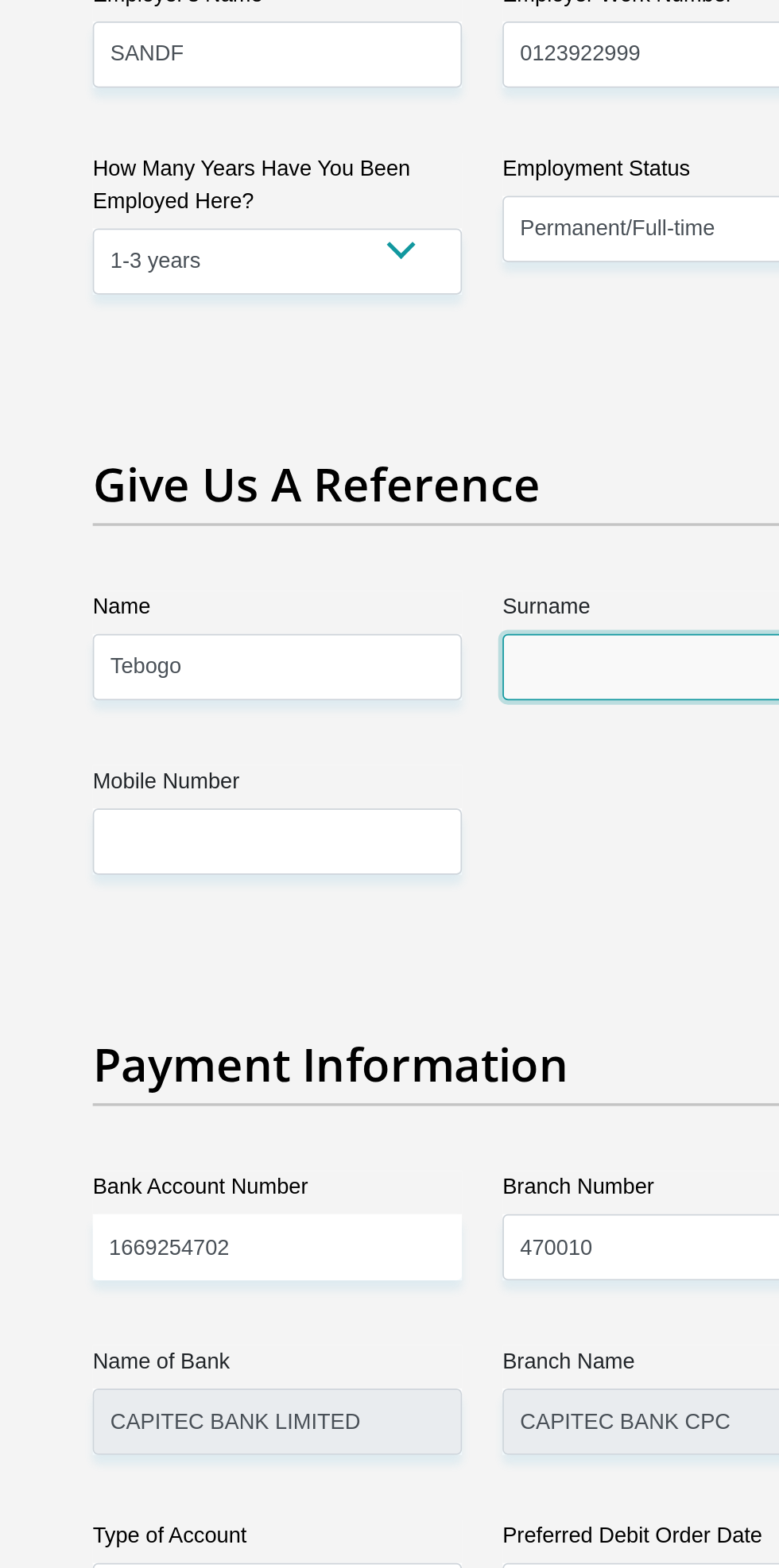
click at [477, 373] on input "Surname" at bounding box center [511, 391] width 217 height 39
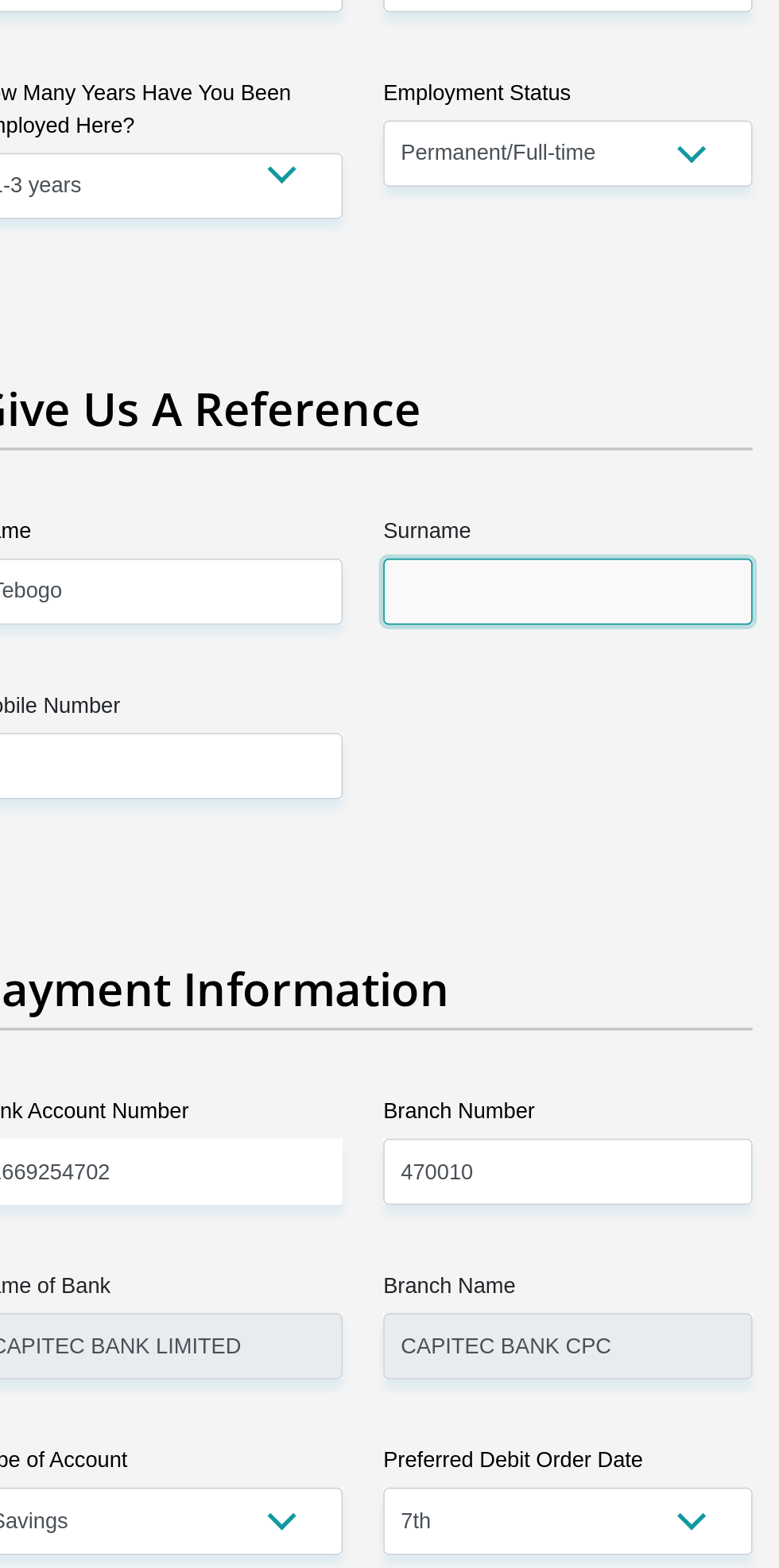
scroll to position [3369, 0]
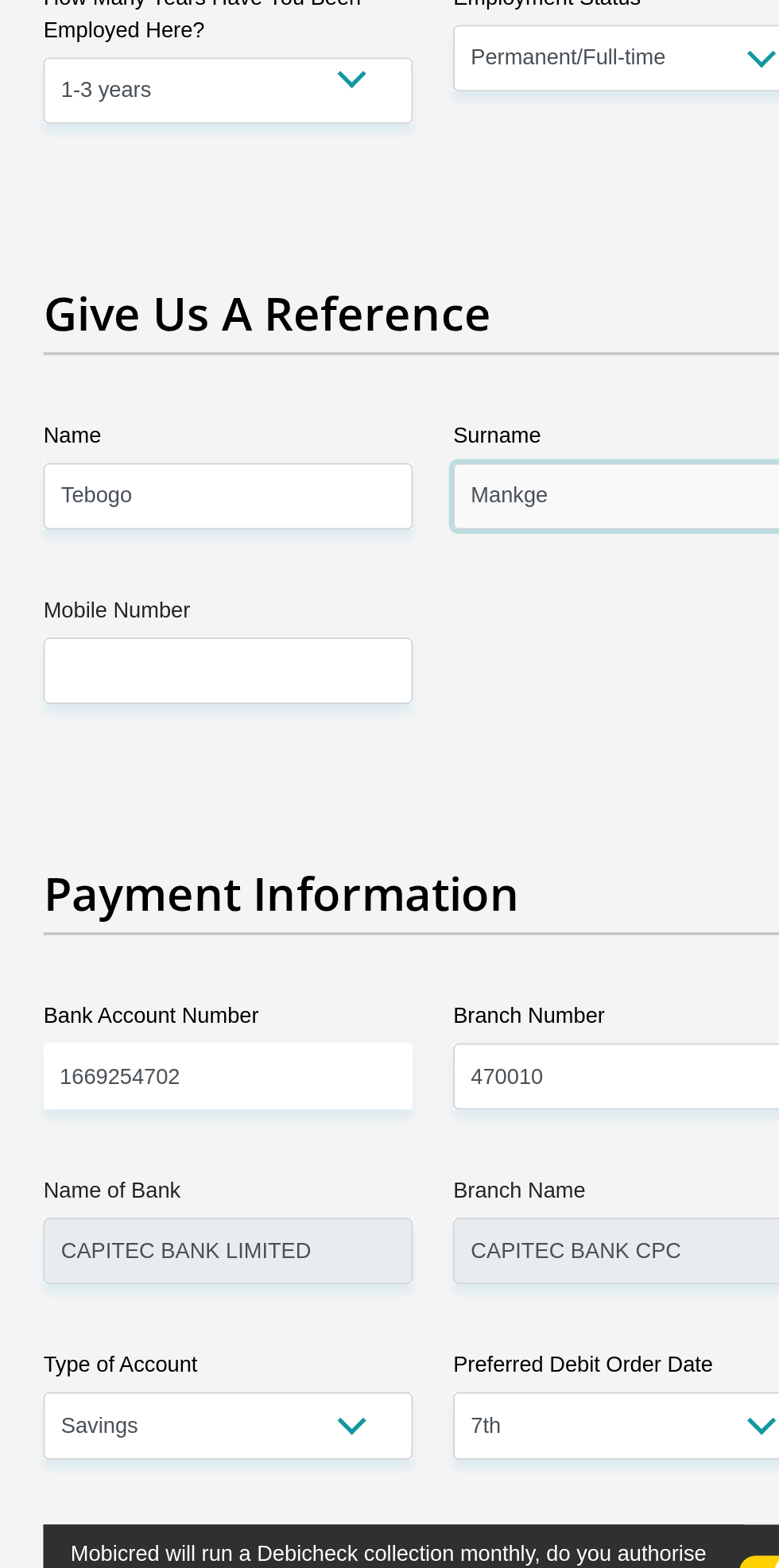
type input "Mankge"
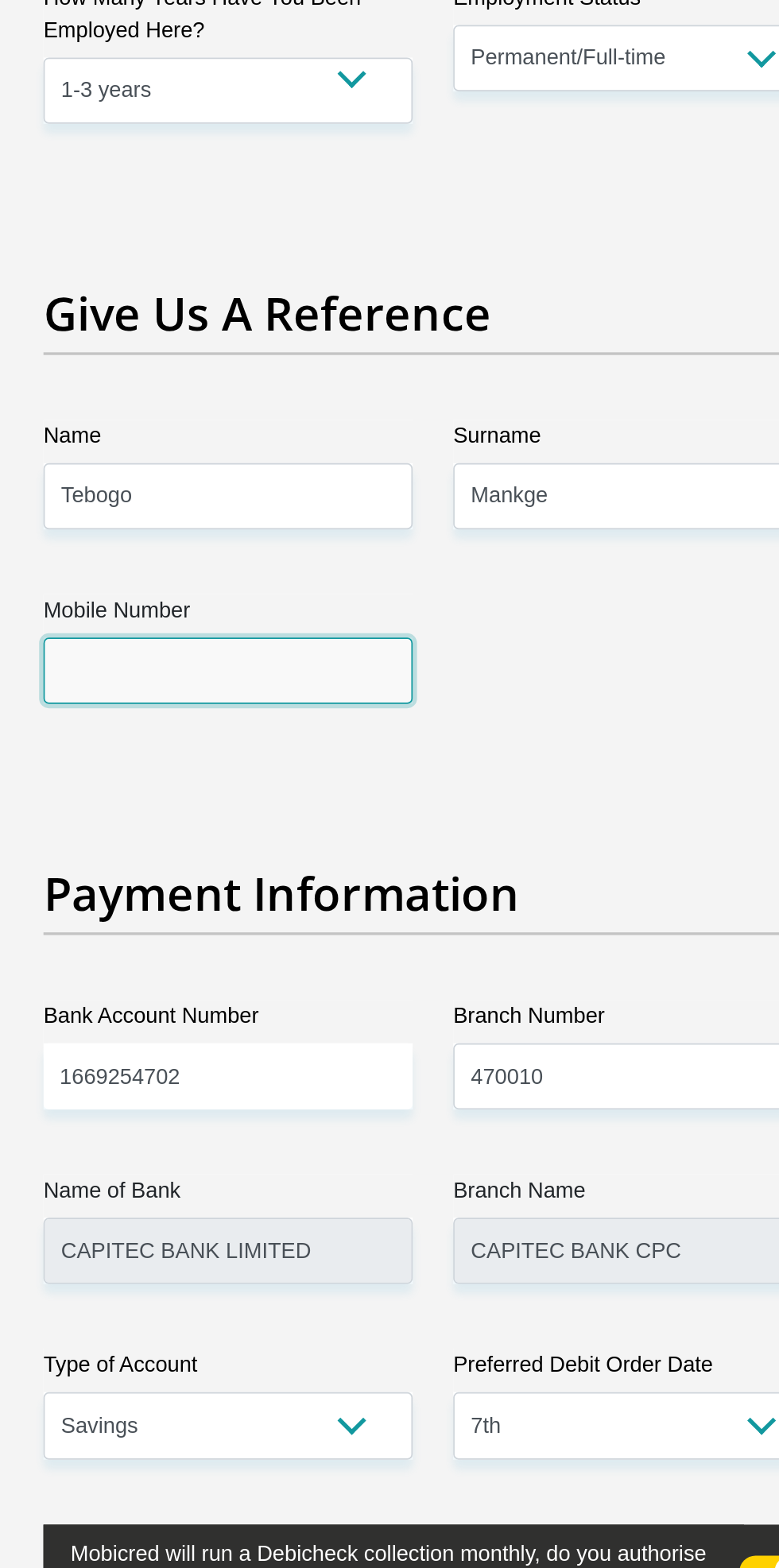
click at [337, 475] on input "Mobile Number" at bounding box center [269, 494] width 217 height 39
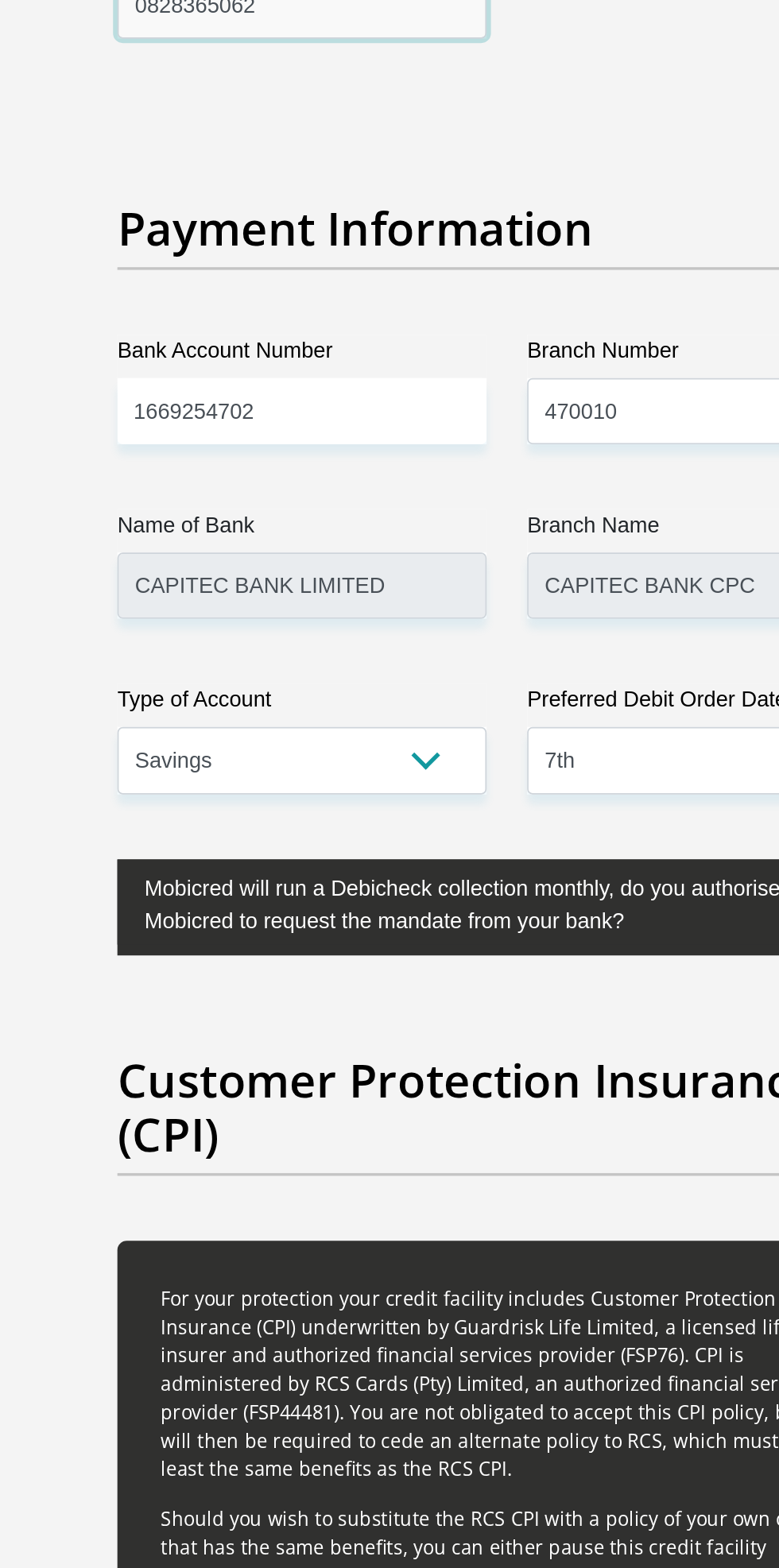
type input "0828365062"
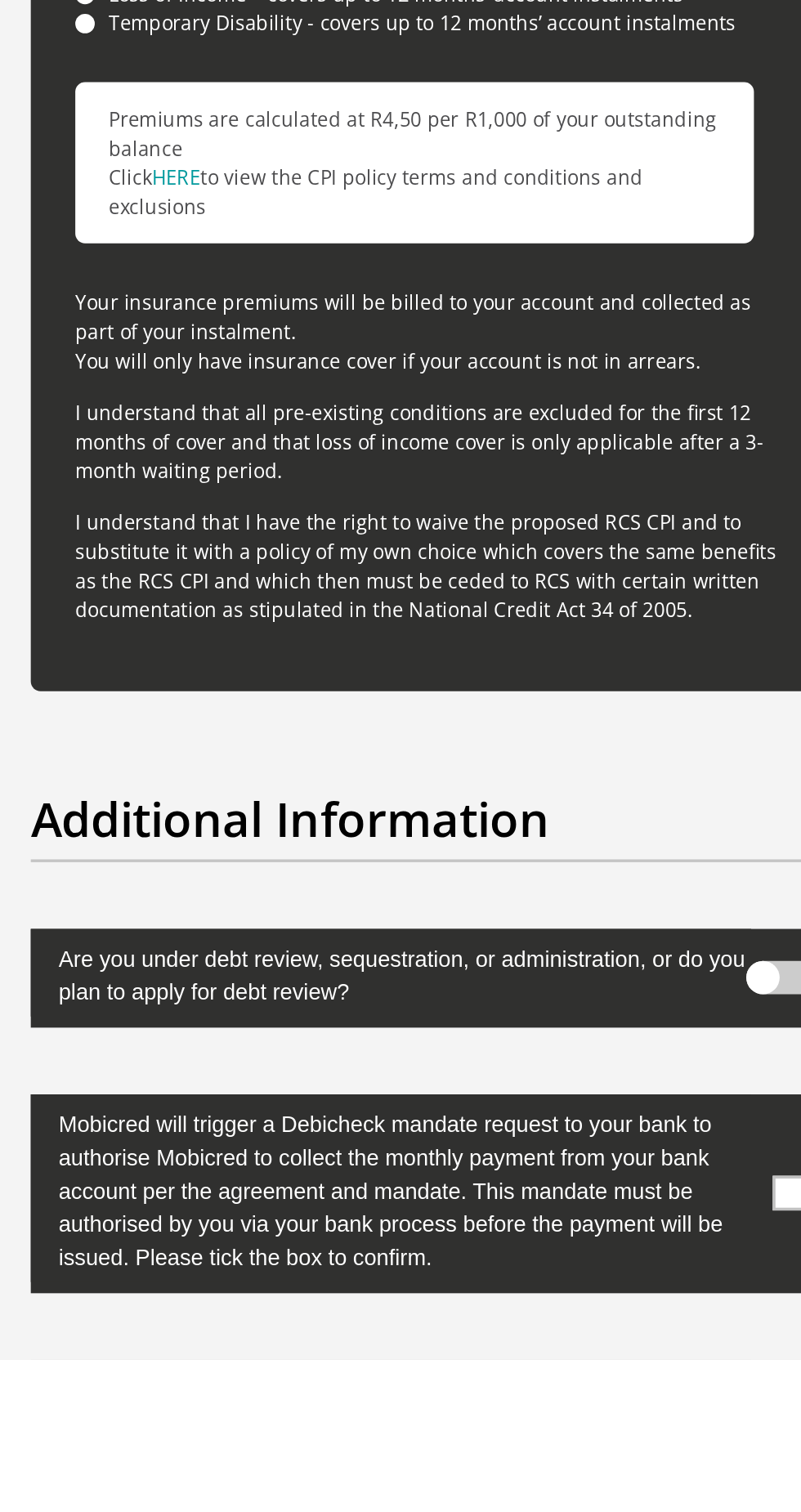
scroll to position [4544, 0]
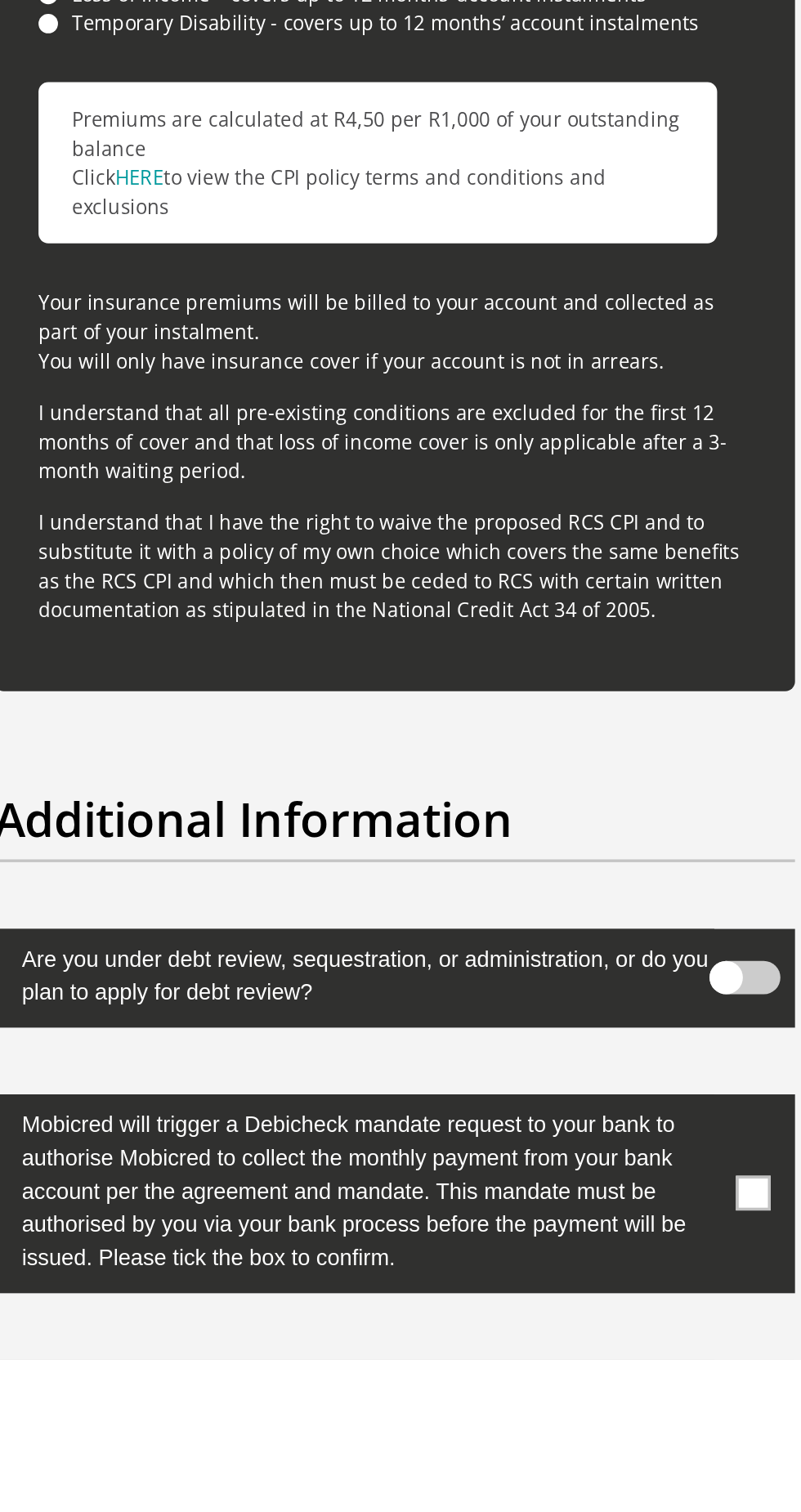
click at [604, 1277] on span at bounding box center [607, 1287] width 42 height 19
click at [612, 1272] on input "checkbox" at bounding box center [612, 1272] width 0 height 0
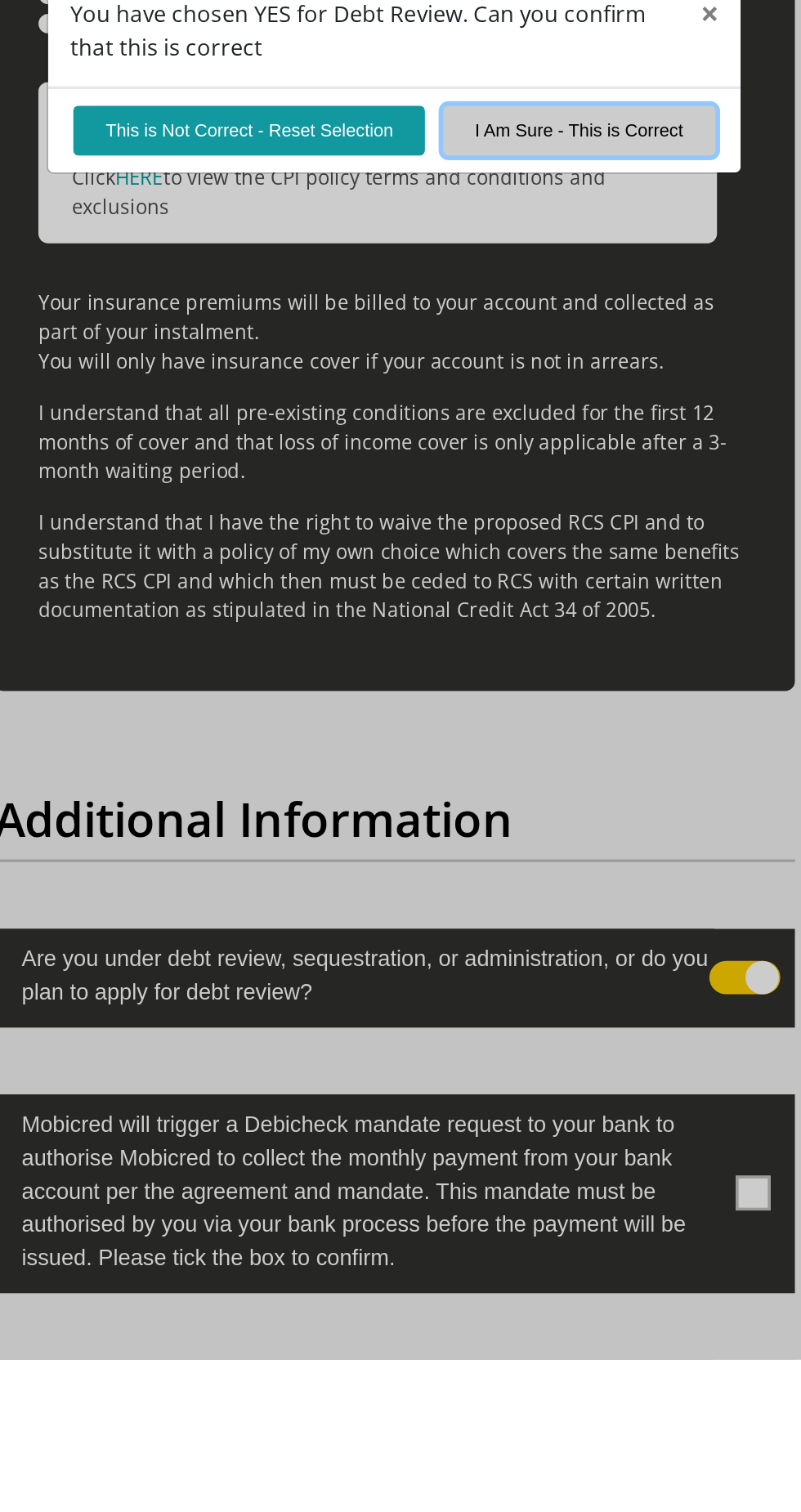
click at [526, 804] on button "I Am Sure - This is Correct" at bounding box center [508, 788] width 160 height 28
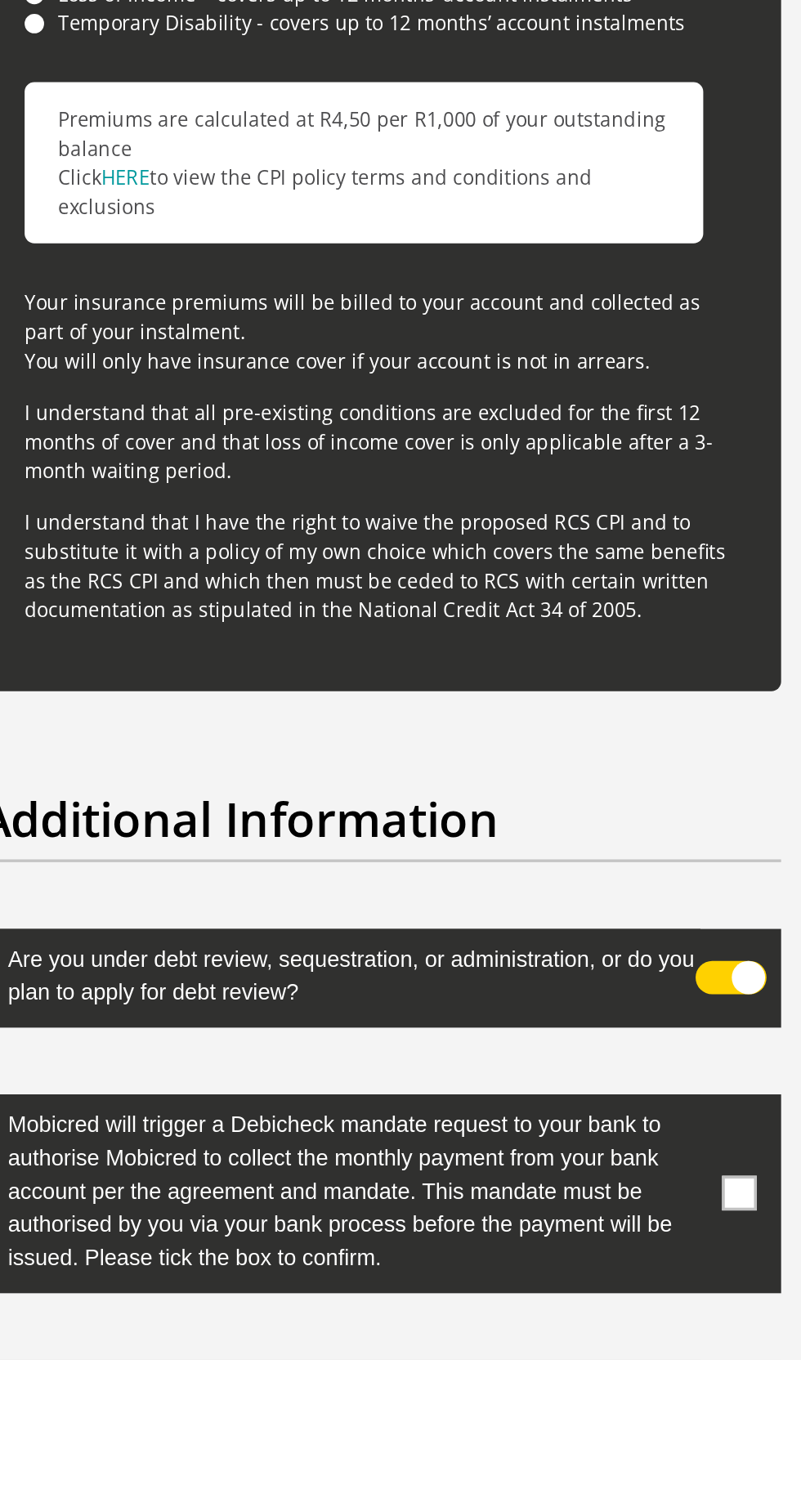
click at [604, 1404] on span at bounding box center [611, 1414] width 20 height 20
click at [596, 1359] on input "checkbox" at bounding box center [596, 1359] width 0 height 0
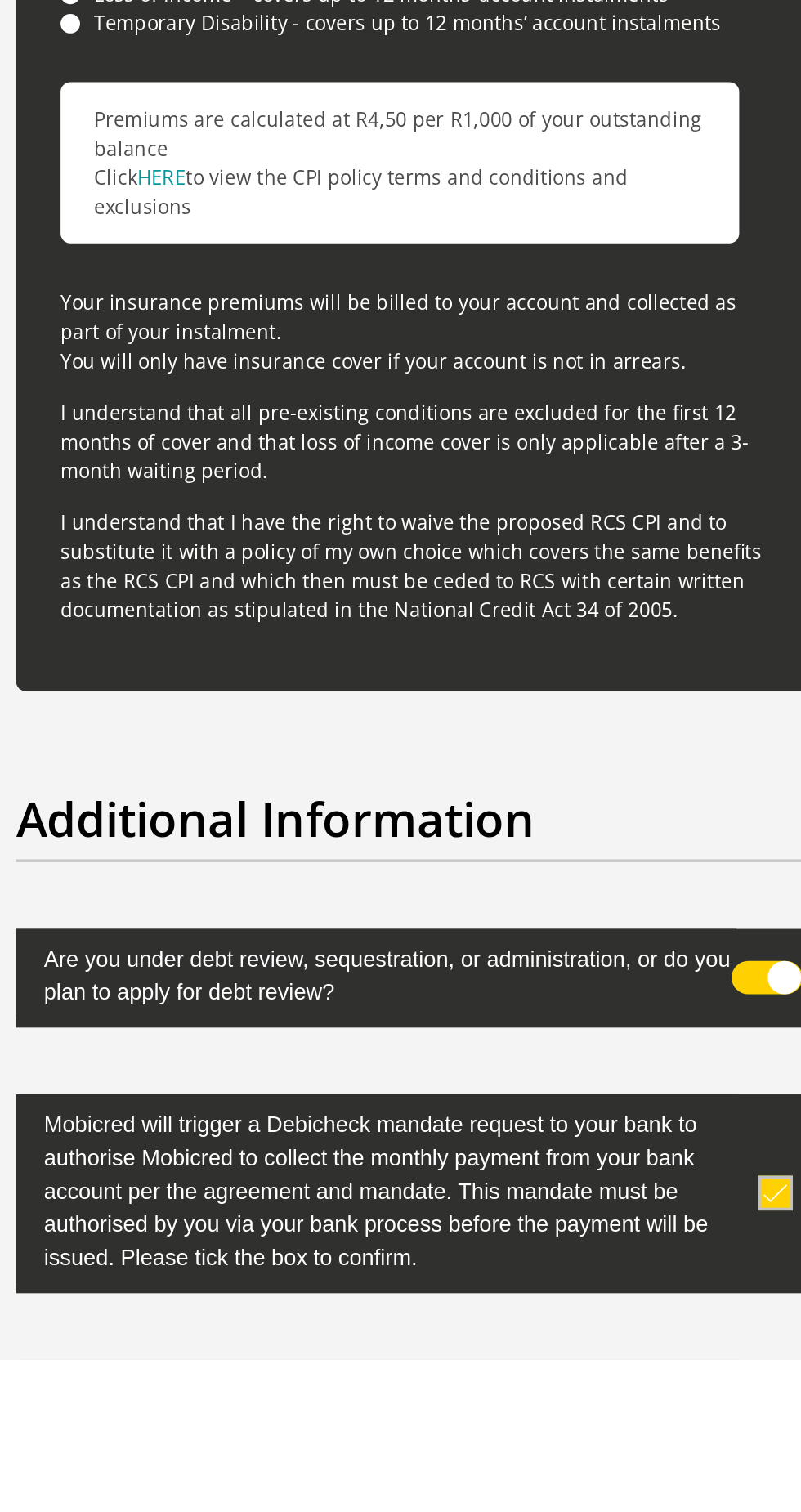
click at [596, 1516] on input "checkbox" at bounding box center [596, 1516] width 0 height 0
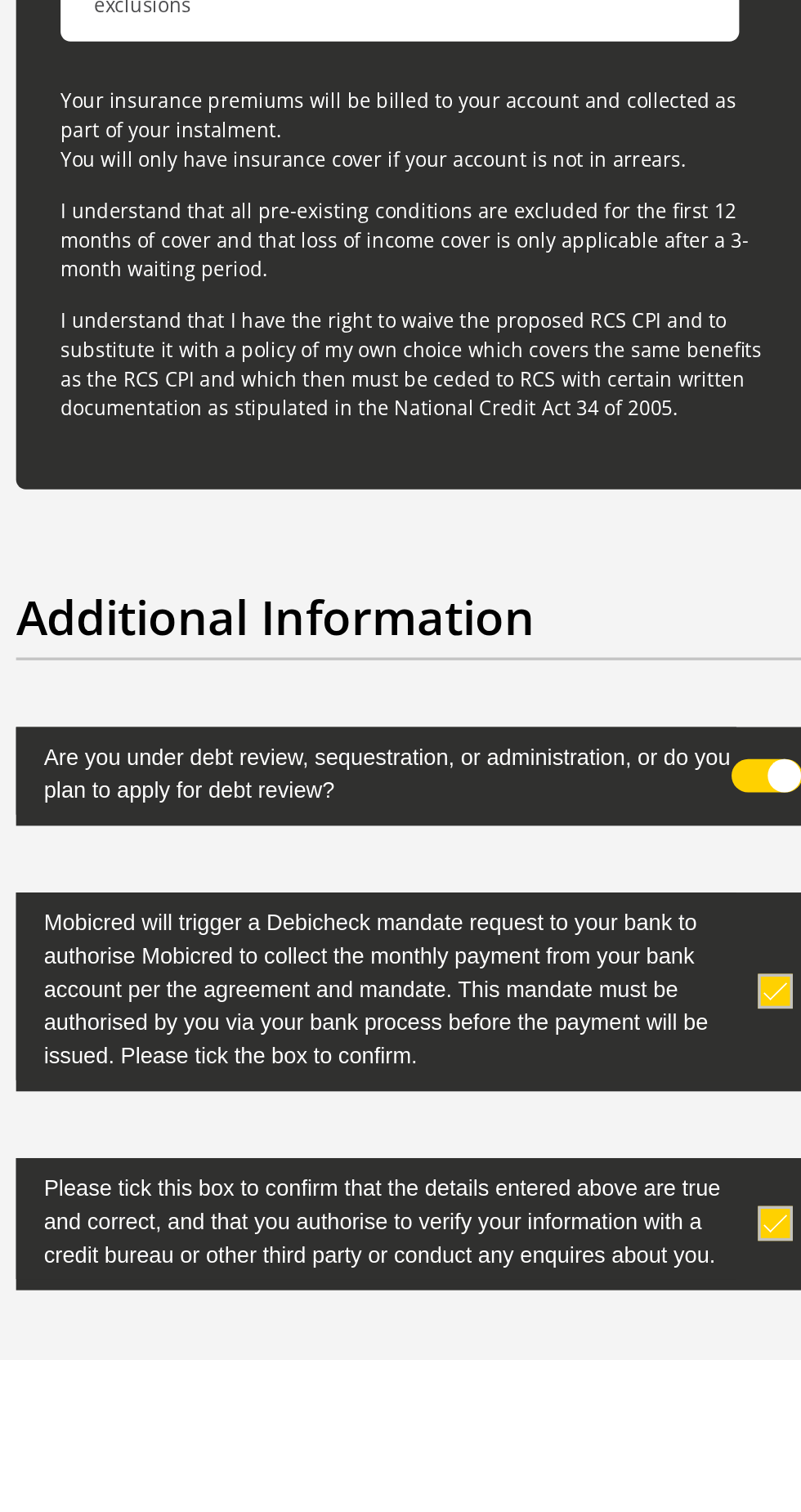
scroll to position [4680, 0]
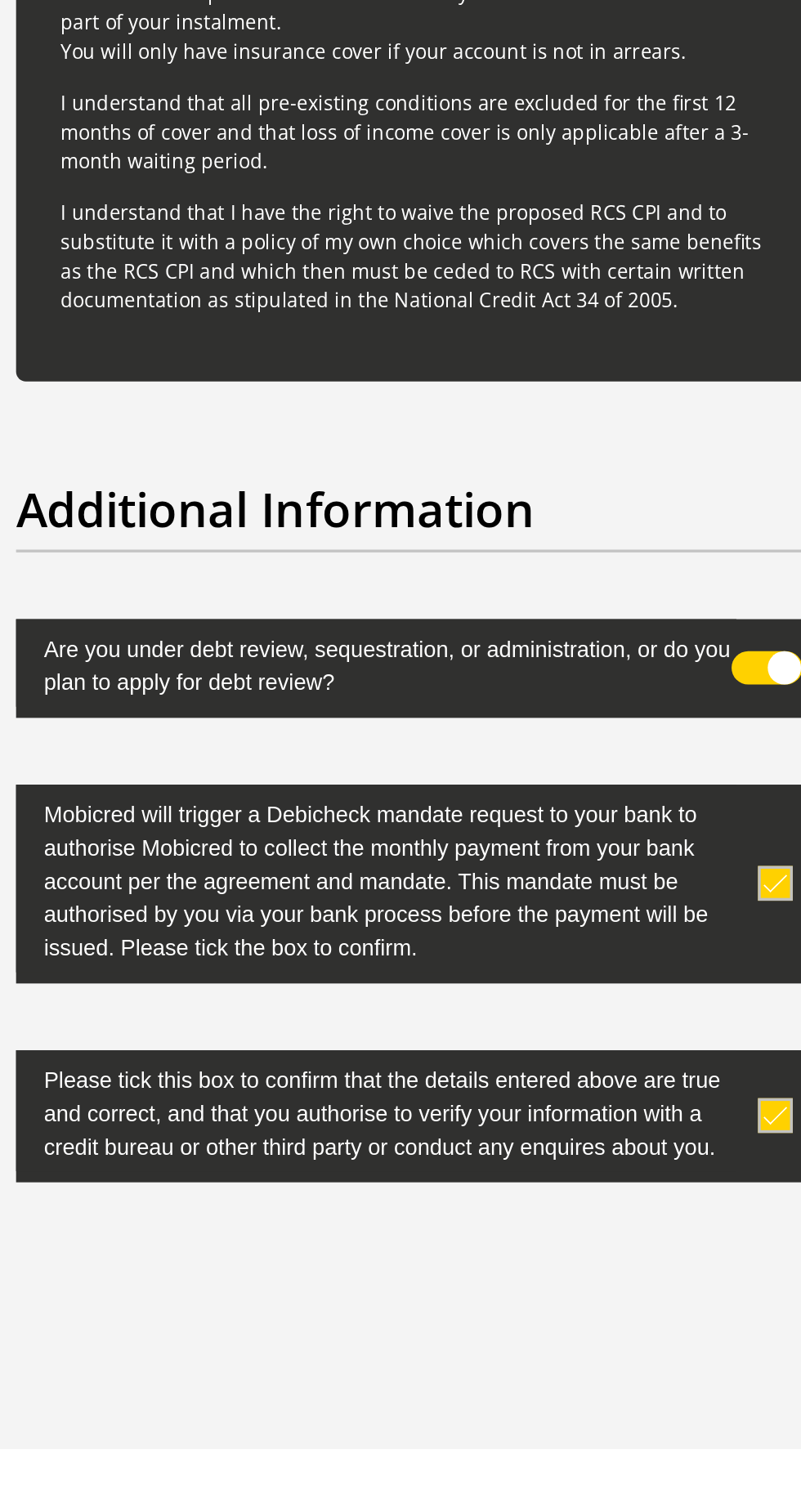
scroll to position [4844, 0]
